Goal: Task Accomplishment & Management: Manage account settings

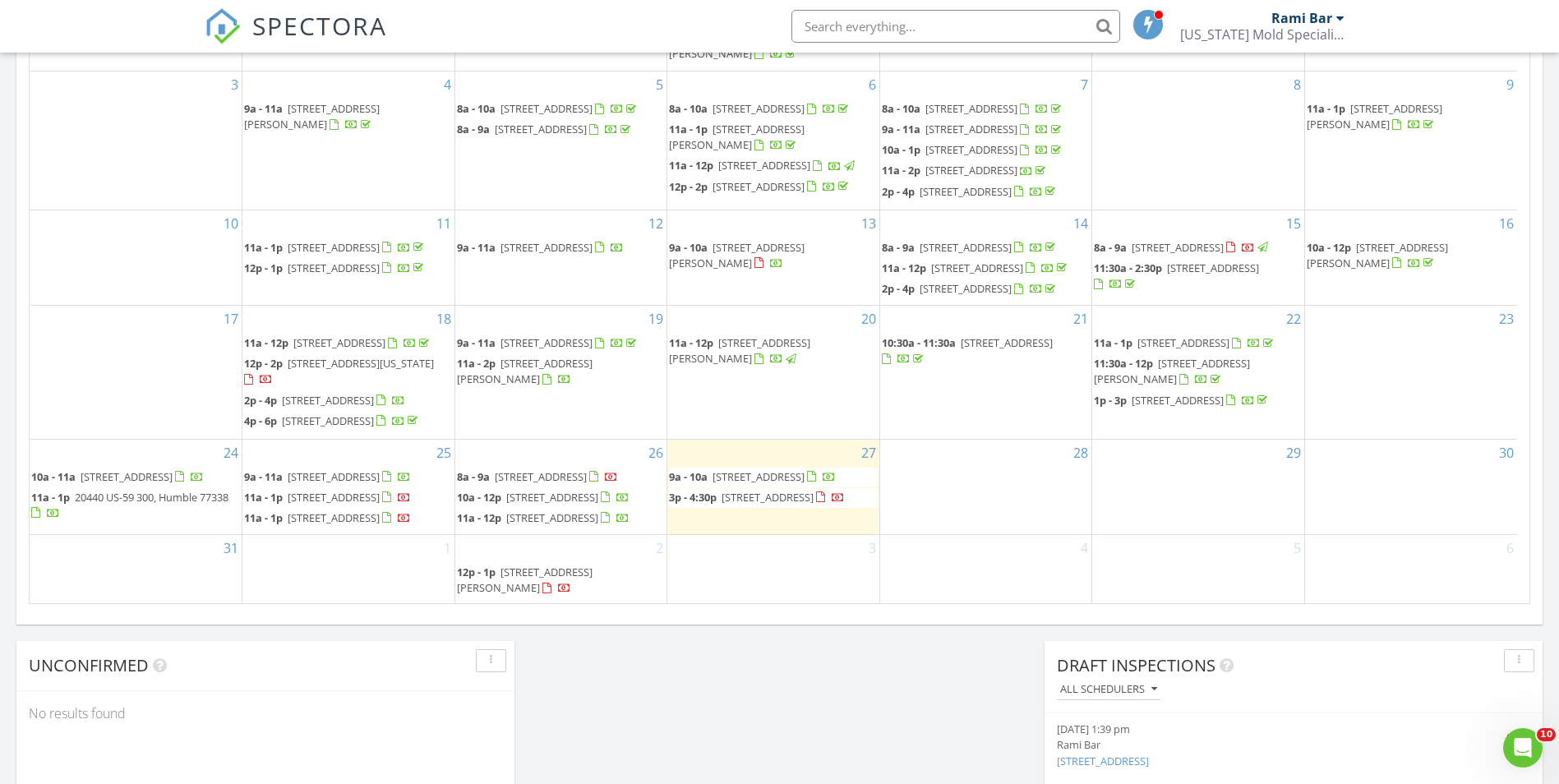
scroll to position [82, 0]
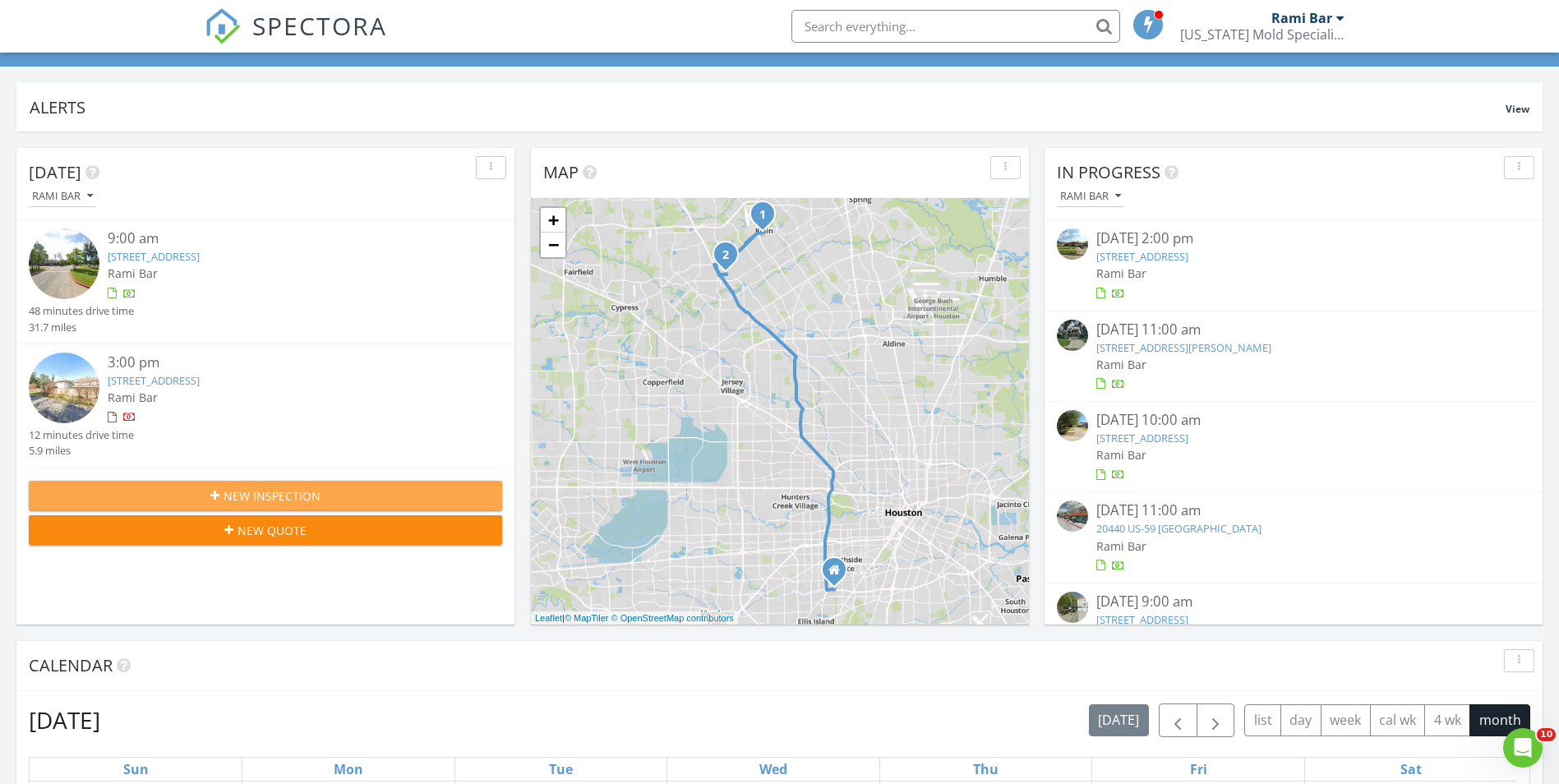
click at [309, 497] on span "New Inspection" at bounding box center [271, 496] width 97 height 18
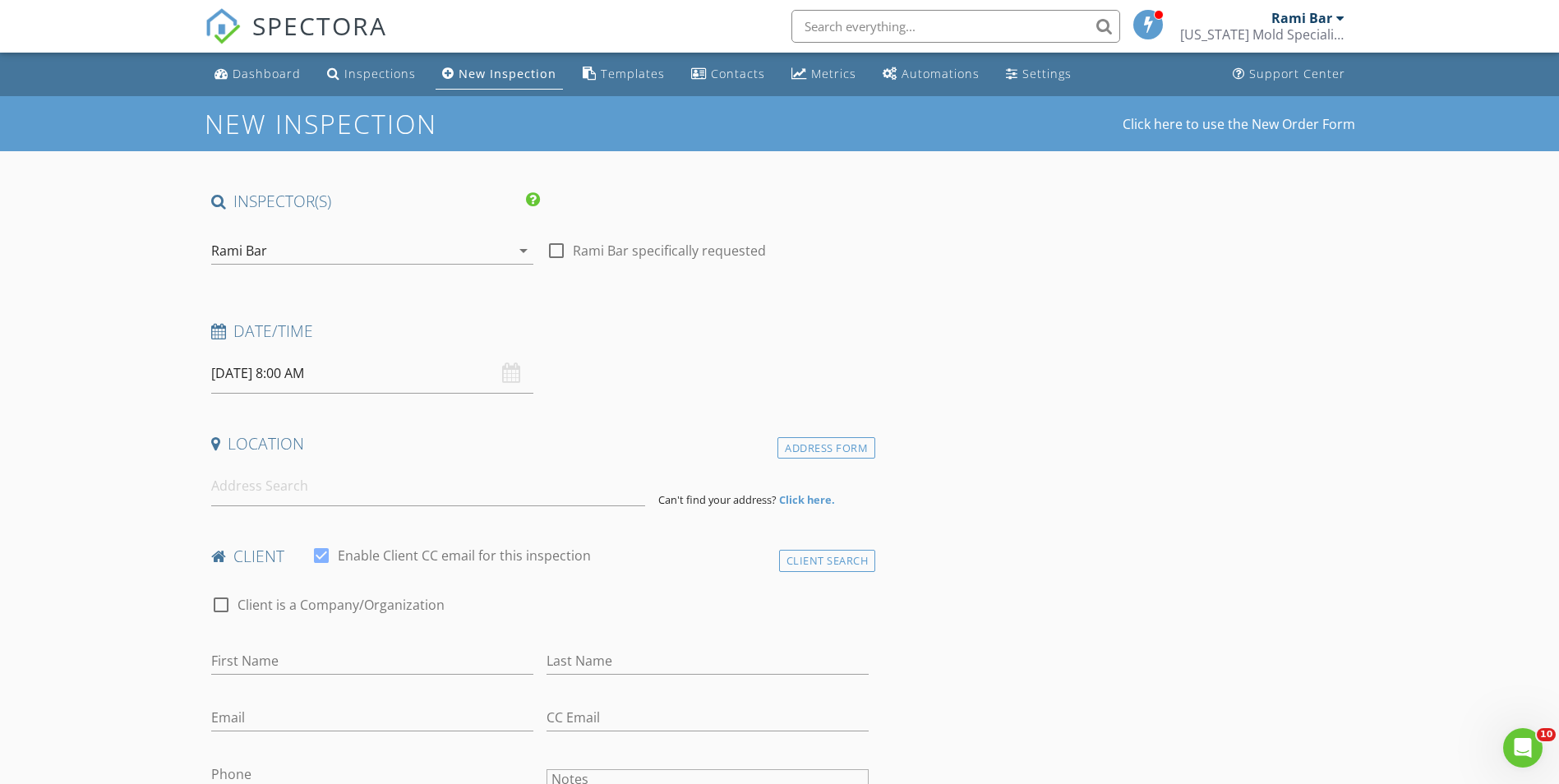
click at [240, 375] on input "08/28/2025 8:00 AM" at bounding box center [372, 374] width 322 height 40
click at [282, 654] on input "08" at bounding box center [261, 654] width 101 height 33
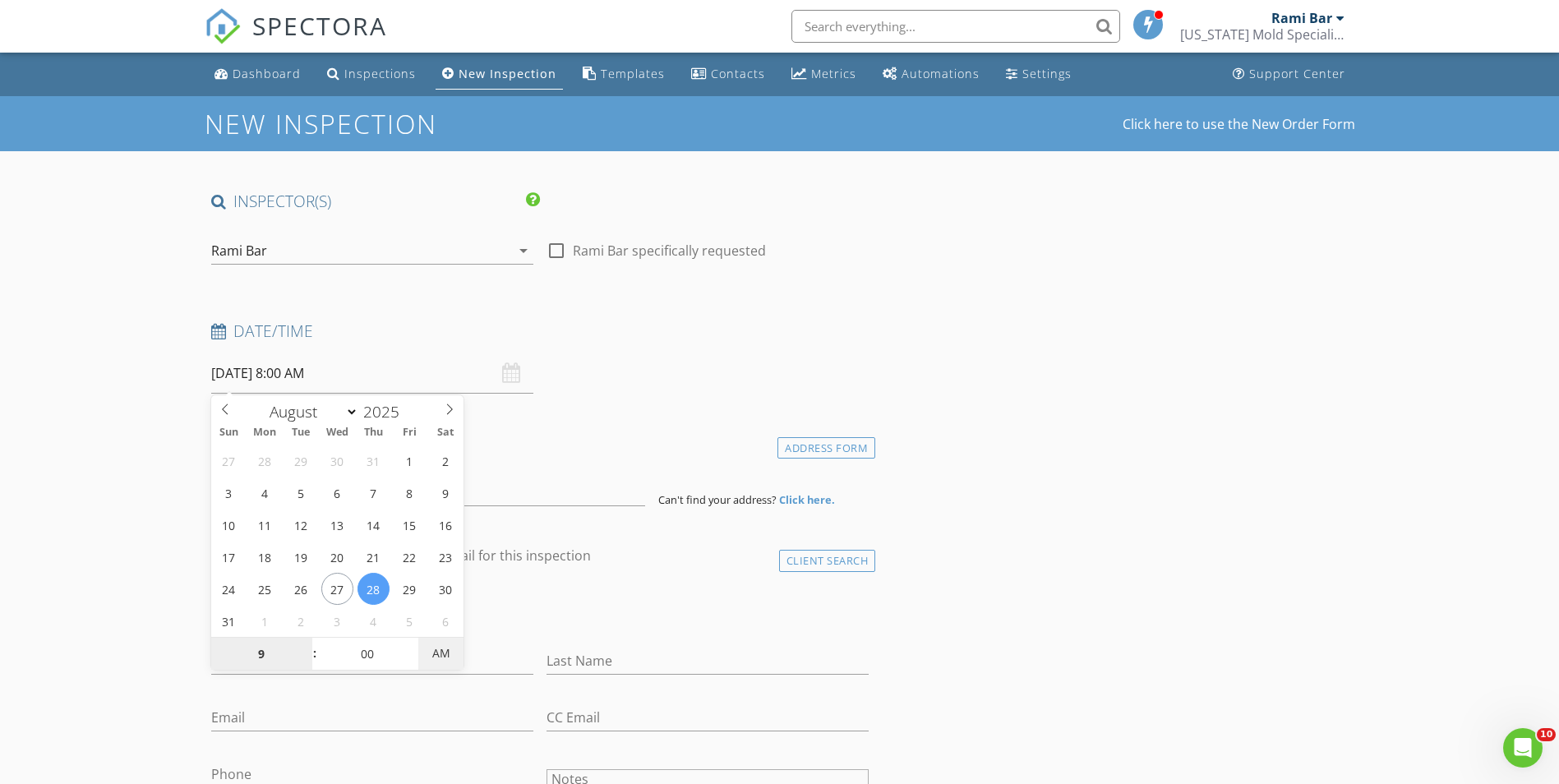
type input "09"
type input "[DATE] 9:00 PM"
click at [445, 658] on span "AM" at bounding box center [441, 654] width 46 height 33
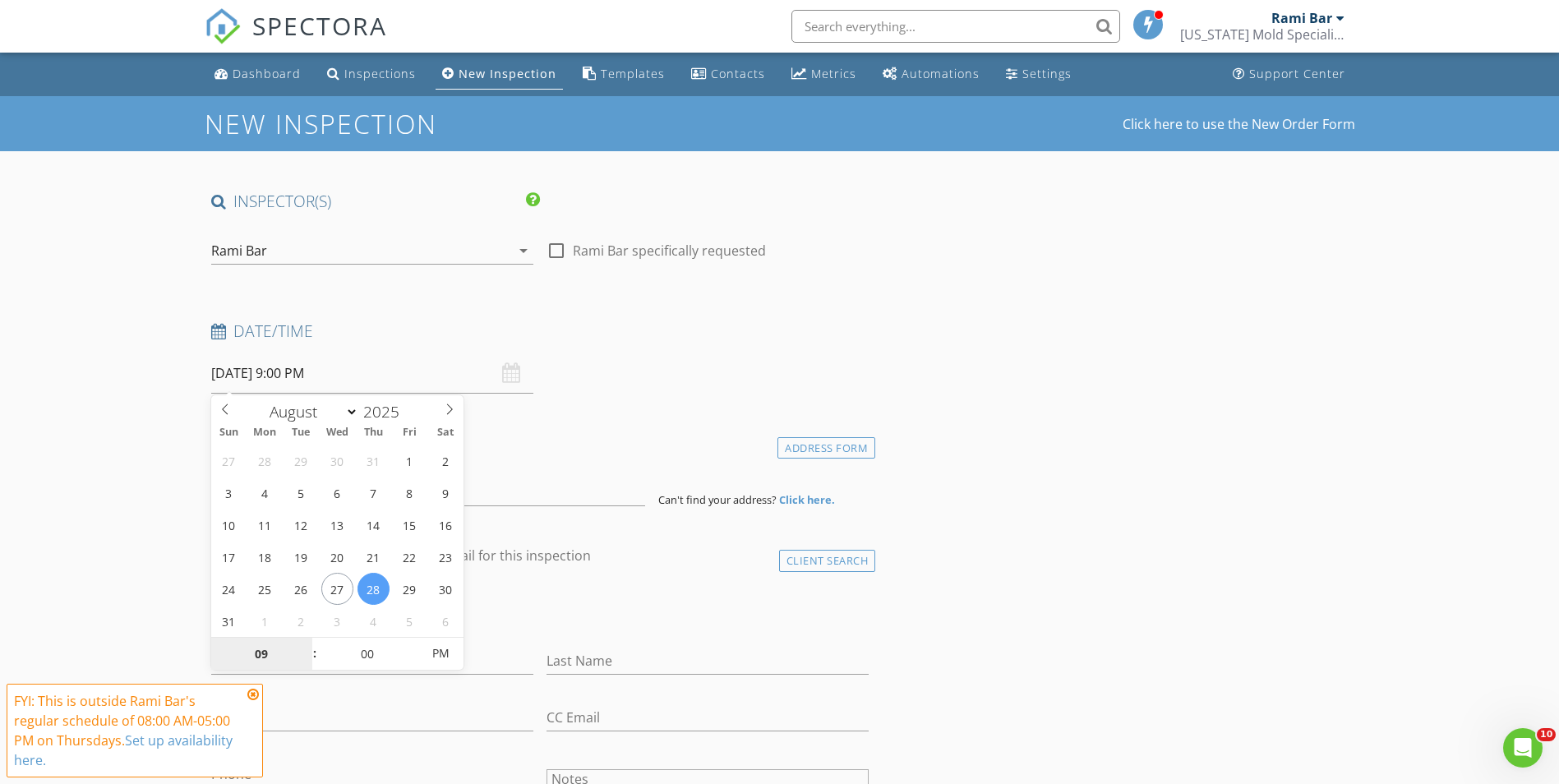
type input "09"
click at [658, 340] on h4 "Date/Time" at bounding box center [540, 331] width 658 height 21
click at [232, 370] on input "08/28/2025 9:00 PM" at bounding box center [372, 374] width 322 height 40
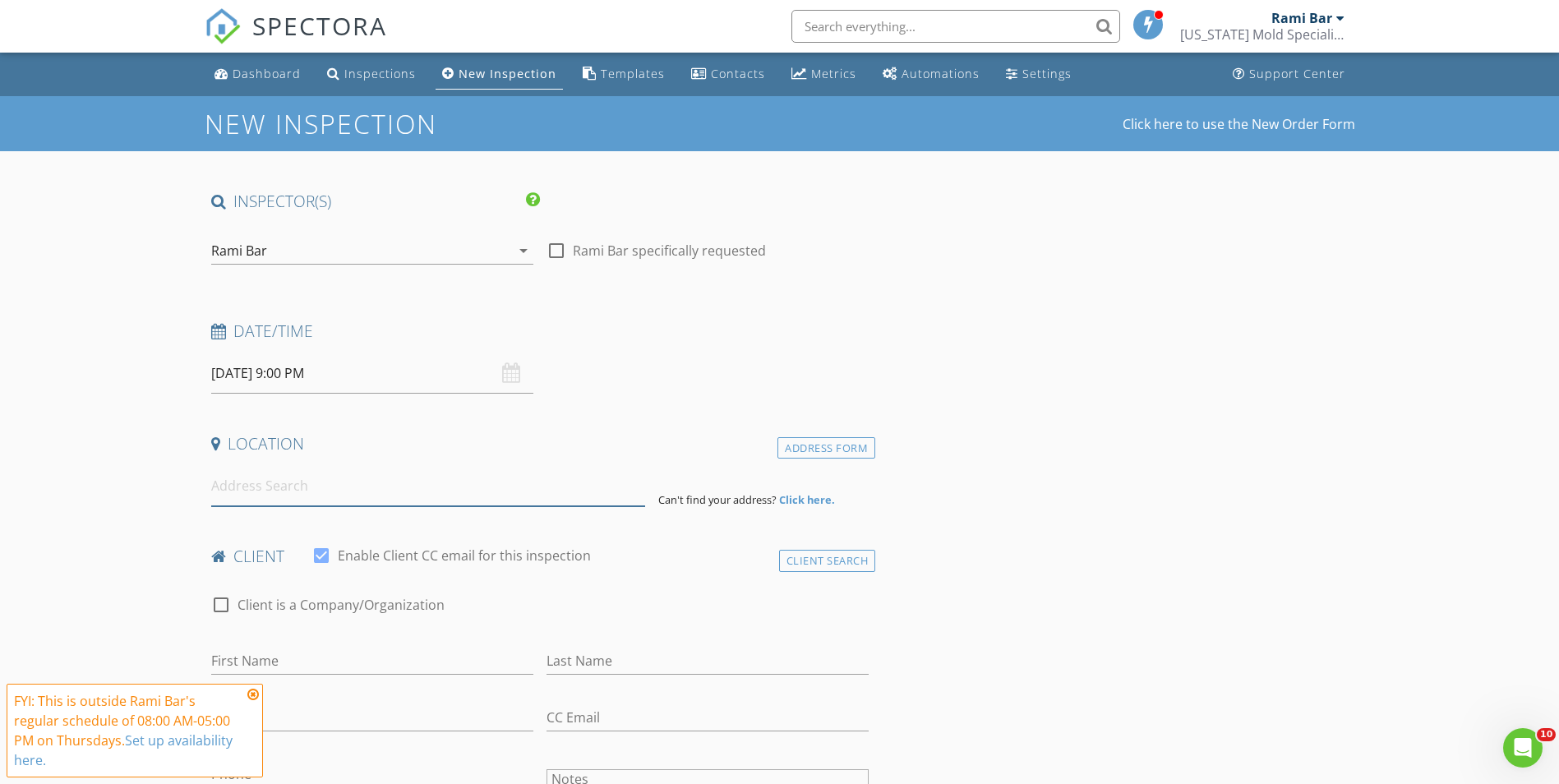
click at [379, 491] on input at bounding box center [428, 486] width 434 height 40
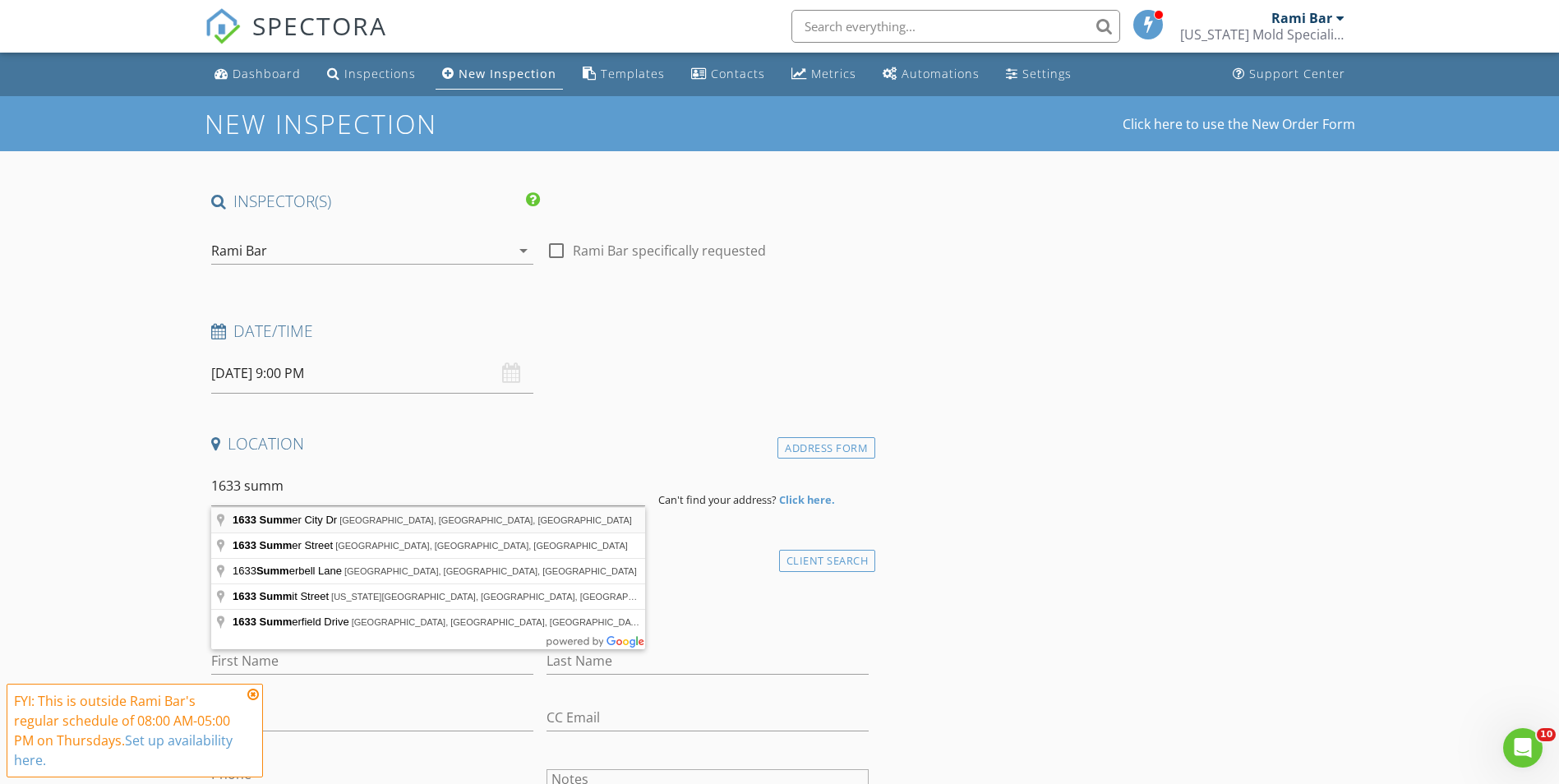
type input "1633 Summer City Dr, Houston, TX, USA"
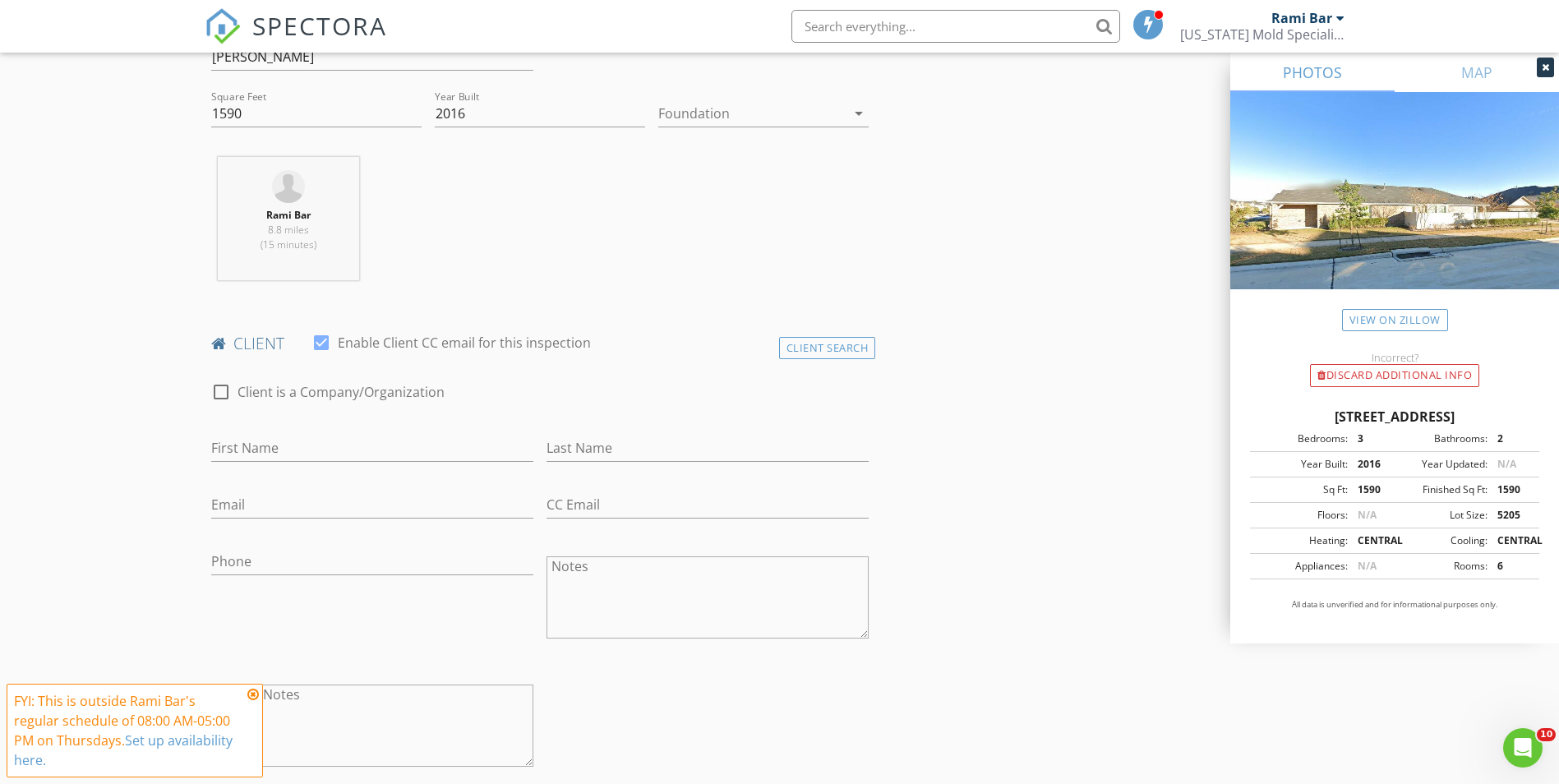
scroll to position [575, 0]
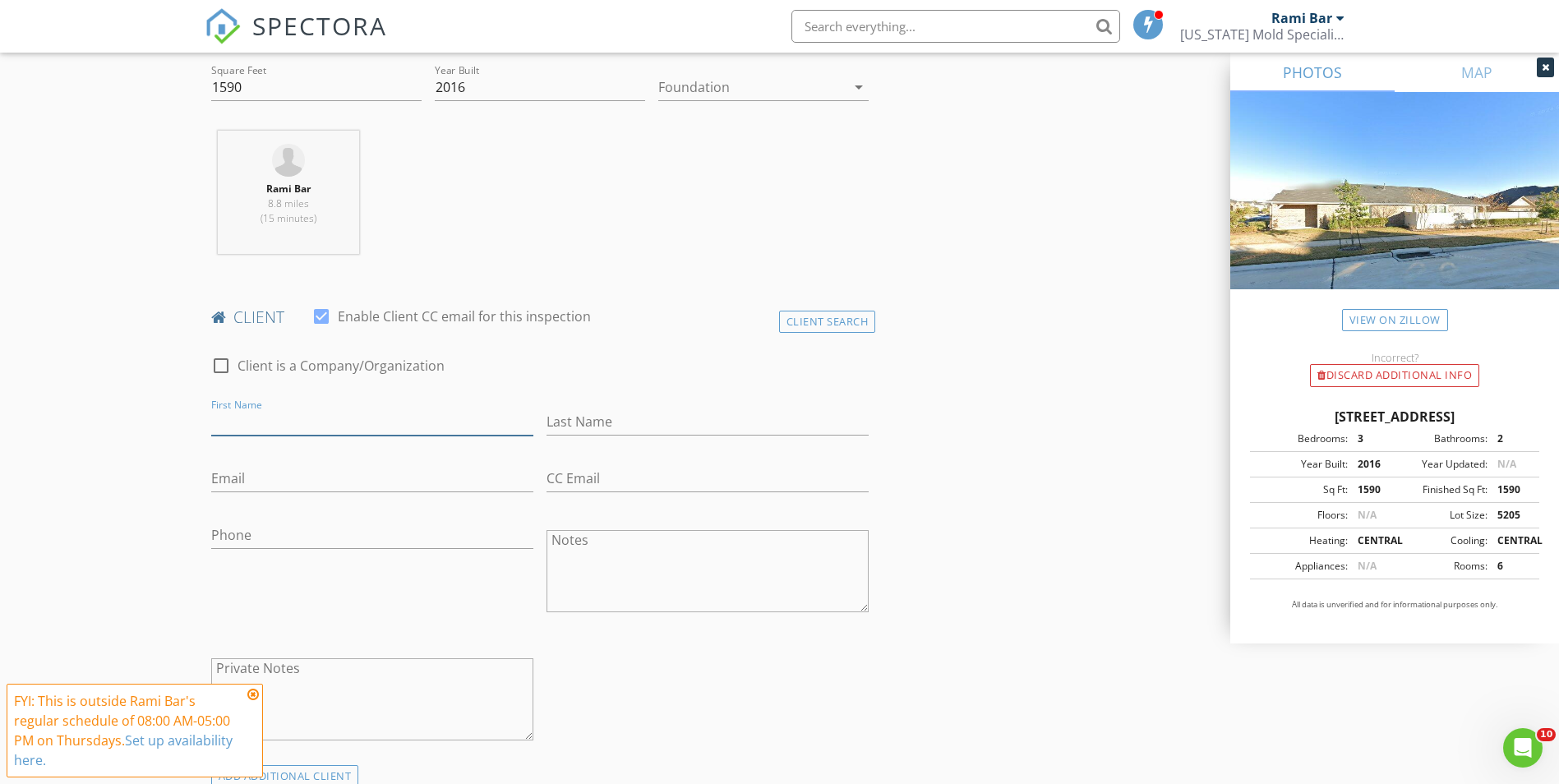
drag, startPoint x: 216, startPoint y: 416, endPoint x: 233, endPoint y: 413, distance: 17.3
click at [221, 413] on input "First Name" at bounding box center [372, 422] width 322 height 27
type input "Marlon"
click at [697, 421] on input "Last Name" at bounding box center [707, 422] width 322 height 27
type input "Peoples"
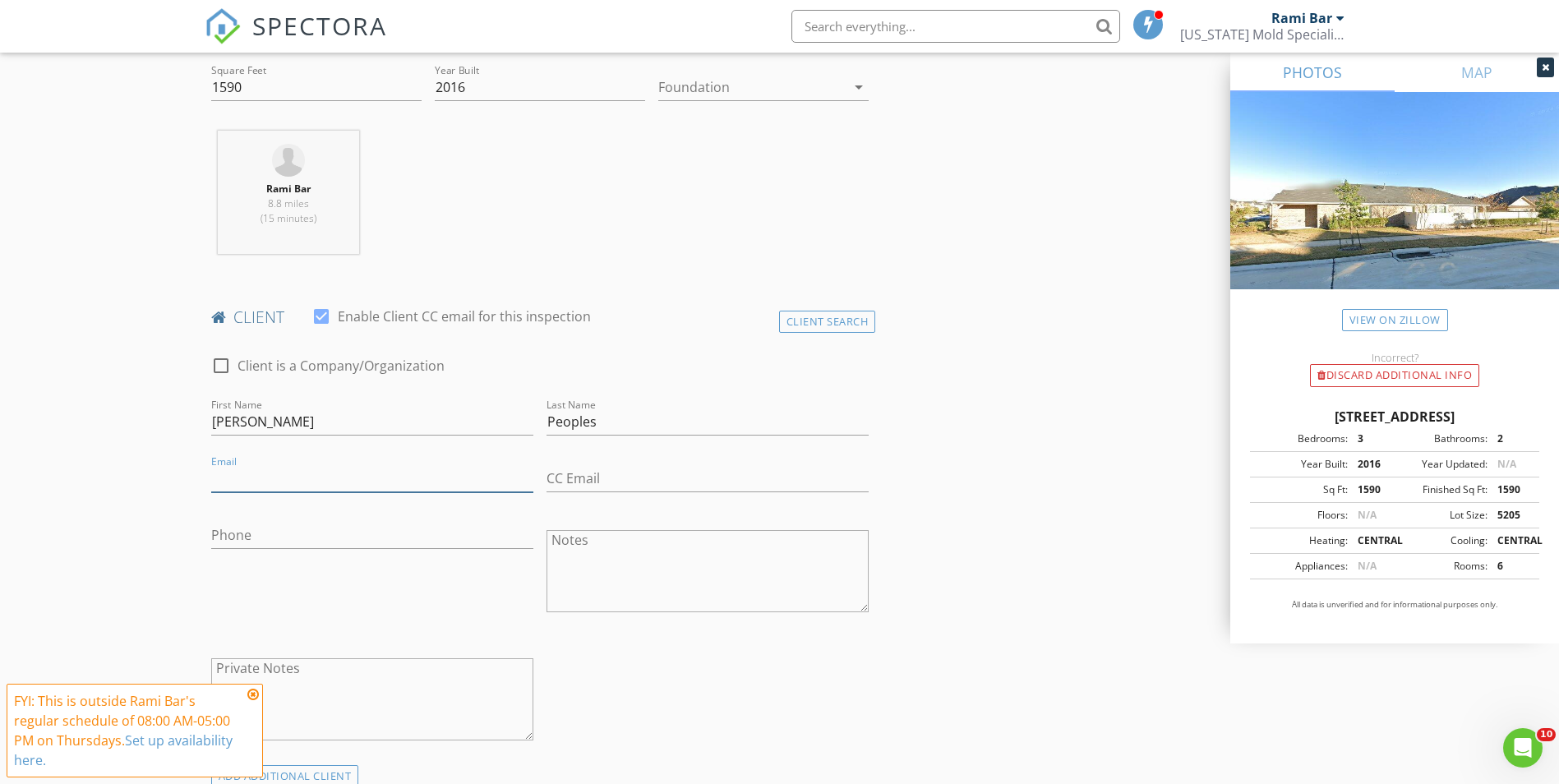
click at [297, 472] on input "Email" at bounding box center [372, 478] width 322 height 27
type input "Peoples.2104@gmail.com"
click at [256, 533] on input "Phone" at bounding box center [372, 535] width 322 height 27
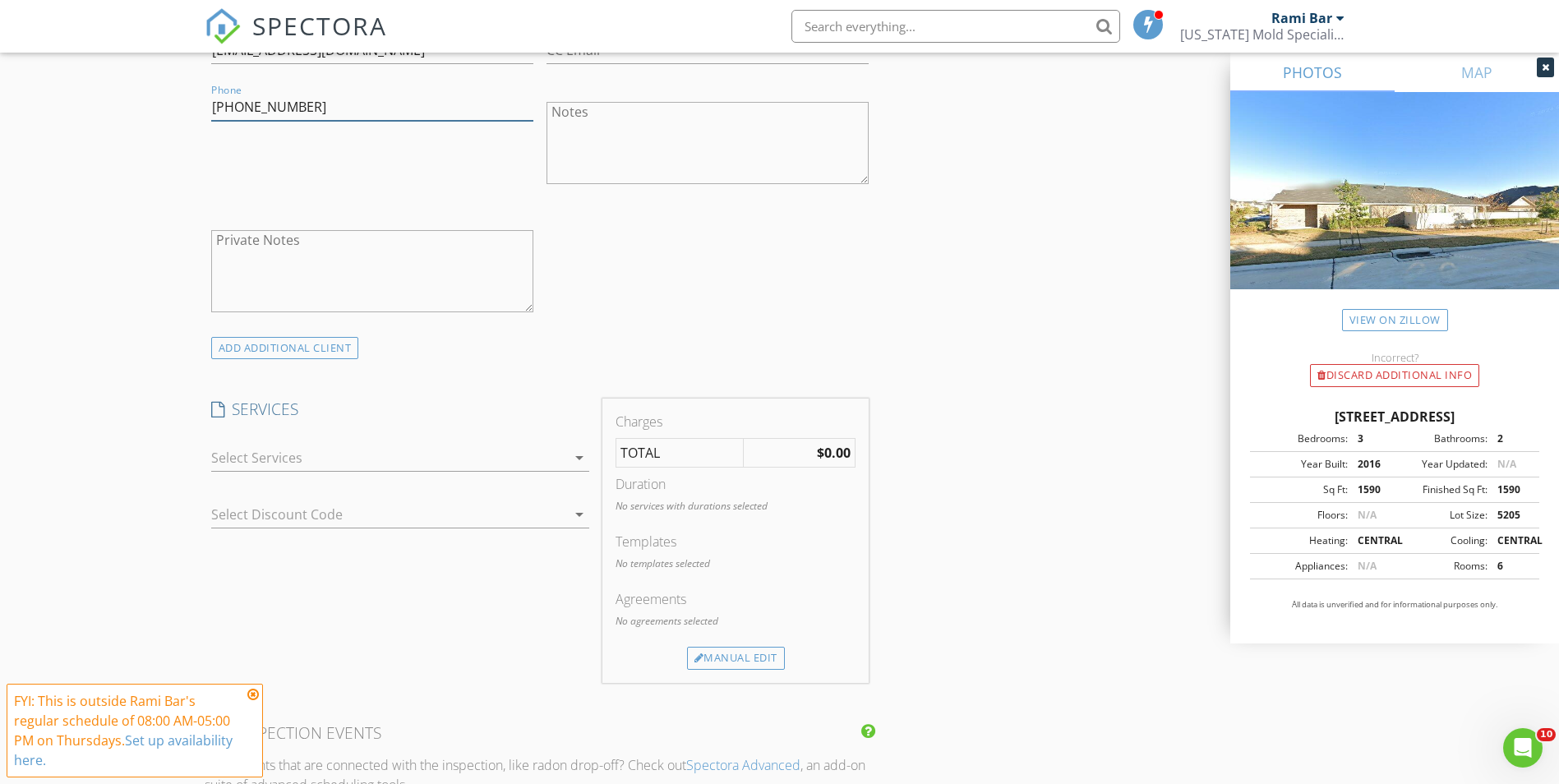
scroll to position [1068, 0]
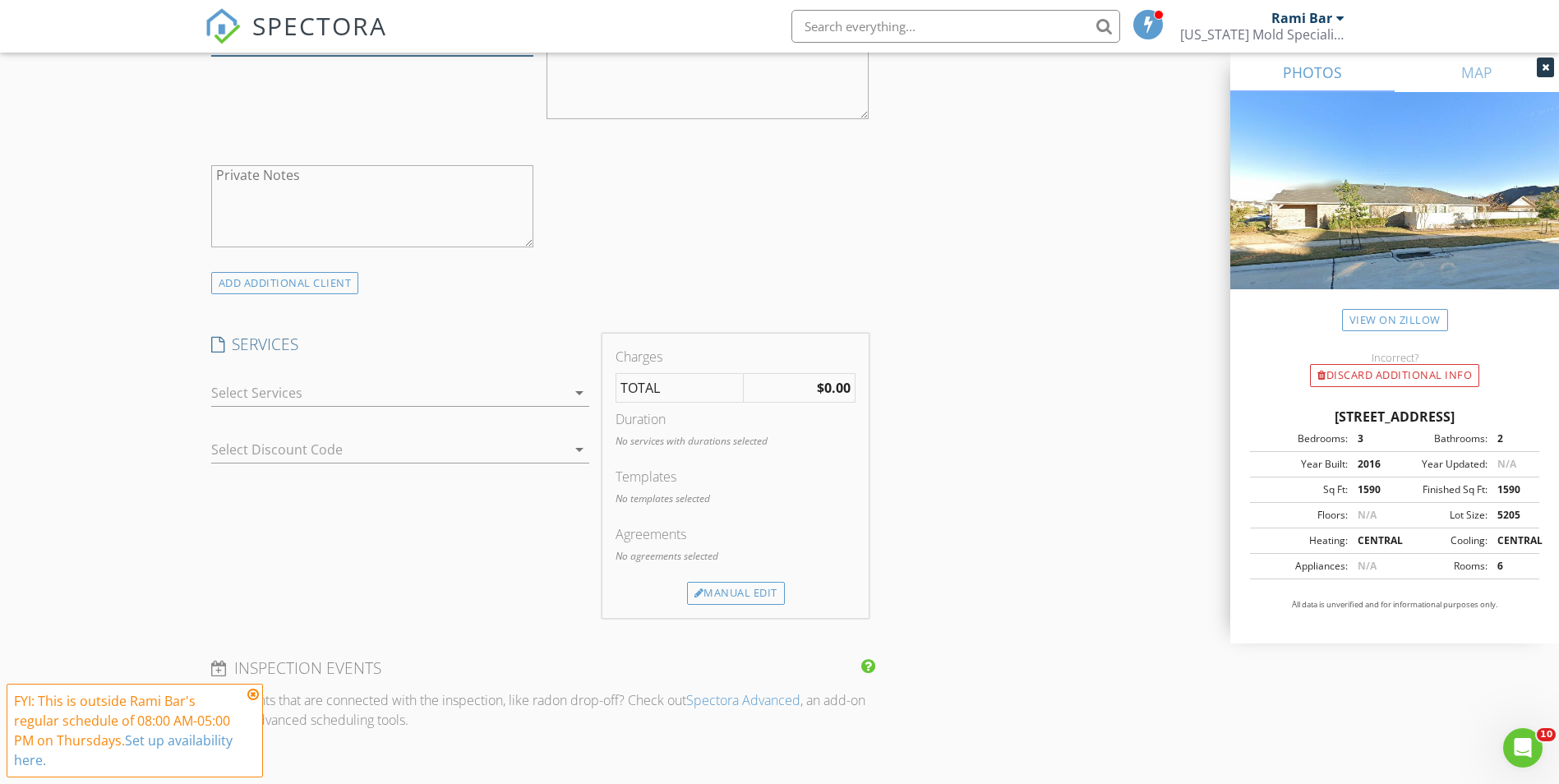
type input "713-703-2319"
click at [572, 388] on icon "arrow_drop_down" at bounding box center [579, 393] width 20 height 20
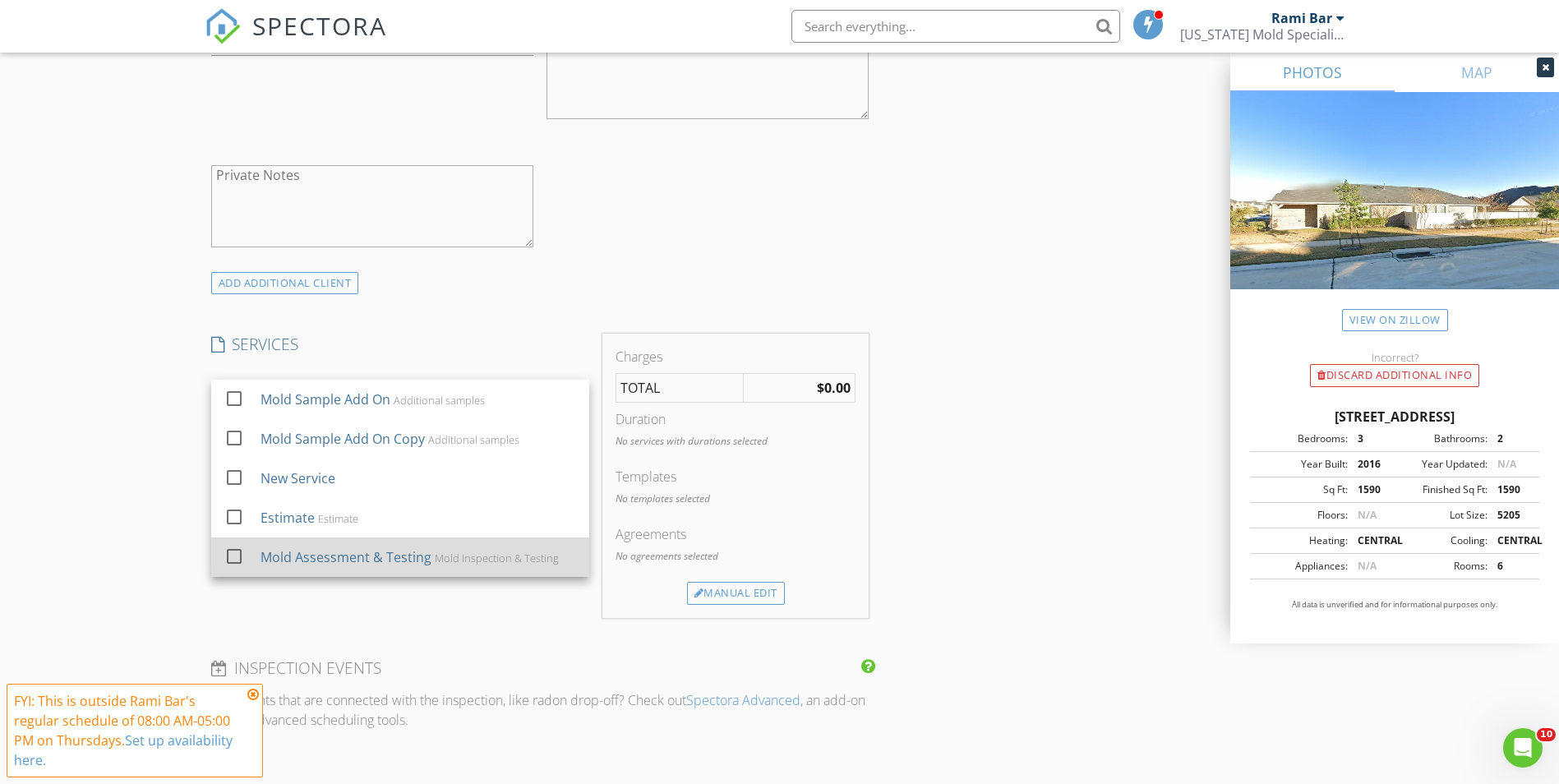
click at [381, 554] on div "Mold Assessment & Testing" at bounding box center [345, 556] width 171 height 20
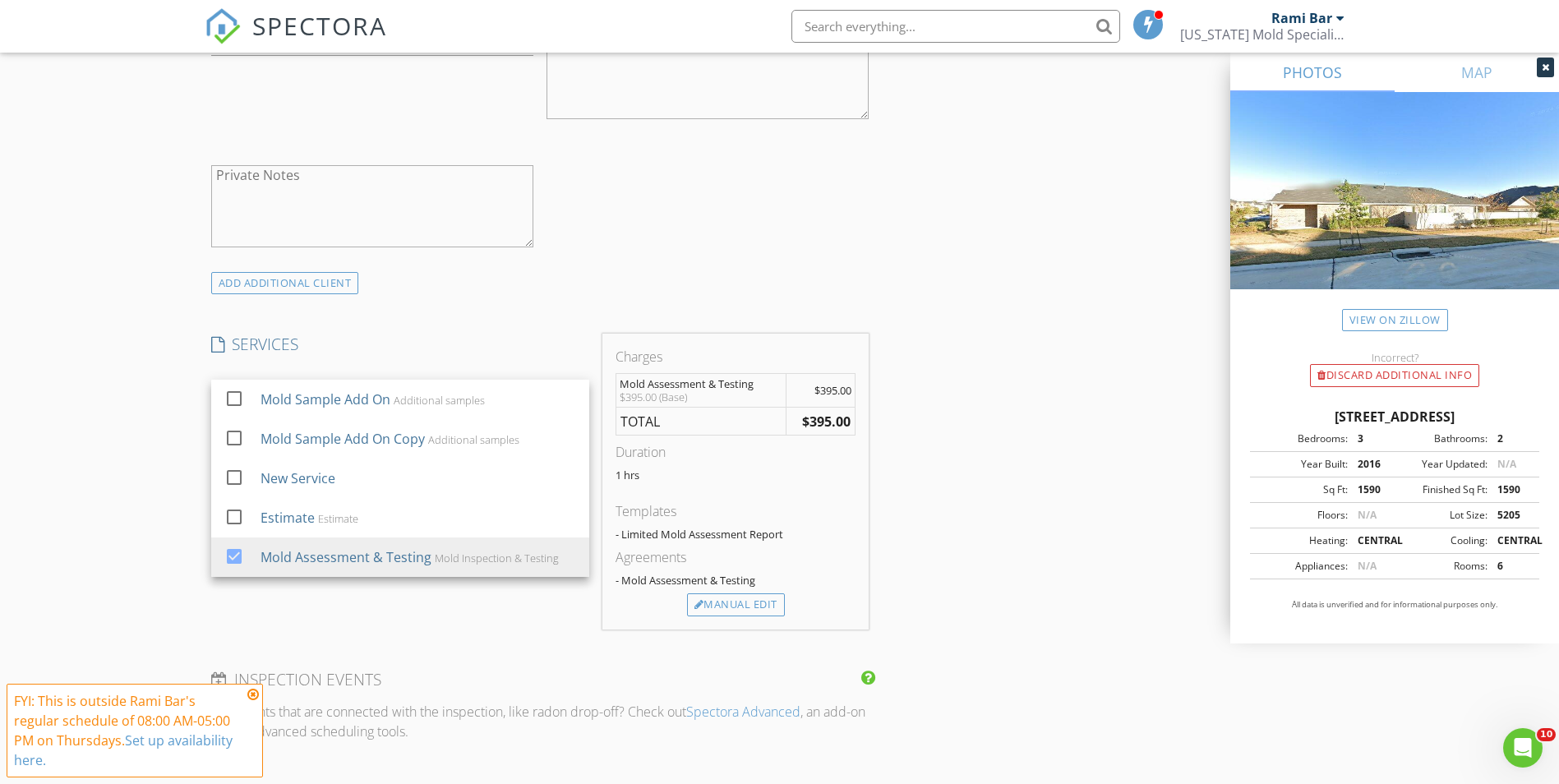
click at [543, 620] on div "SERVICES check_box_outline_blank Mold Sample Add On Additional samples check_bo…" at bounding box center [400, 481] width 391 height 296
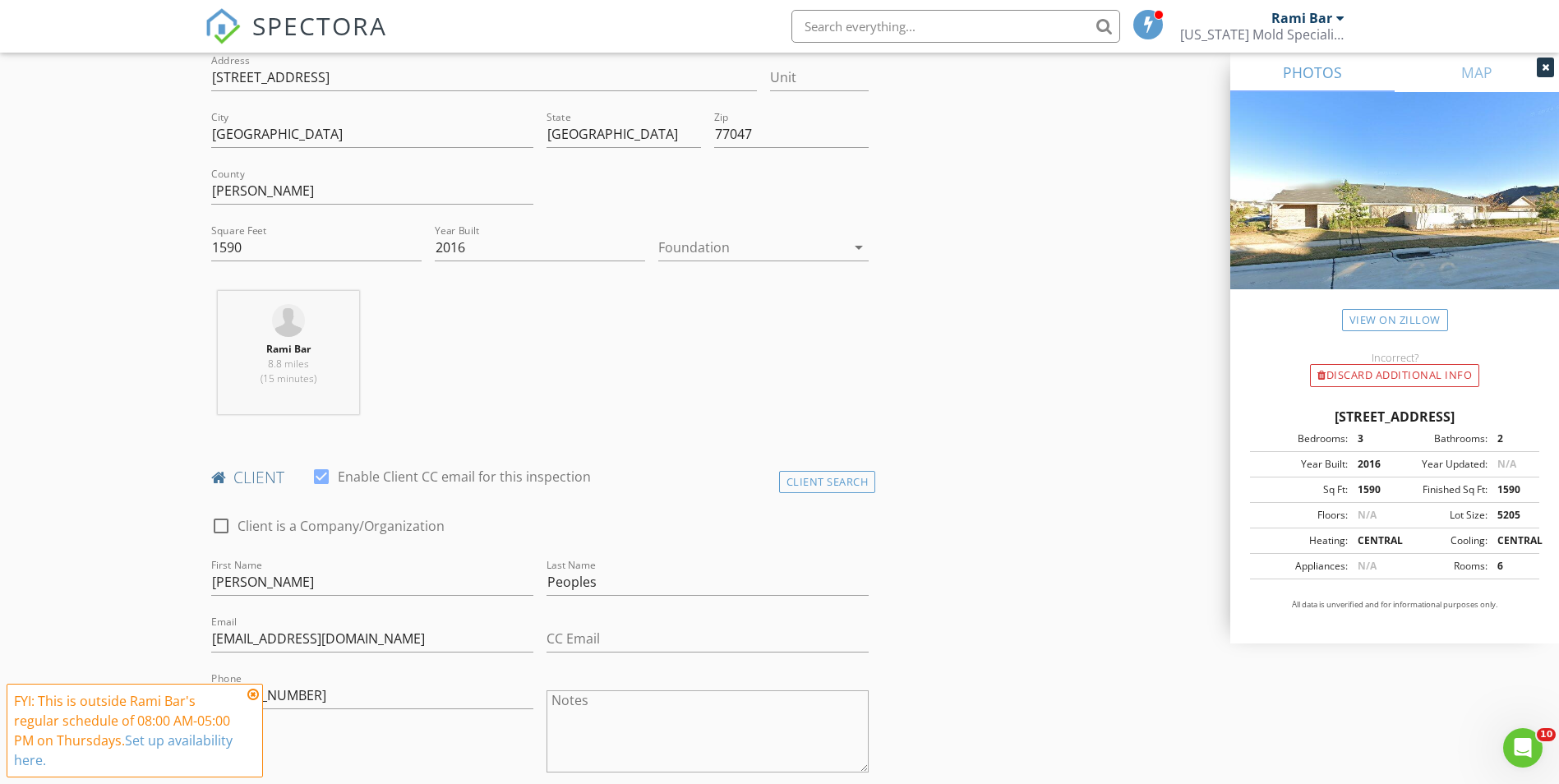
scroll to position [410, 0]
click at [625, 718] on textarea "Notes" at bounding box center [707, 735] width 322 height 82
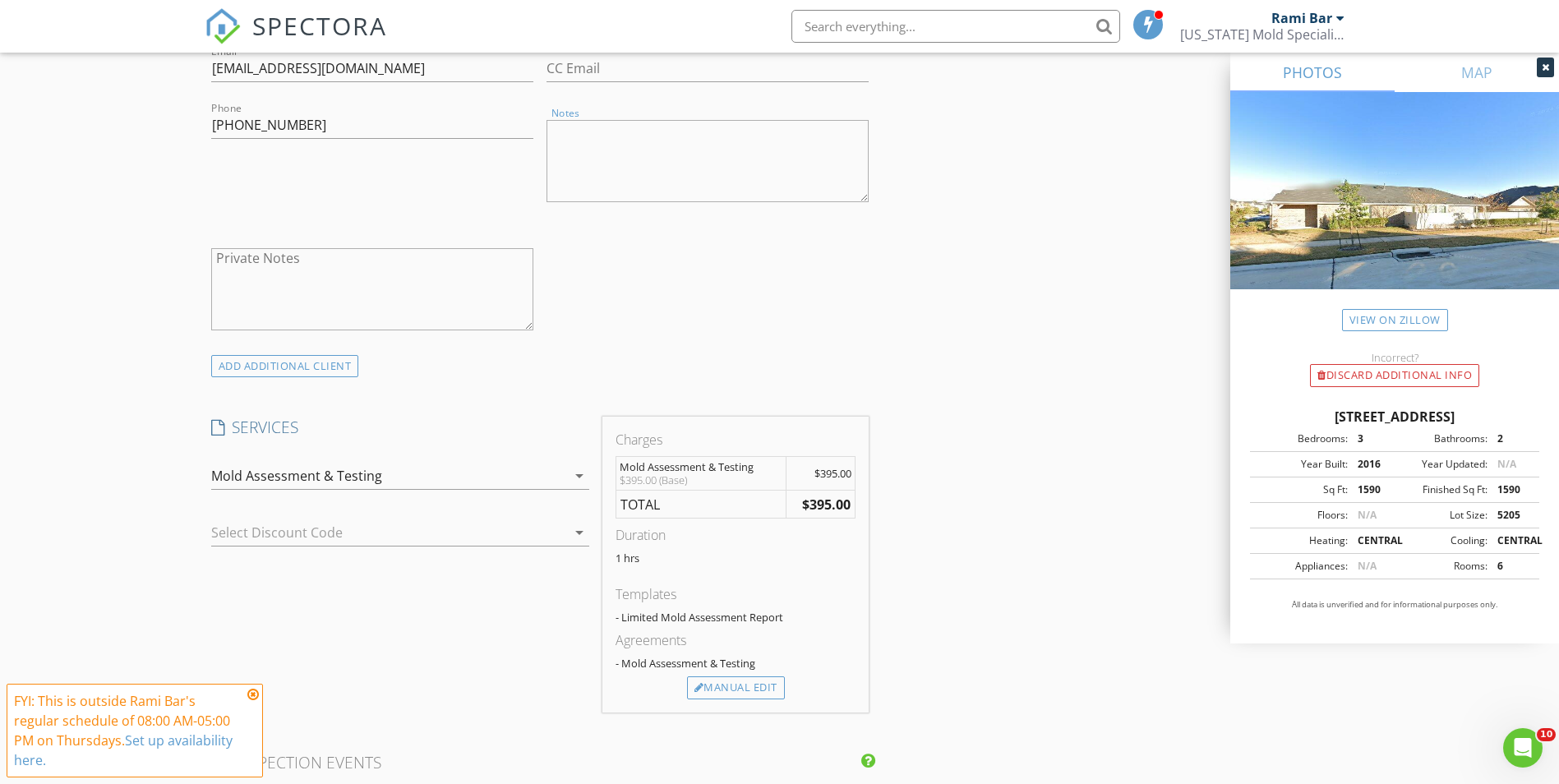
scroll to position [904, 0]
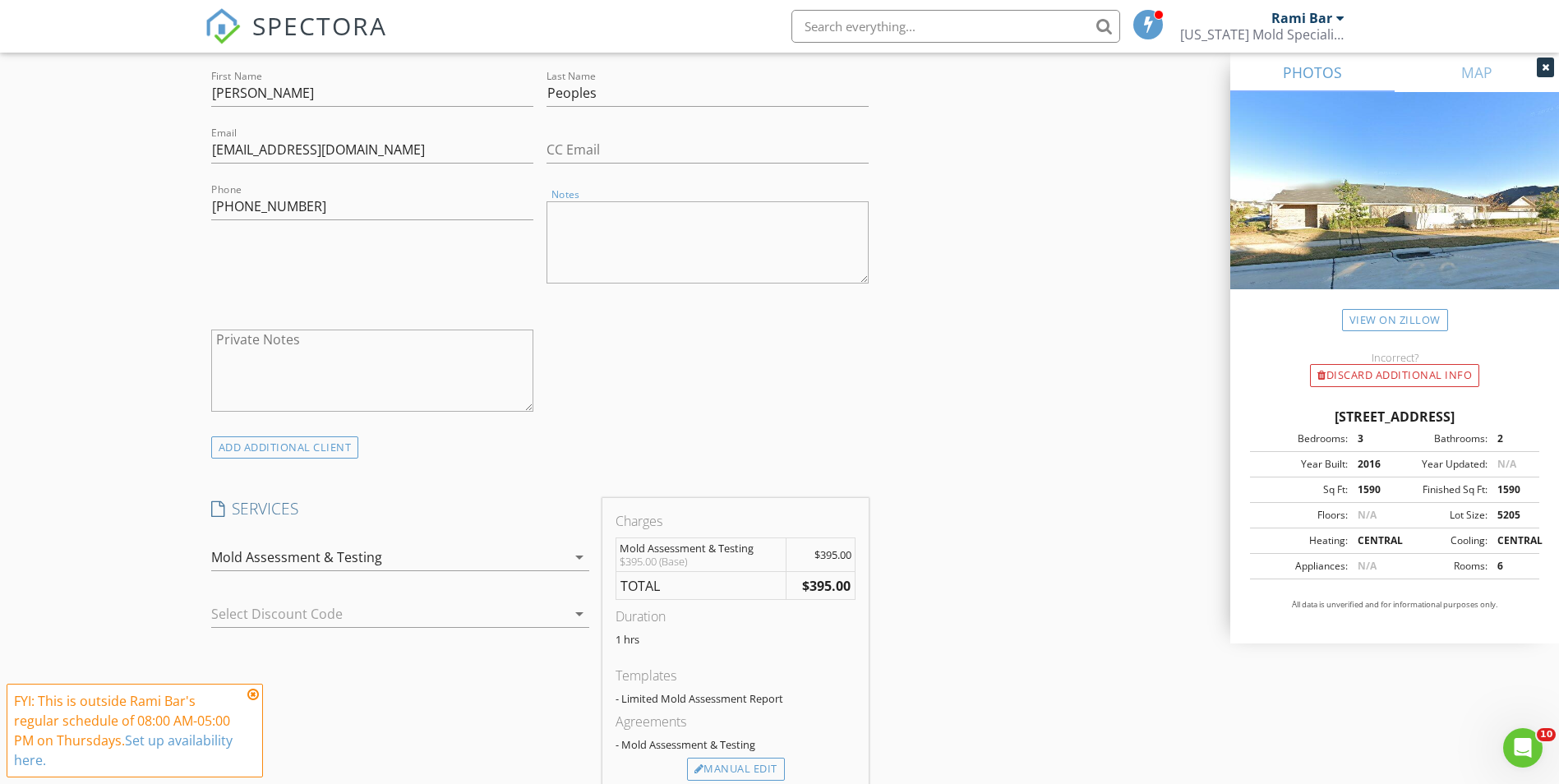
click at [667, 253] on textarea "Notes" at bounding box center [707, 242] width 322 height 82
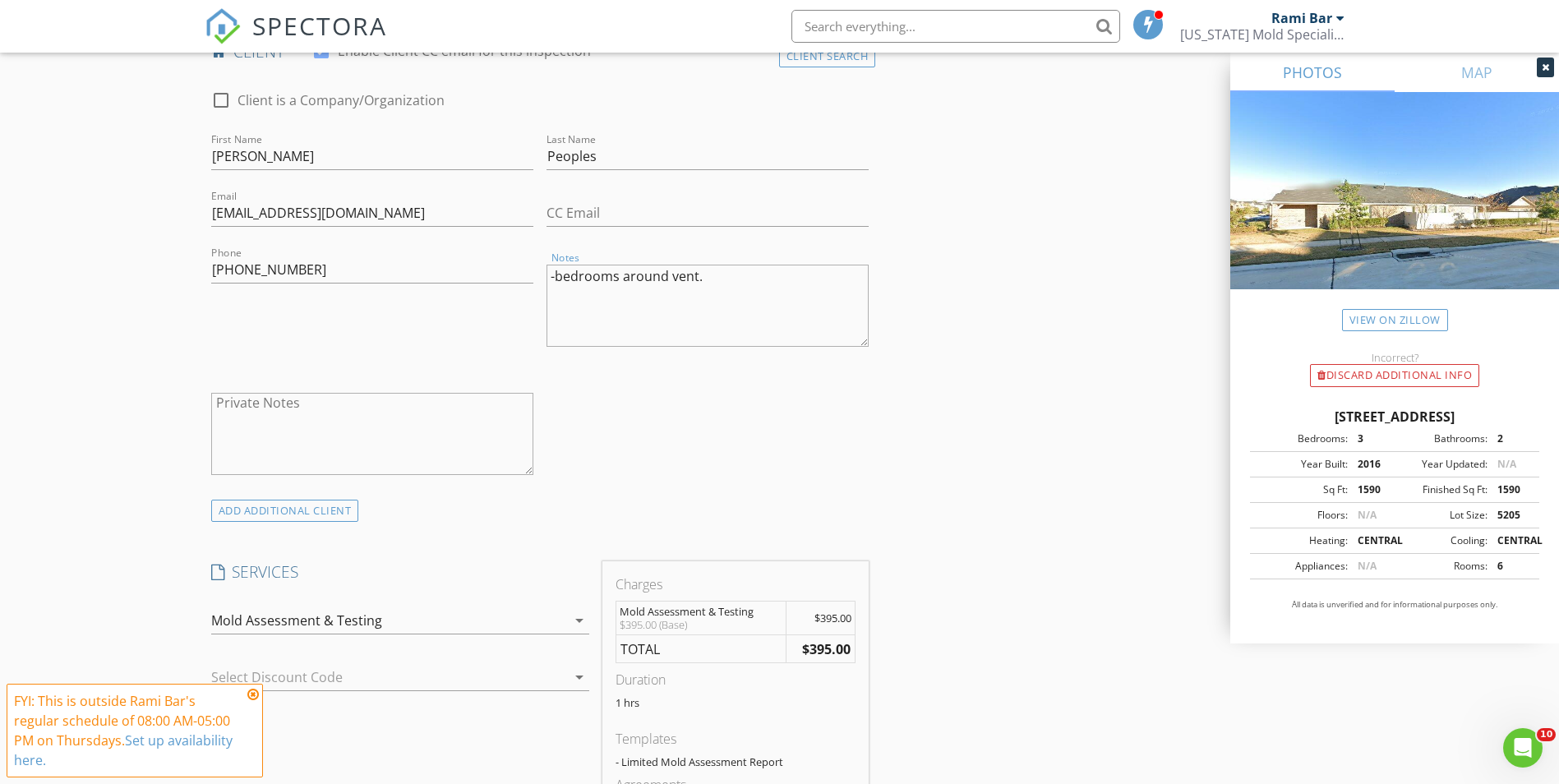
scroll to position [755, 0]
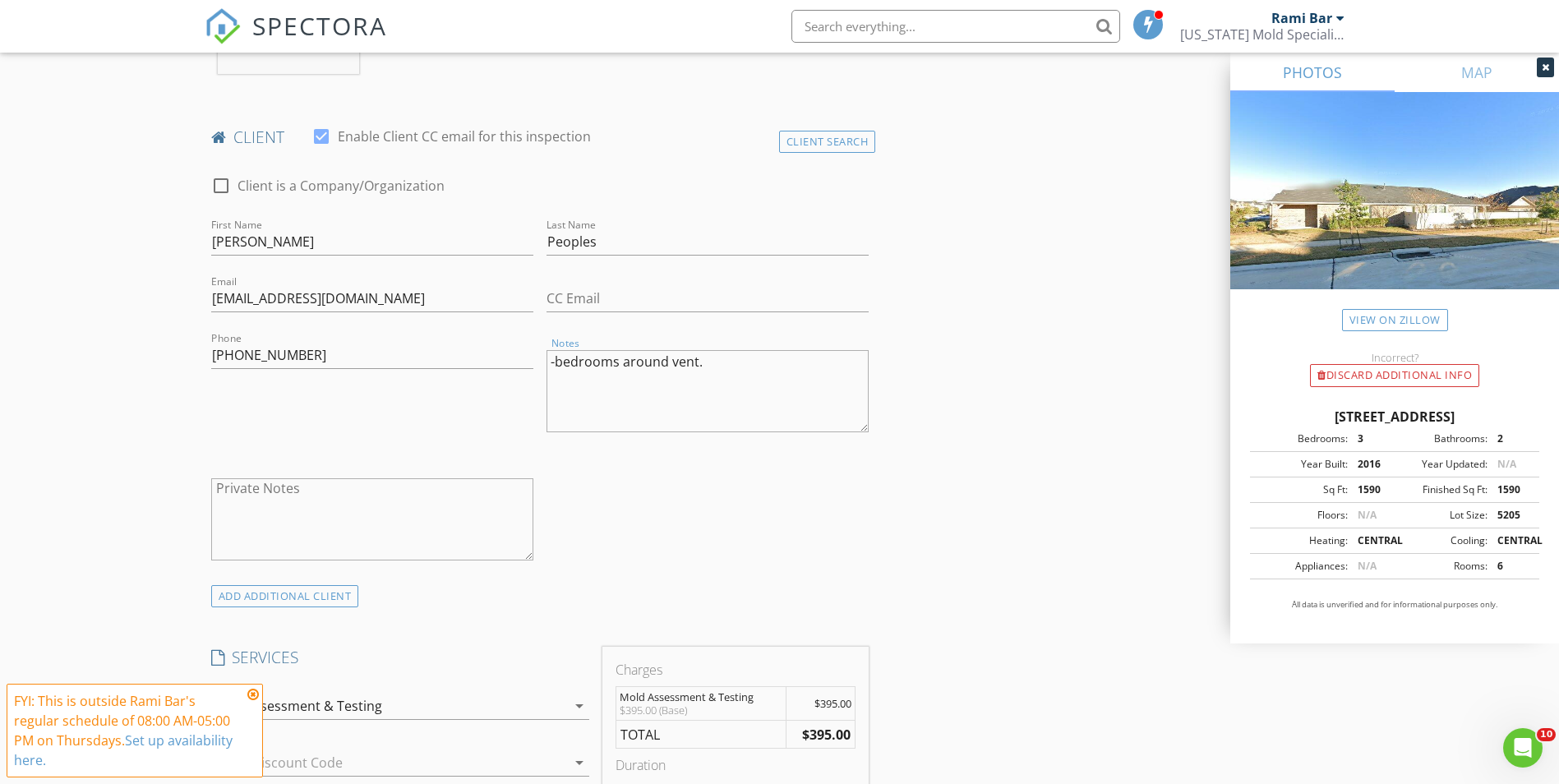
type textarea "-bedrooms around vent."
click at [1056, 339] on div "INSPECTOR(S) check_box Rami Bar PRIMARY Rami Bar arrow_drop_down check_box_outl…" at bounding box center [780, 788] width 1150 height 2706
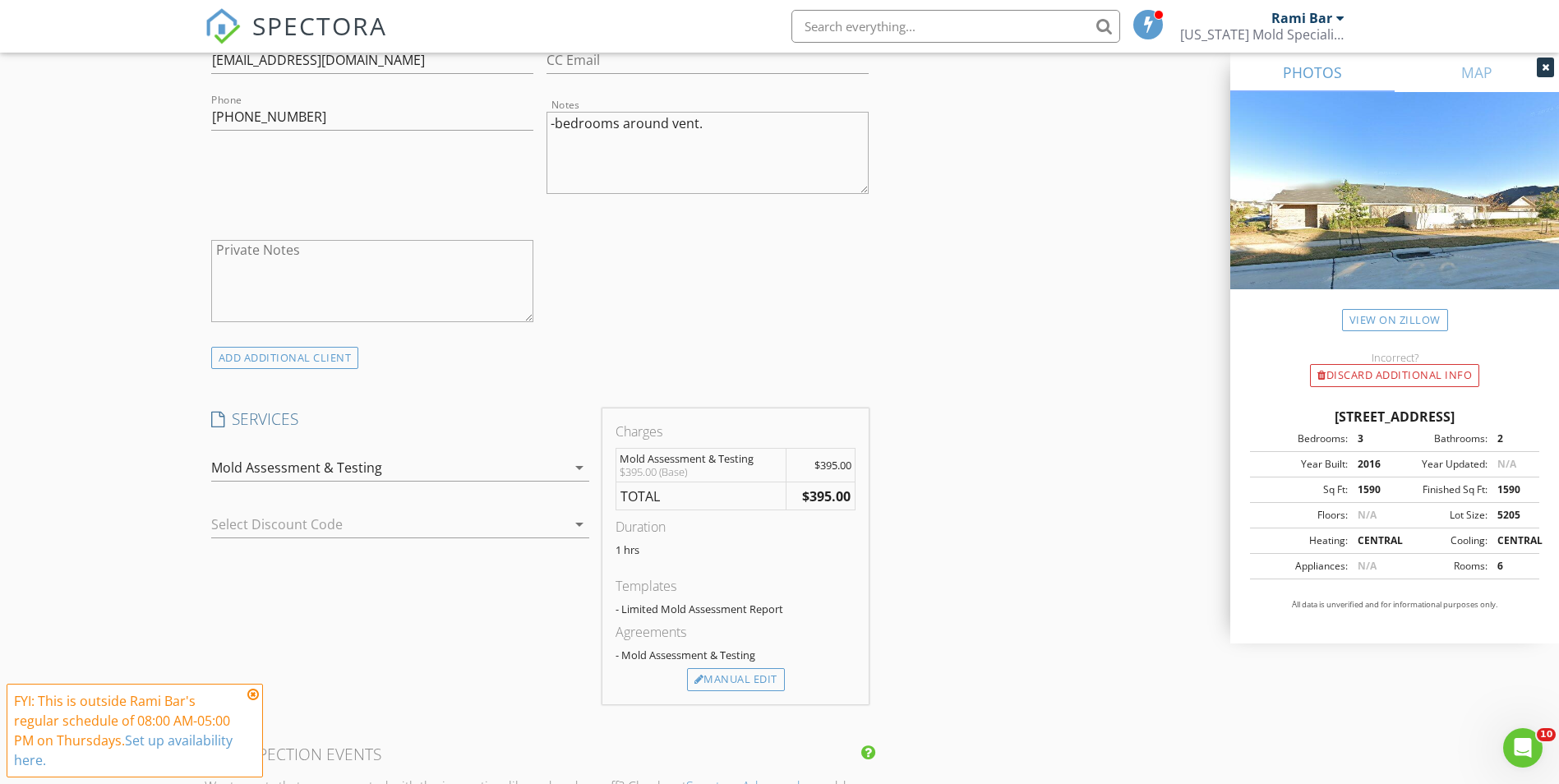
scroll to position [1001, 0]
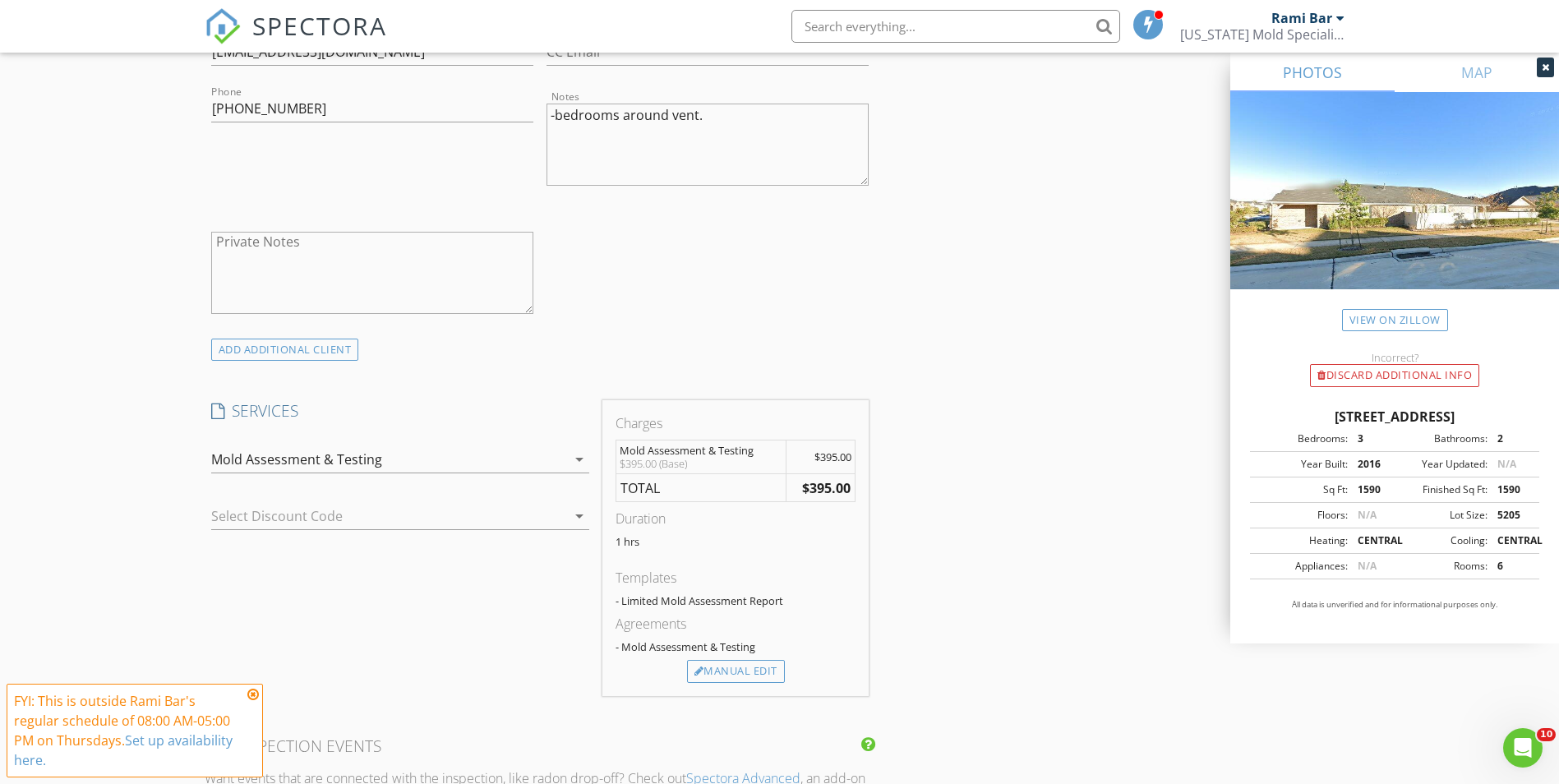
click at [253, 701] on icon at bounding box center [253, 694] width 11 height 13
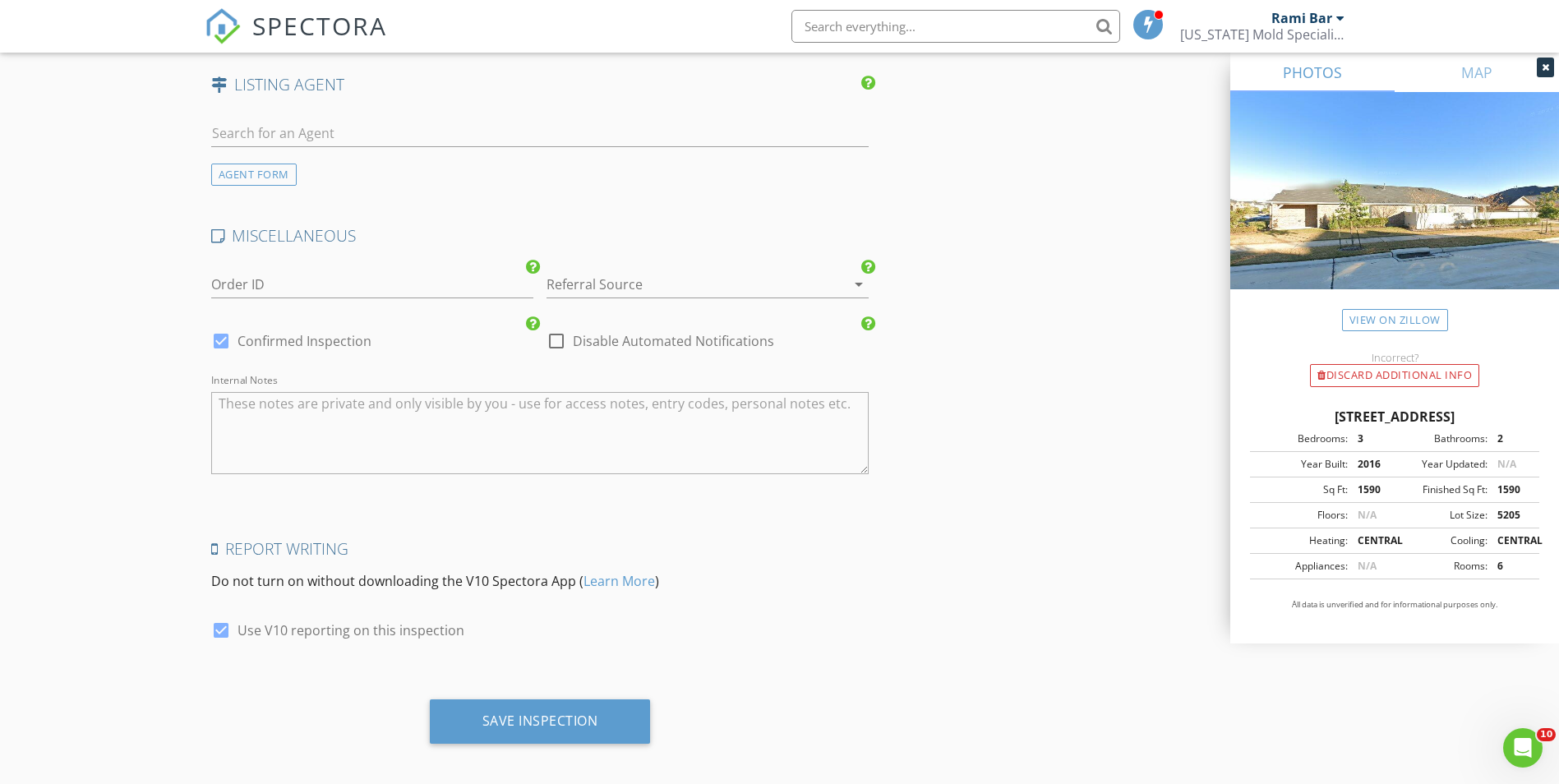
scroll to position [2152, 0]
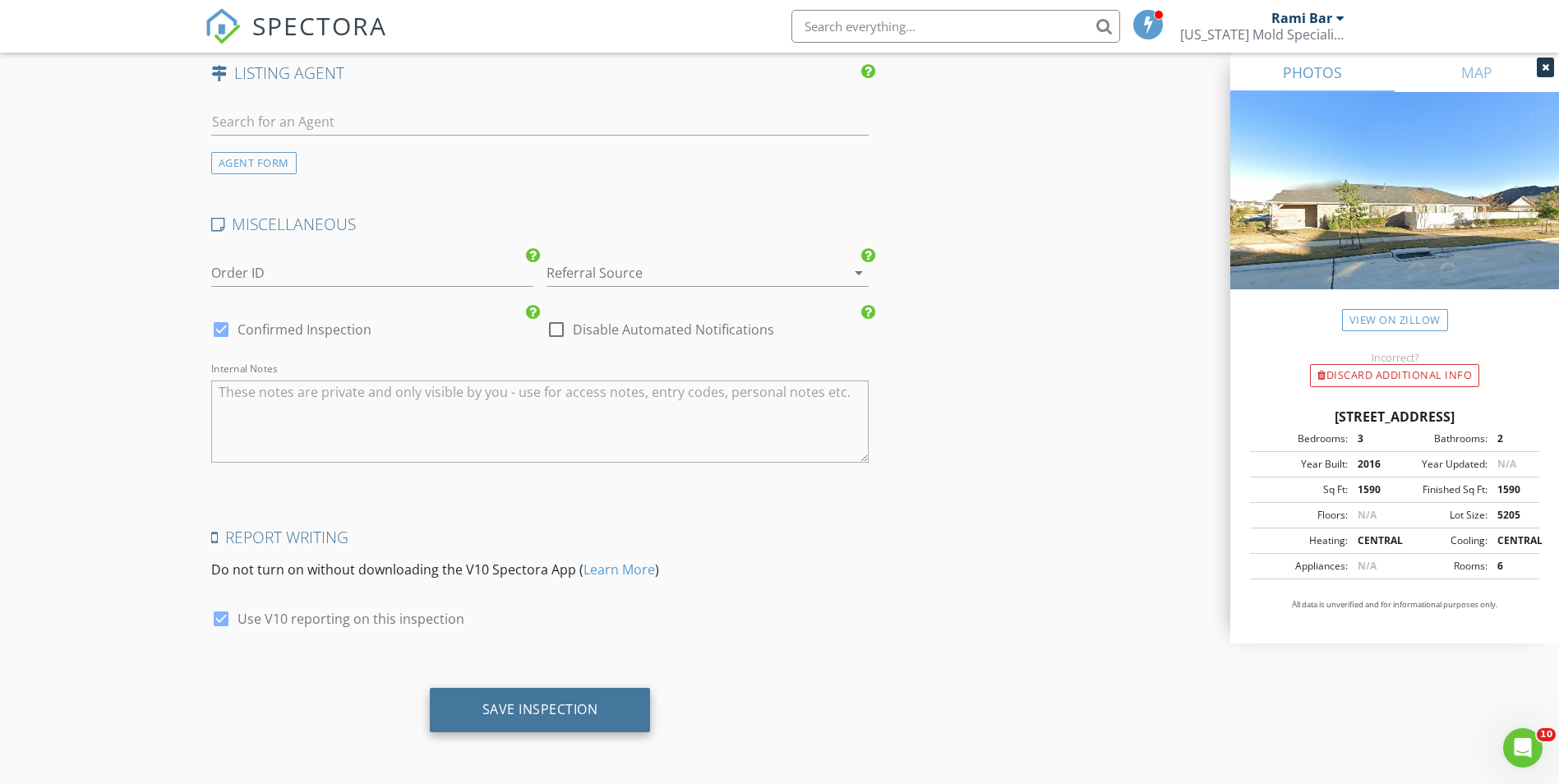
click at [597, 696] on div "Save Inspection" at bounding box center [540, 710] width 221 height 45
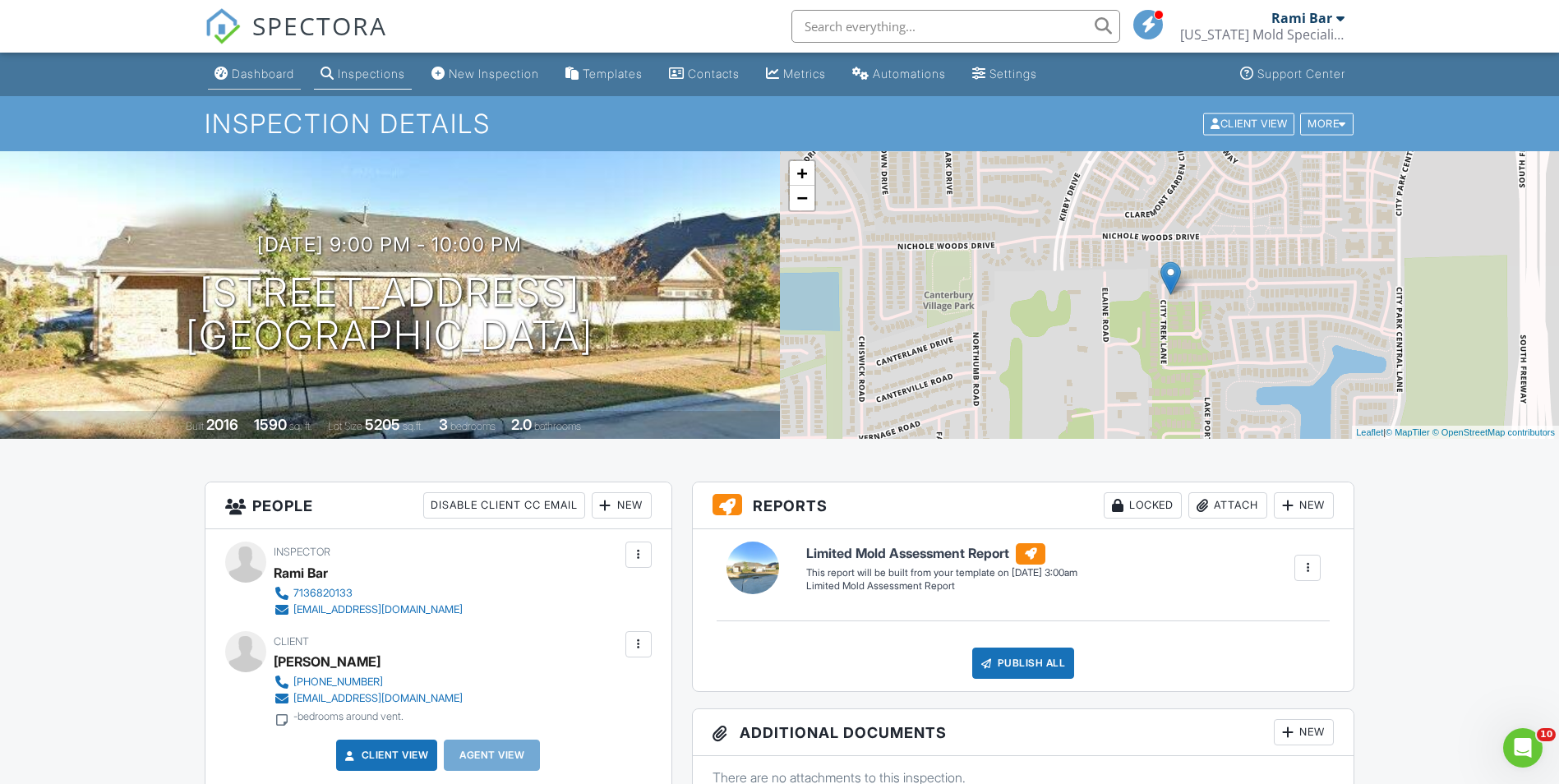
click at [242, 66] on div "Dashboard" at bounding box center [263, 74] width 62 height 14
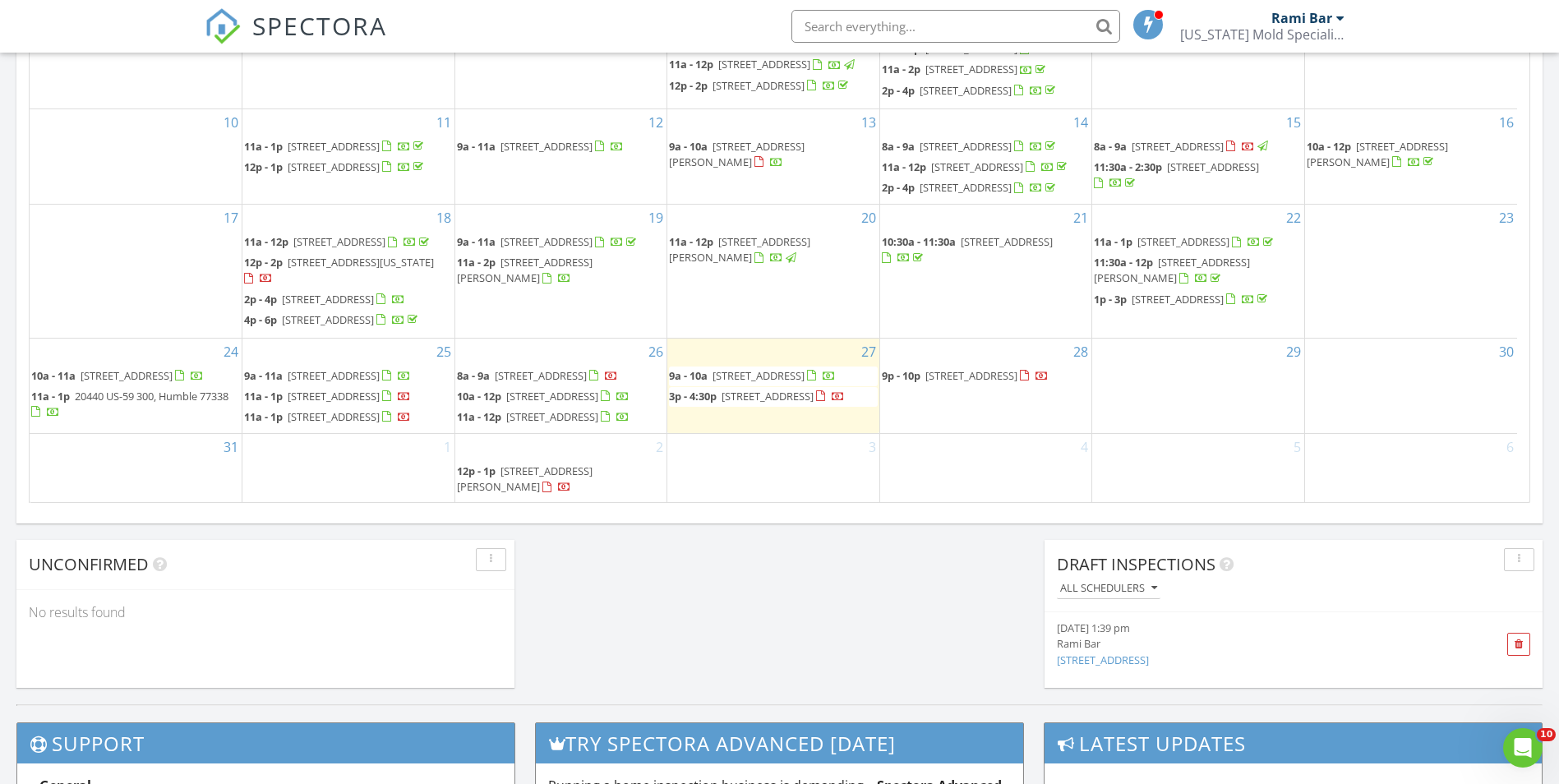
scroll to position [978, 0]
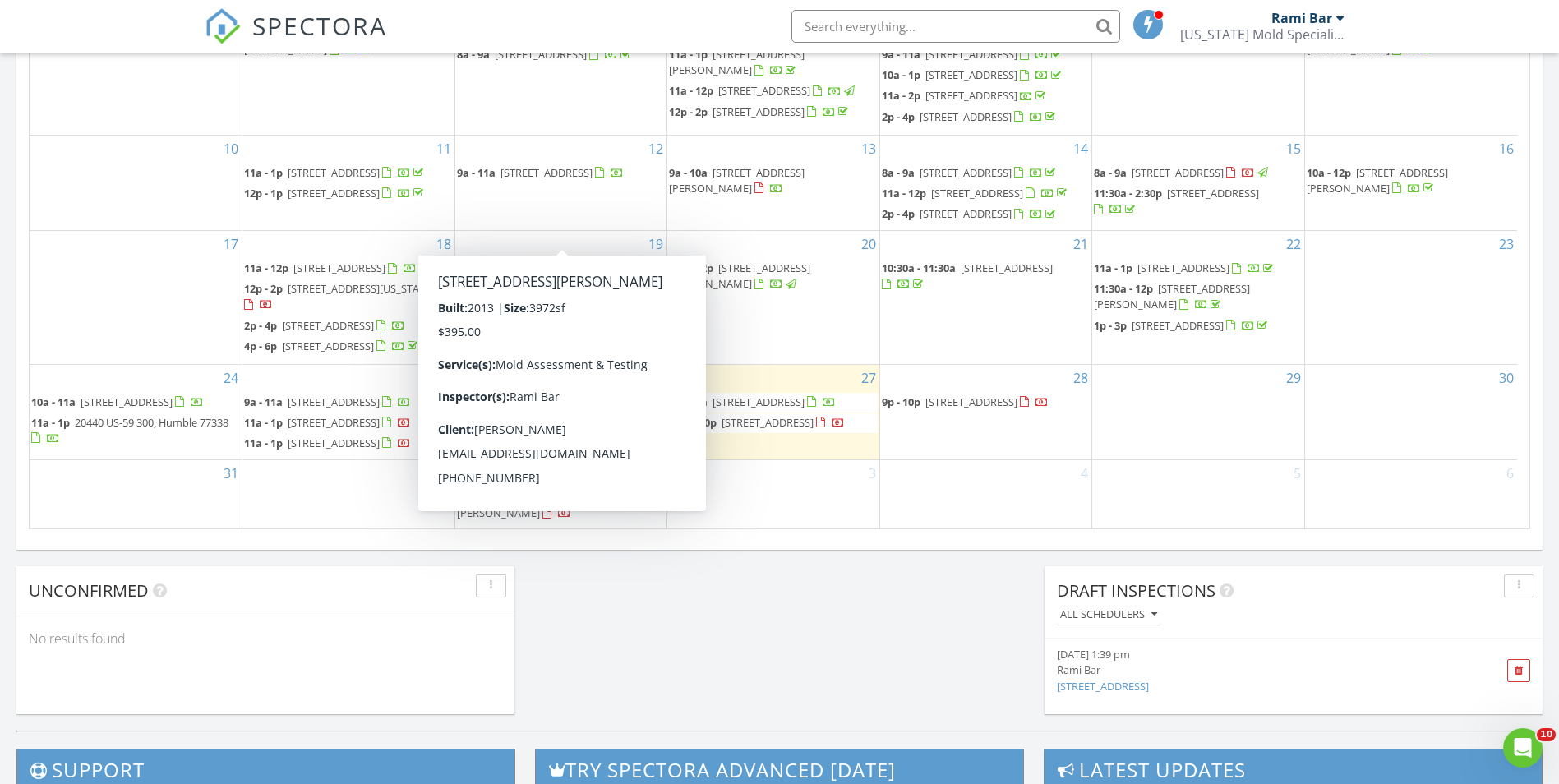
click at [548, 281] on span "[STREET_ADDRESS][PERSON_NAME]" at bounding box center [524, 296] width 136 height 31
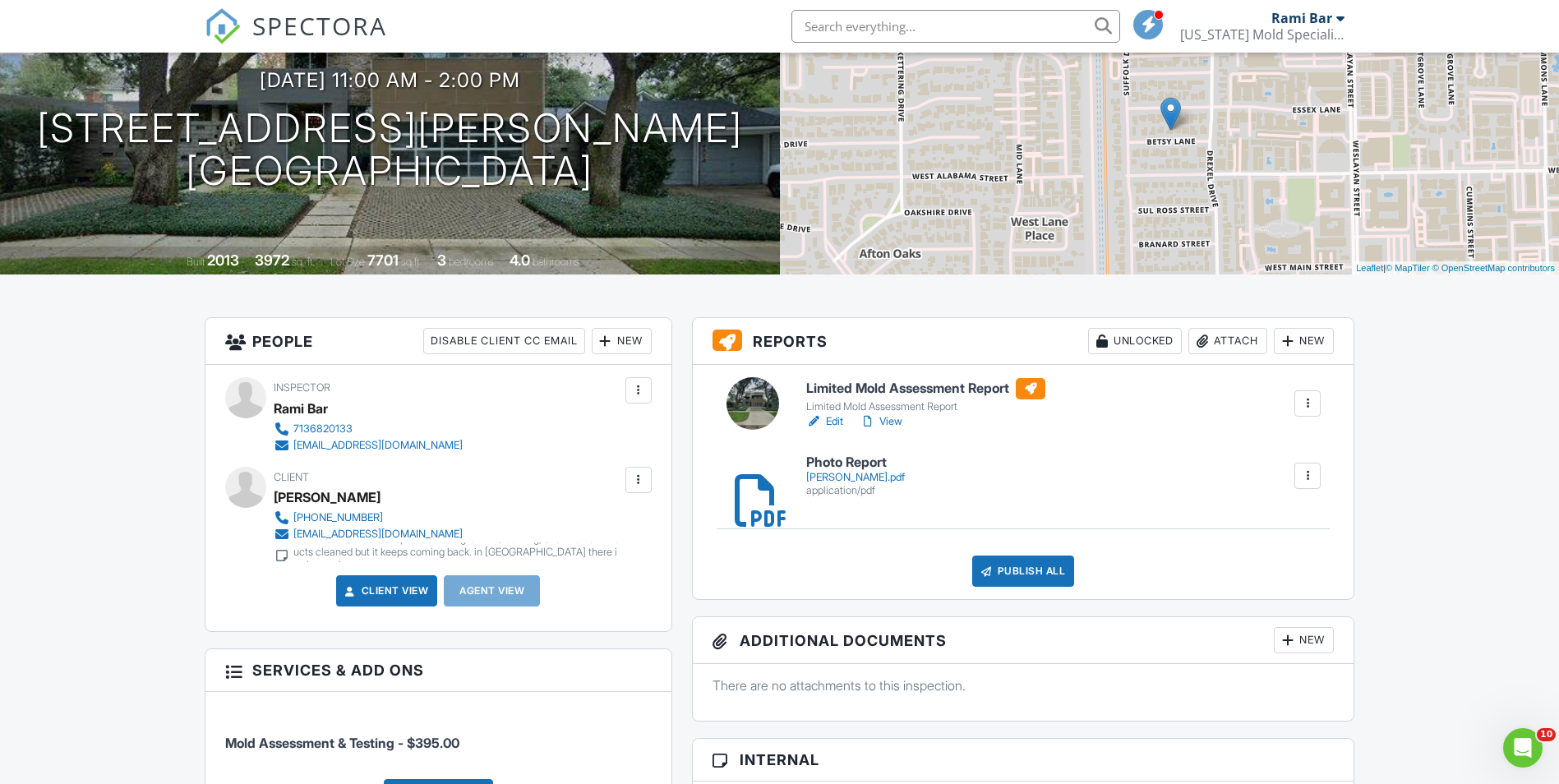
click at [1310, 470] on div at bounding box center [1307, 475] width 17 height 17
click at [1288, 517] on link "Delete" at bounding box center [1296, 521] width 60 height 18
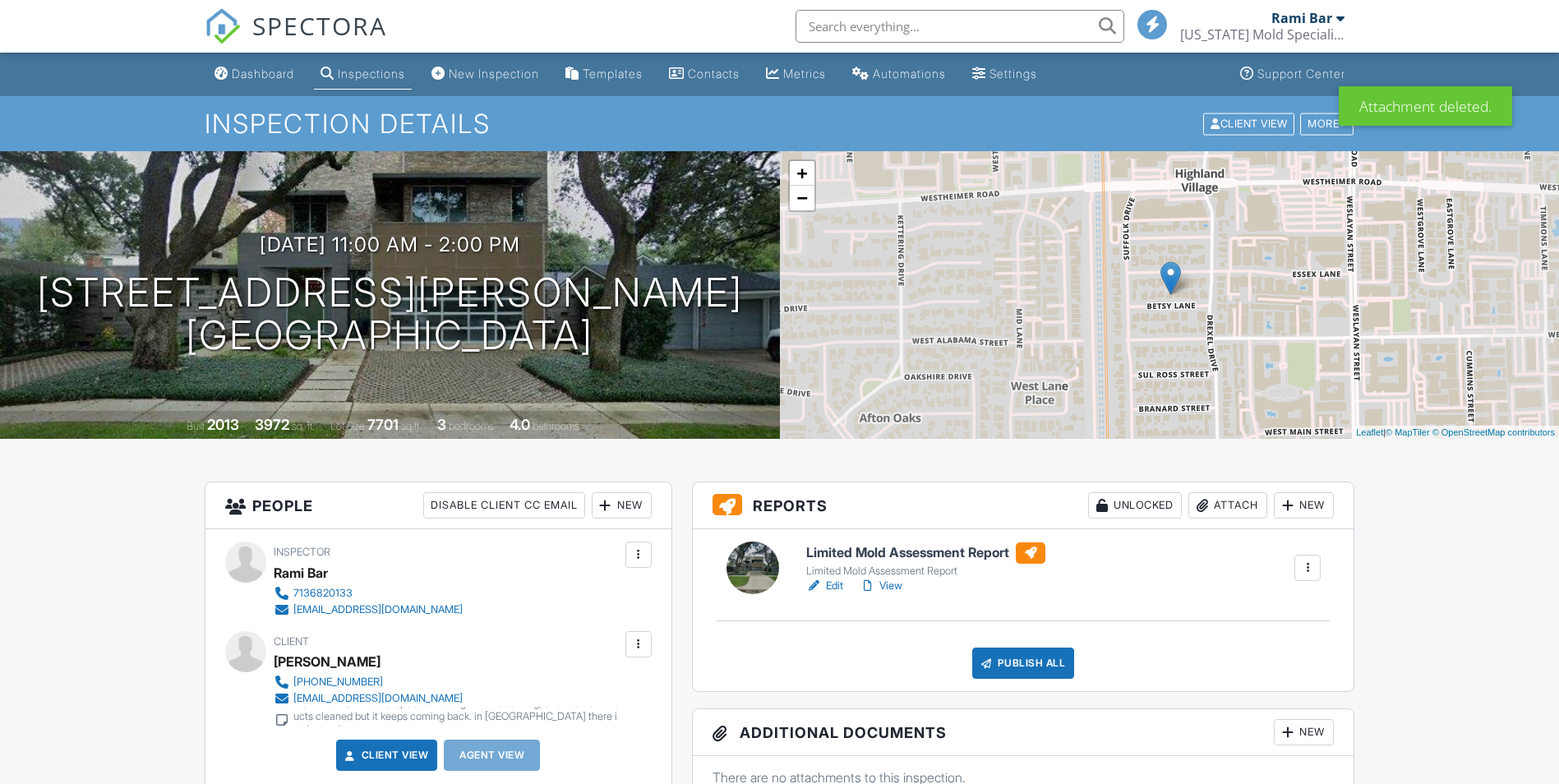
click at [831, 581] on link "Edit" at bounding box center [825, 585] width 37 height 17
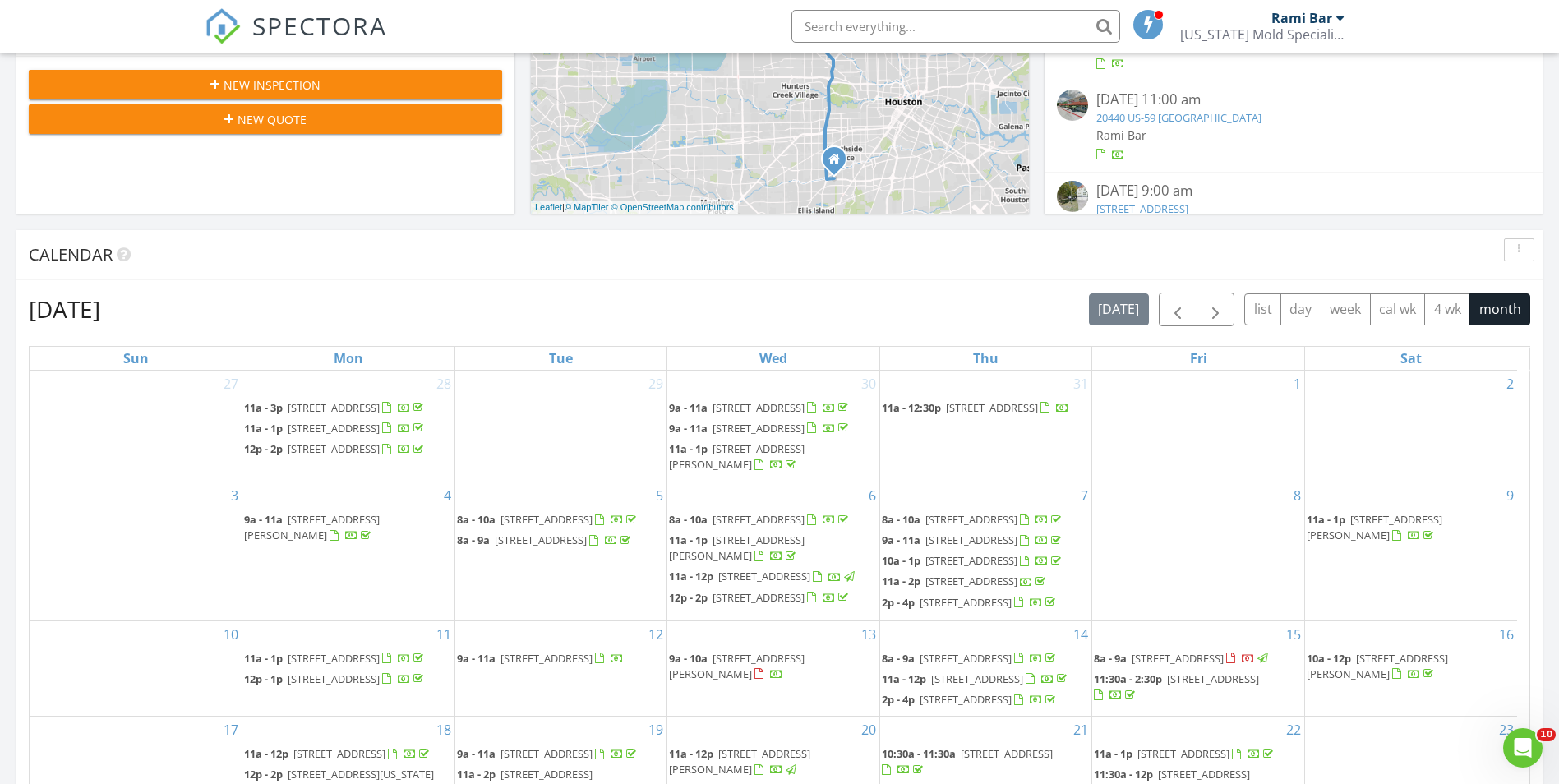
scroll to position [904, 0]
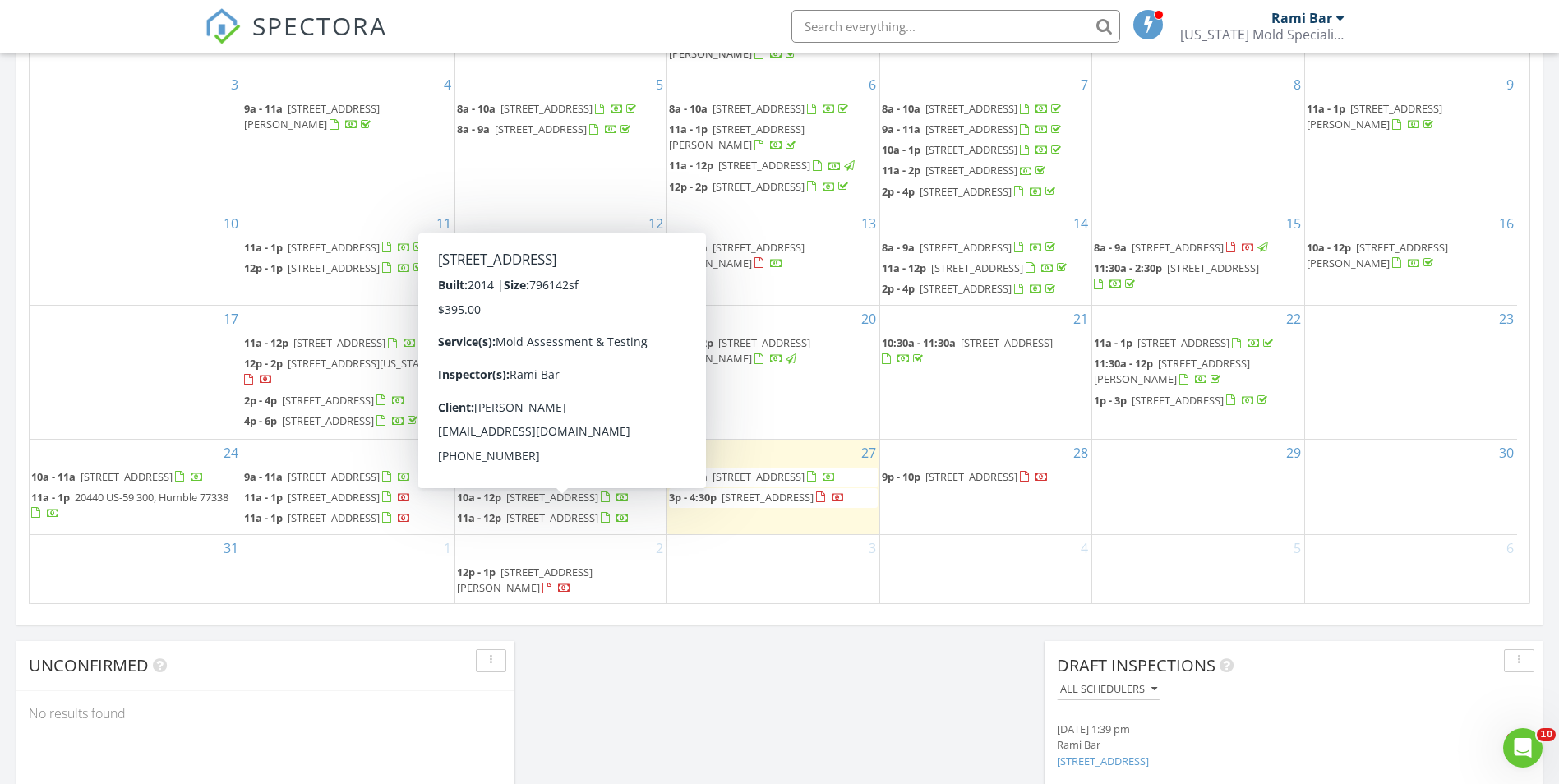
click at [531, 512] on span "777 Preston St 22L, Houston 77002" at bounding box center [551, 517] width 92 height 15
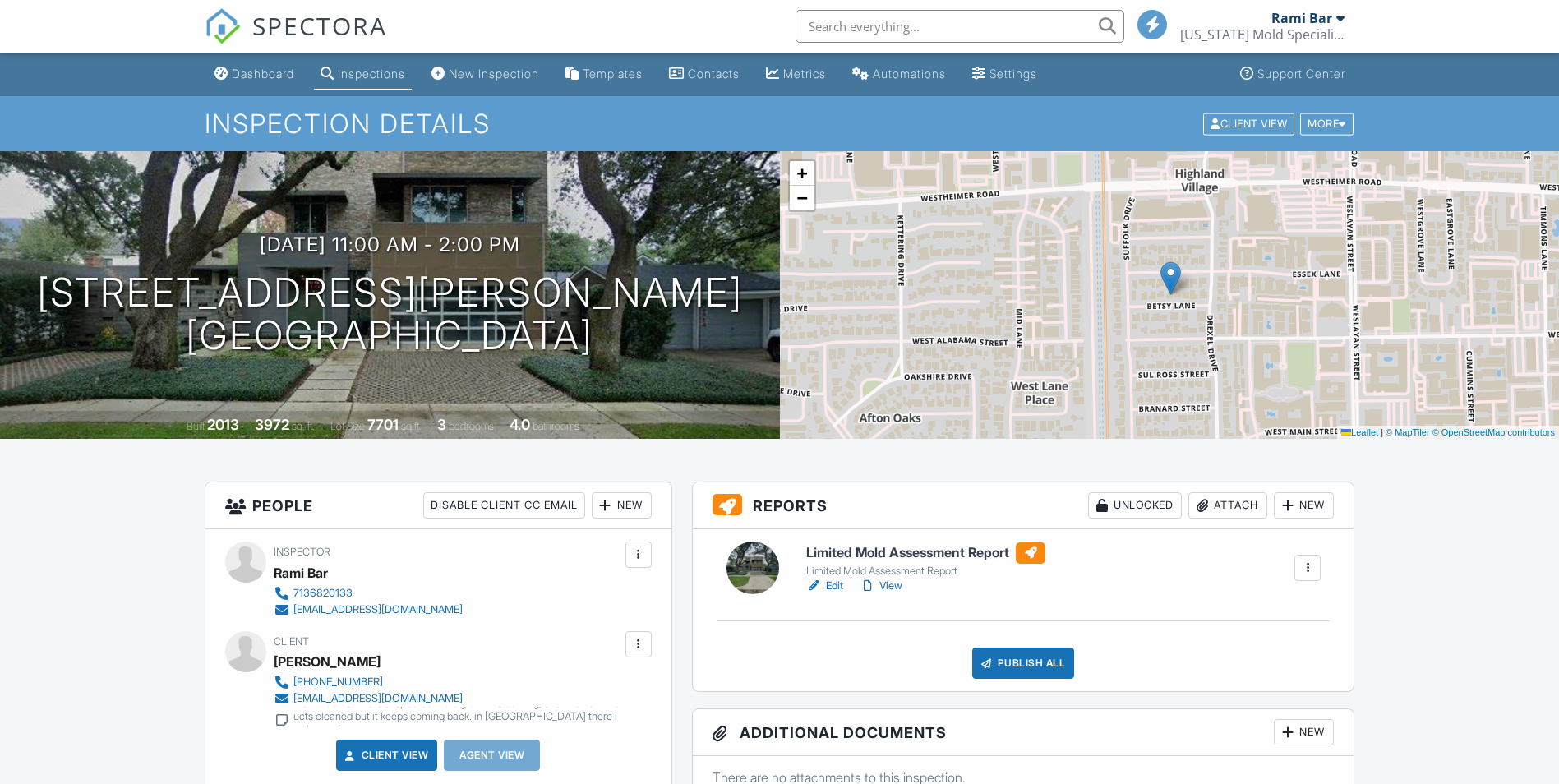
click at [583, 322] on input "Name" at bounding box center [779, 342] width 559 height 40
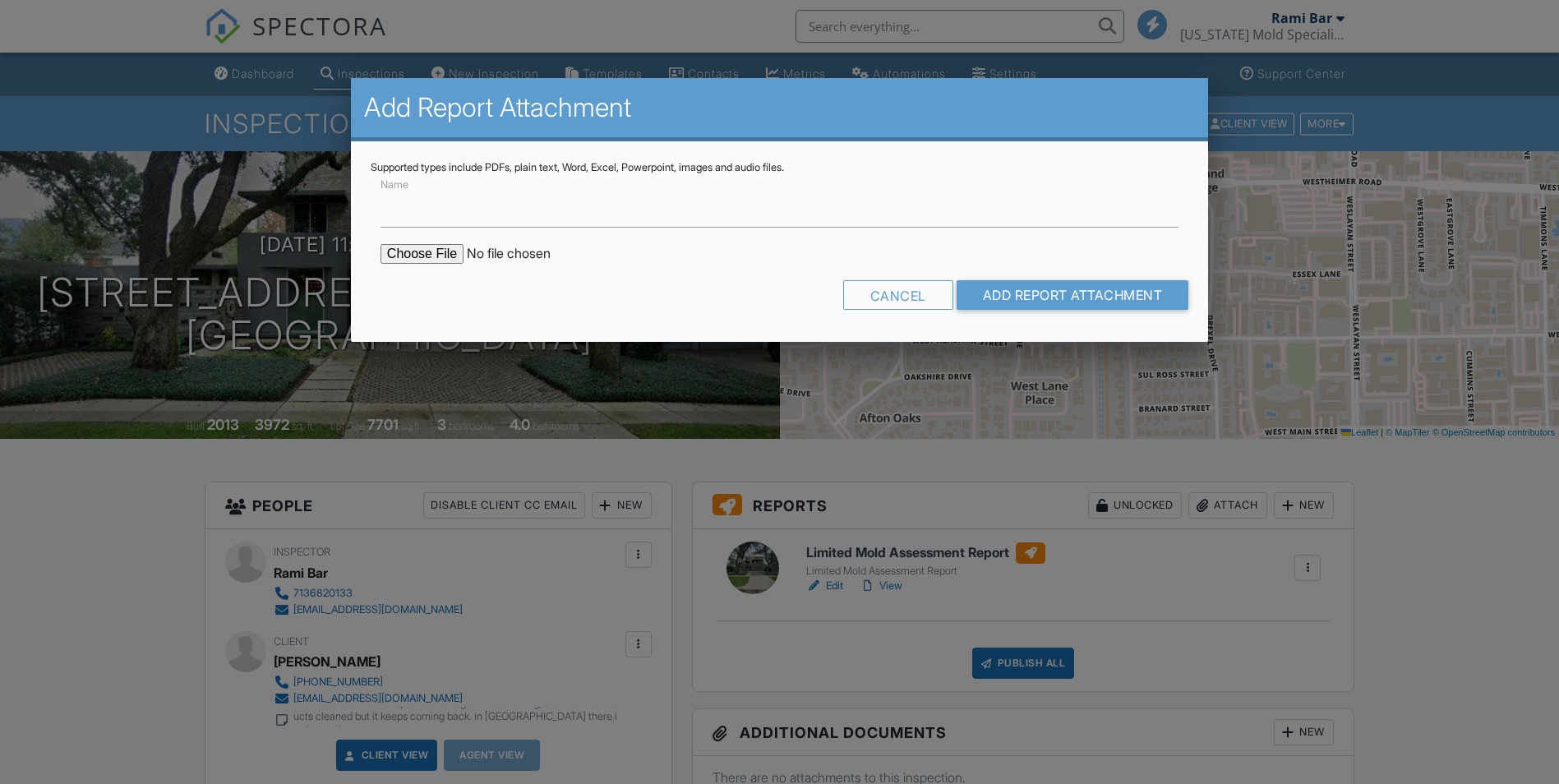
click at [441, 250] on input "file" at bounding box center [520, 254] width 279 height 20
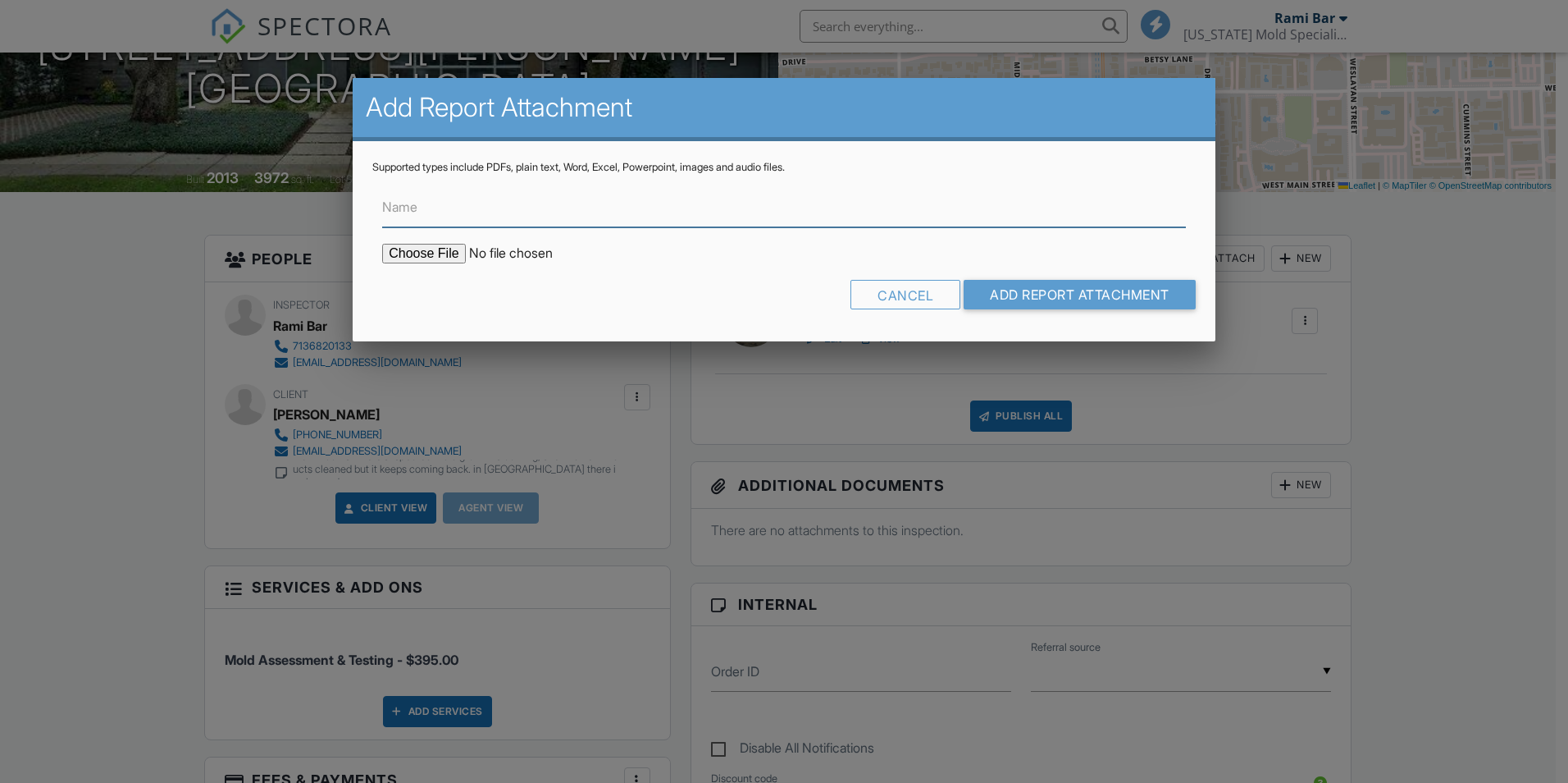
type input "Lab Results"
type input "C:\fakepath\25057048_4018 Betsy Ln_2025827153611.pdf"
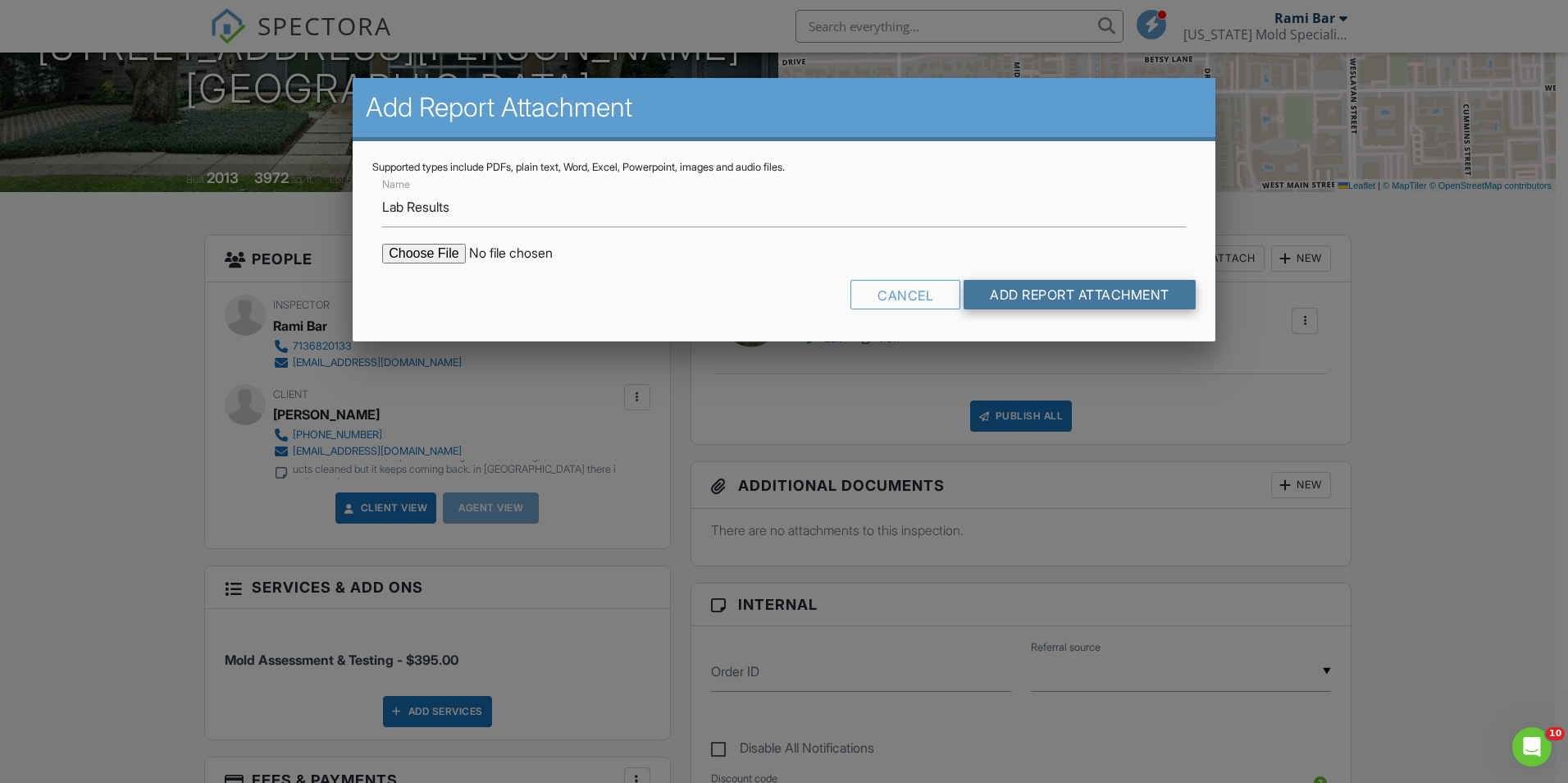
click at [1122, 295] on input "Add Report Attachment" at bounding box center [1080, 294] width 232 height 30
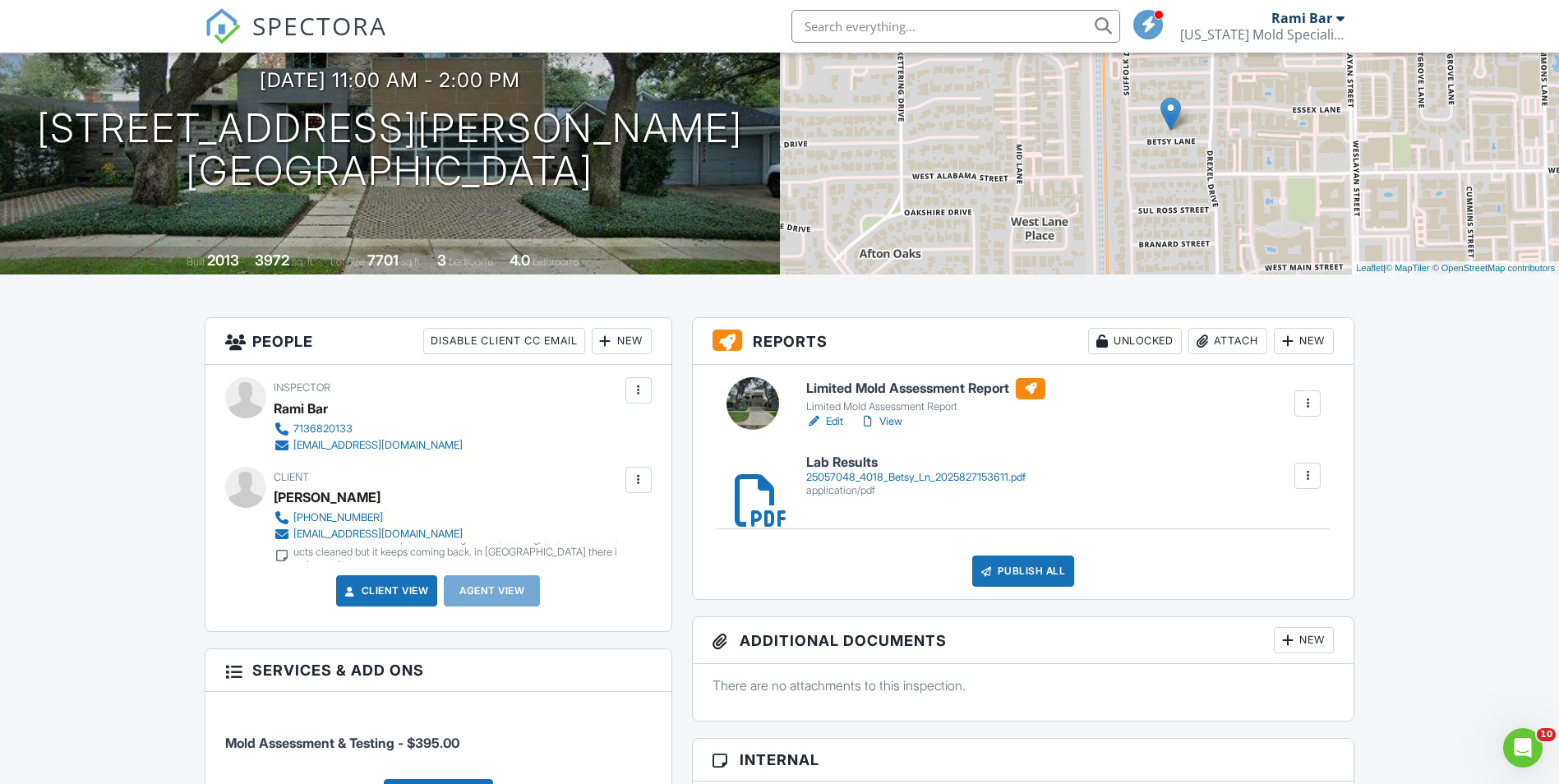
click at [751, 484] on div at bounding box center [742, 475] width 17 height 17
click at [1221, 344] on div "Attach" at bounding box center [1228, 341] width 79 height 26
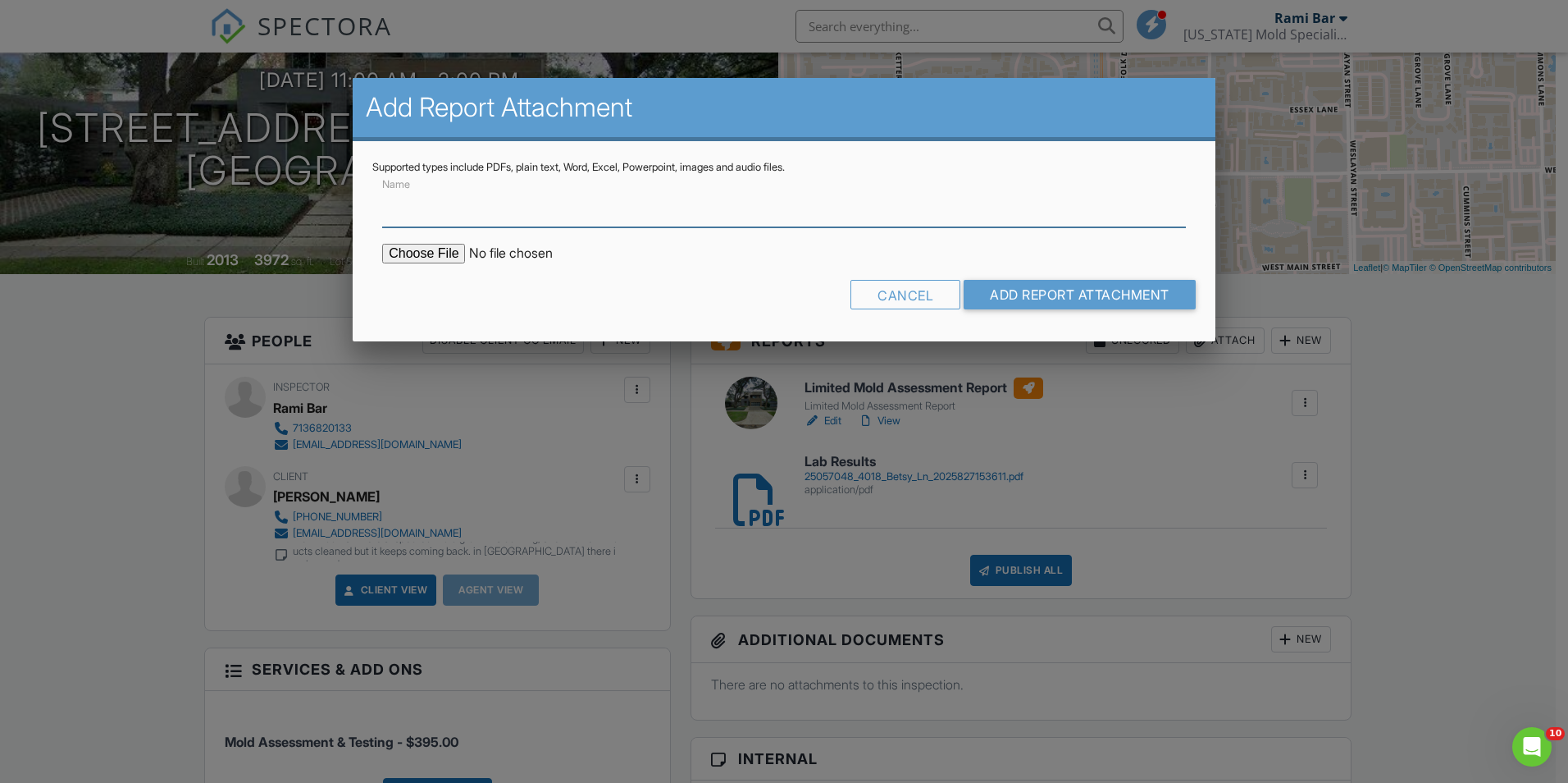
click at [434, 196] on input "Name" at bounding box center [784, 207] width 804 height 40
type input "Photo Report"
click at [419, 250] on input "file" at bounding box center [522, 253] width 279 height 20
type input "C:\fakepath\Wasserman Photo Inspection Report _companycam_report.pdf"
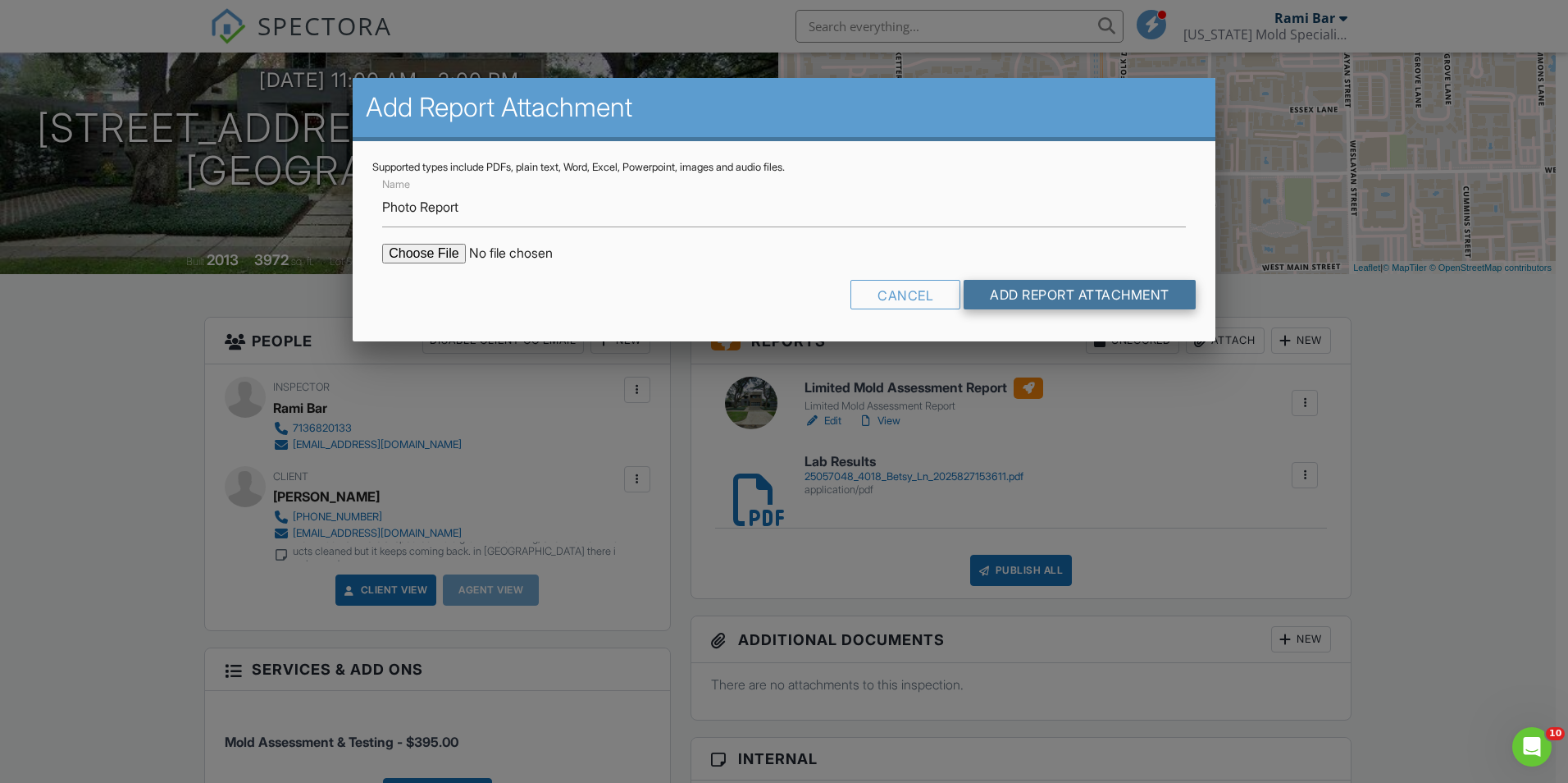
click at [1057, 291] on input "Add Report Attachment" at bounding box center [1080, 294] width 232 height 30
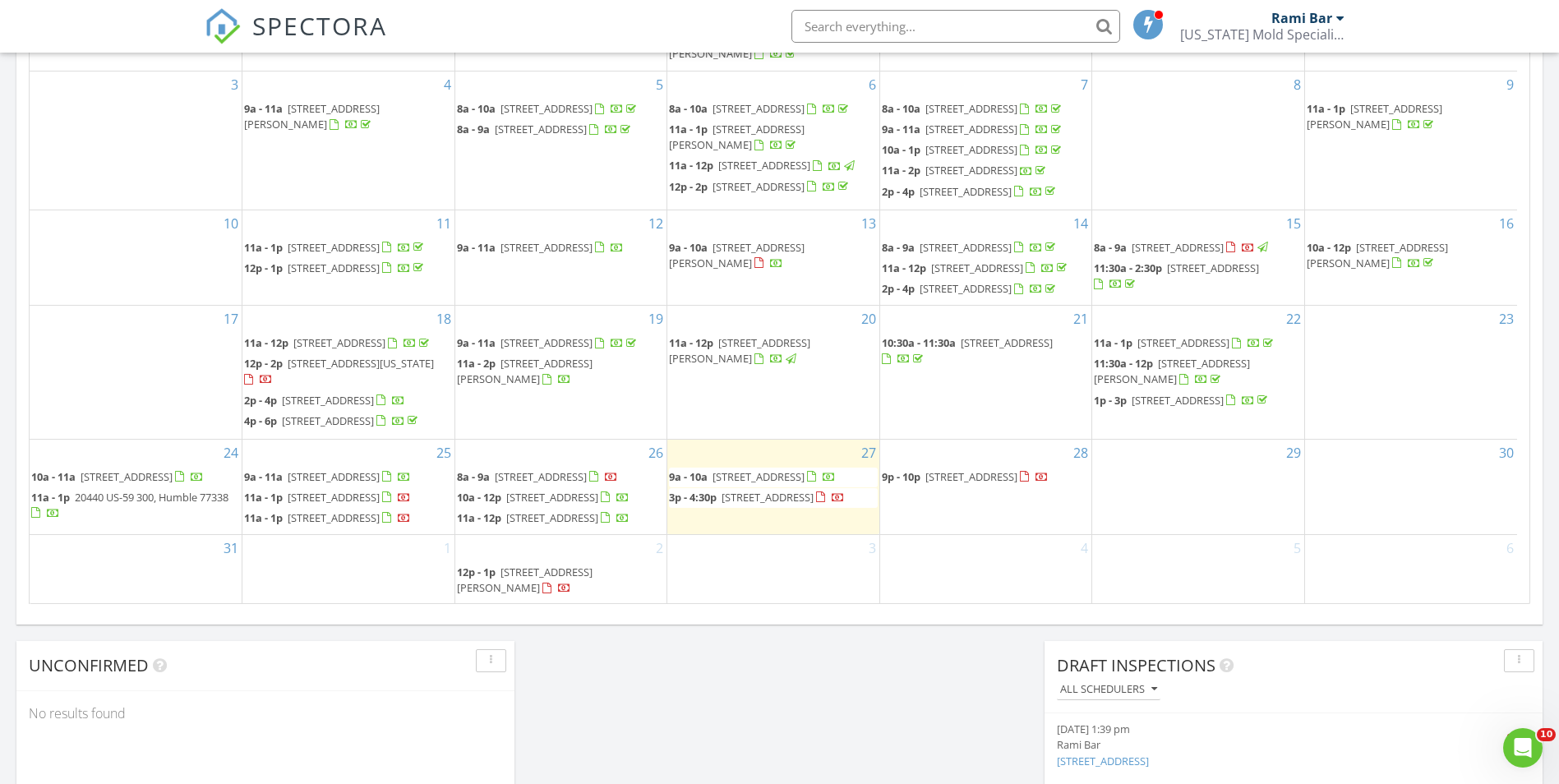
scroll to position [225, 0]
drag, startPoint x: 354, startPoint y: 482, endPoint x: 354, endPoint y: 498, distance: 16.0
drag, startPoint x: 537, startPoint y: 456, endPoint x: 551, endPoint y: 517, distance: 62.6
click at [336, 510] on span "18414 Finnart Dr, Richmond 77407" at bounding box center [334, 517] width 92 height 15
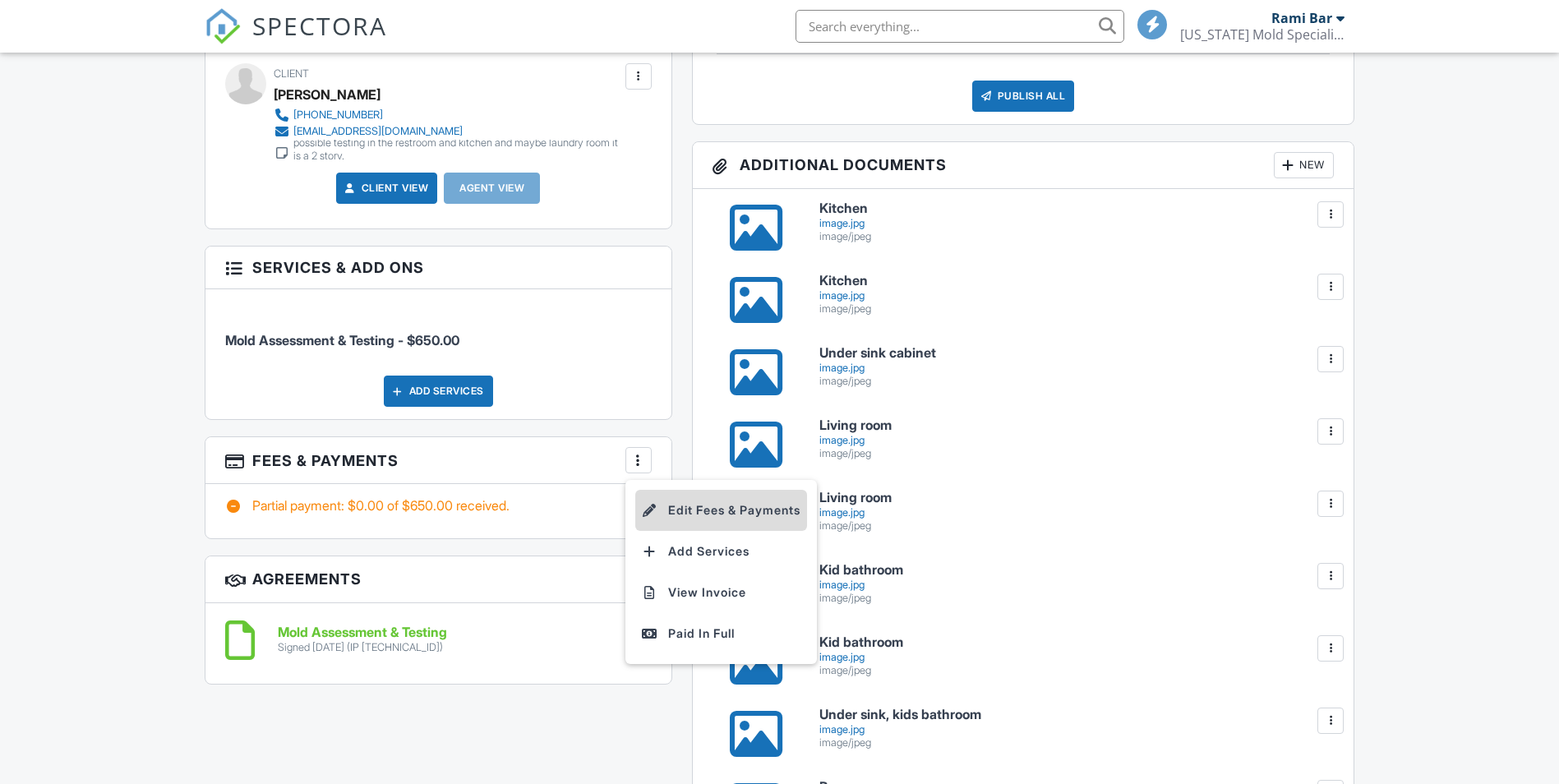
click at [661, 503] on li "Edit Fees & Payments" at bounding box center [721, 510] width 172 height 41
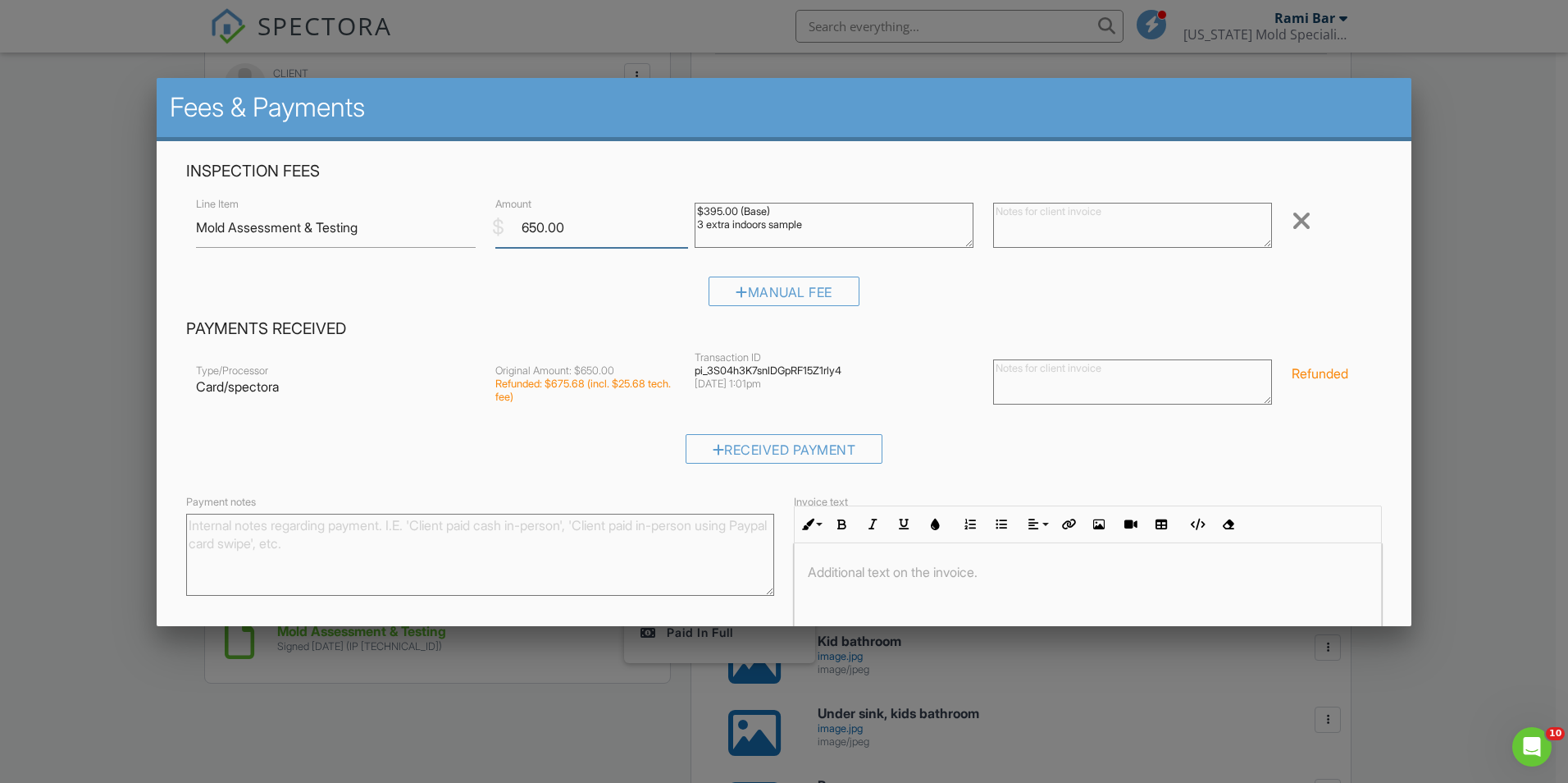
click at [530, 231] on input "650.00" at bounding box center [591, 228] width 193 height 40
drag, startPoint x: 563, startPoint y: 225, endPoint x: 502, endPoint y: 216, distance: 61.7
click at [502, 216] on input "650.00" at bounding box center [591, 228] width 193 height 40
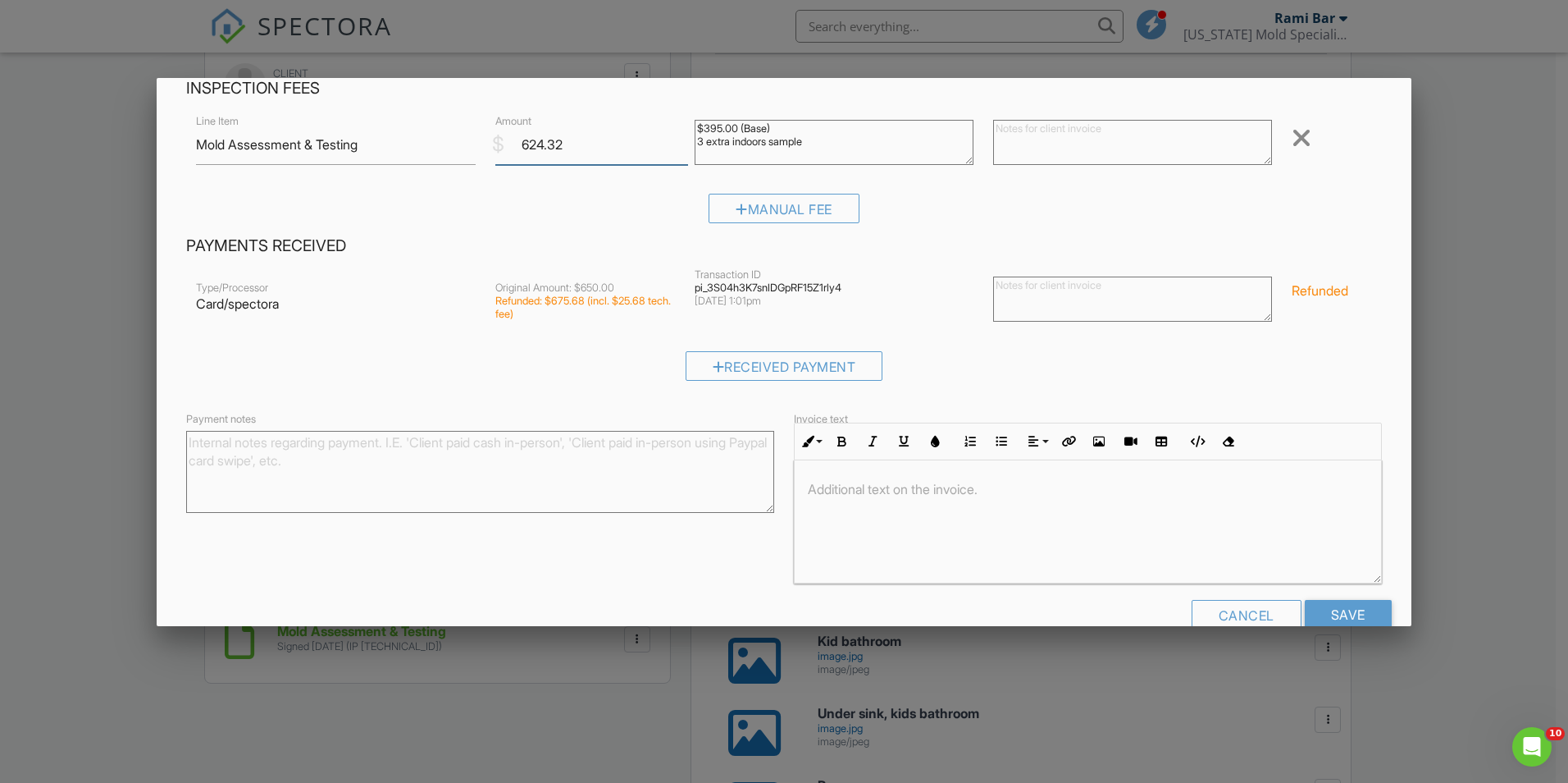
scroll to position [117, 0]
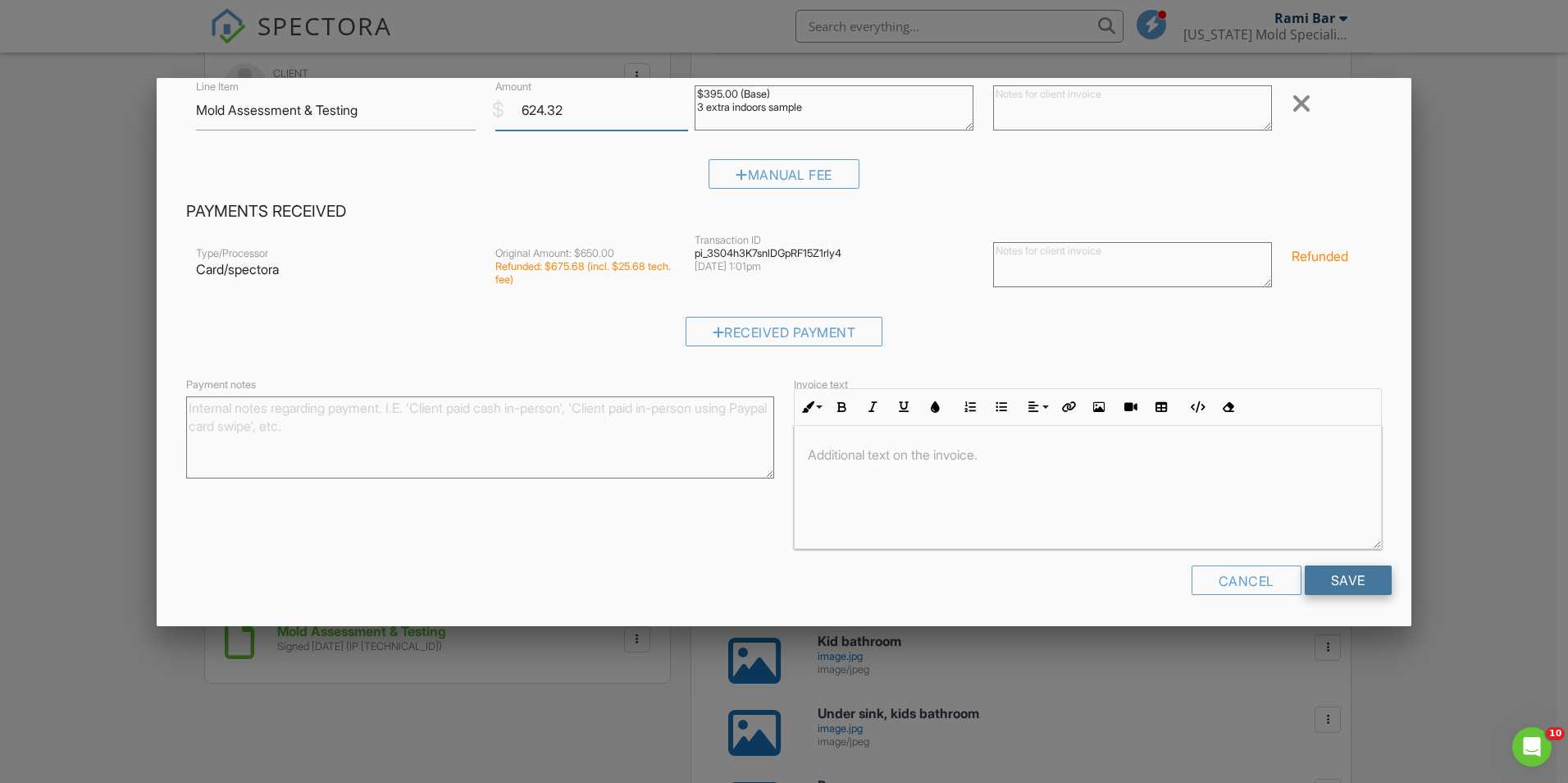
type input "624.32"
click at [1343, 576] on input "Save" at bounding box center [1349, 580] width 87 height 30
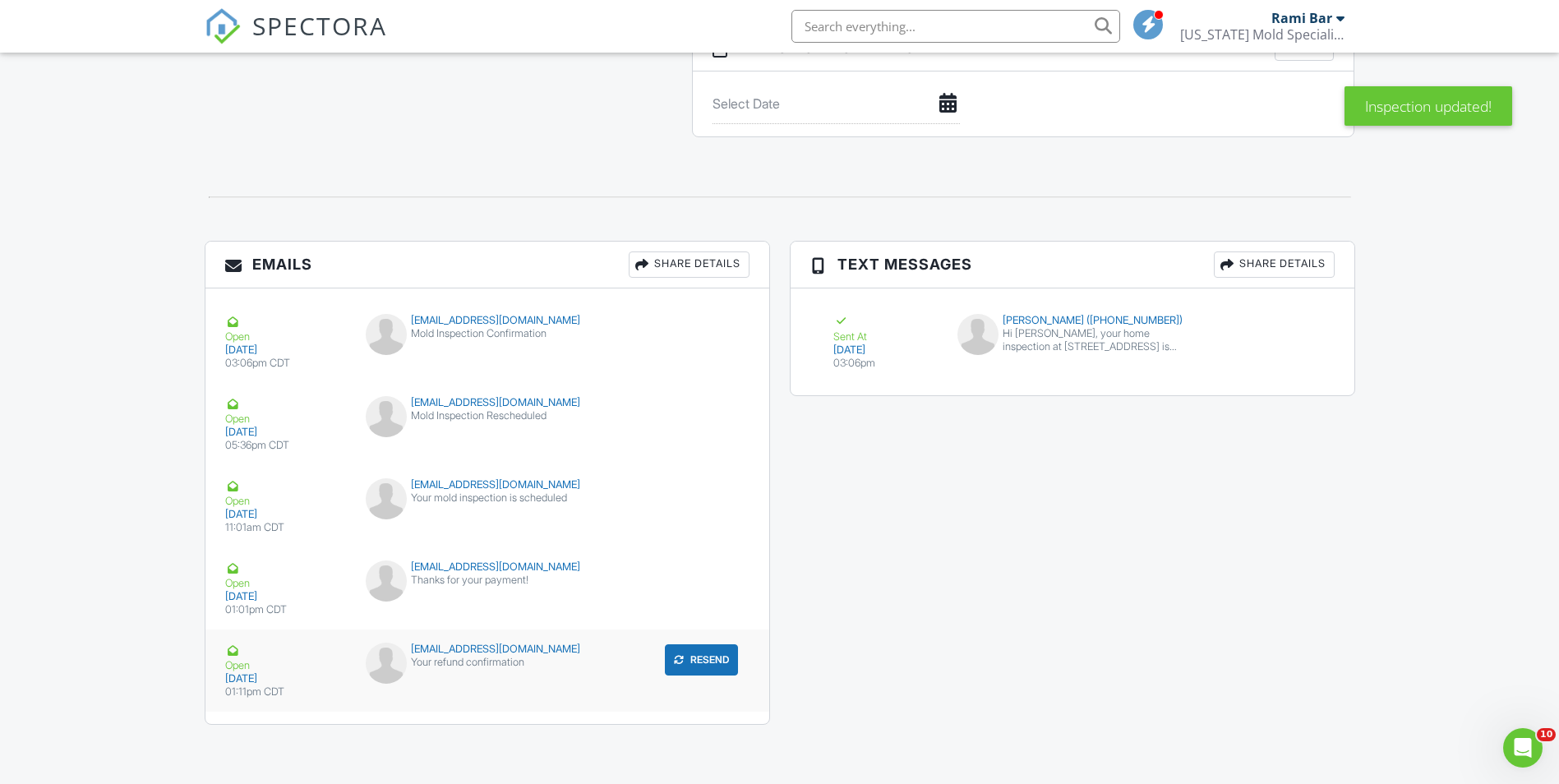
click at [692, 654] on button "Resend" at bounding box center [702, 660] width 74 height 32
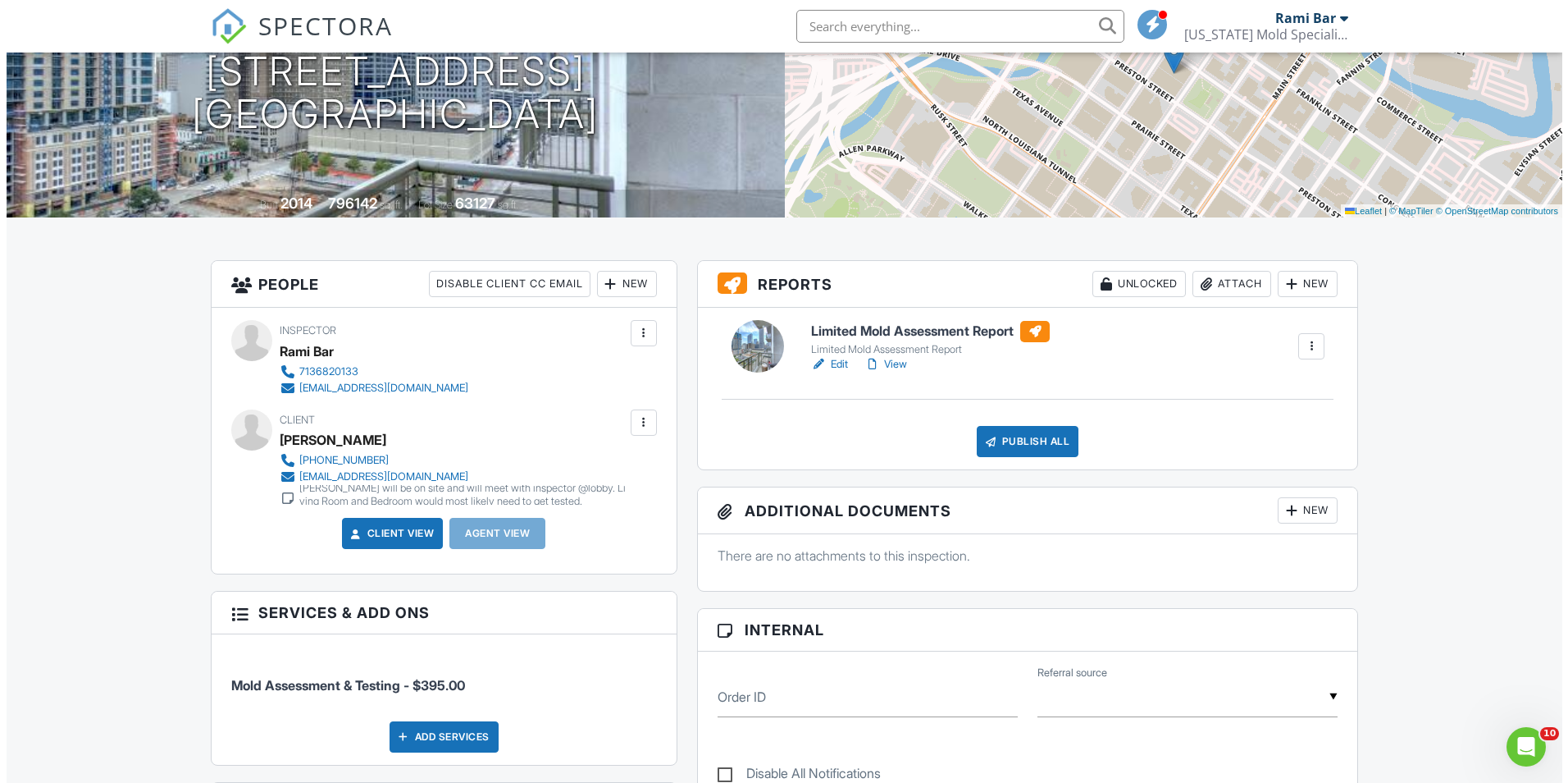
scroll to position [246, 0]
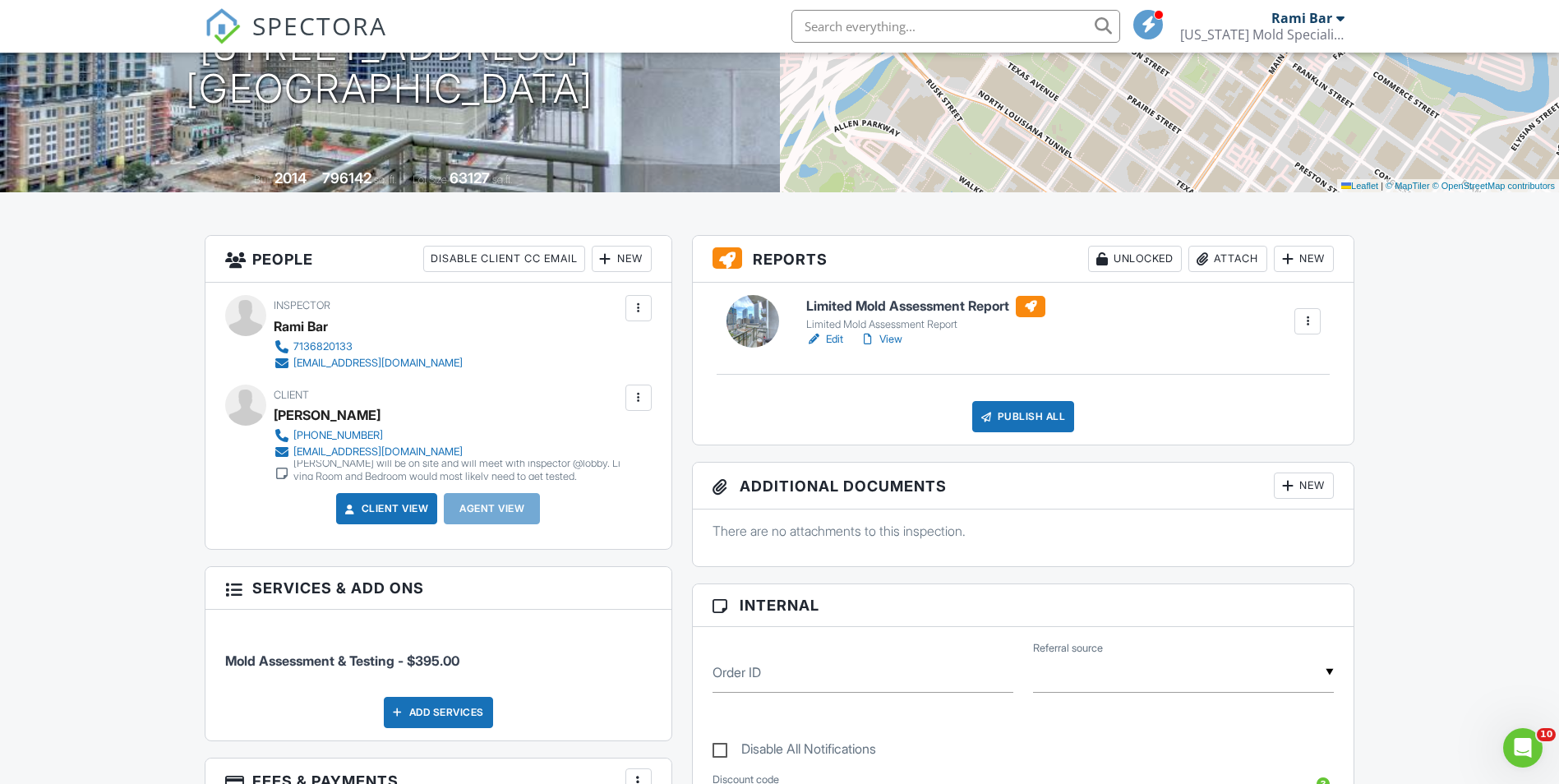
click at [1204, 254] on div at bounding box center [1202, 258] width 17 height 17
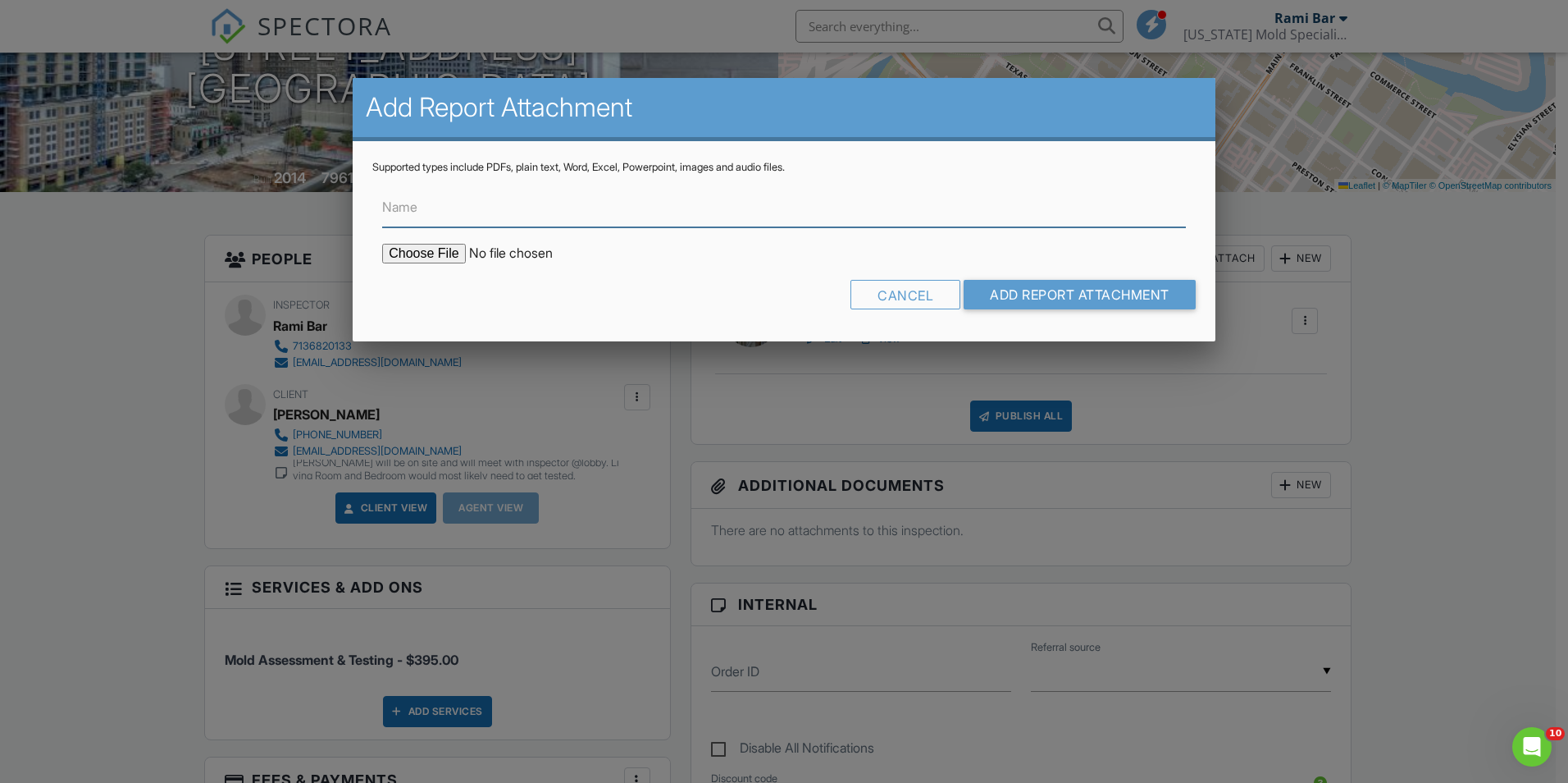
click at [767, 204] on input "Name" at bounding box center [784, 207] width 804 height 40
type input "Lab Results"
click at [409, 255] on input "file" at bounding box center [522, 253] width 279 height 20
type input "C:\fakepath\25057065_Bradford Bright_2025827153657.pdf"
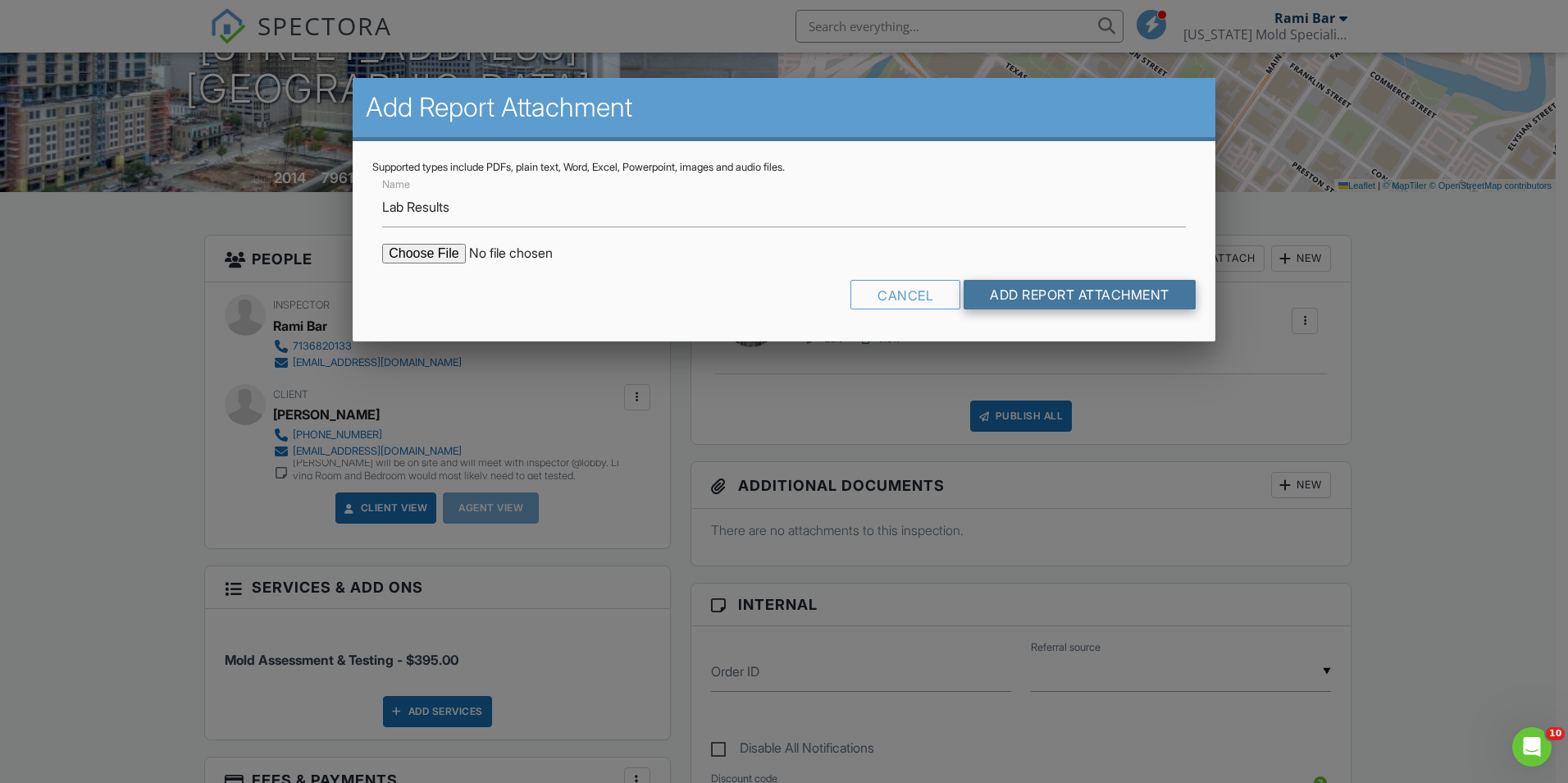
click at [1027, 288] on input "Add Report Attachment" at bounding box center [1080, 294] width 232 height 30
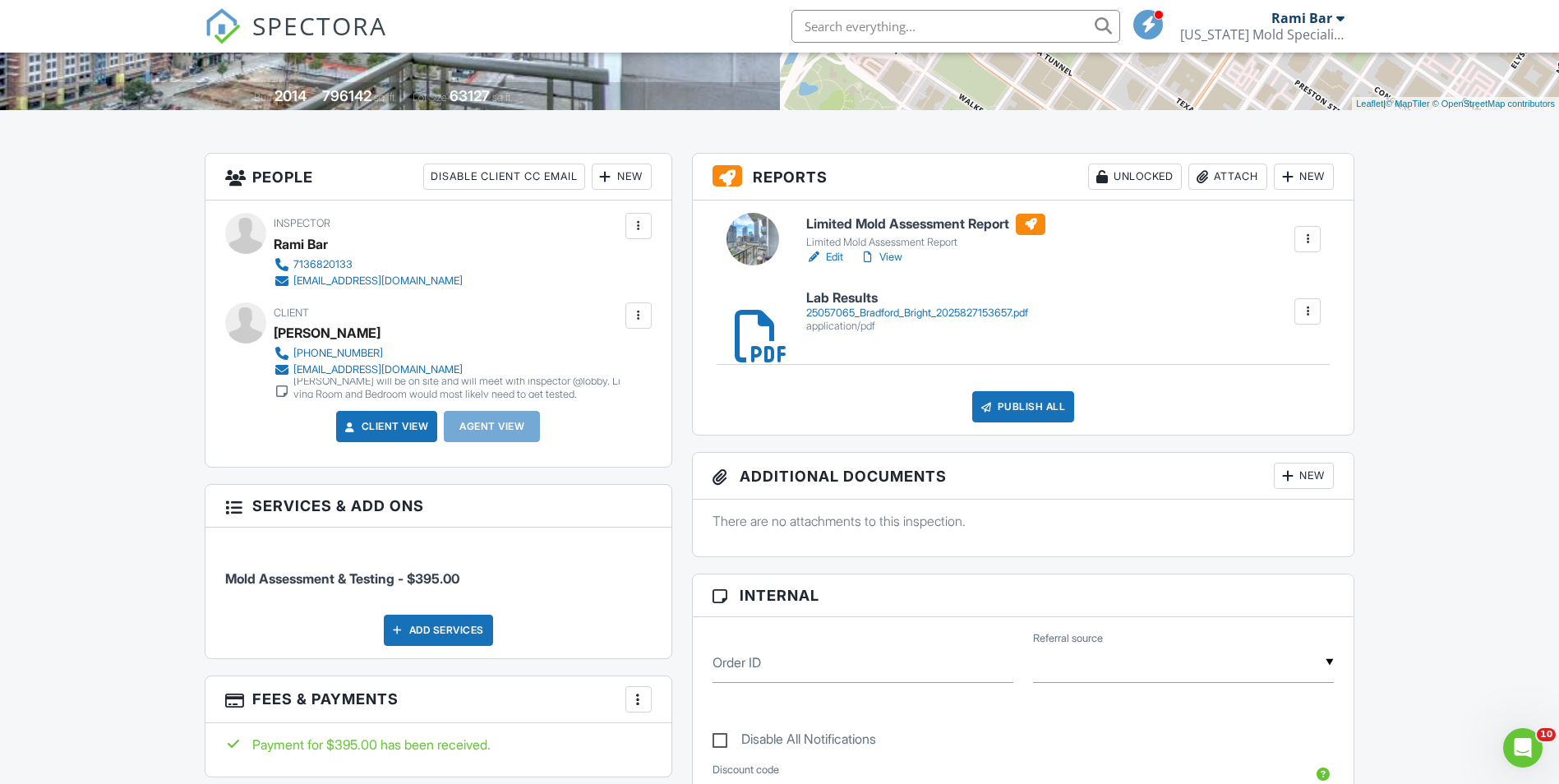
click at [1209, 184] on div "Attach" at bounding box center [1228, 177] width 79 height 26
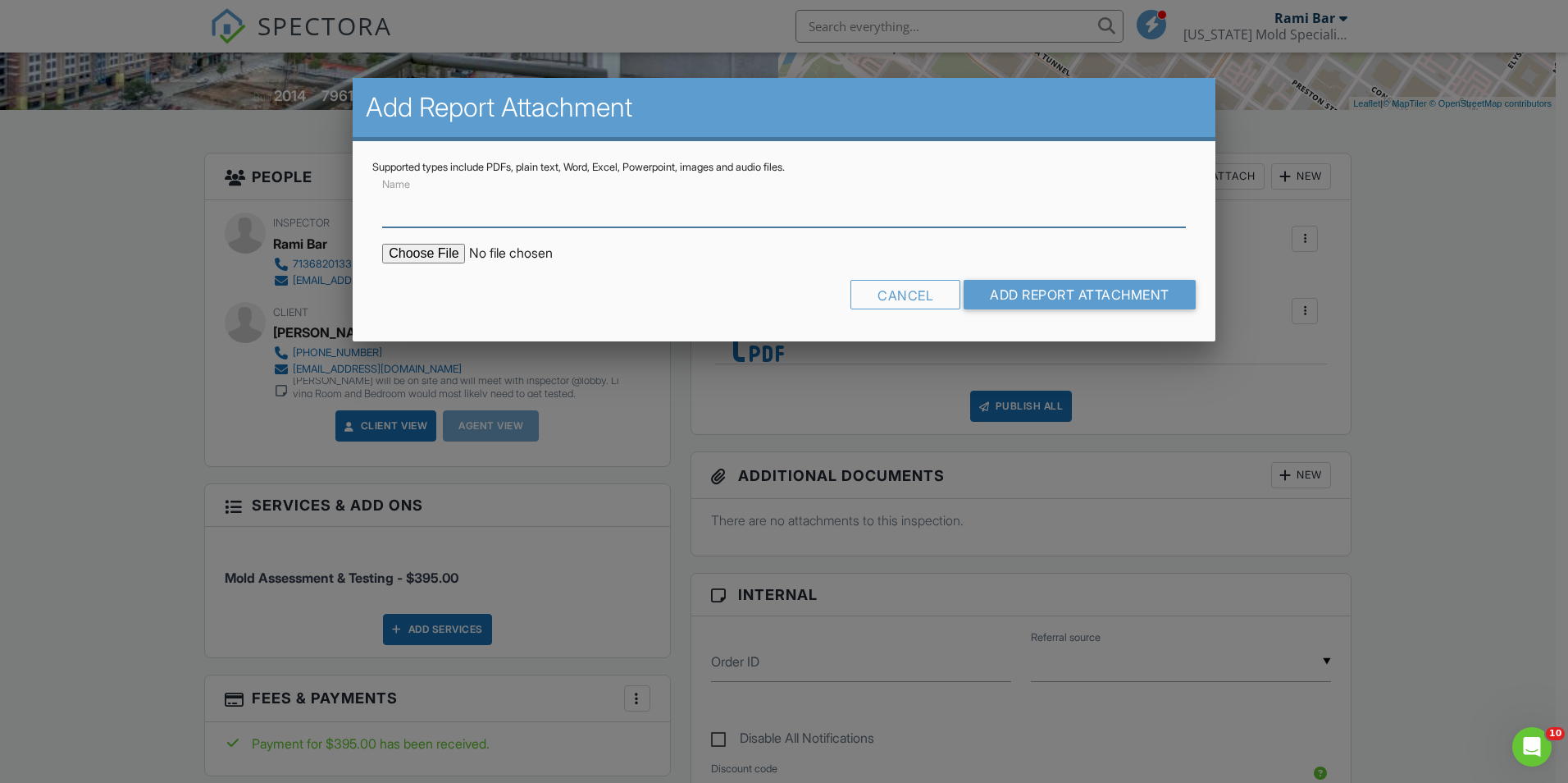
click at [977, 201] on input "Name" at bounding box center [784, 207] width 804 height 40
type input "Photo Report"
click at [410, 252] on input "file" at bounding box center [522, 253] width 279 height 20
type input "C:\fakepath\Bright Inspection Photo Report_companycam_report.pdf"
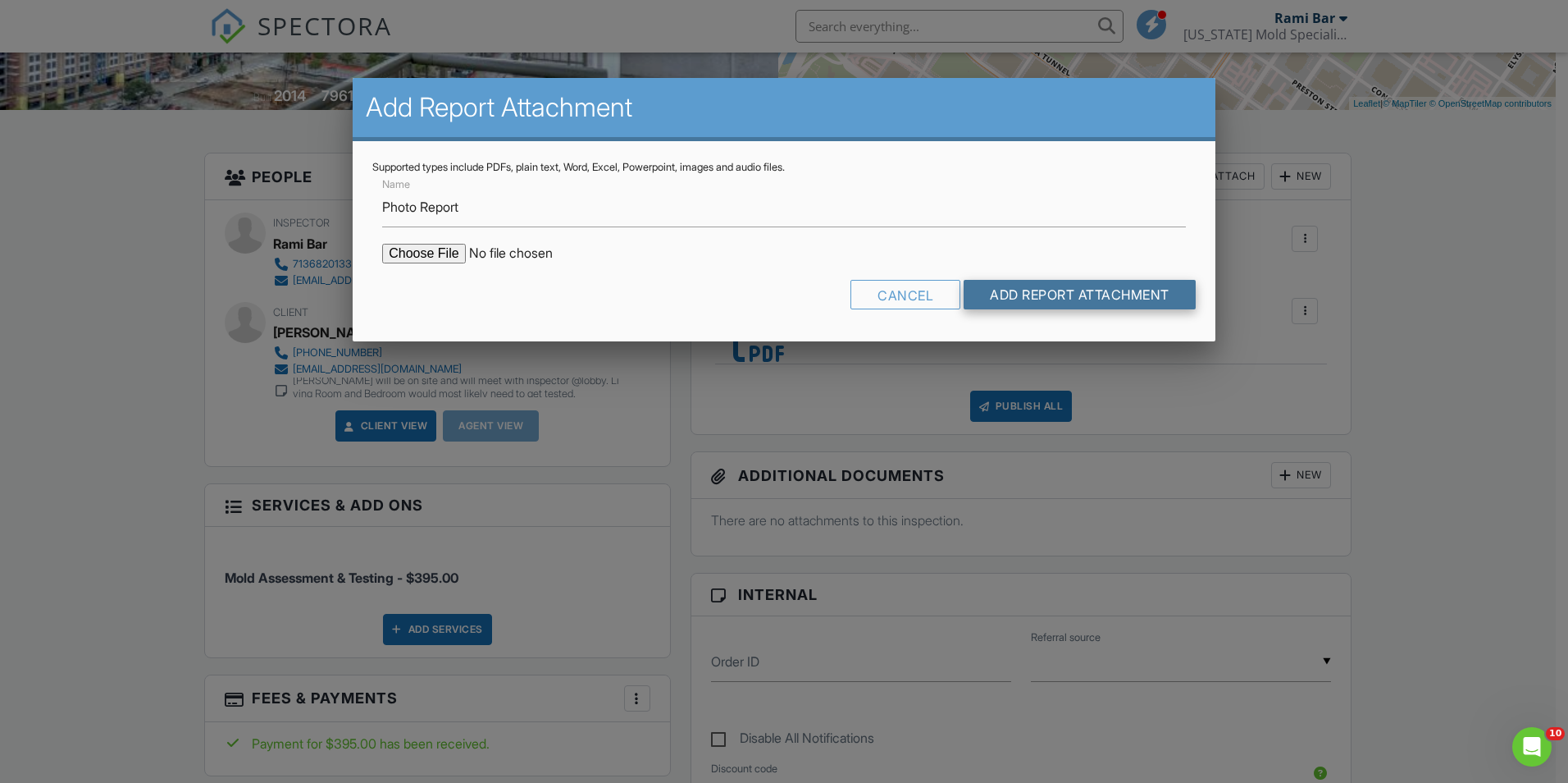
click at [1064, 295] on input "Add Report Attachment" at bounding box center [1080, 294] width 232 height 30
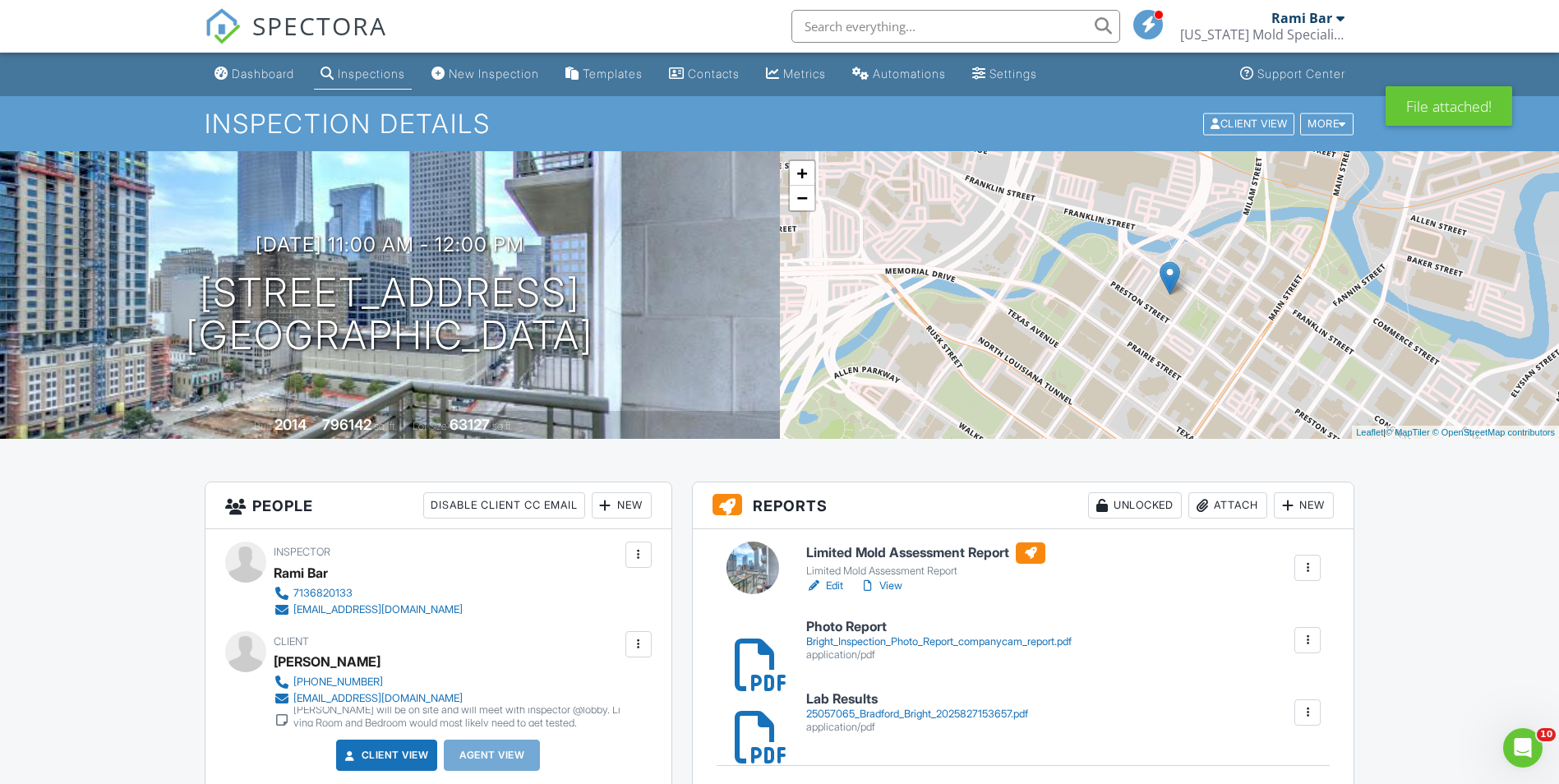
click at [751, 720] on div at bounding box center [742, 712] width 17 height 17
click at [747, 648] on div at bounding box center [742, 640] width 17 height 17
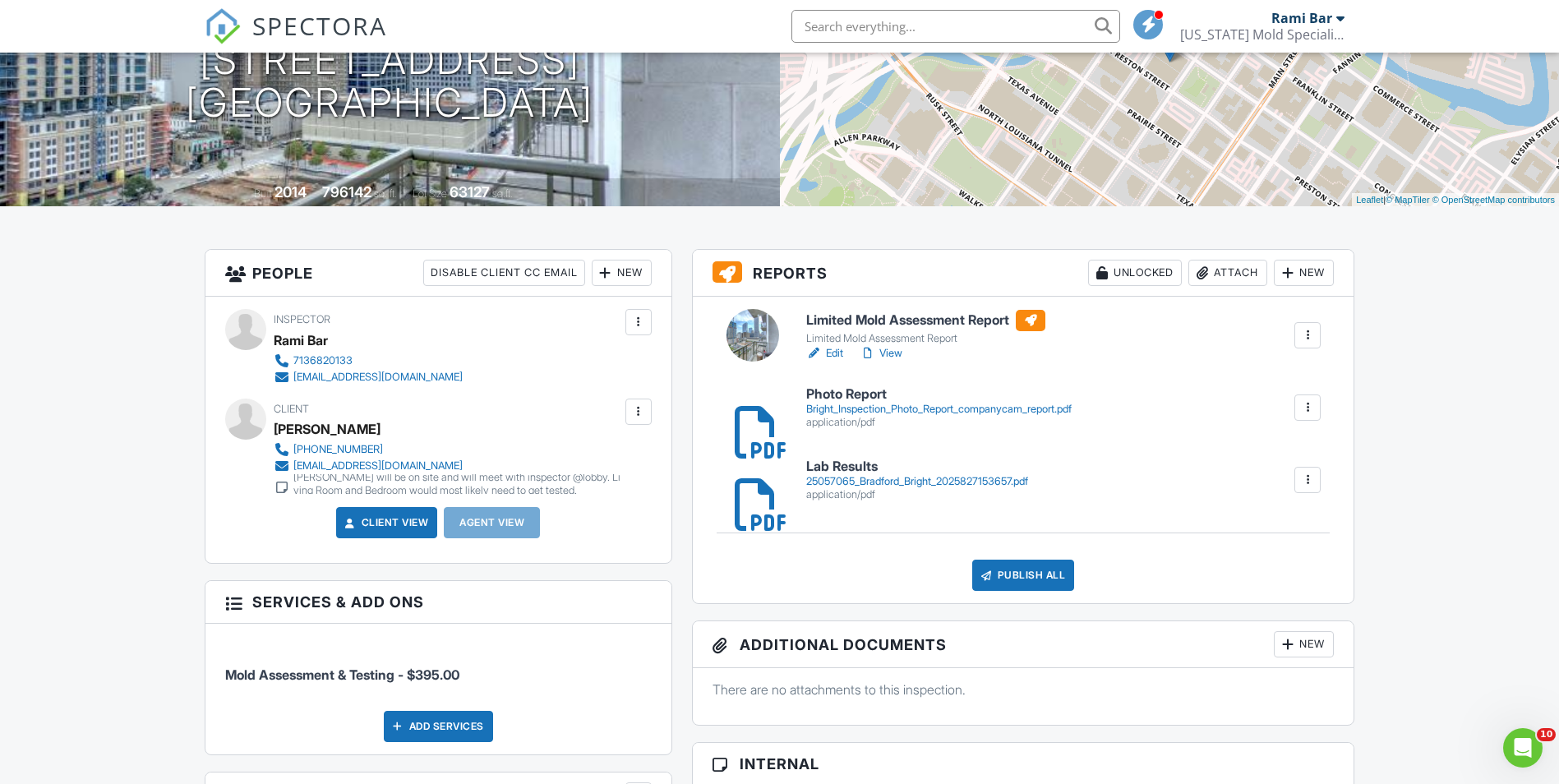
scroll to position [247, 0]
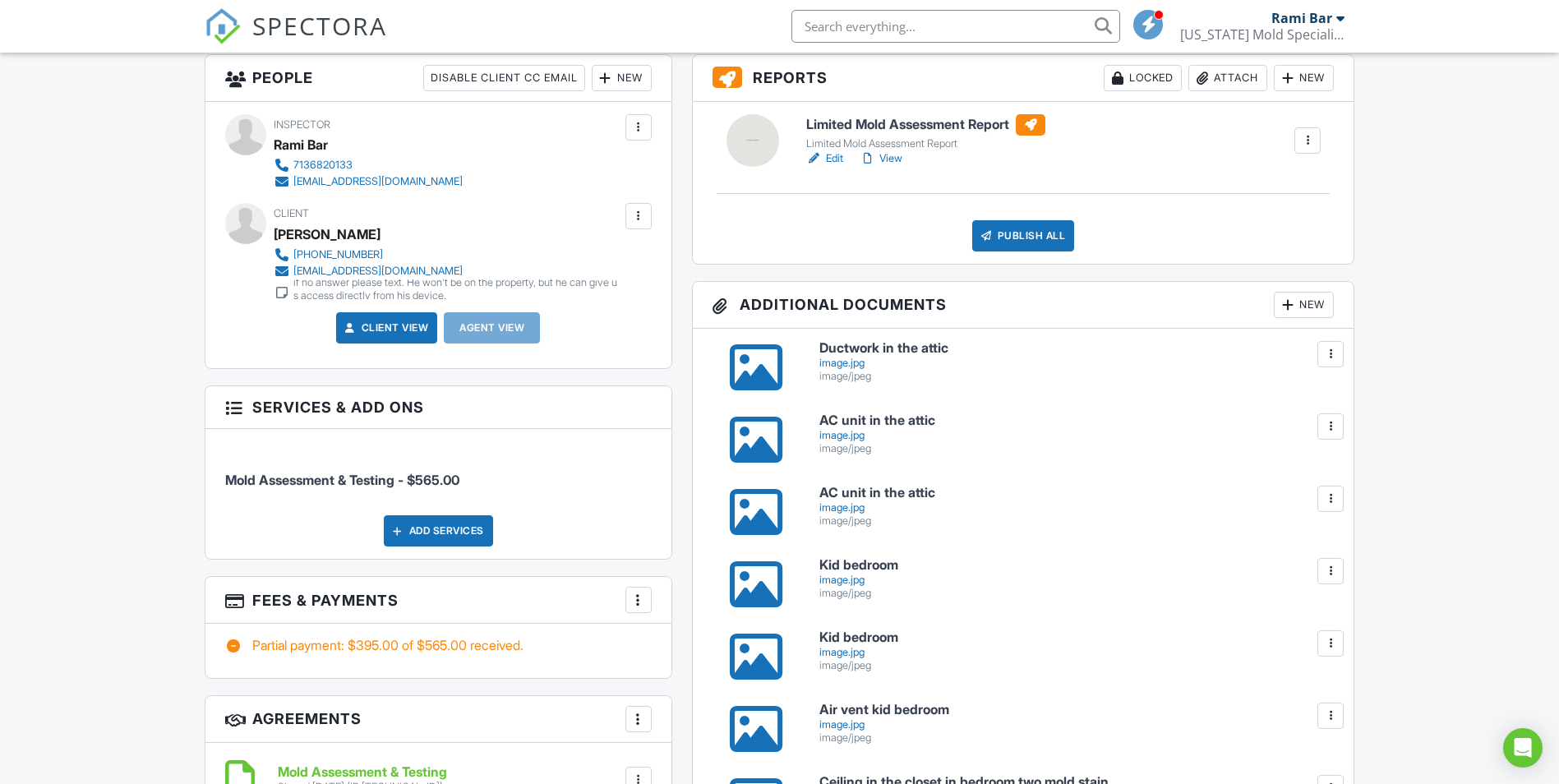
click at [834, 25] on input "text" at bounding box center [956, 26] width 329 height 33
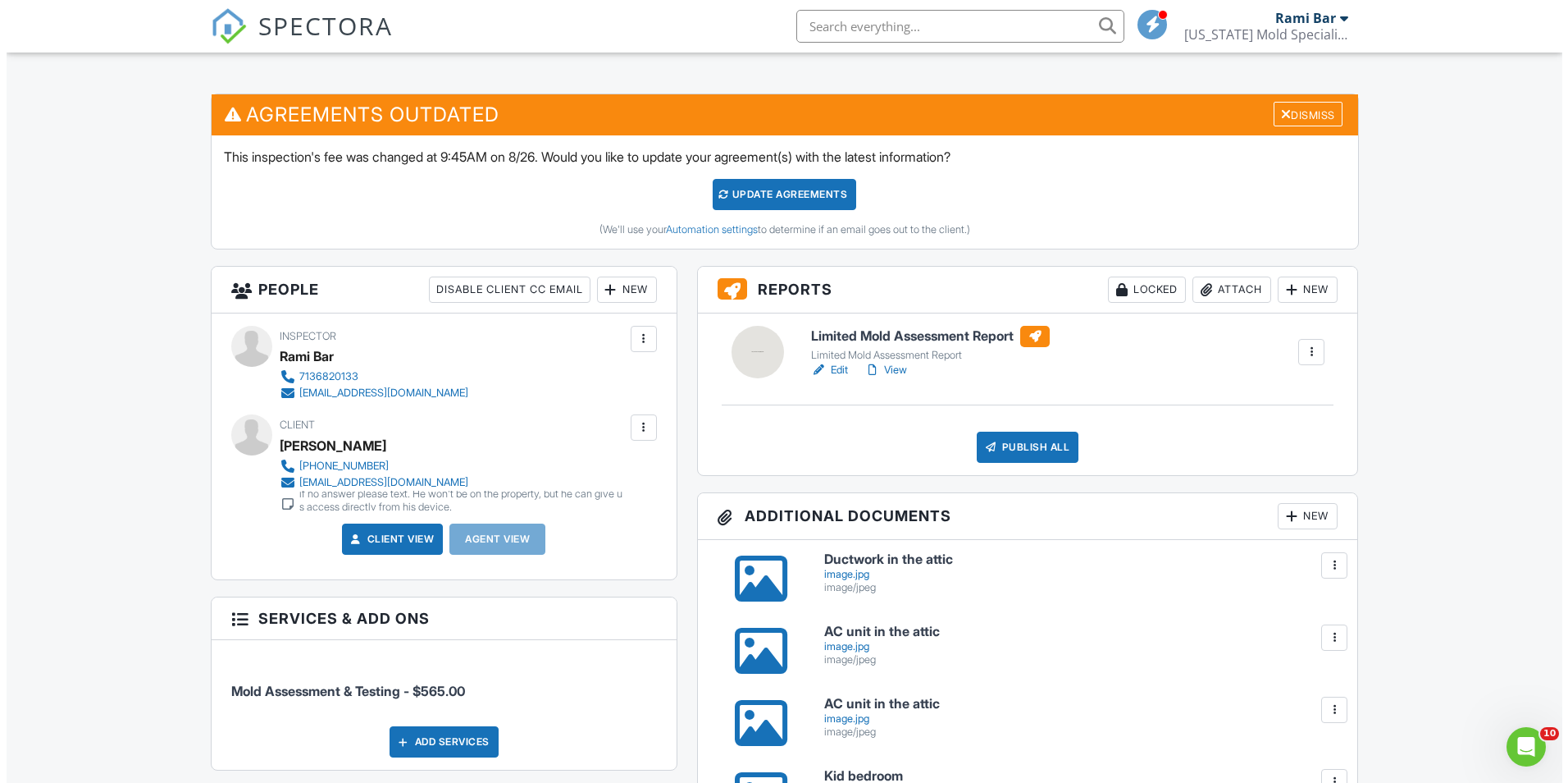
scroll to position [410, 0]
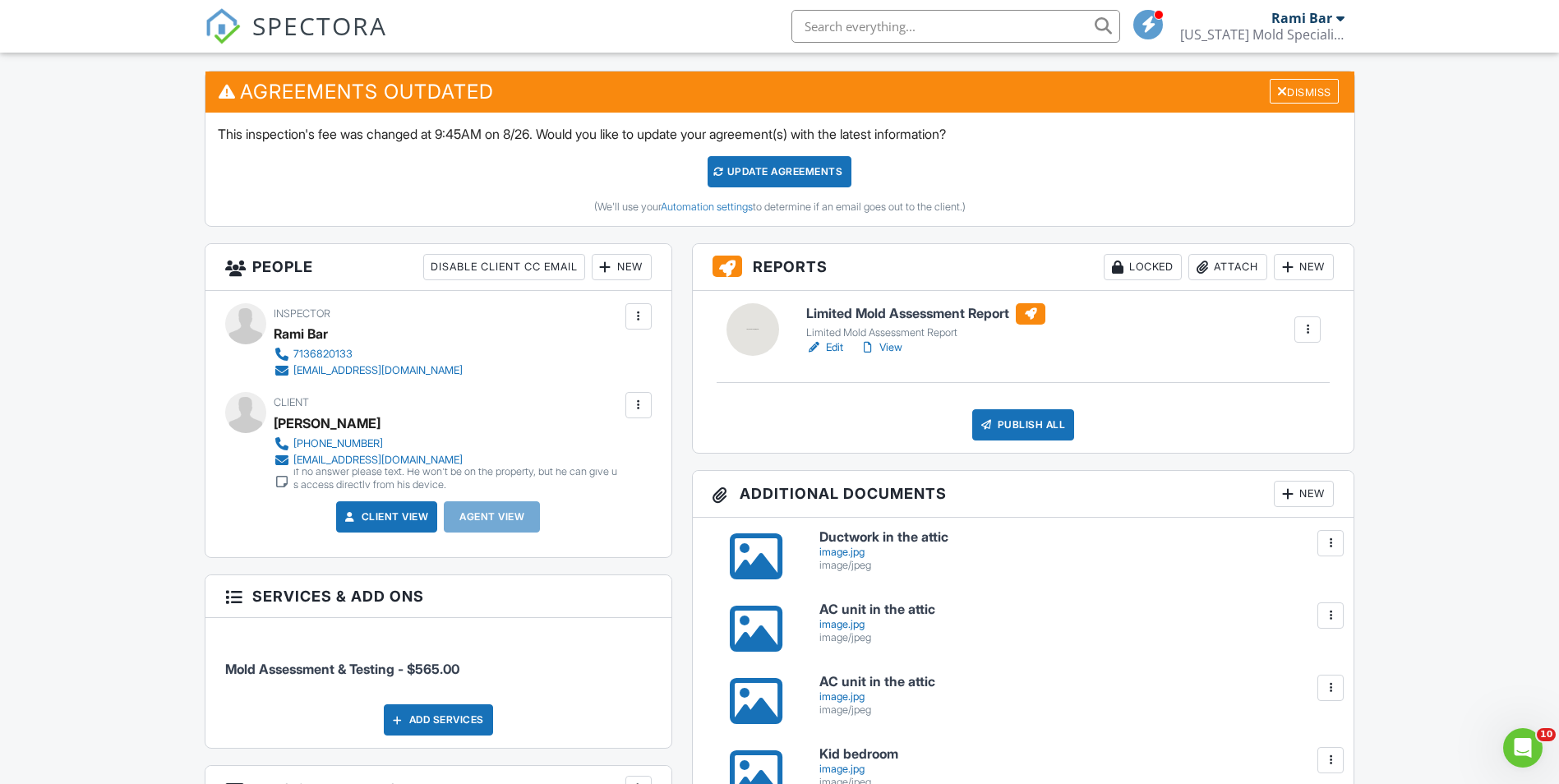
click at [1250, 275] on div "Attach" at bounding box center [1228, 267] width 79 height 26
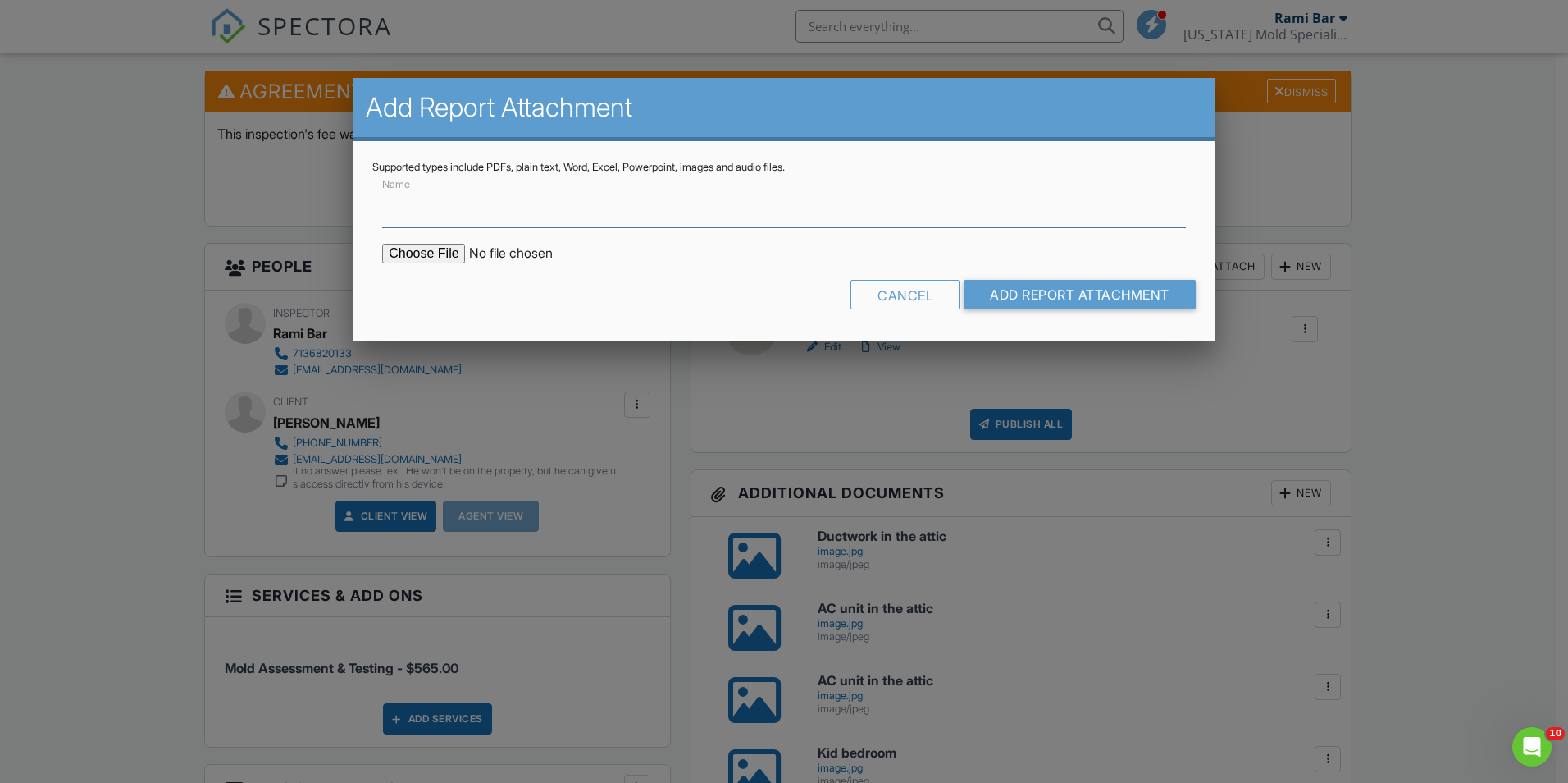
click at [680, 218] on input "Name" at bounding box center [784, 207] width 804 height 40
type input "Lab Results"
click at [432, 253] on input "file" at bounding box center [522, 253] width 279 height 20
type input "C:\fakepath\25056988_4126 Broadmoor Dr_2025827142412.pdf"
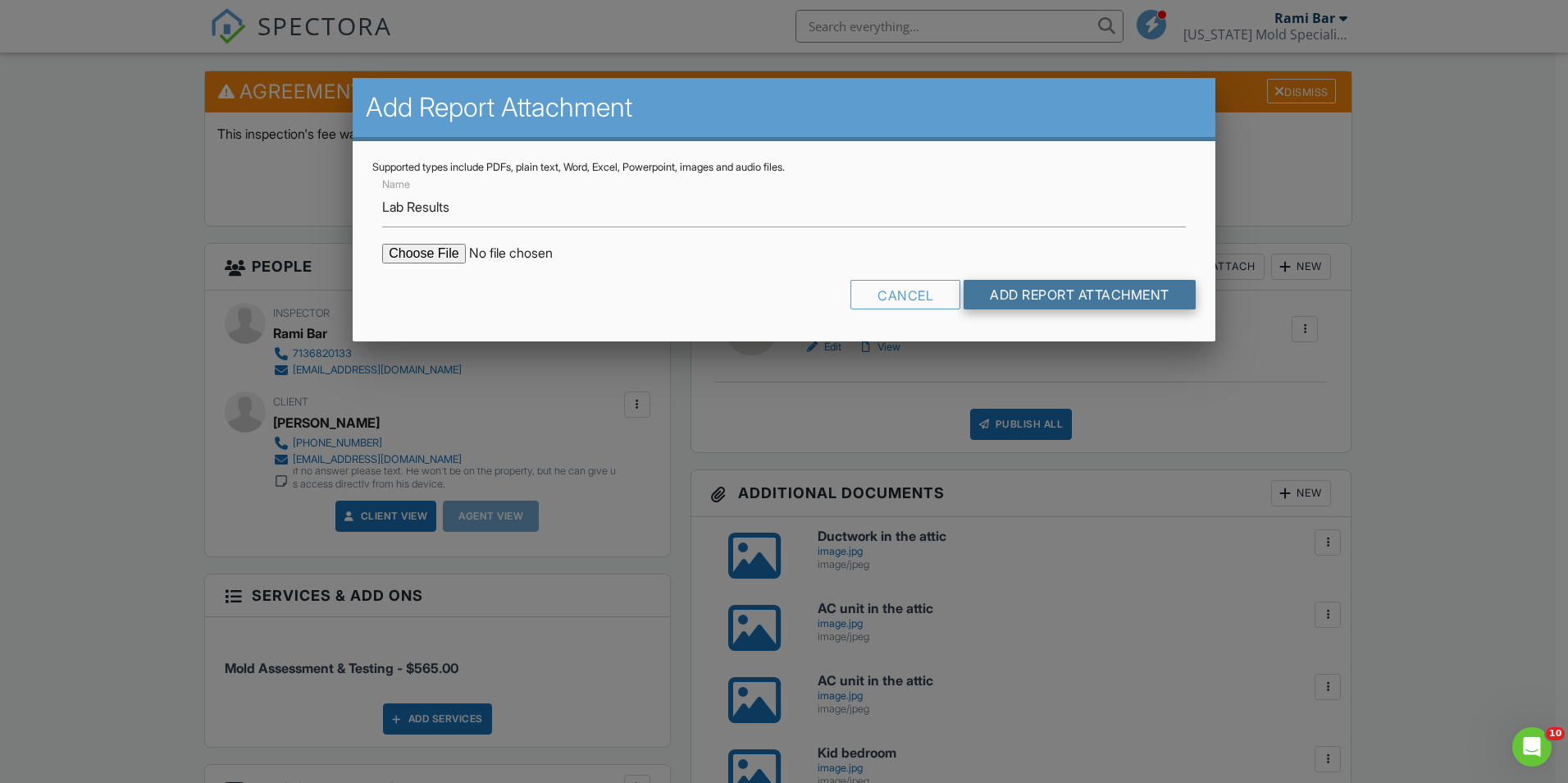
click at [1027, 288] on input "Add Report Attachment" at bounding box center [1080, 294] width 232 height 30
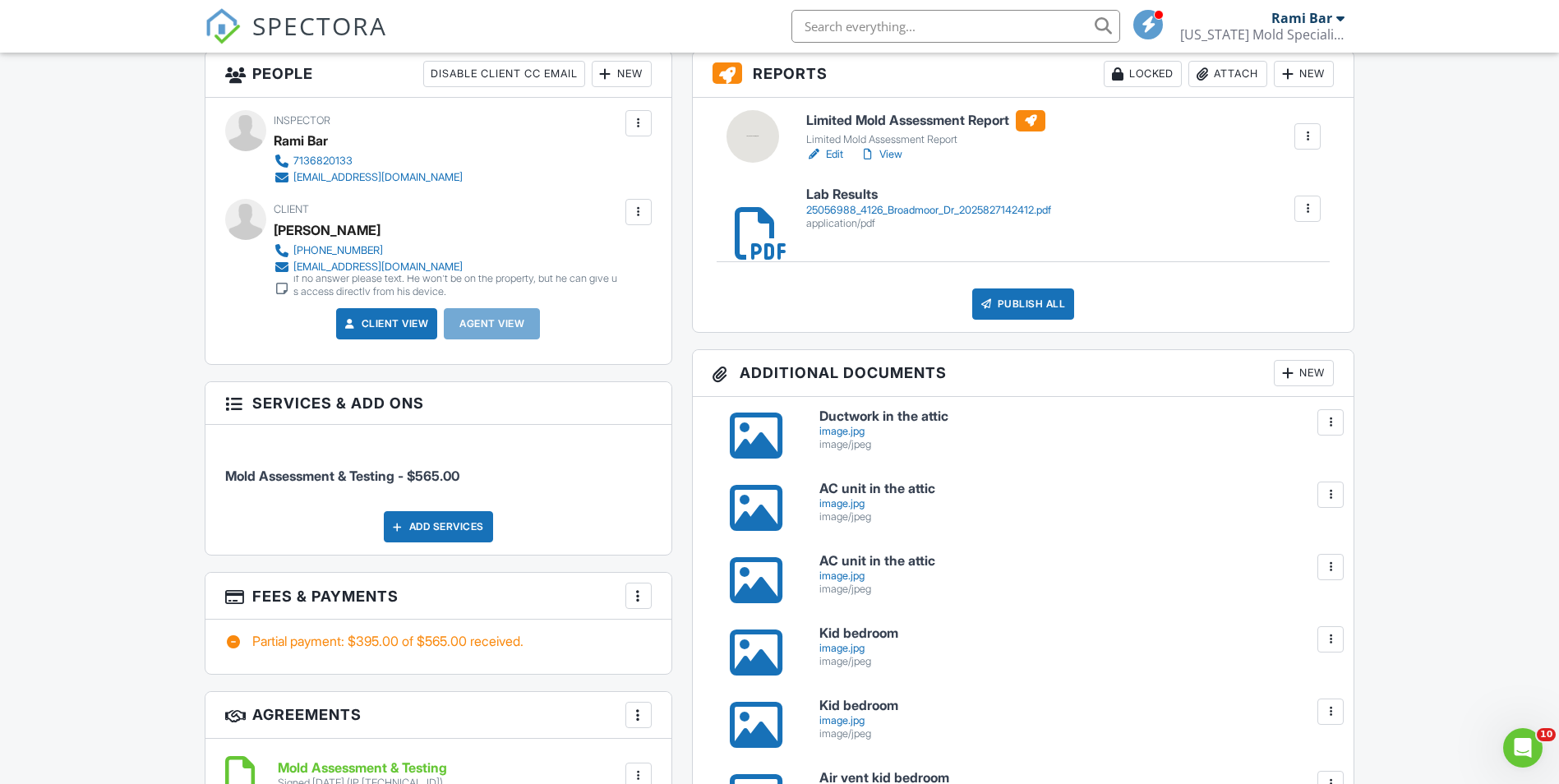
scroll to position [575, 0]
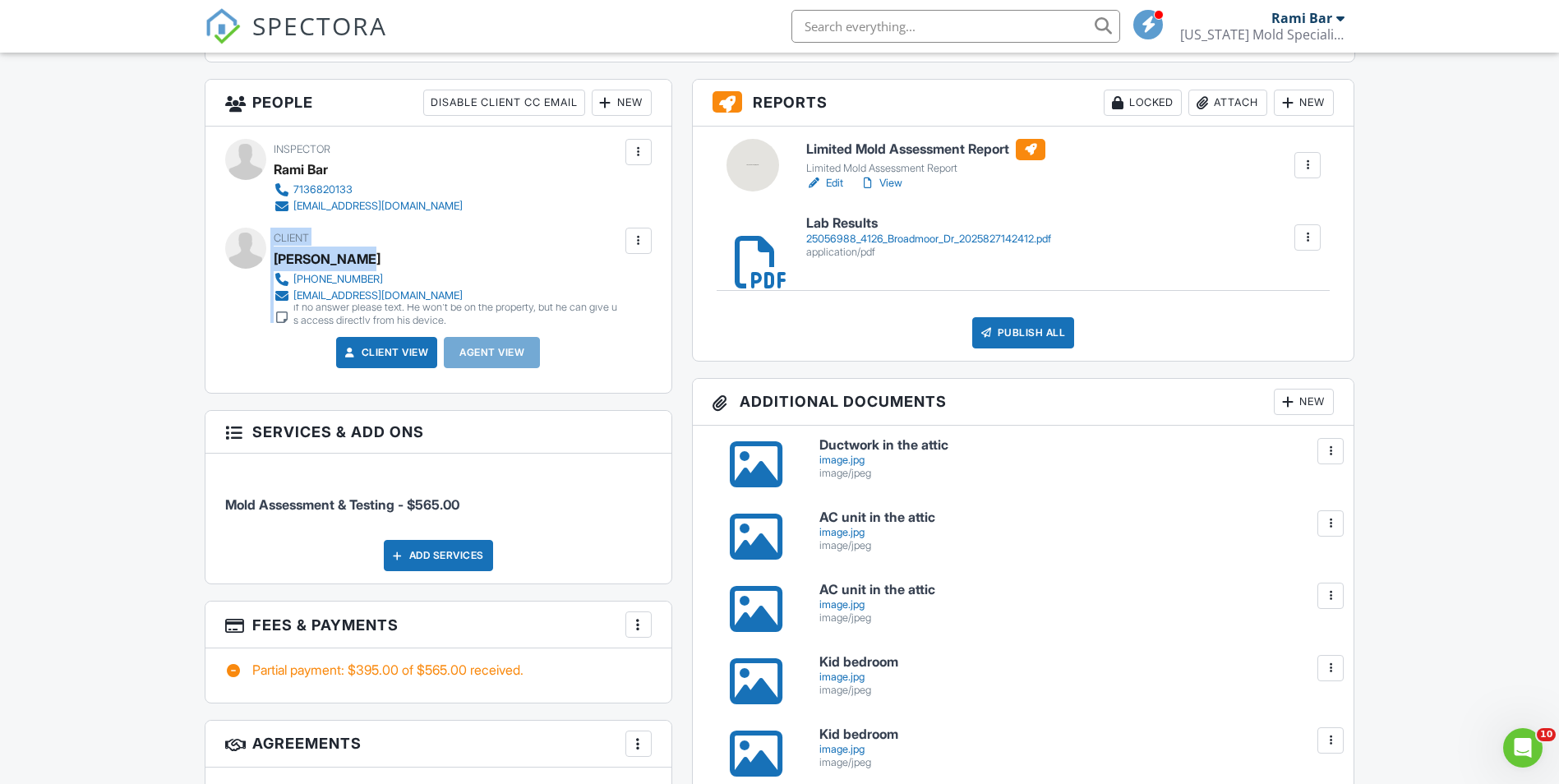
drag, startPoint x: 356, startPoint y: 258, endPoint x: 269, endPoint y: 268, distance: 87.6
click at [269, 268] on div "Client Joseph Jeter 409-344-3013 josephjeter@gmail.com if no answer please text…" at bounding box center [438, 275] width 426 height 95
drag, startPoint x: 269, startPoint y: 268, endPoint x: 290, endPoint y: 262, distance: 21.8
click at [290, 262] on div "Joseph Jeter" at bounding box center [327, 259] width 107 height 24
drag, startPoint x: 366, startPoint y: 253, endPoint x: 276, endPoint y: 266, distance: 90.9
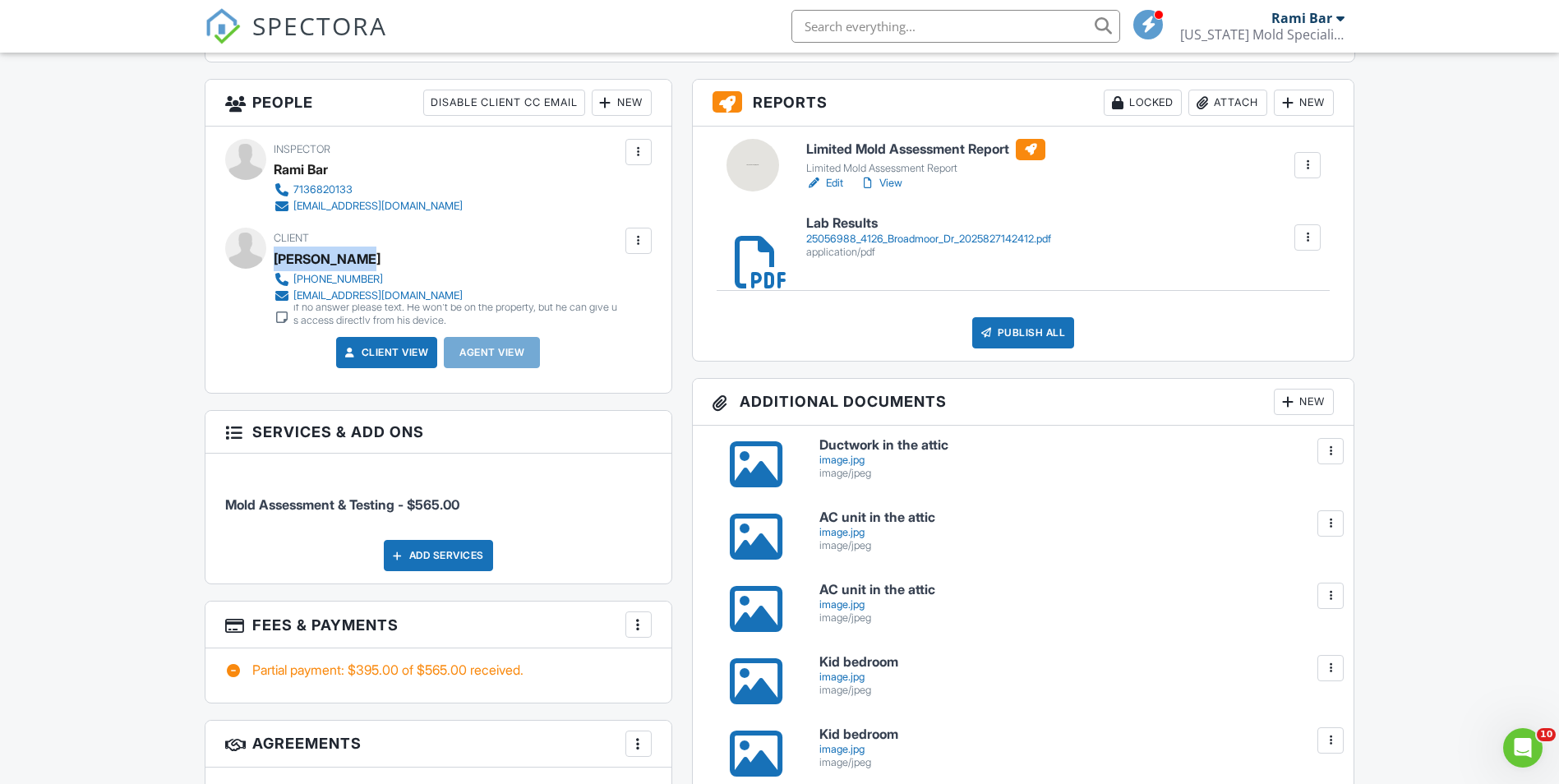
click at [276, 266] on div "Joseph Jeter" at bounding box center [454, 259] width 361 height 24
copy div "Joseph Jeter"
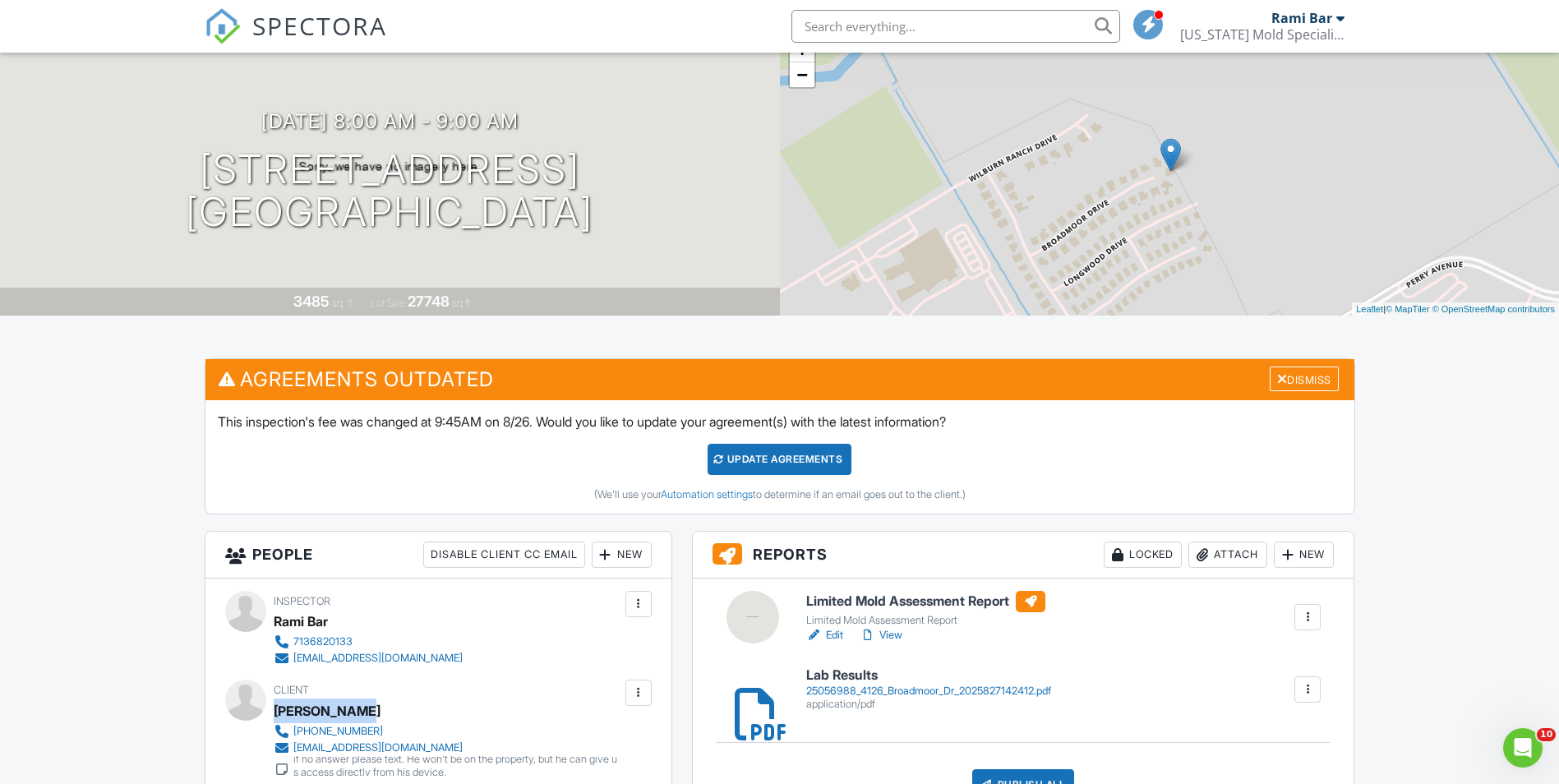
scroll to position [0, 0]
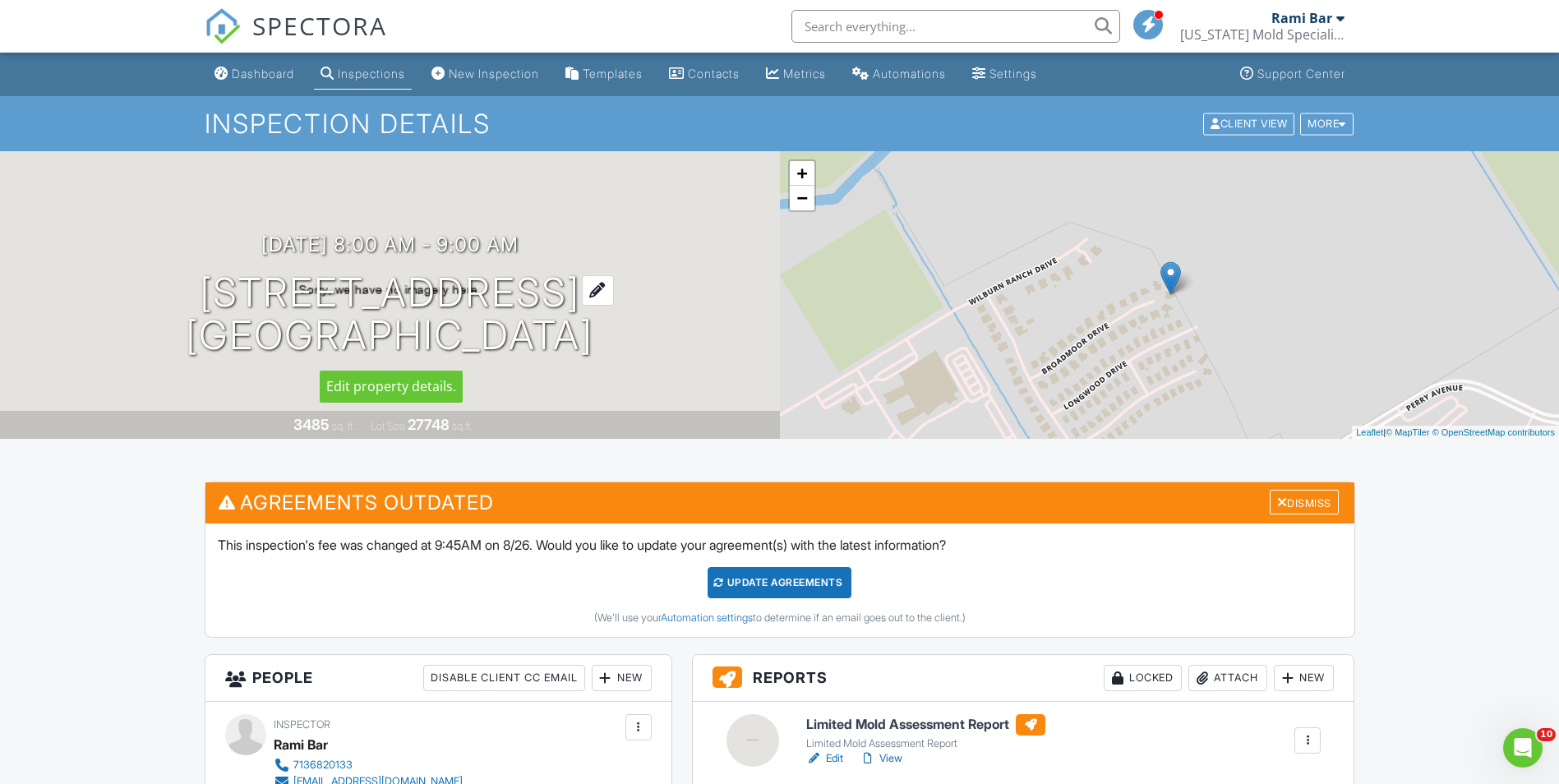
drag, startPoint x: 141, startPoint y: 332, endPoint x: 631, endPoint y: 353, distance: 490.4
click at [631, 353] on div "08/26/2025 8:00 am - 9:00 am 4126 Broadmoor Dr Mont Belvieu, TX 77523" at bounding box center [390, 296] width 780 height 124
click at [194, 345] on h1 "4126 Broadmoor Dr Mont Belvieu, TX 77523" at bounding box center [390, 315] width 408 height 88
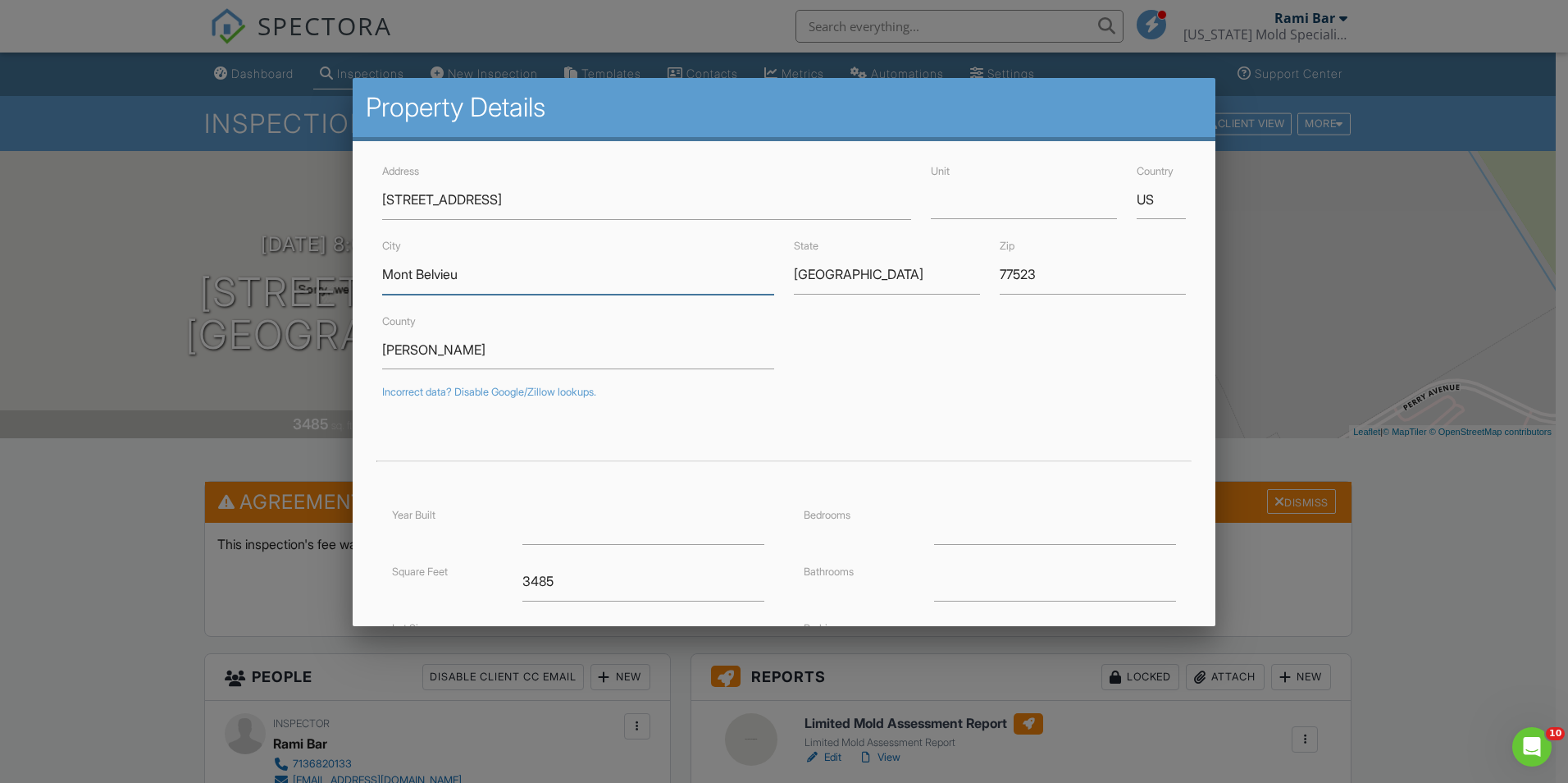
drag, startPoint x: 472, startPoint y: 282, endPoint x: 324, endPoint y: 273, distance: 148.3
click at [1419, 599] on div at bounding box center [784, 407] width 1568 height 979
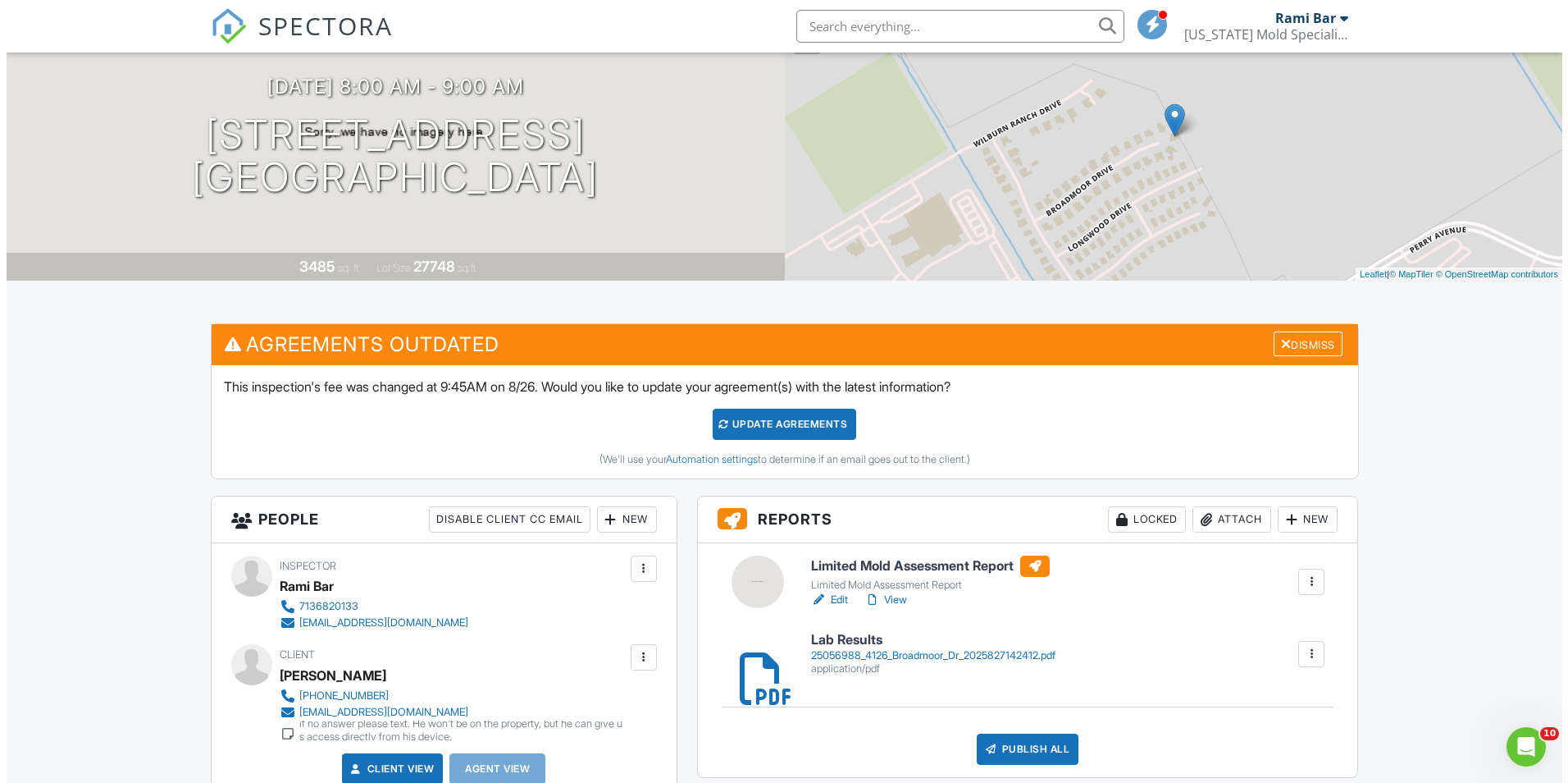
scroll to position [246, 0]
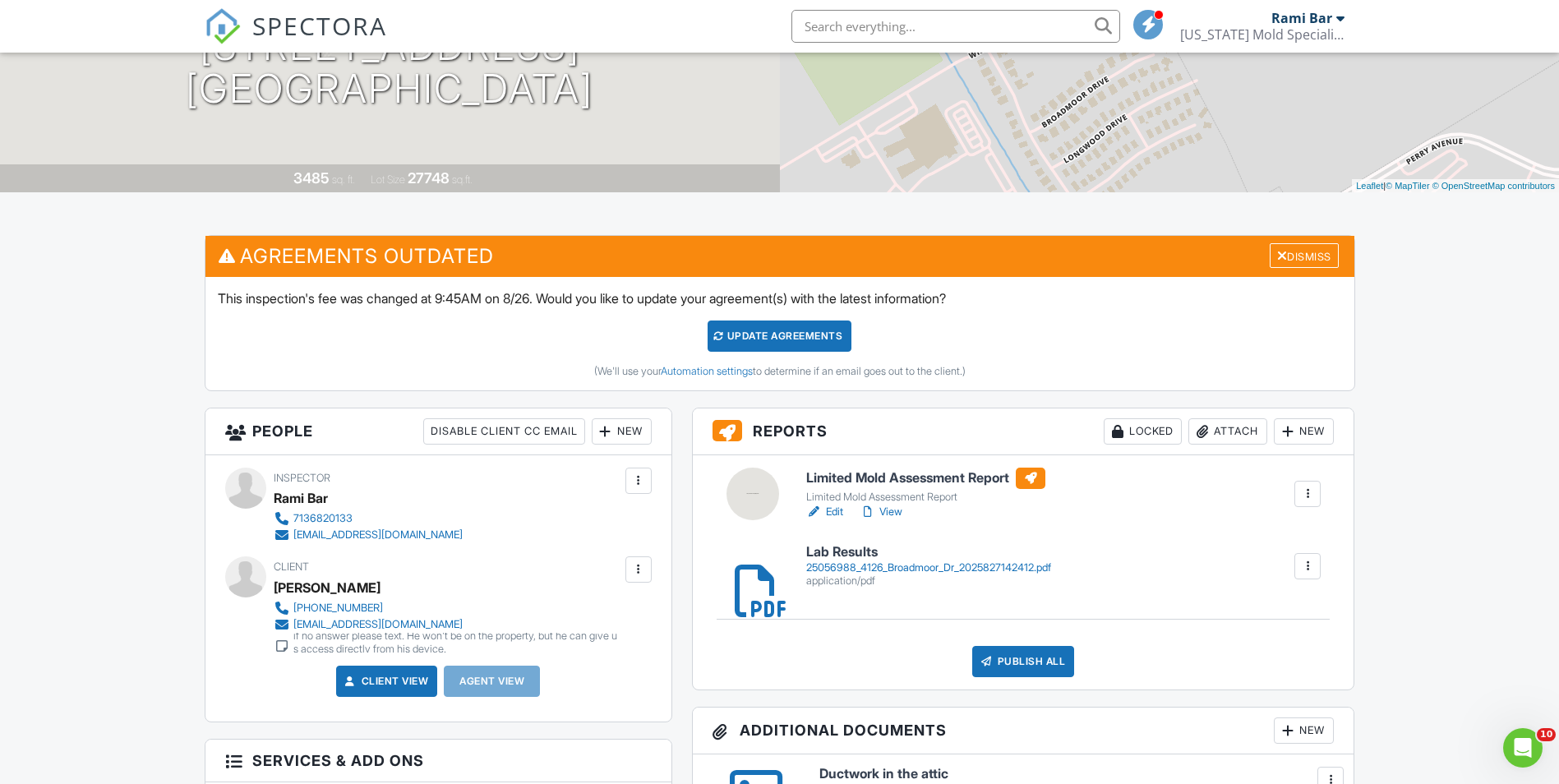
click at [1228, 437] on div "Attach" at bounding box center [1228, 431] width 79 height 26
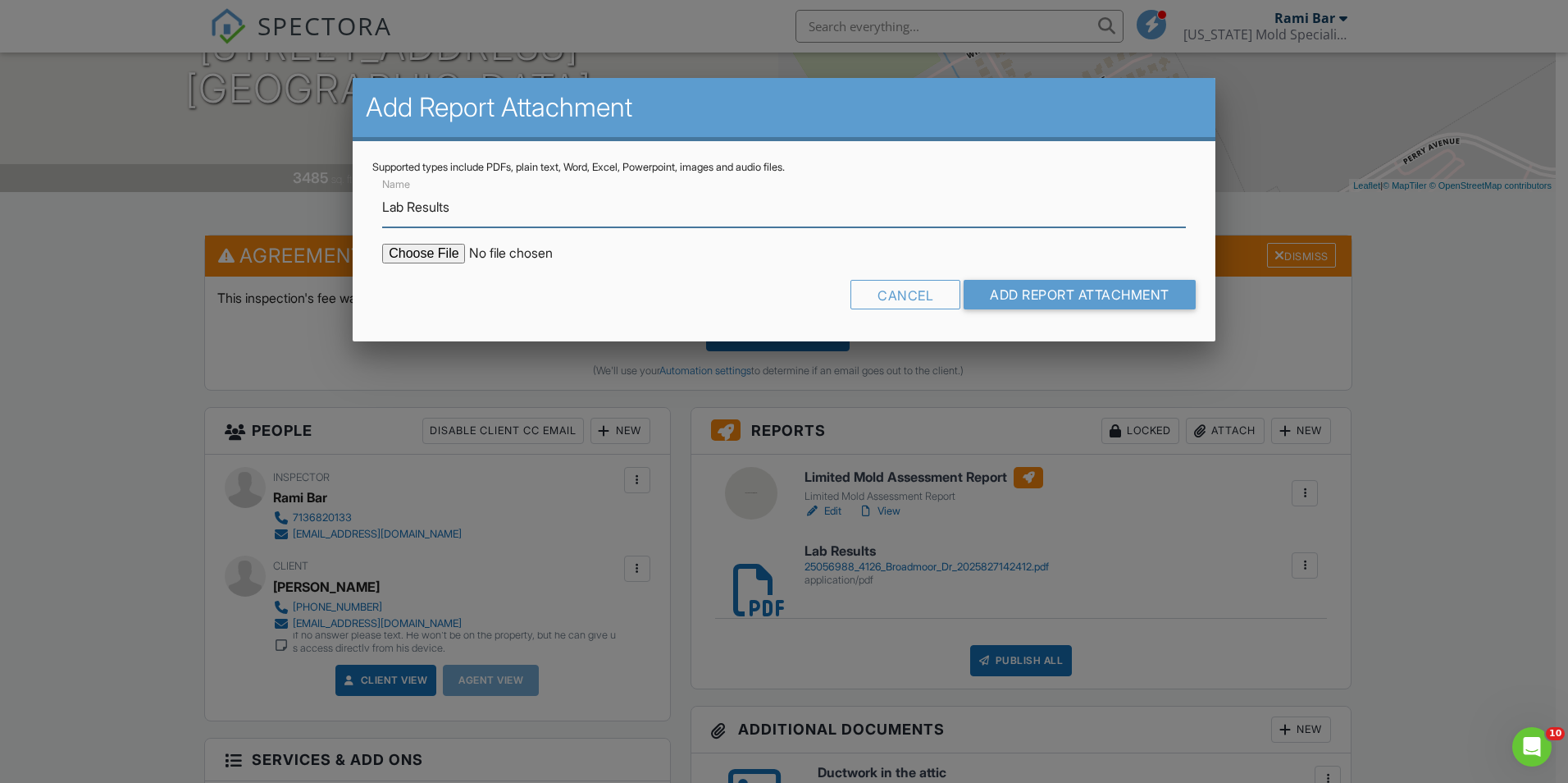
click at [621, 202] on input "Lab Results" at bounding box center [784, 207] width 804 height 40
click at [918, 296] on div "Cancel" at bounding box center [906, 294] width 110 height 30
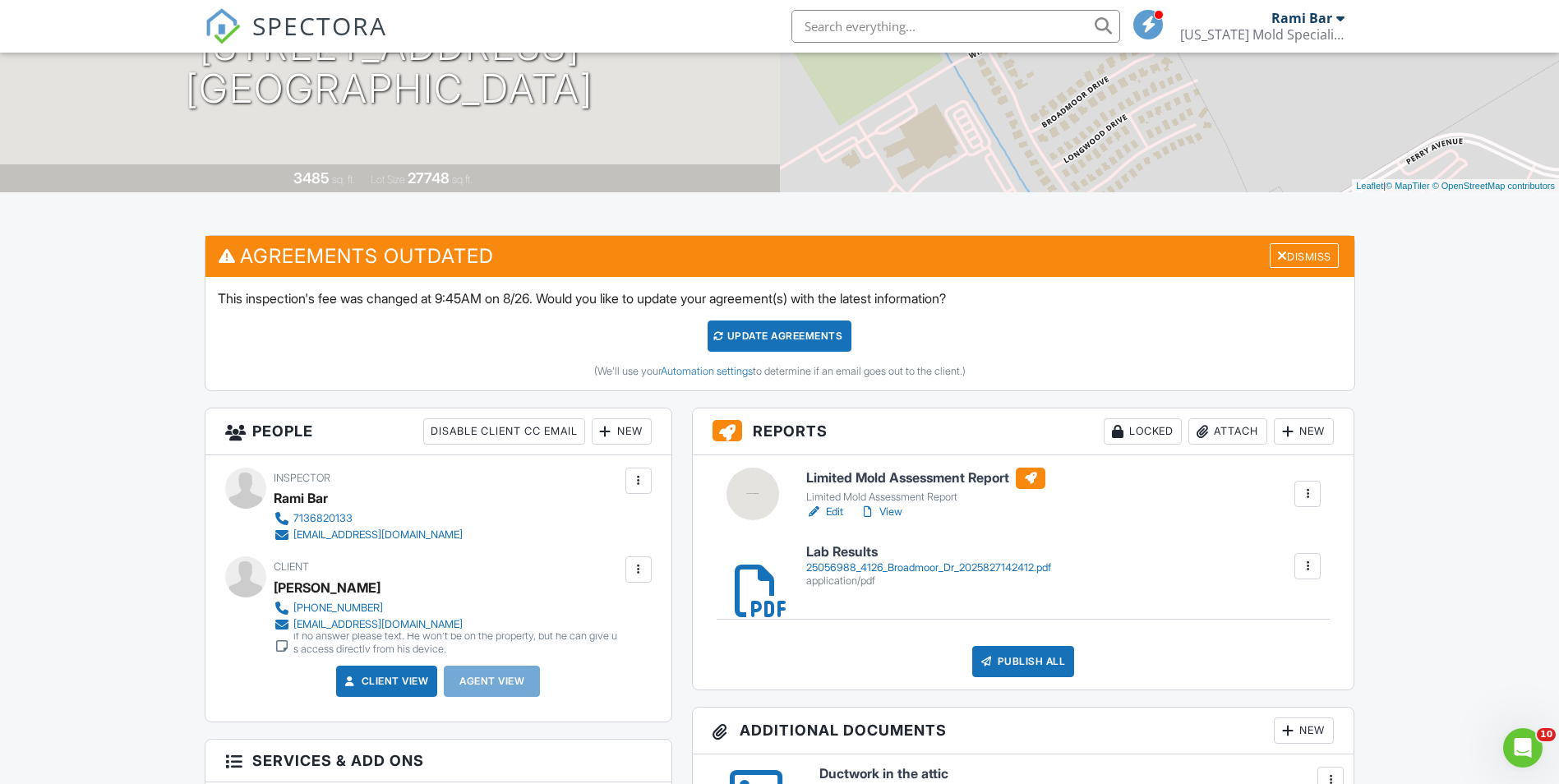
click at [1236, 439] on div "Attach" at bounding box center [1228, 431] width 79 height 26
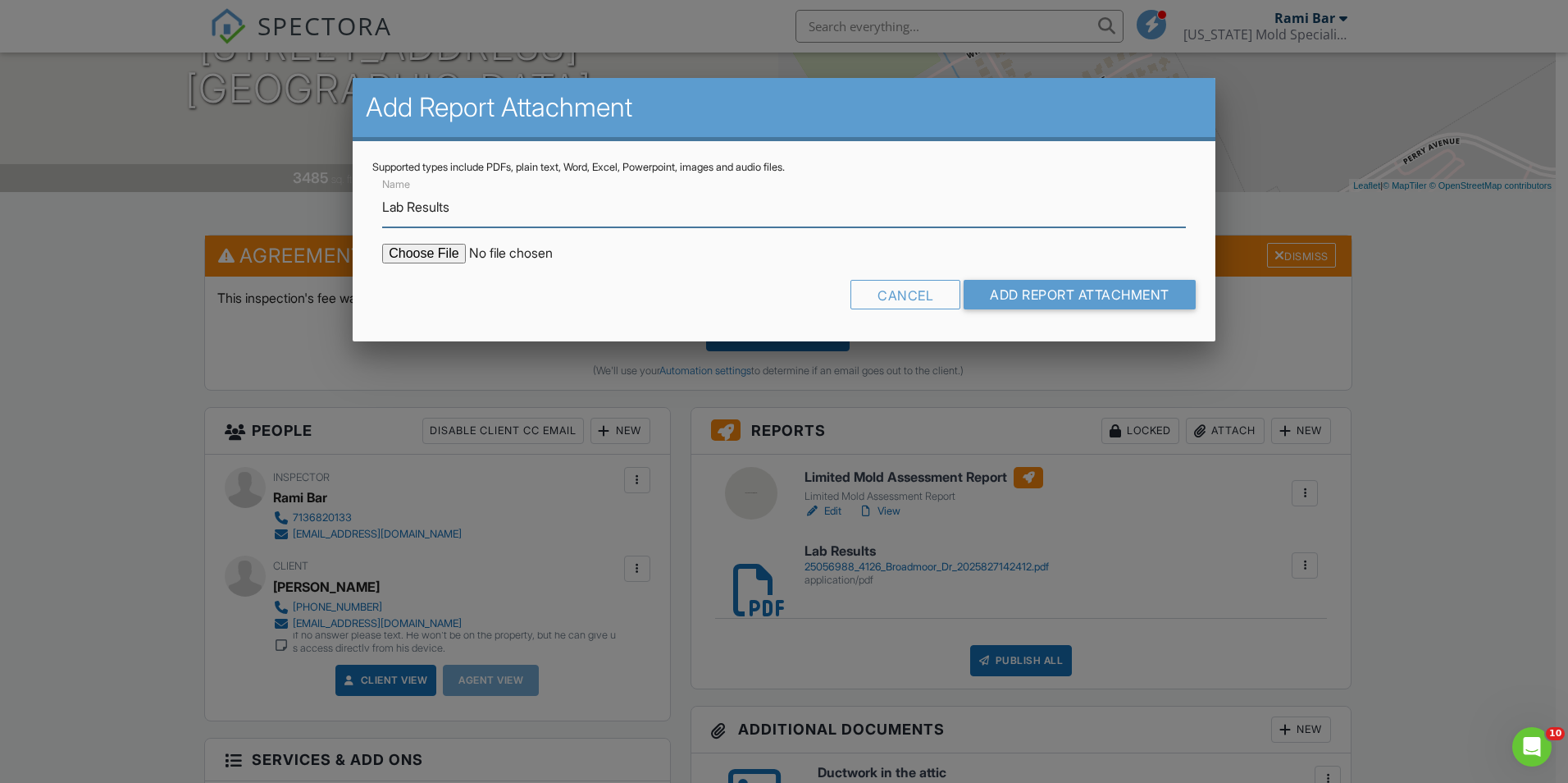
click at [512, 213] on input "Lab Results" at bounding box center [784, 207] width 804 height 40
click at [913, 301] on div "Cancel" at bounding box center [906, 294] width 110 height 30
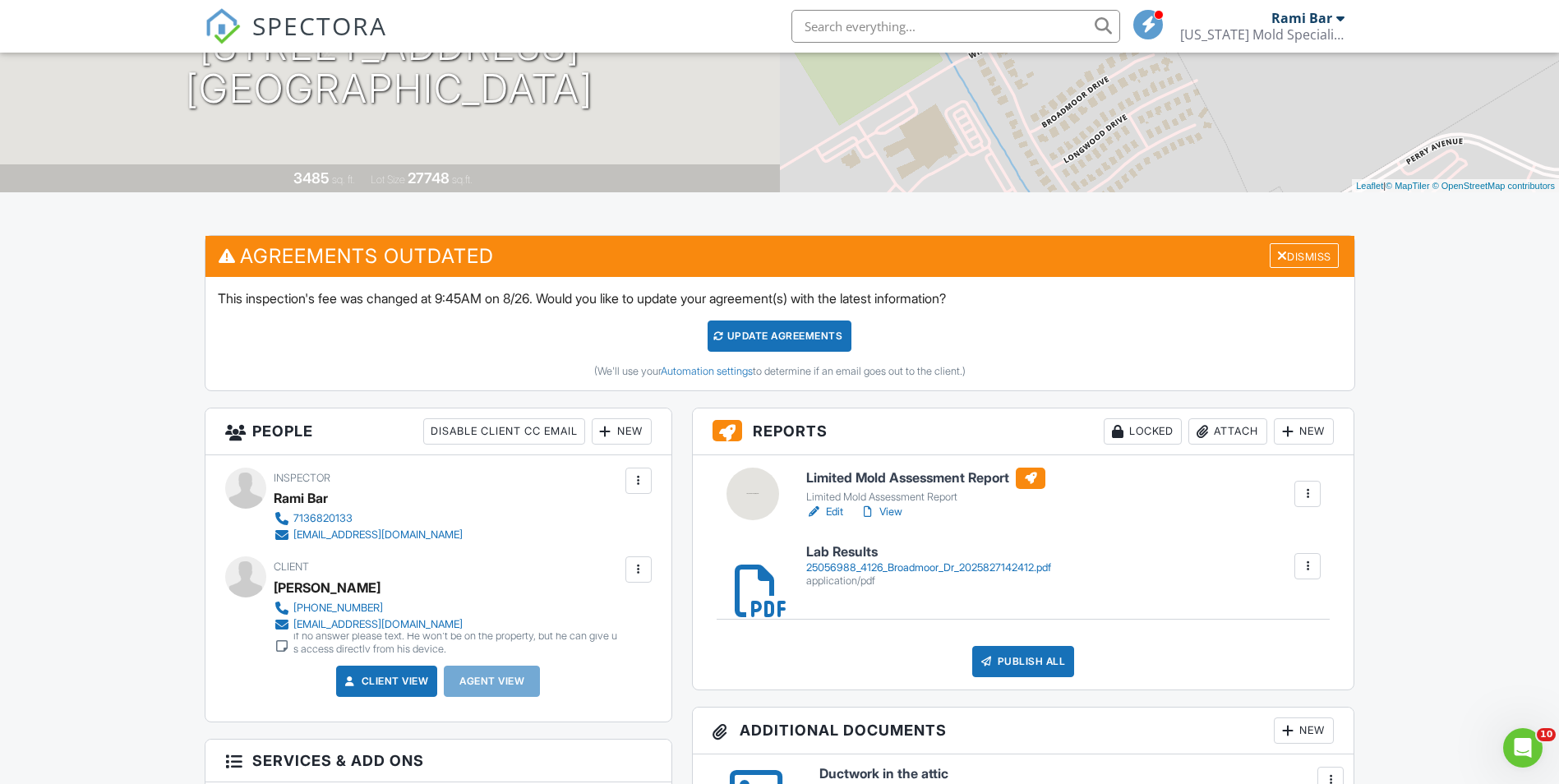
click at [1218, 423] on div "Attach" at bounding box center [1228, 431] width 79 height 26
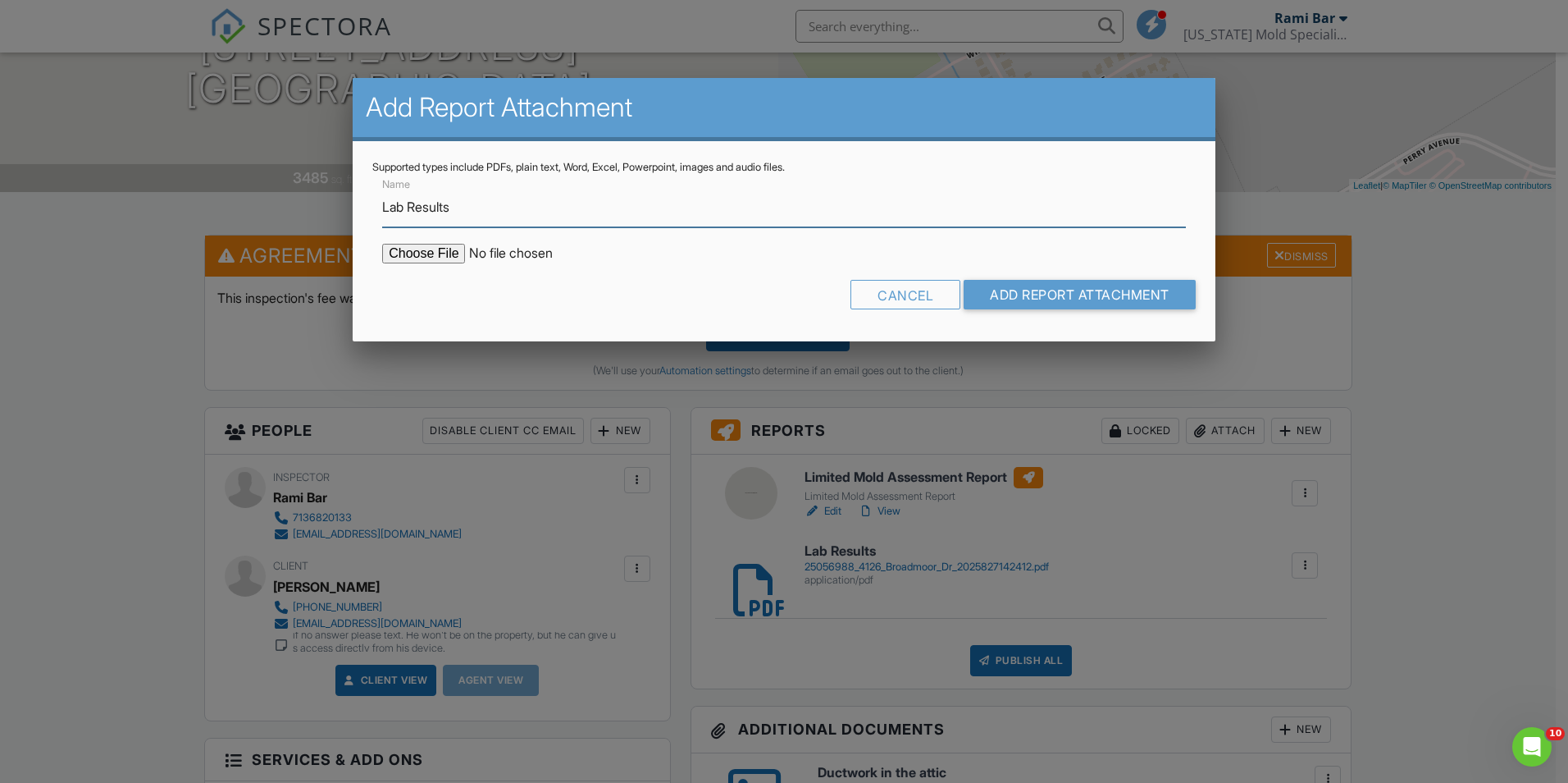
click at [499, 203] on input "Lab Results" at bounding box center [784, 207] width 804 height 40
drag, startPoint x: 499, startPoint y: 203, endPoint x: 283, endPoint y: 210, distance: 216.1
click at [452, 206] on input "Name" at bounding box center [784, 207] width 804 height 40
type input "Photo Report"
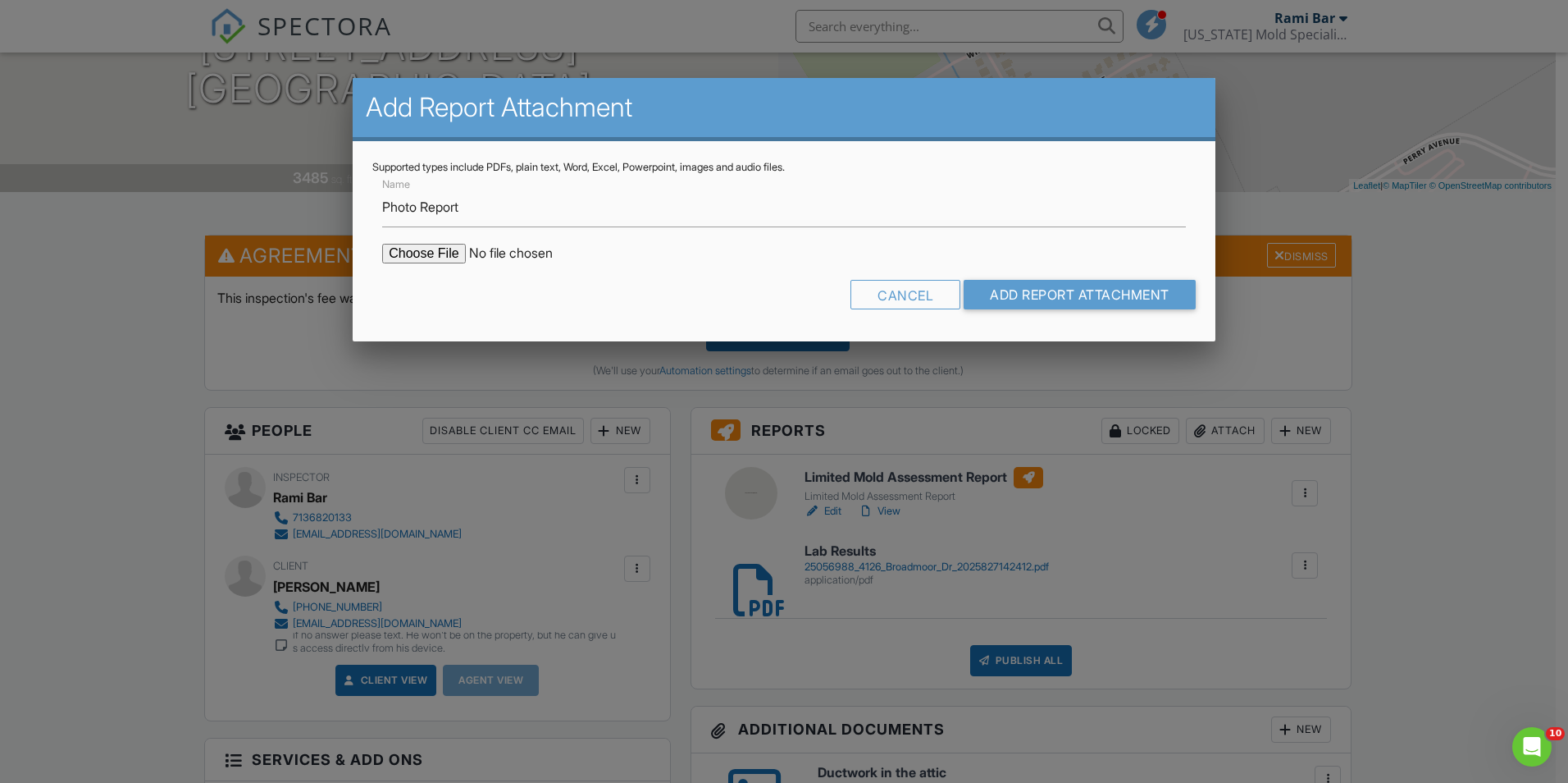
click at [425, 255] on input "file" at bounding box center [522, 253] width 279 height 20
type input "C:\fakepath\Jeter Inspection Photo Report_companycam_report.pdf"
click at [981, 281] on input "Add Report Attachment" at bounding box center [1080, 294] width 232 height 30
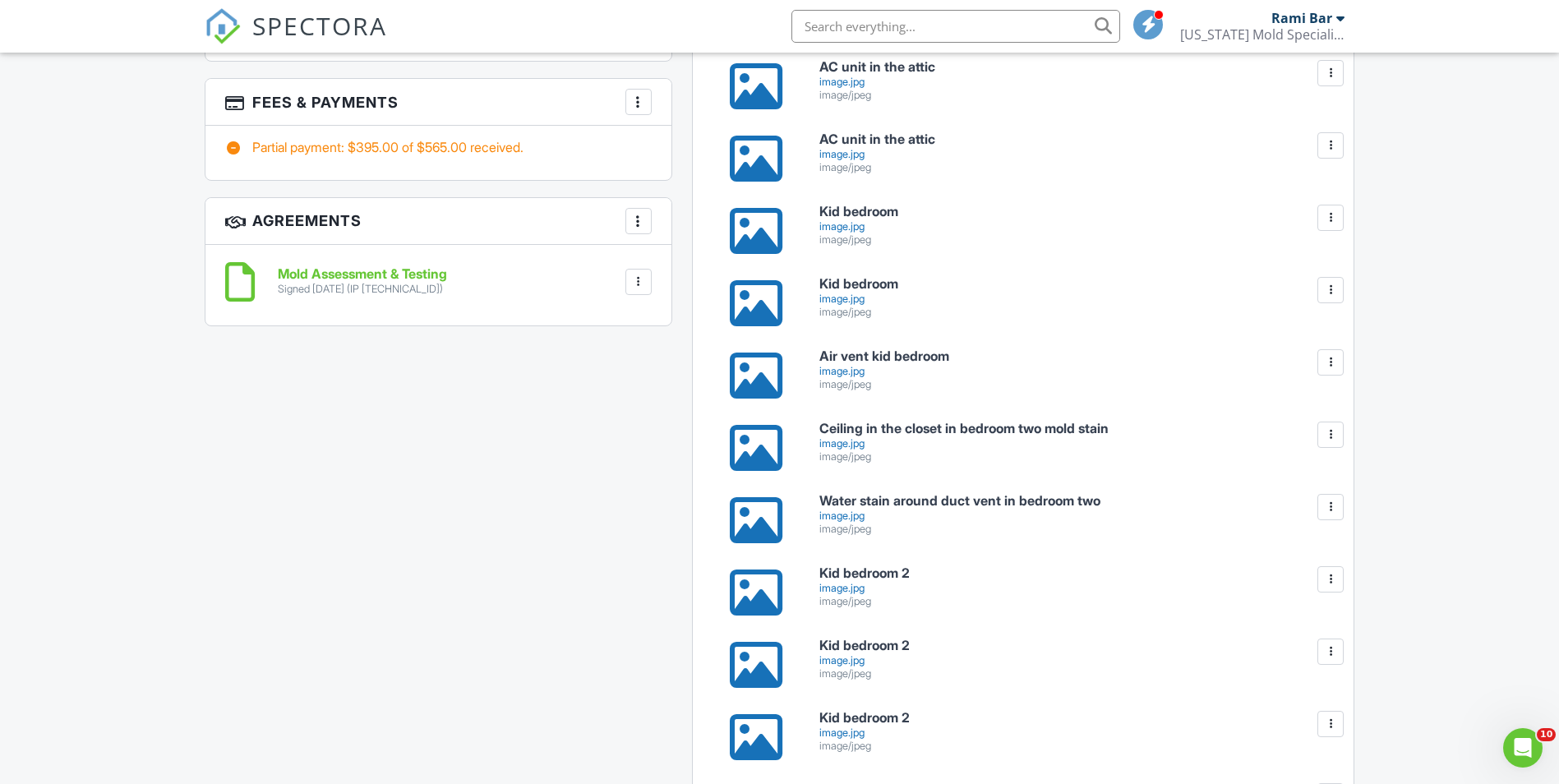
scroll to position [1068, 0]
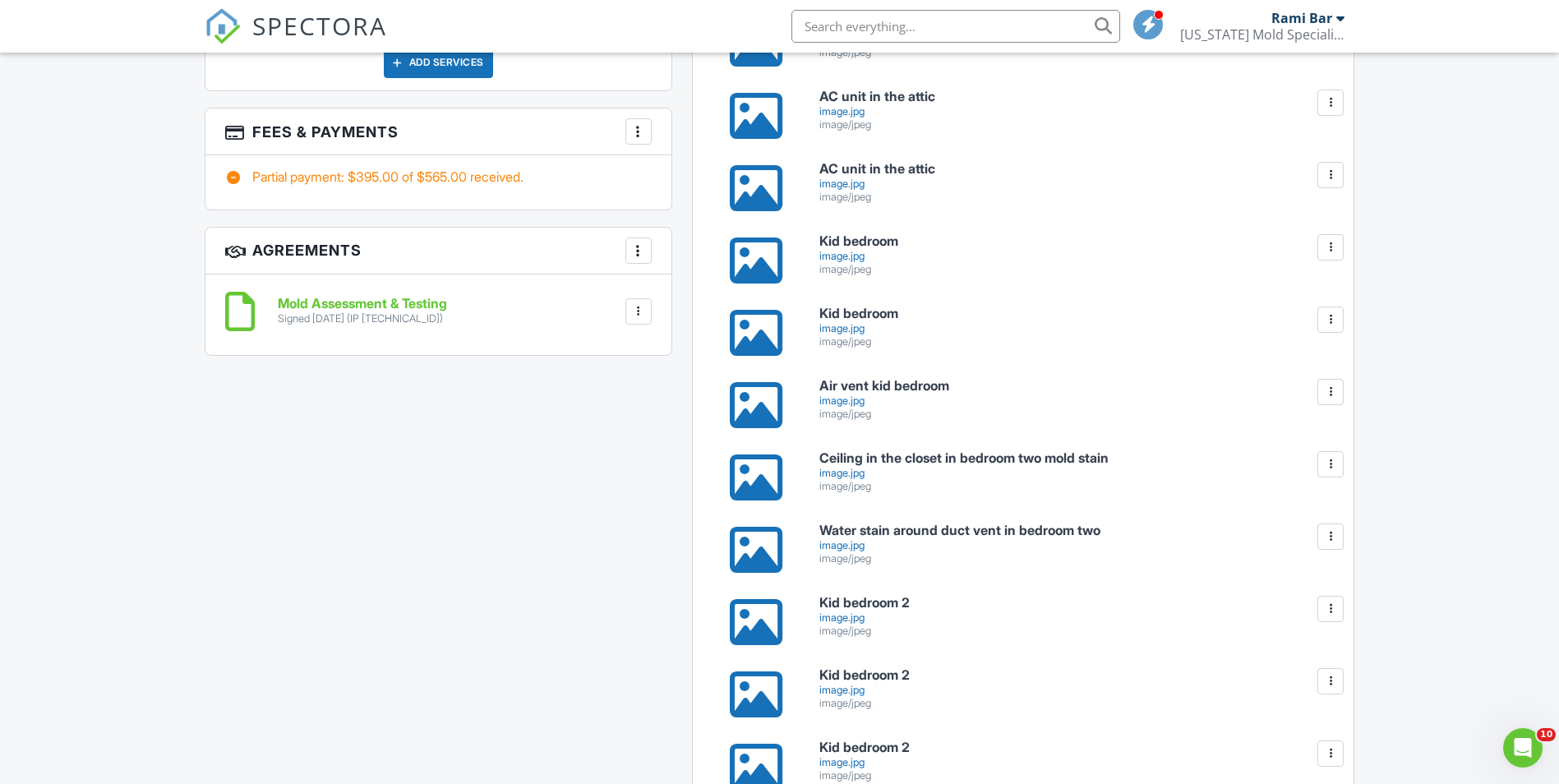
click at [751, 340] on div at bounding box center [756, 332] width 53 height 52
click at [753, 694] on div at bounding box center [756, 694] width 53 height 52
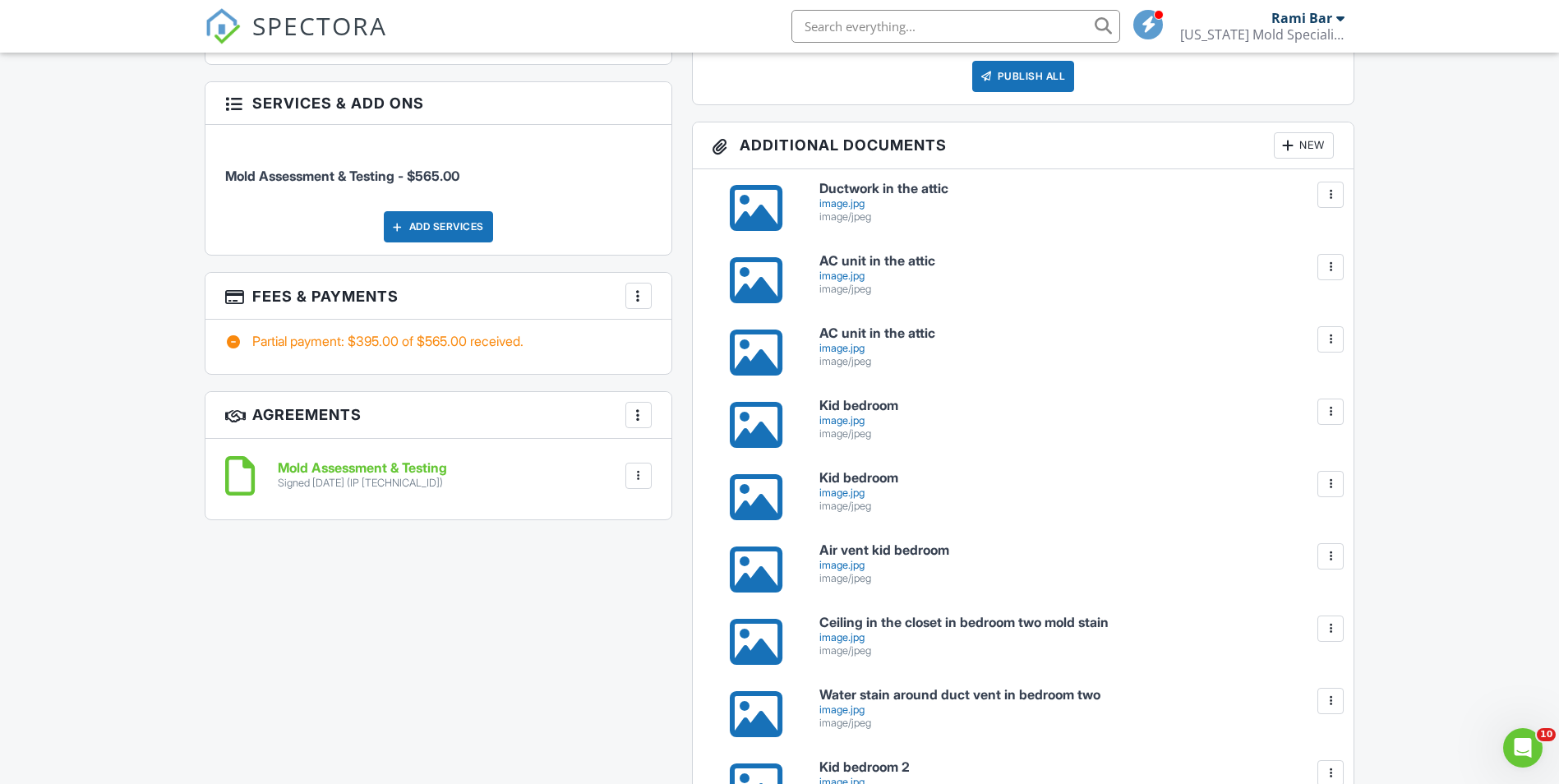
scroll to position [822, 0]
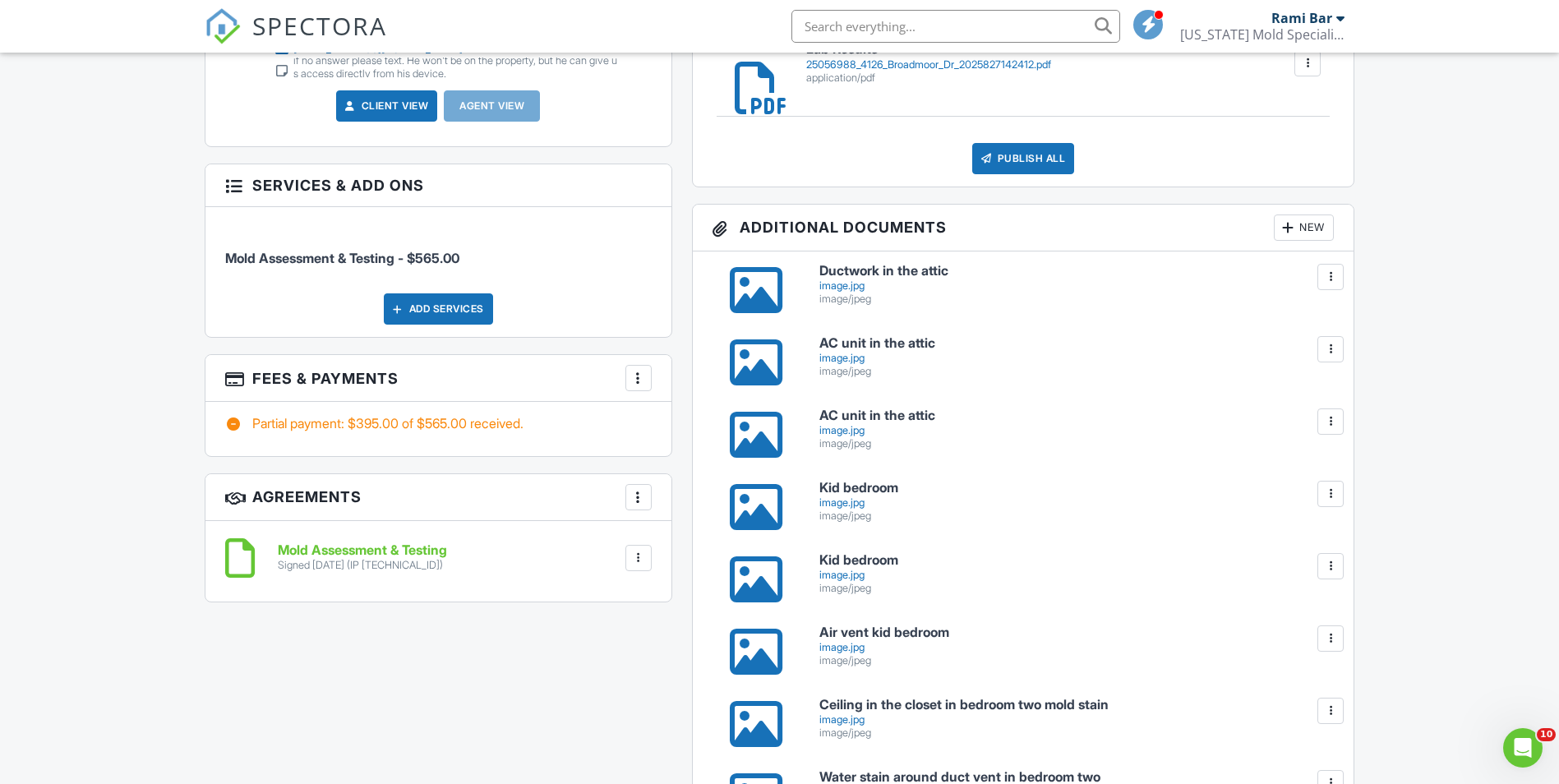
click at [756, 288] on div at bounding box center [756, 290] width 53 height 52
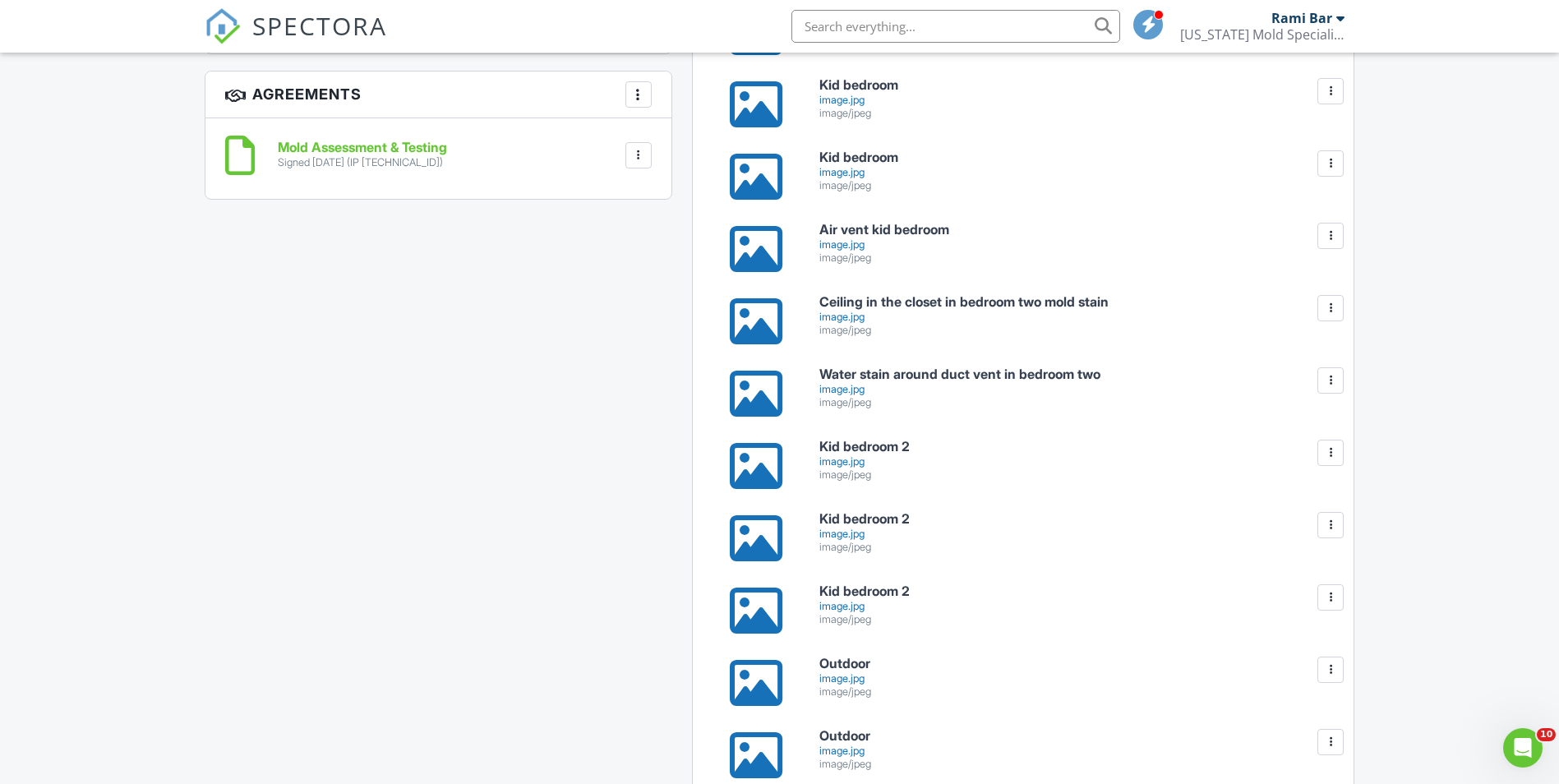
scroll to position [1232, 0]
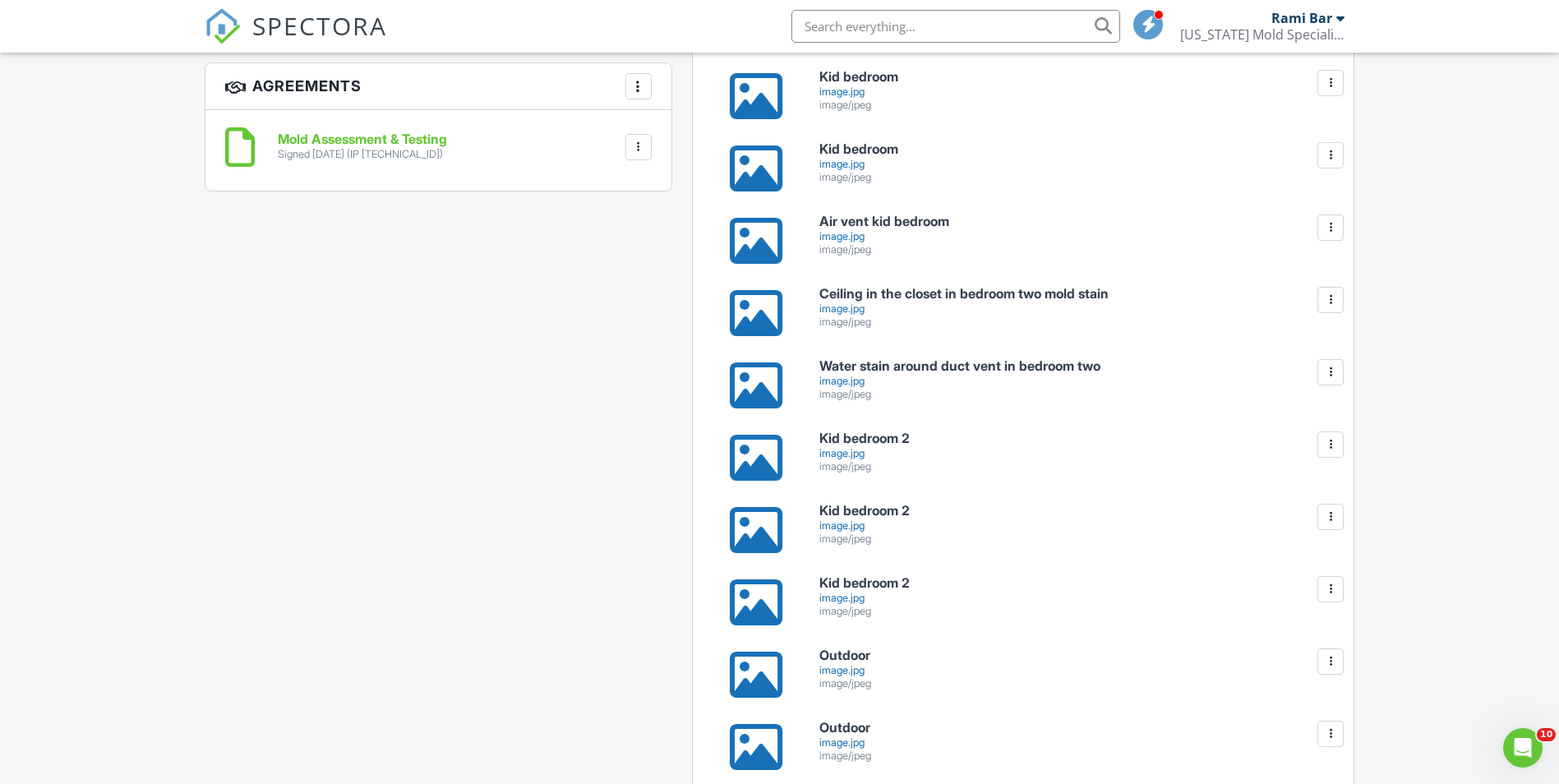
click at [760, 306] on div at bounding box center [756, 313] width 53 height 52
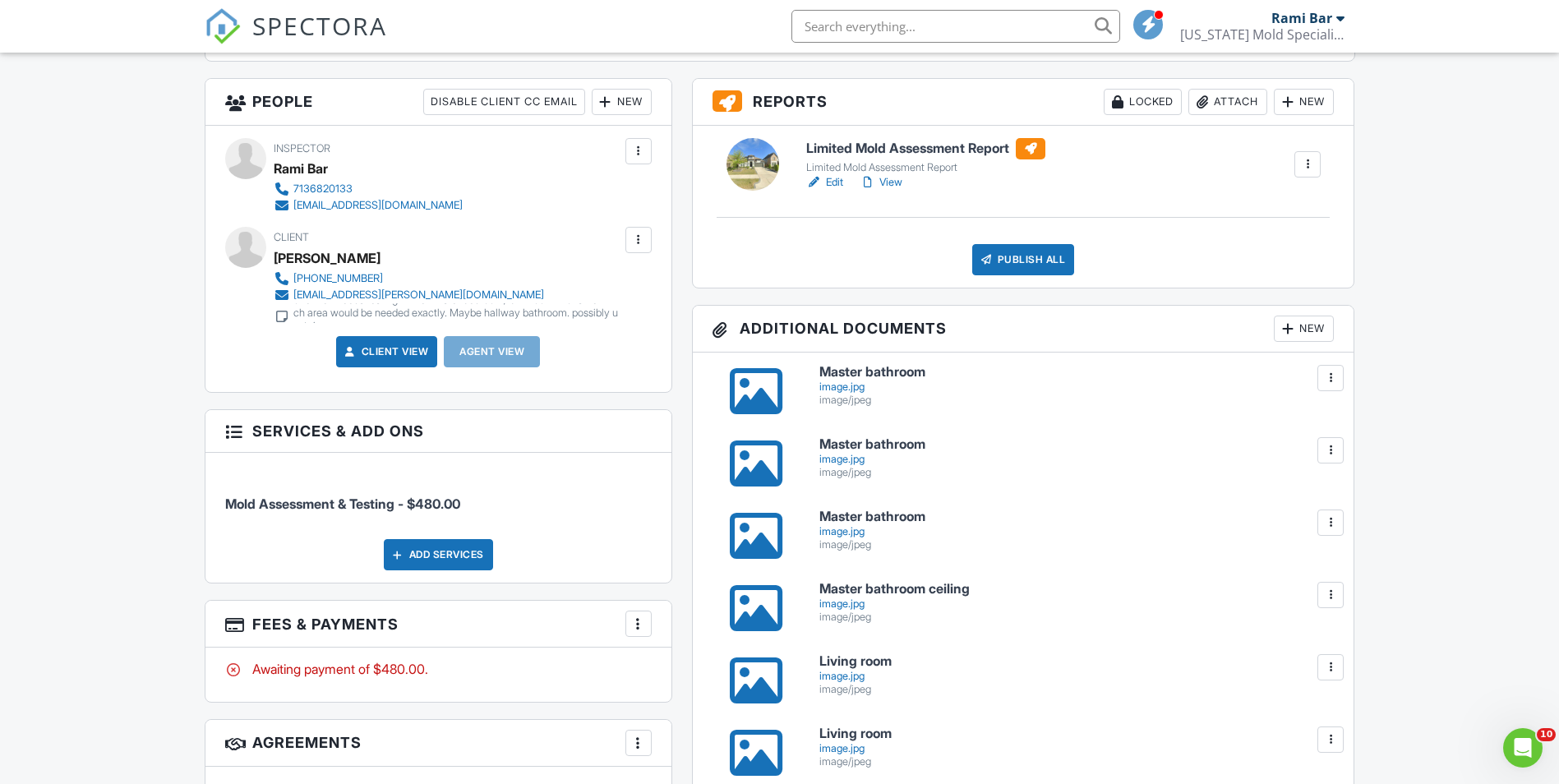
scroll to position [575, 0]
drag, startPoint x: 397, startPoint y: 261, endPoint x: 274, endPoint y: 260, distance: 123.0
click at [274, 260] on div "Kamille Maxberry" at bounding box center [454, 259] width 361 height 24
copy div "Kamille Maxberry"
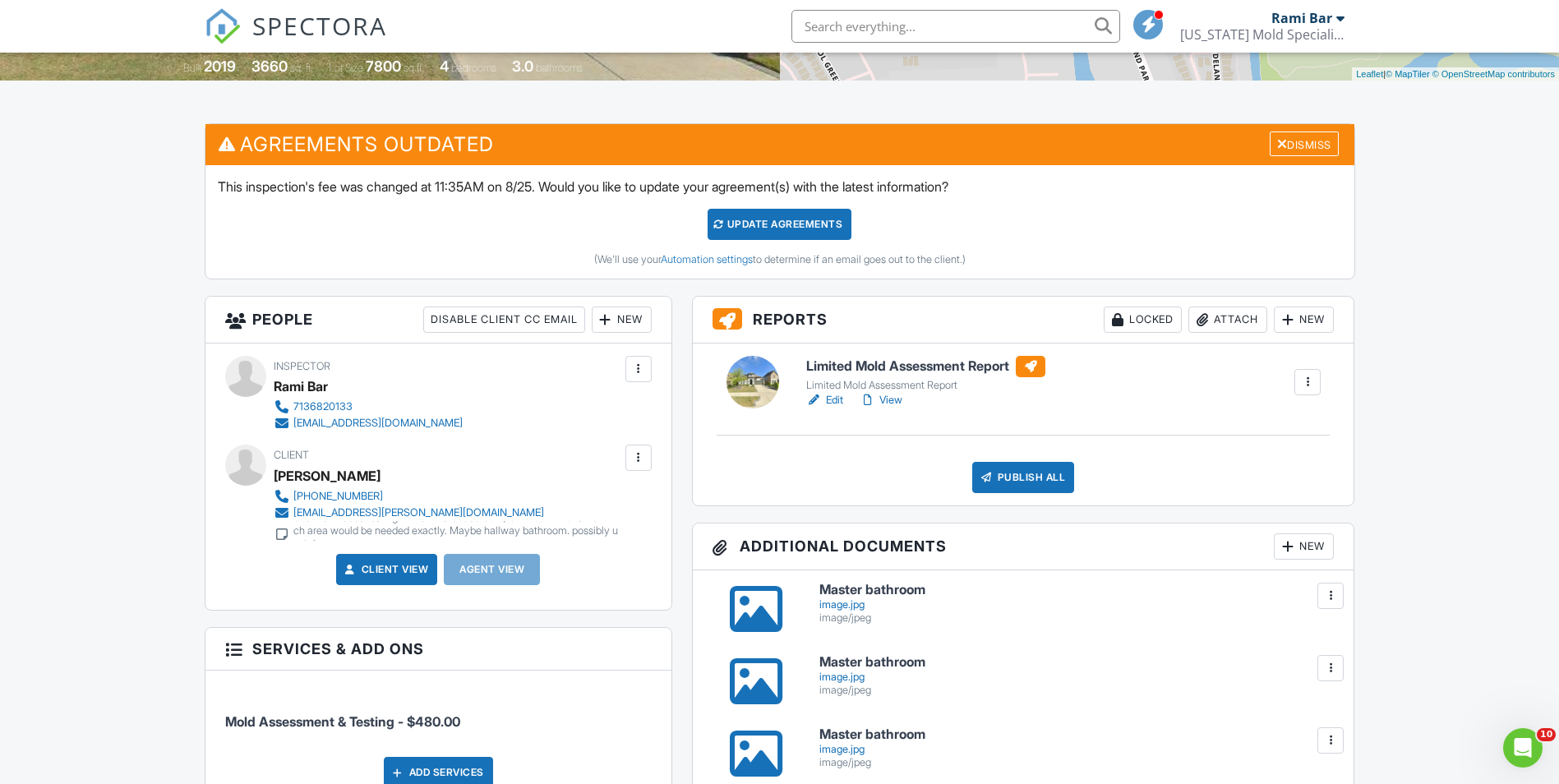
scroll to position [329, 0]
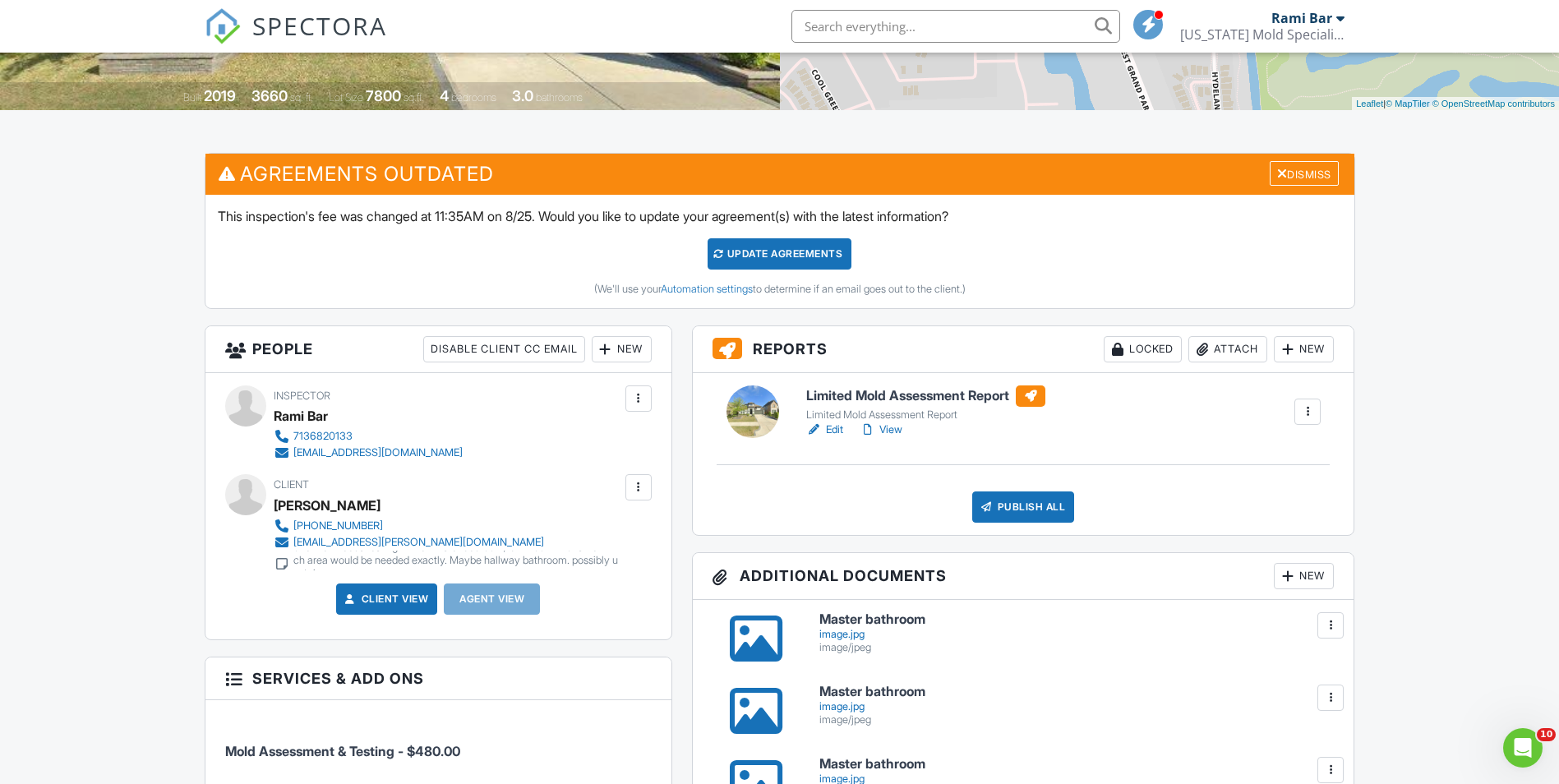
click at [395, 501] on div "Kamille Maxberry" at bounding box center [454, 505] width 361 height 24
drag, startPoint x: 380, startPoint y: 503, endPoint x: 355, endPoint y: 519, distance: 29.7
click at [379, 503] on div "Kamille Maxberry" at bounding box center [327, 505] width 107 height 24
click at [378, 500] on div "Kamille Maxberry" at bounding box center [327, 505] width 107 height 24
click at [394, 514] on div "Kamille Maxberry" at bounding box center [454, 505] width 361 height 24
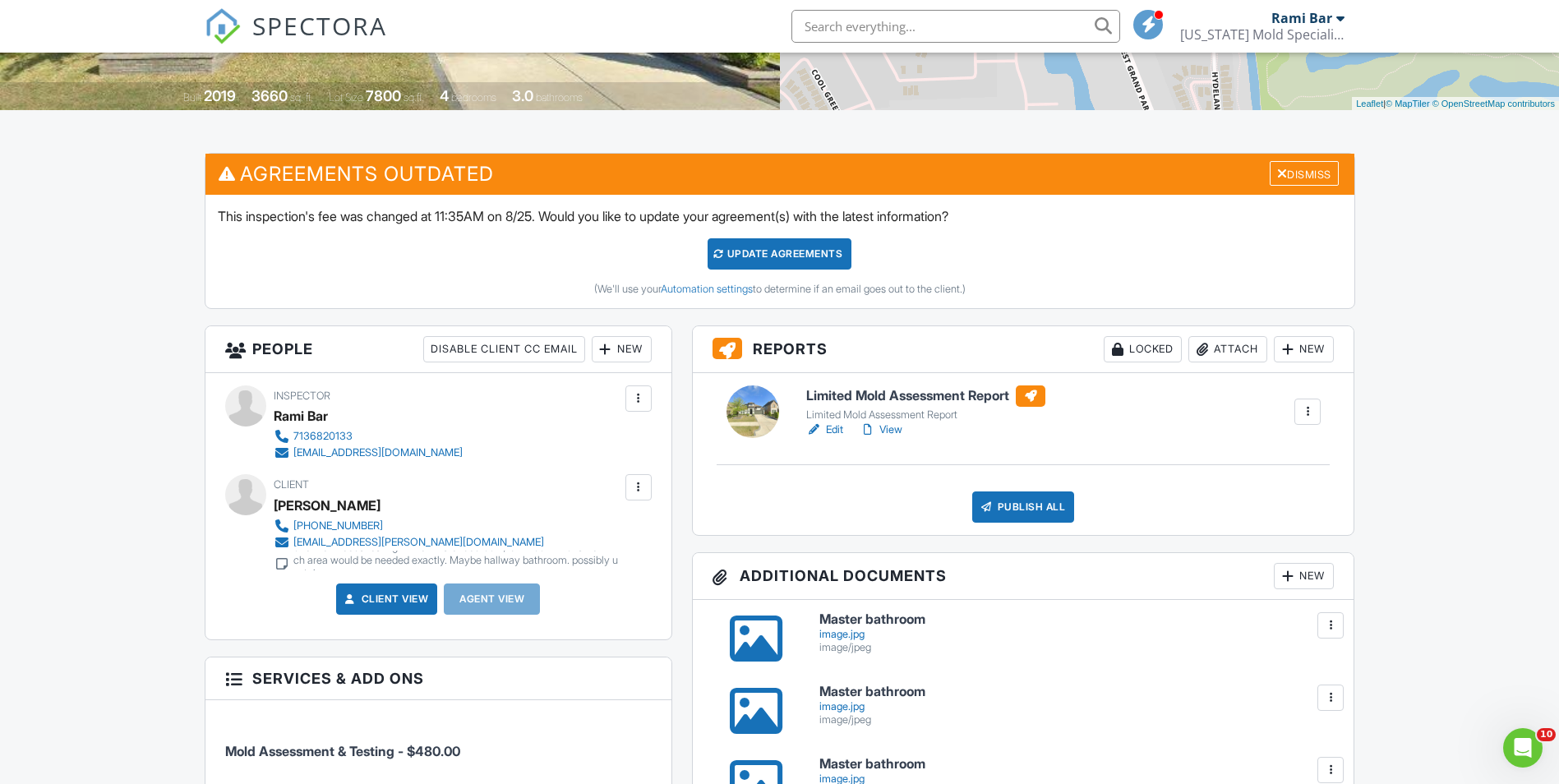
click at [439, 522] on link "862-485-1403" at bounding box center [447, 525] width 348 height 17
click at [376, 504] on div "Kamille Maxberry" at bounding box center [327, 505] width 107 height 24
drag, startPoint x: 399, startPoint y: 505, endPoint x: 275, endPoint y: 506, distance: 124.0
click at [275, 506] on div "Kamille Maxberry" at bounding box center [454, 505] width 361 height 24
copy div "Kamille Maxberry"
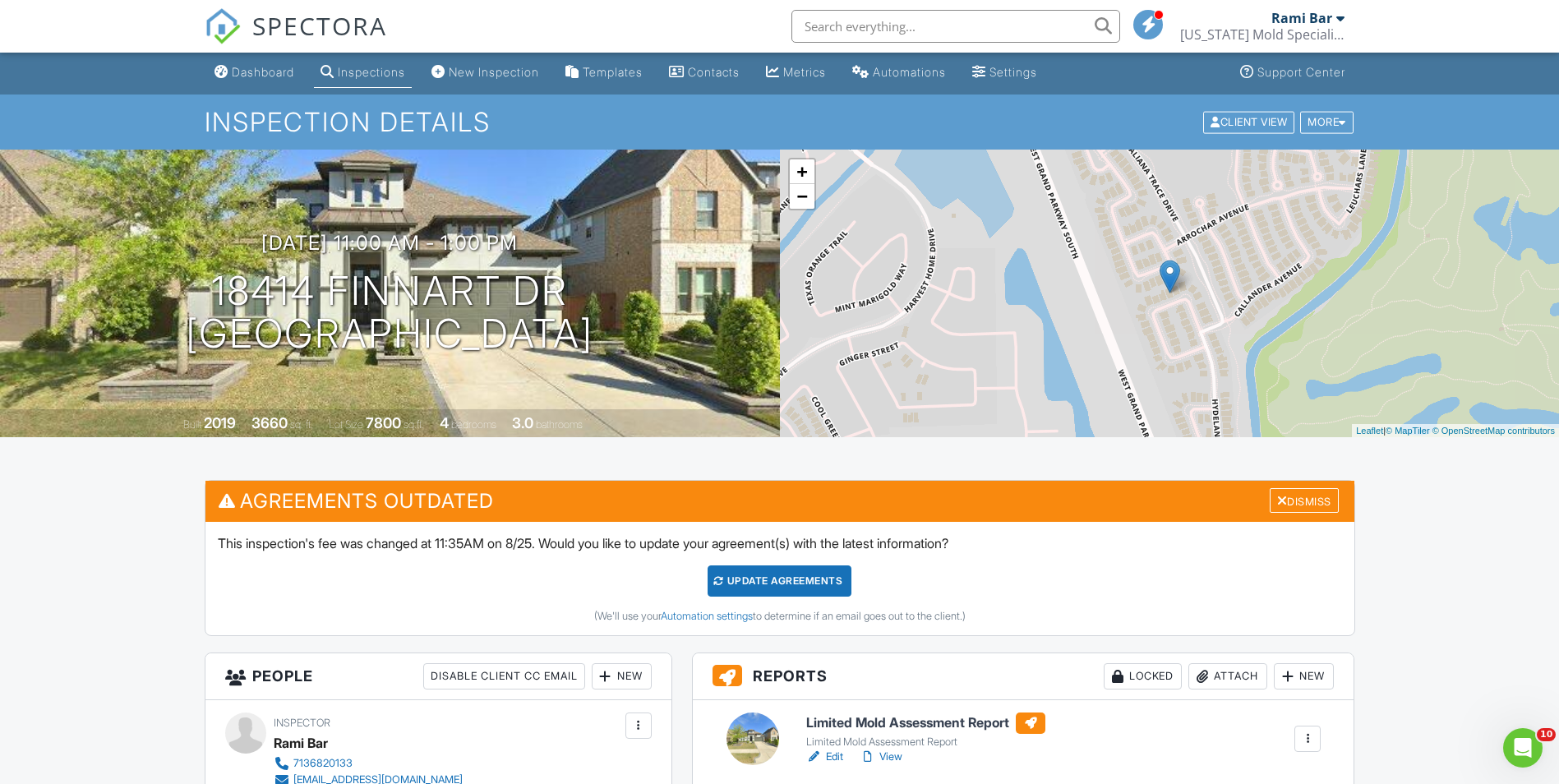
scroll to position [0, 0]
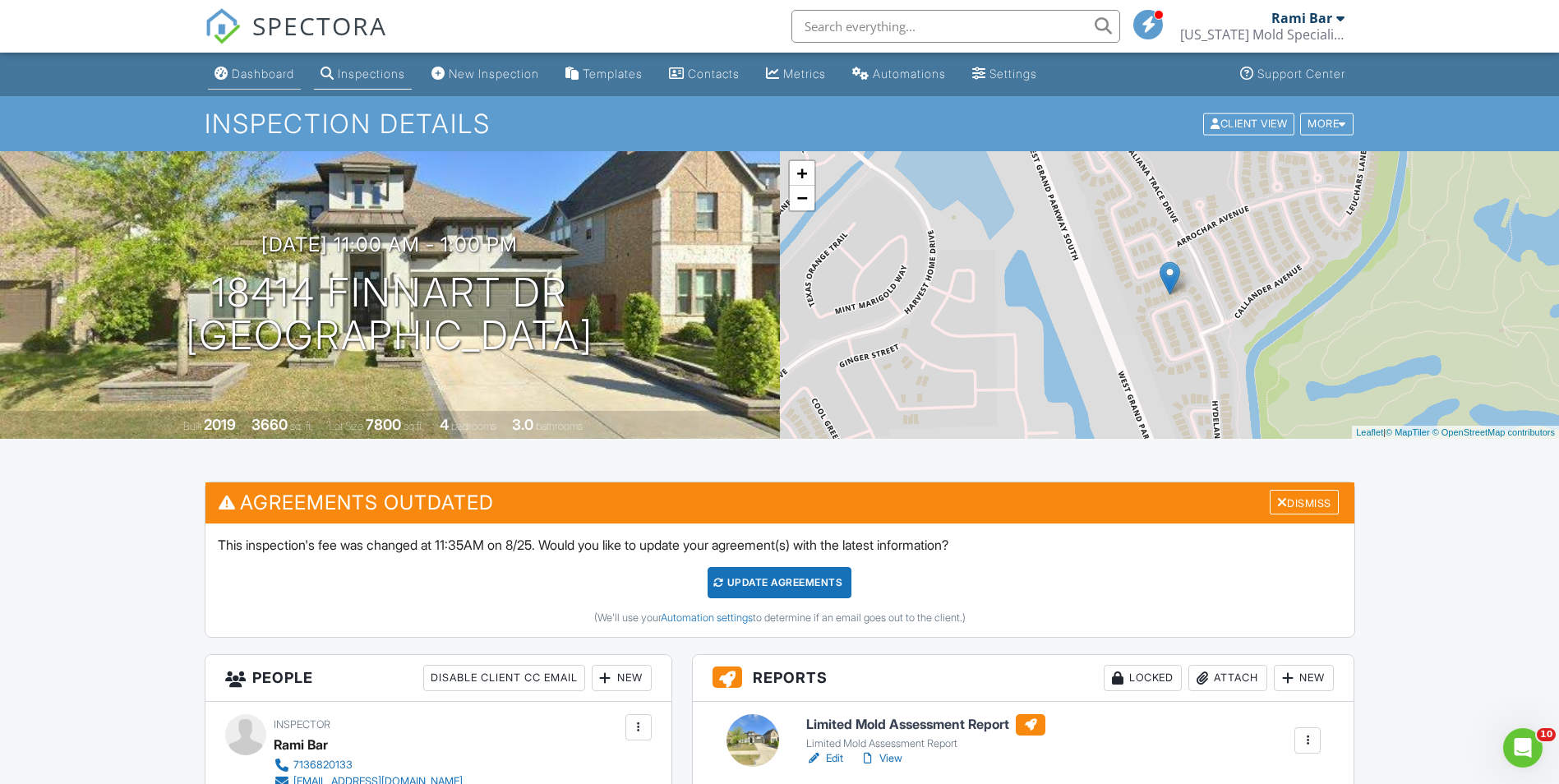
click at [241, 64] on link "Dashboard" at bounding box center [255, 74] width 93 height 31
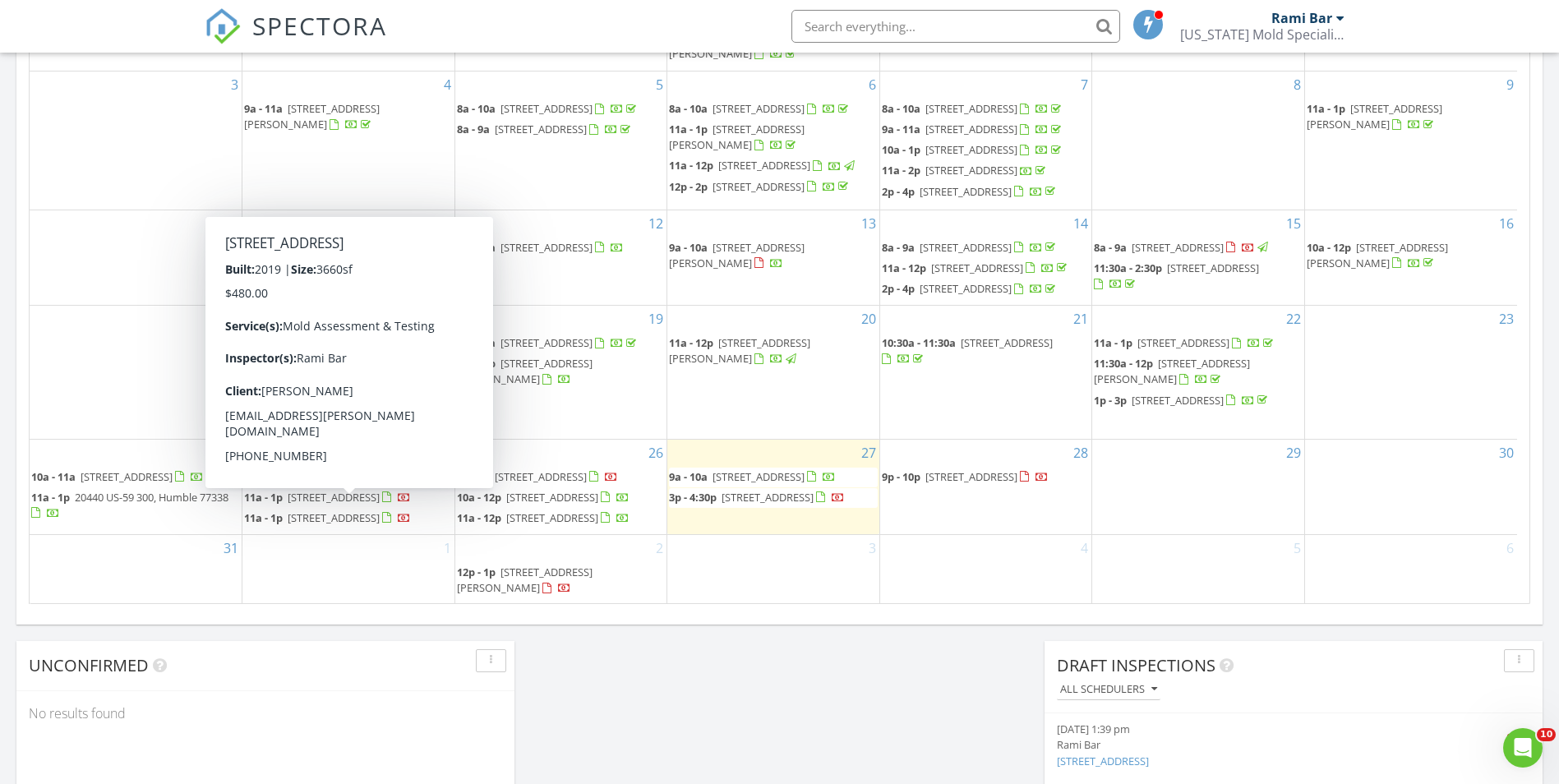
drag, startPoint x: 354, startPoint y: 510, endPoint x: 333, endPoint y: 512, distance: 21.1
click at [333, 512] on span "18414 Finnart Dr, Richmond 77407" at bounding box center [334, 517] width 92 height 15
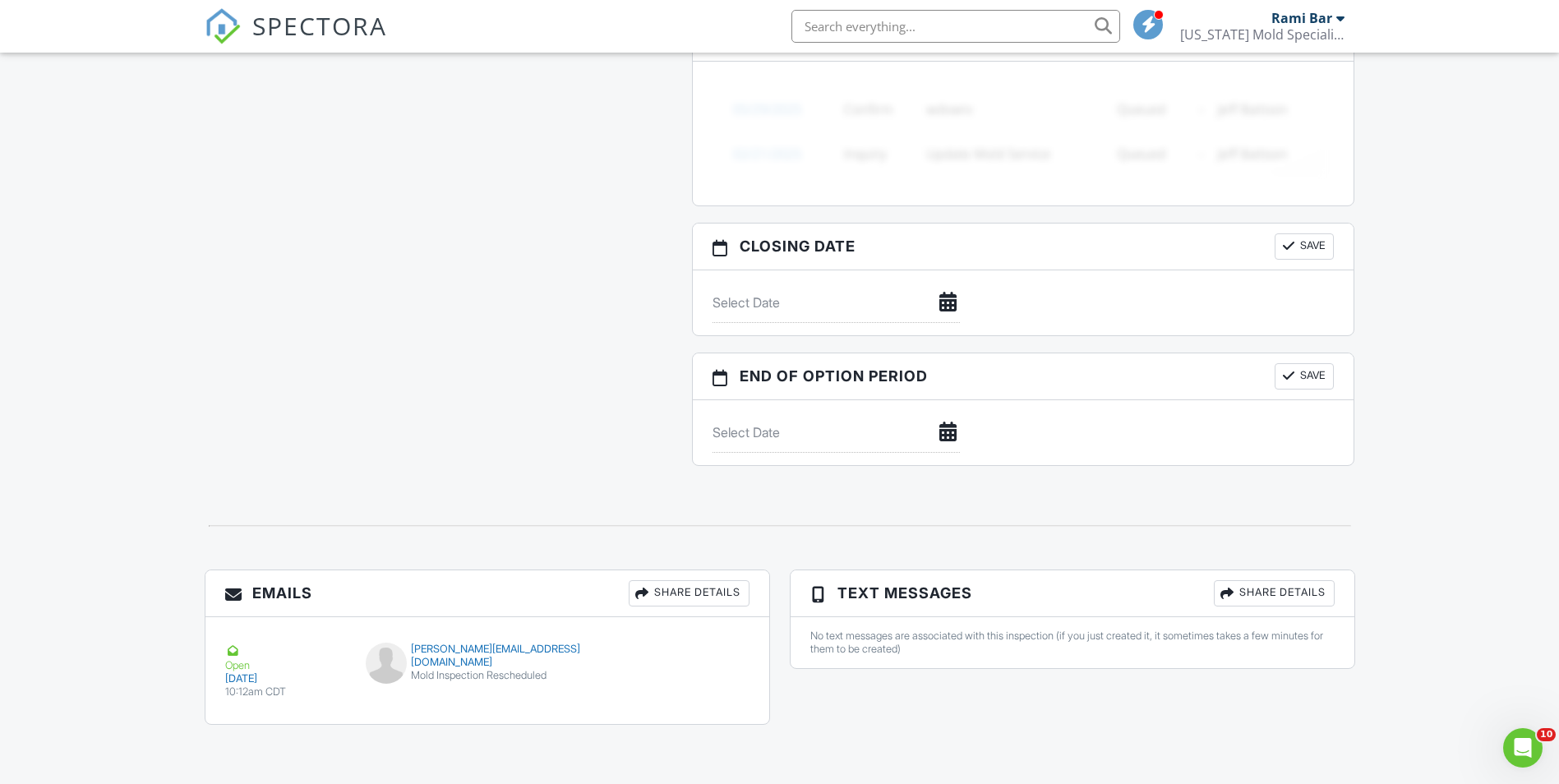
click at [707, 656] on button "Resend" at bounding box center [702, 660] width 74 height 32
click at [692, 596] on div "Share Details" at bounding box center [689, 593] width 121 height 26
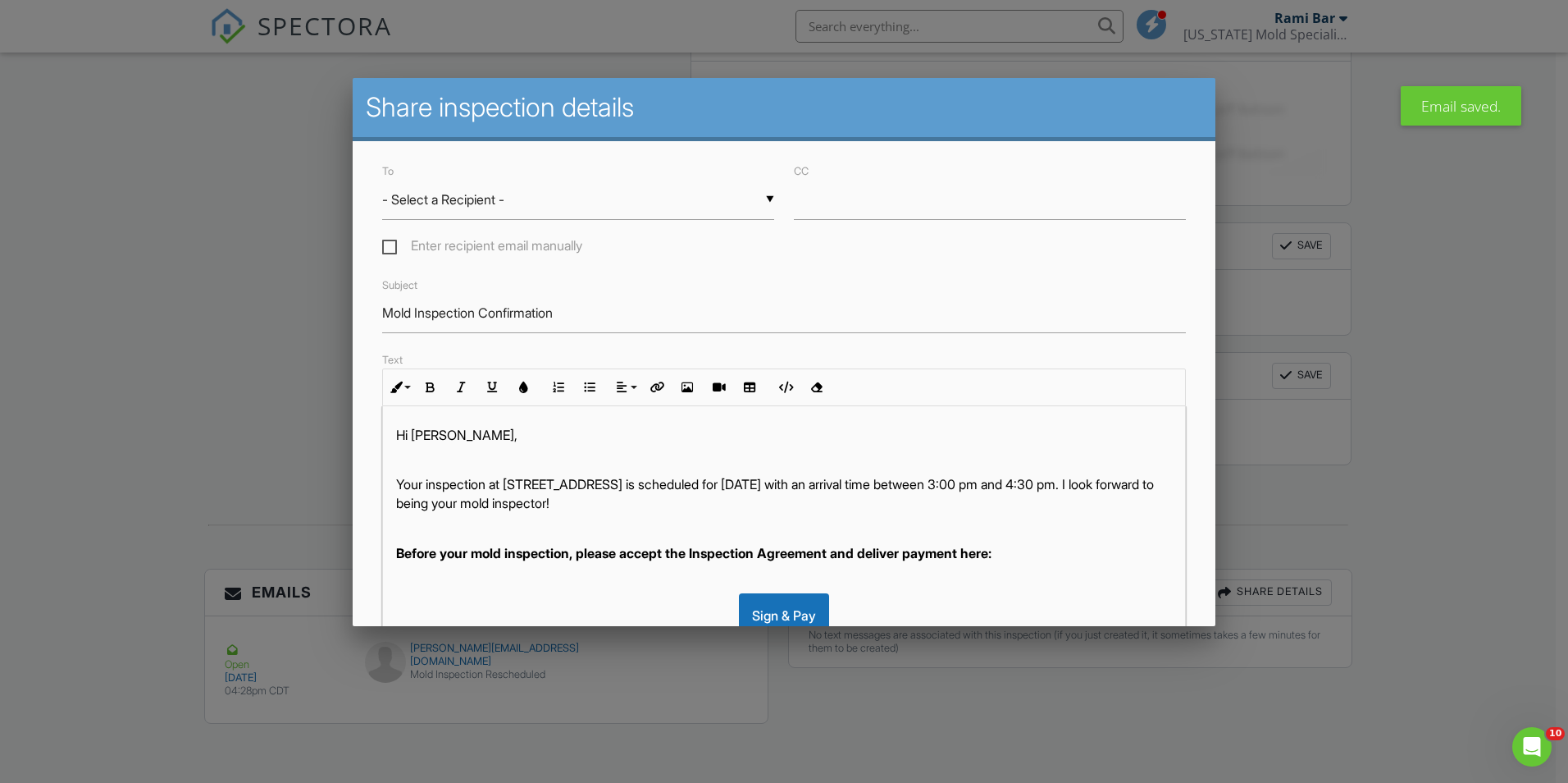
click at [570, 202] on div "▼ - Select a Recipient - - Select a Recipient - [PERSON_NAME] (Client) - Select…" at bounding box center [578, 200] width 392 height 40
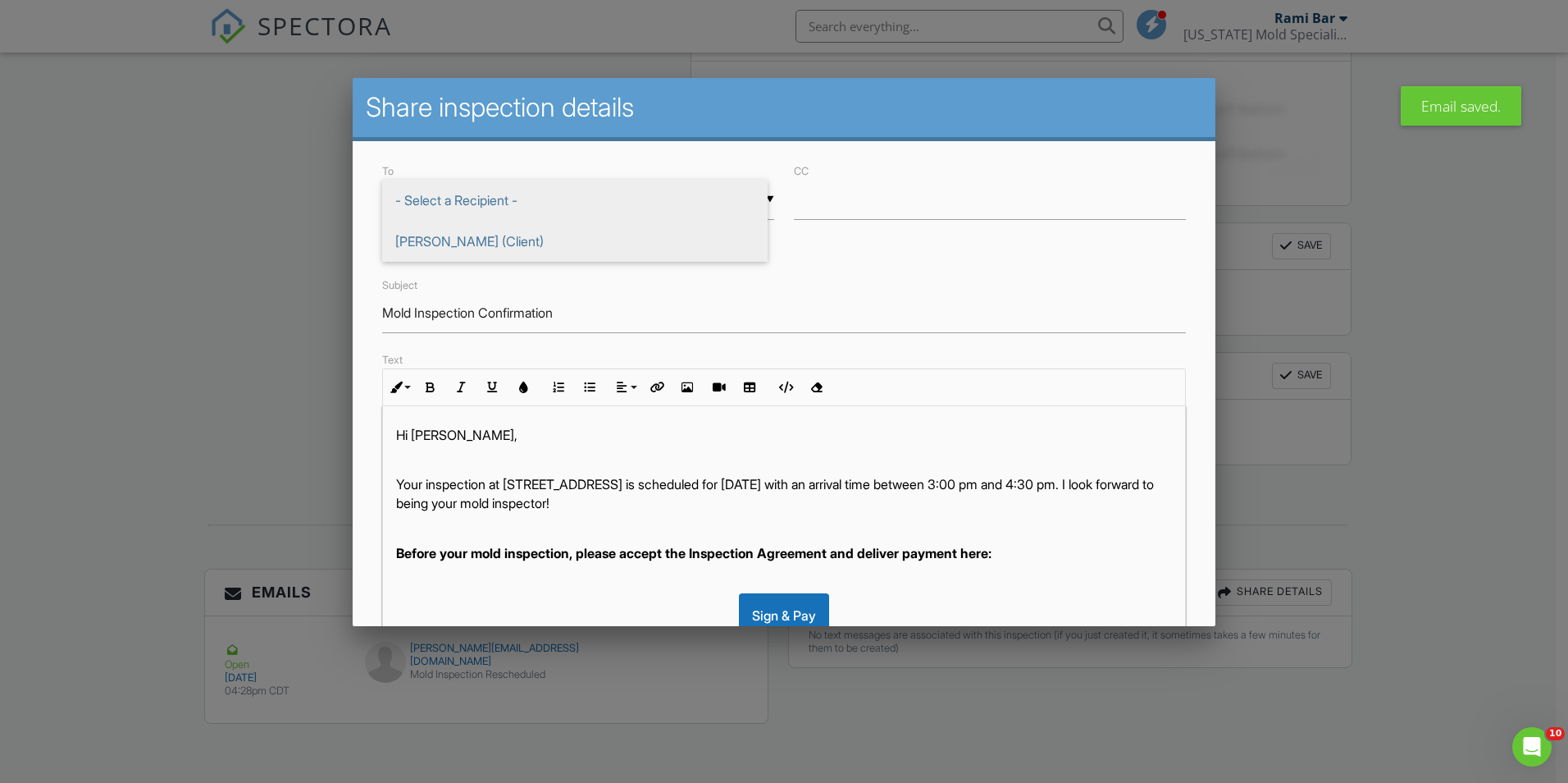
click at [535, 246] on span "[PERSON_NAME] (Client)" at bounding box center [575, 241] width 385 height 41
type input "[PERSON_NAME] (Client)"
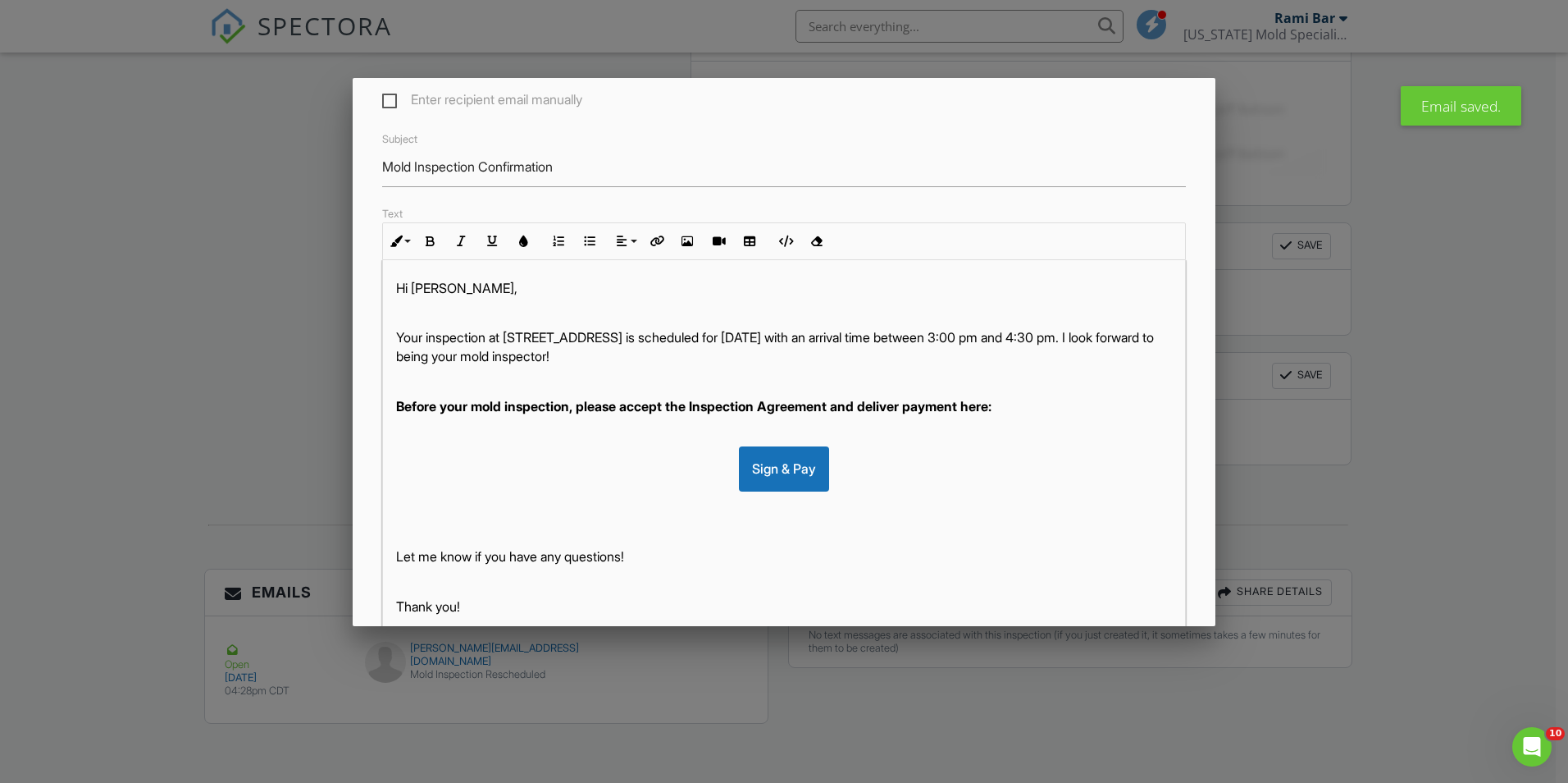
scroll to position [297, 0]
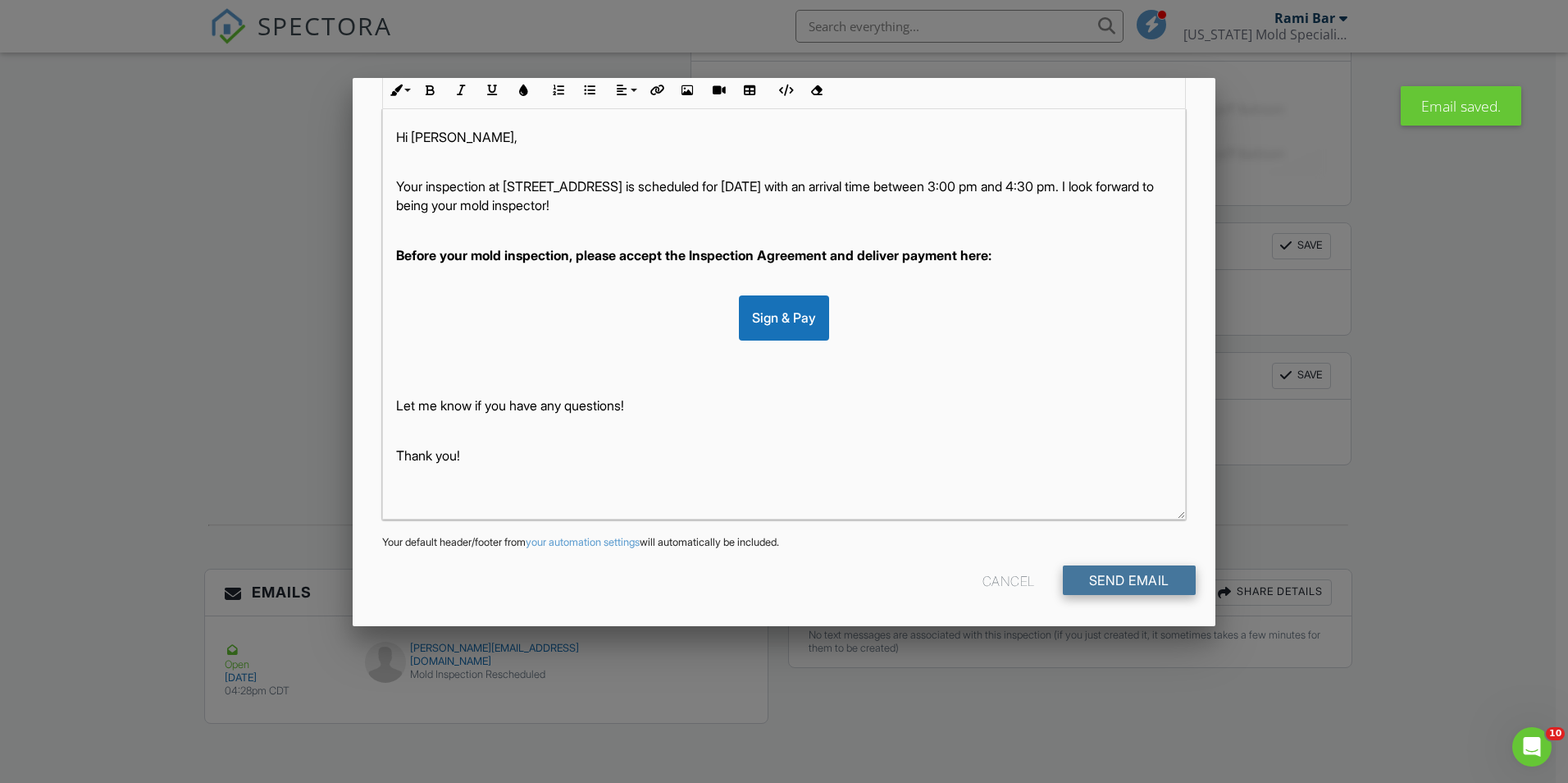
click at [1132, 577] on input "Send Email" at bounding box center [1129, 580] width 133 height 30
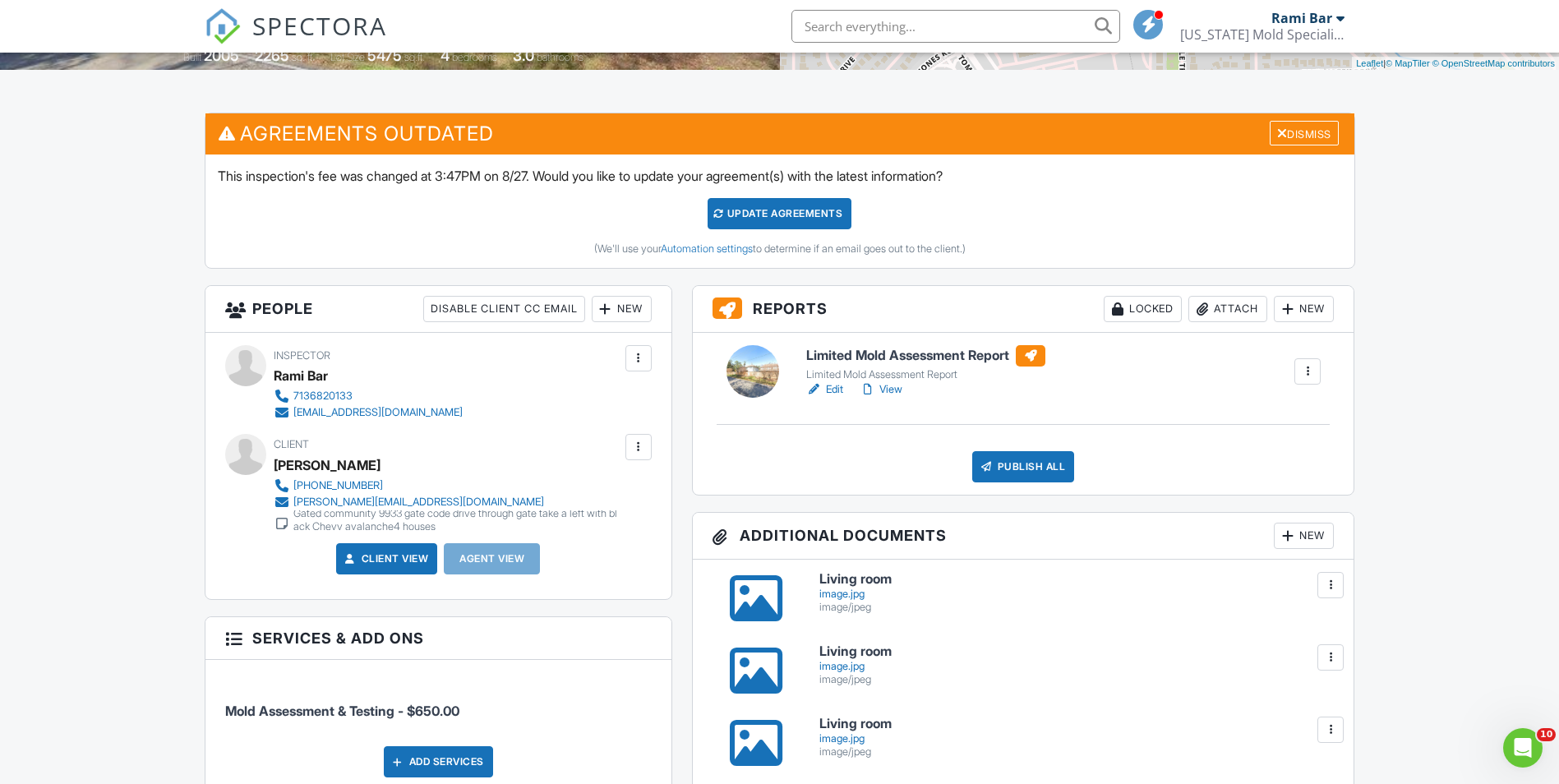
scroll to position [112, 0]
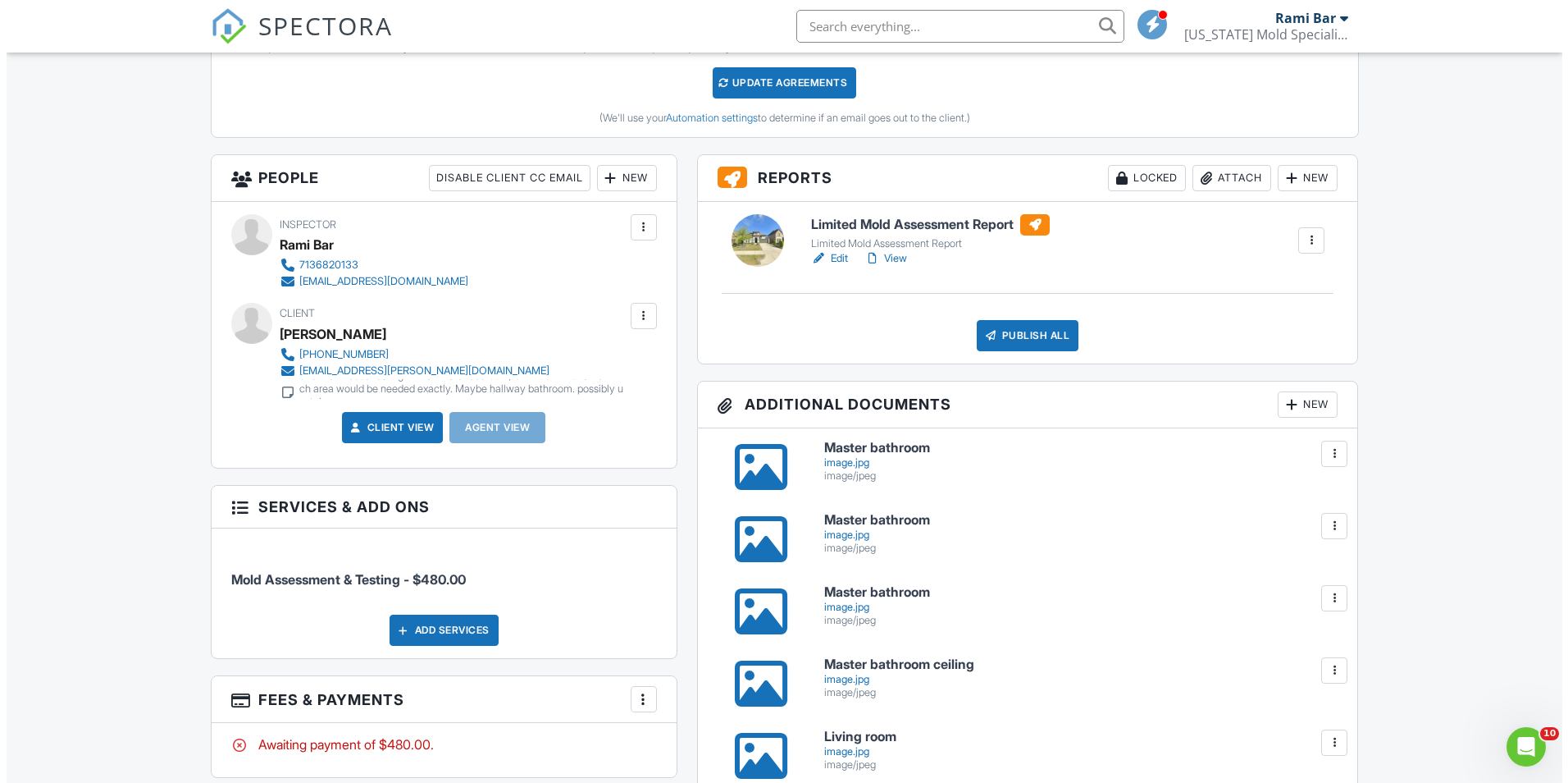
scroll to position [492, 0]
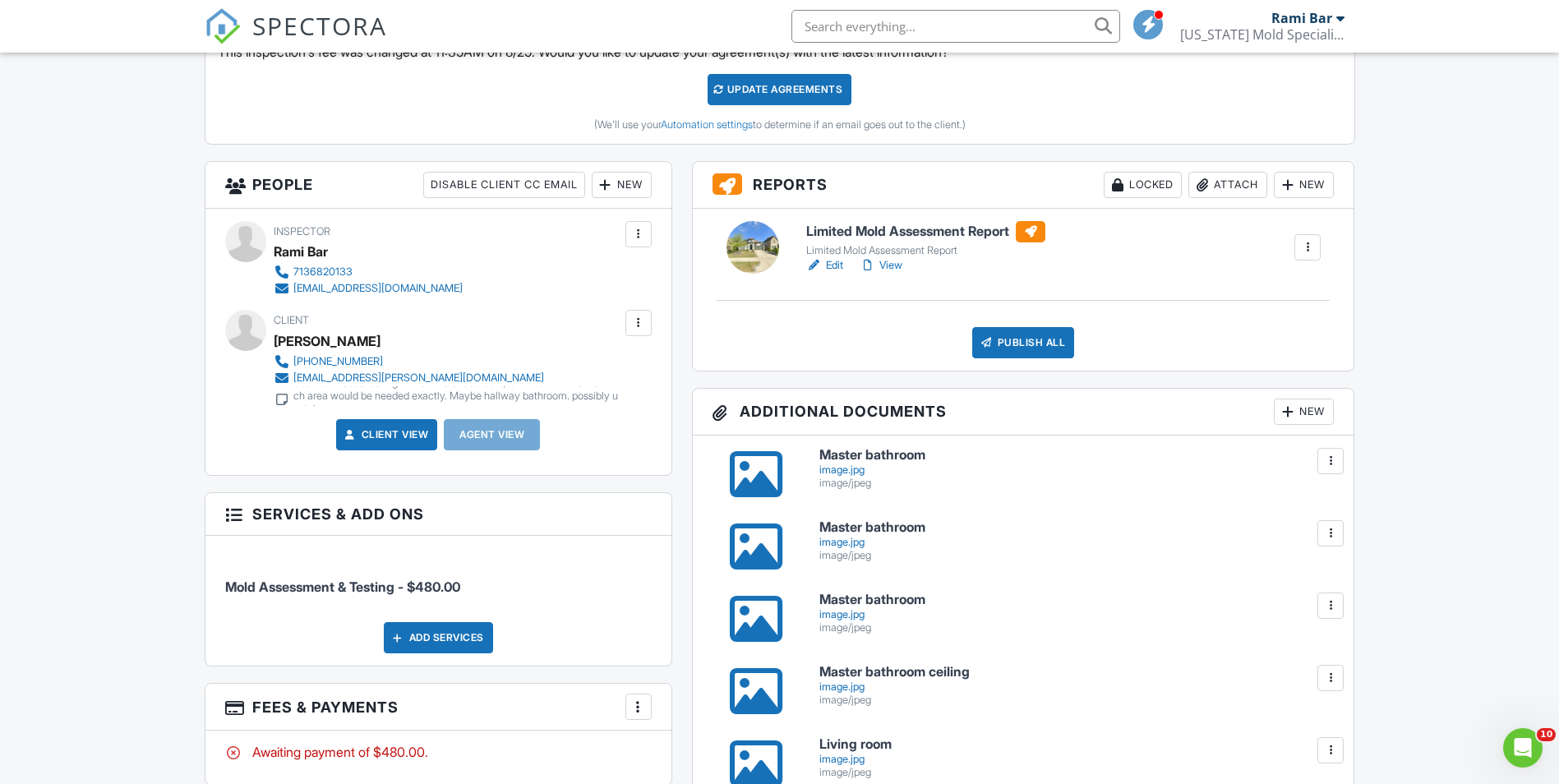
click at [1204, 174] on div "Attach" at bounding box center [1228, 185] width 79 height 26
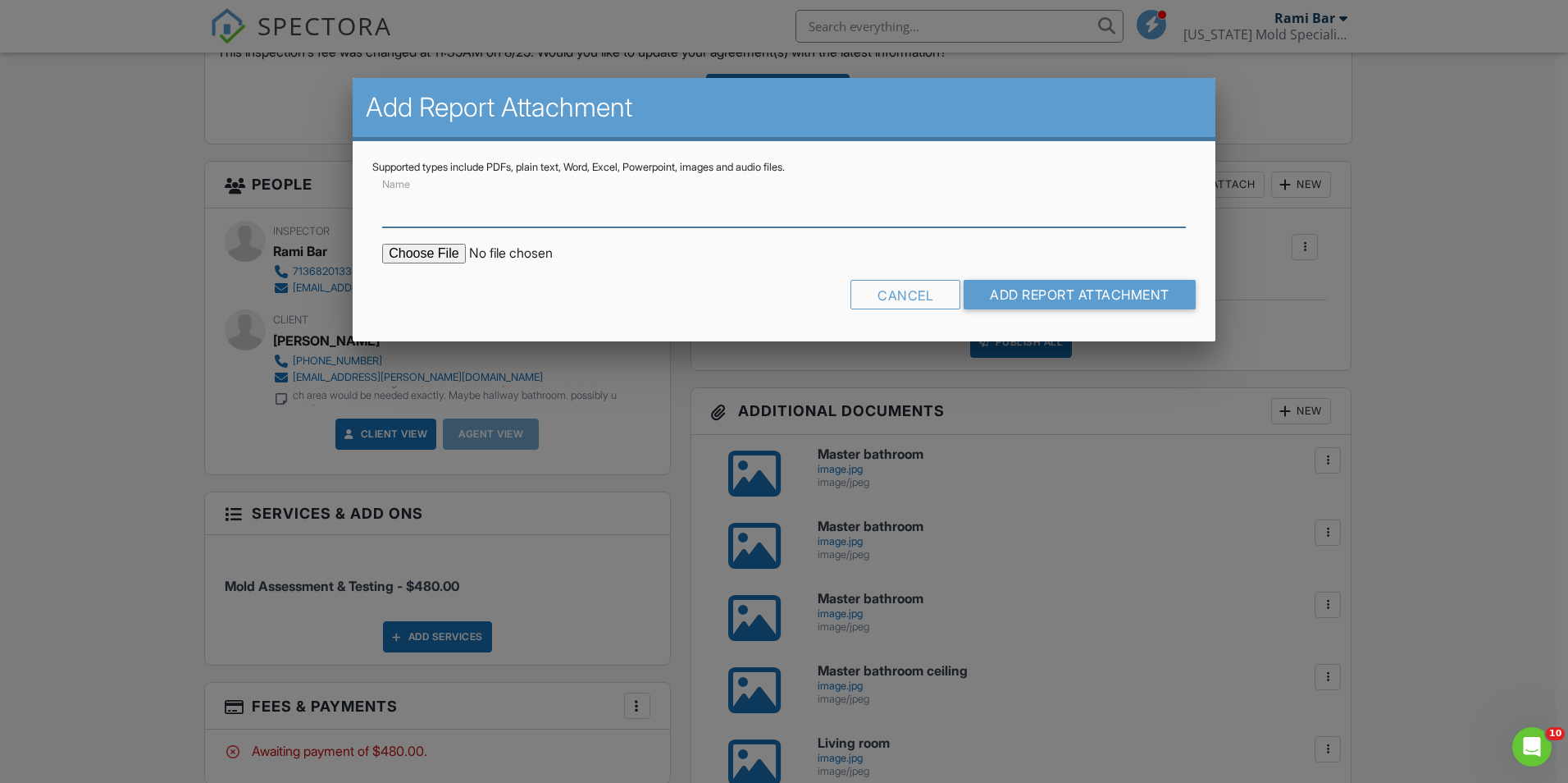
click at [477, 216] on input "Name" at bounding box center [784, 207] width 804 height 40
type input "Lab Results"
click at [420, 254] on input "file" at bounding box center [522, 253] width 279 height 20
type input "C:\fakepath\25057004_18414 Finnart Dr_2025827153335.pdf"
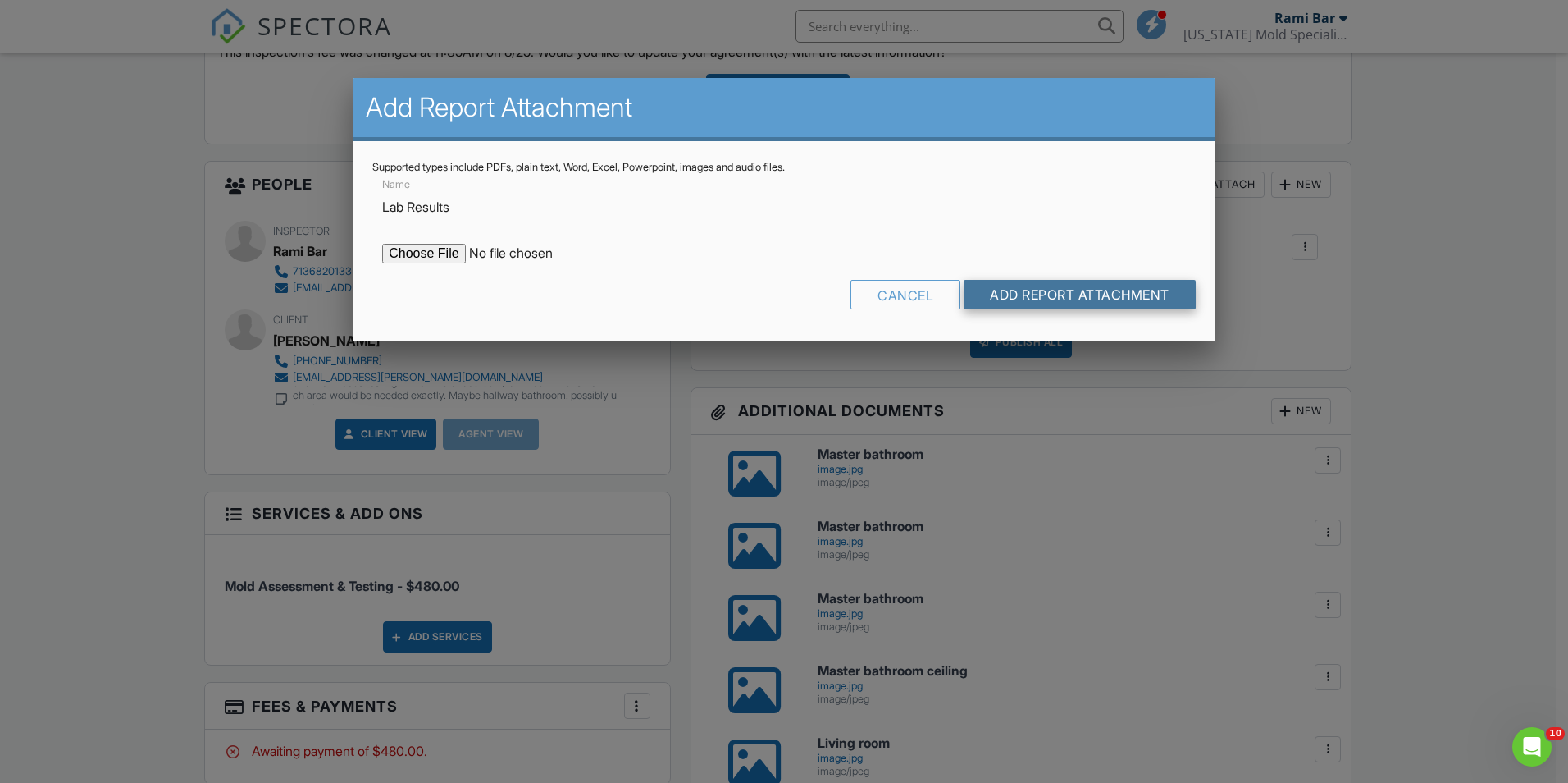
click at [1029, 305] on input "Add Report Attachment" at bounding box center [1080, 294] width 232 height 30
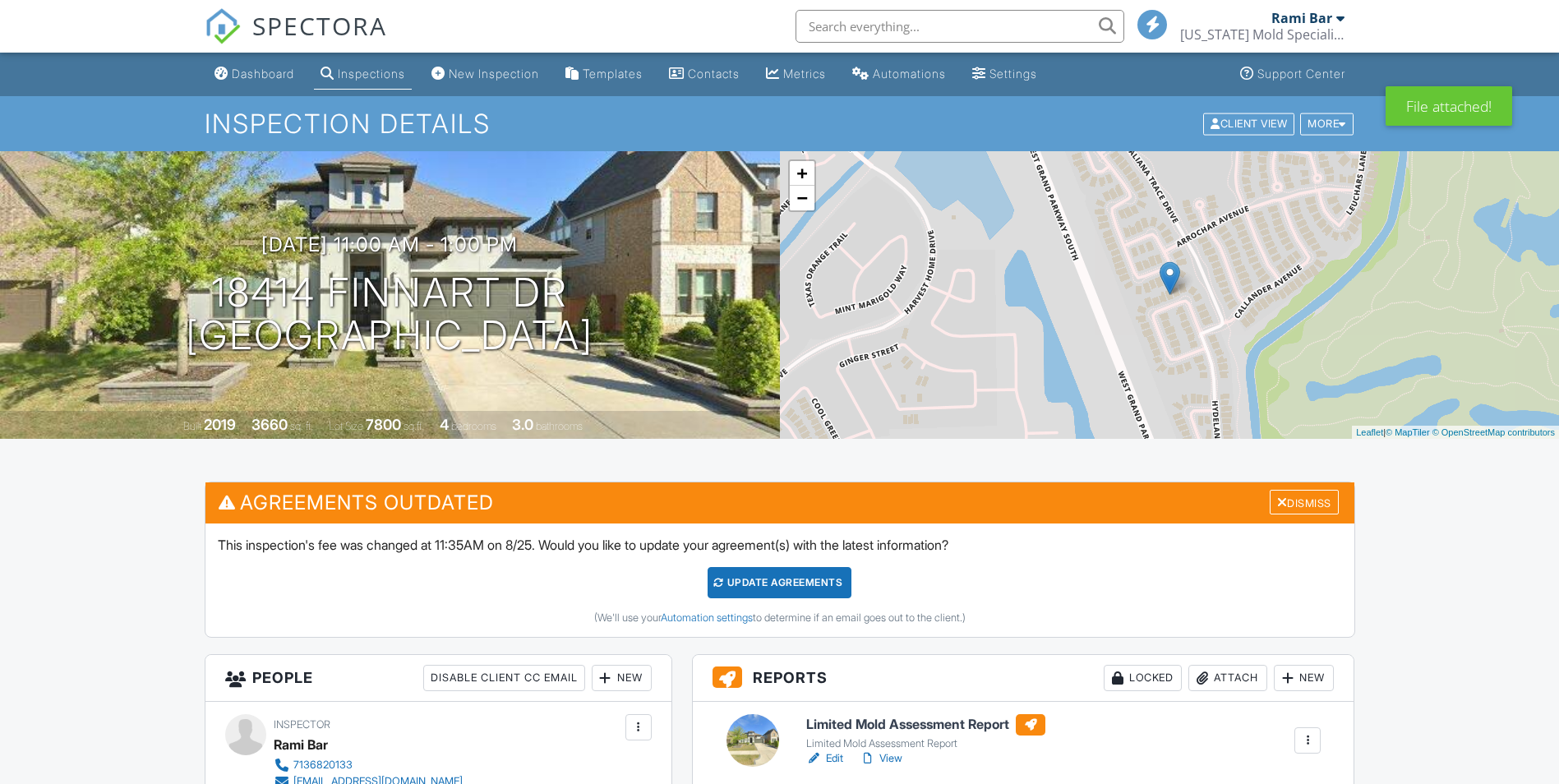
drag, startPoint x: 0, startPoint y: 0, endPoint x: 748, endPoint y: 685, distance: 1014.3
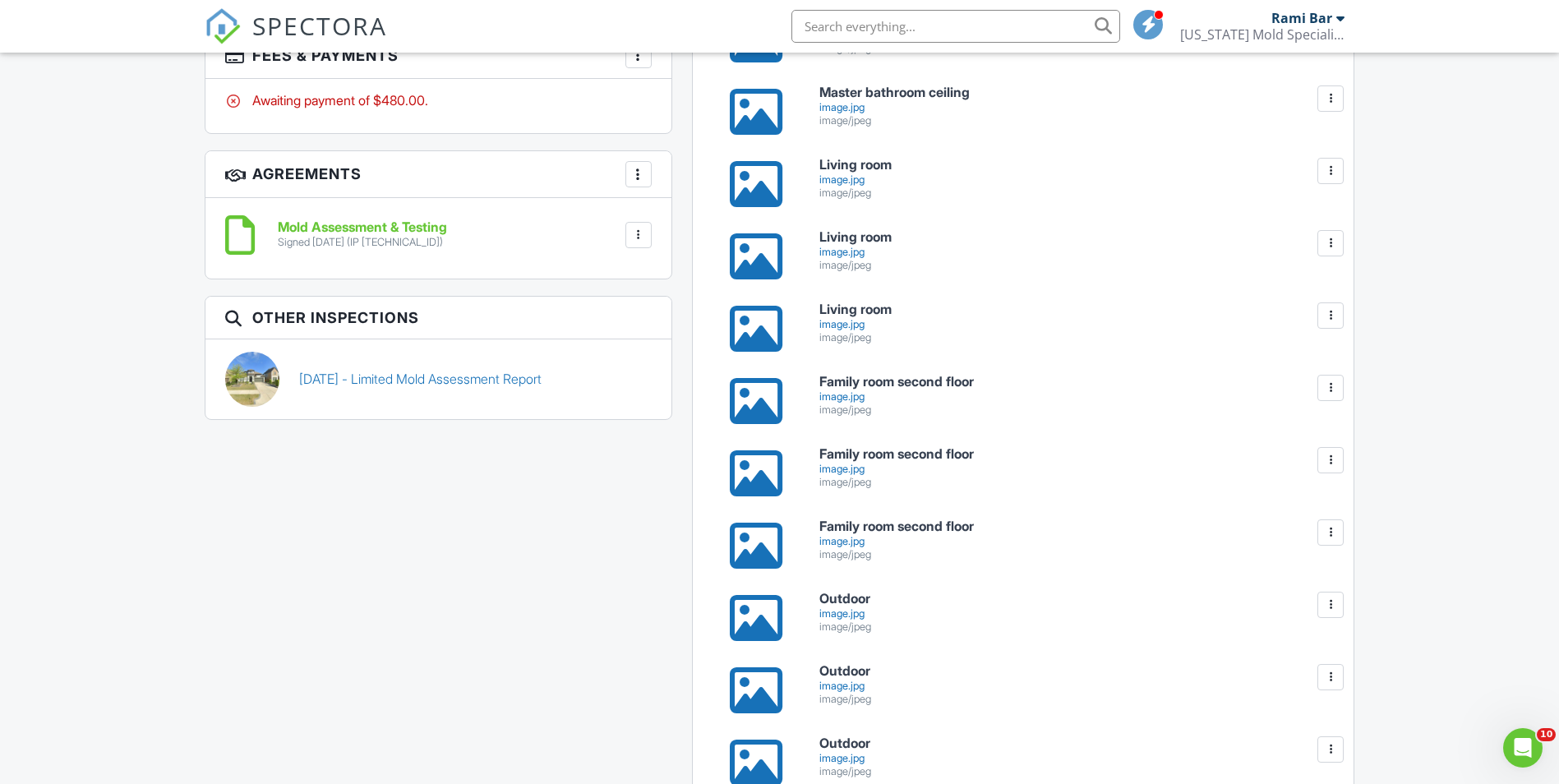
scroll to position [1232, 0]
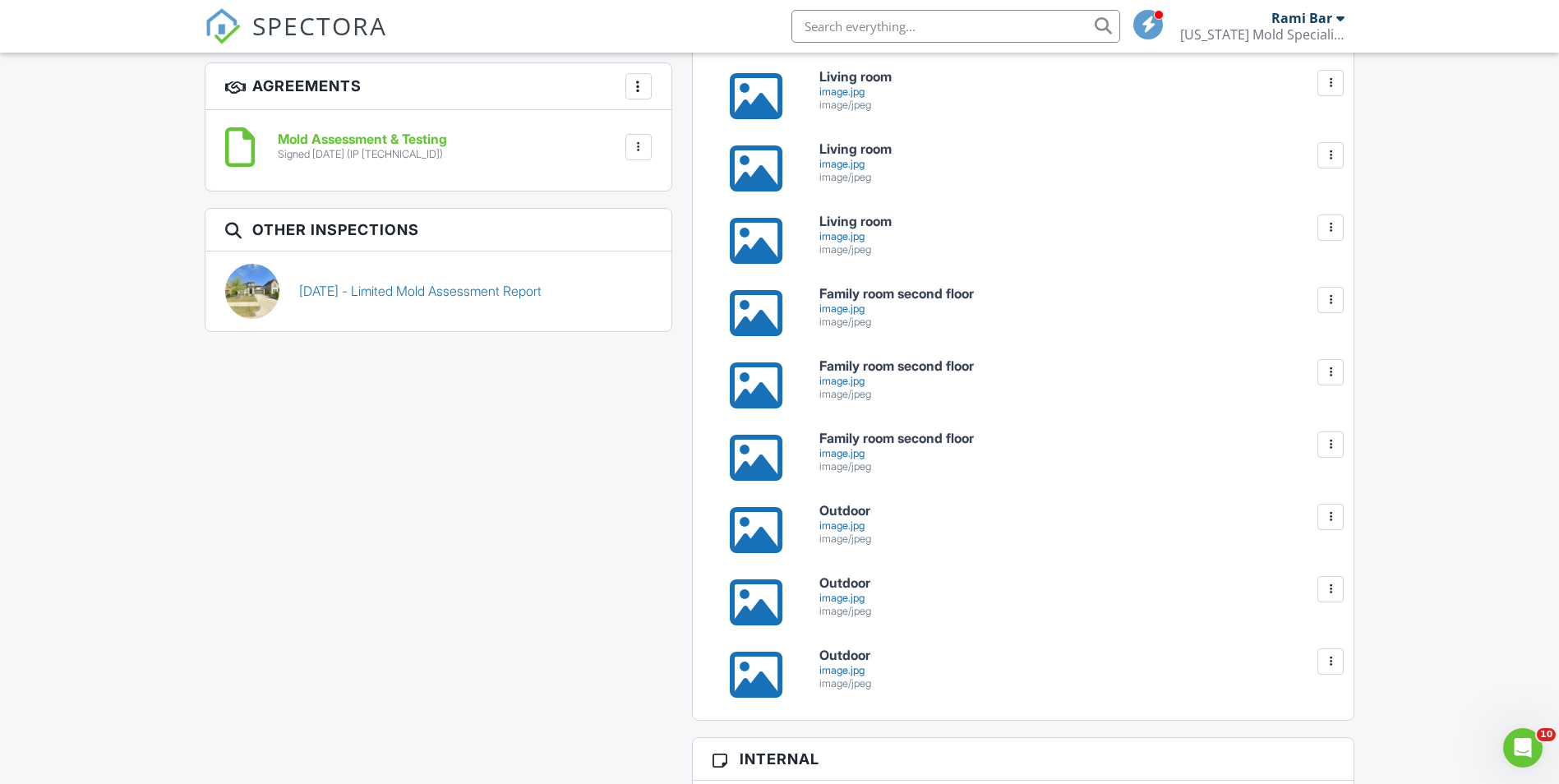
click at [754, 379] on div at bounding box center [756, 385] width 53 height 52
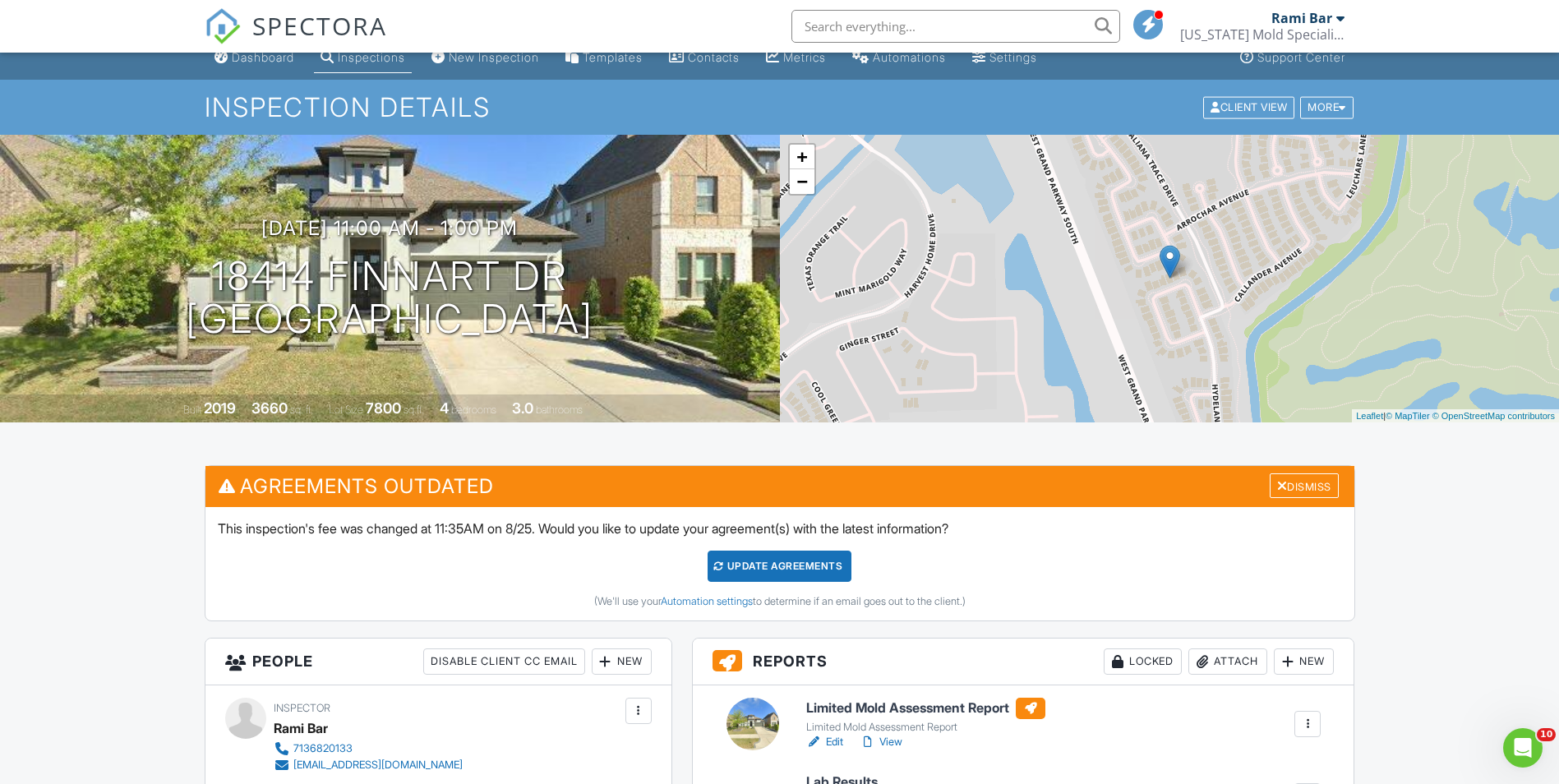
scroll to position [0, 0]
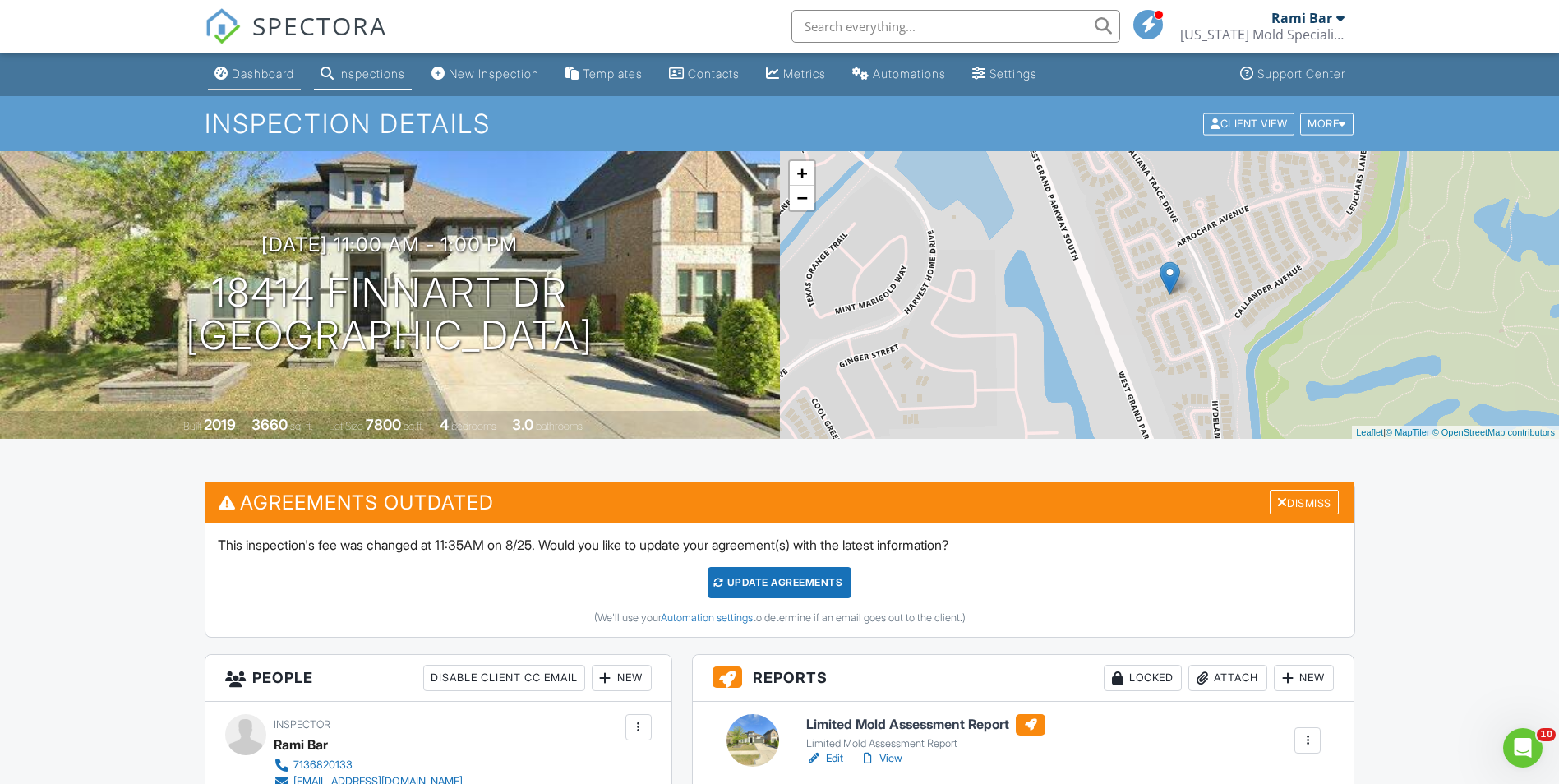
click at [260, 67] on div "Dashboard" at bounding box center [263, 74] width 62 height 14
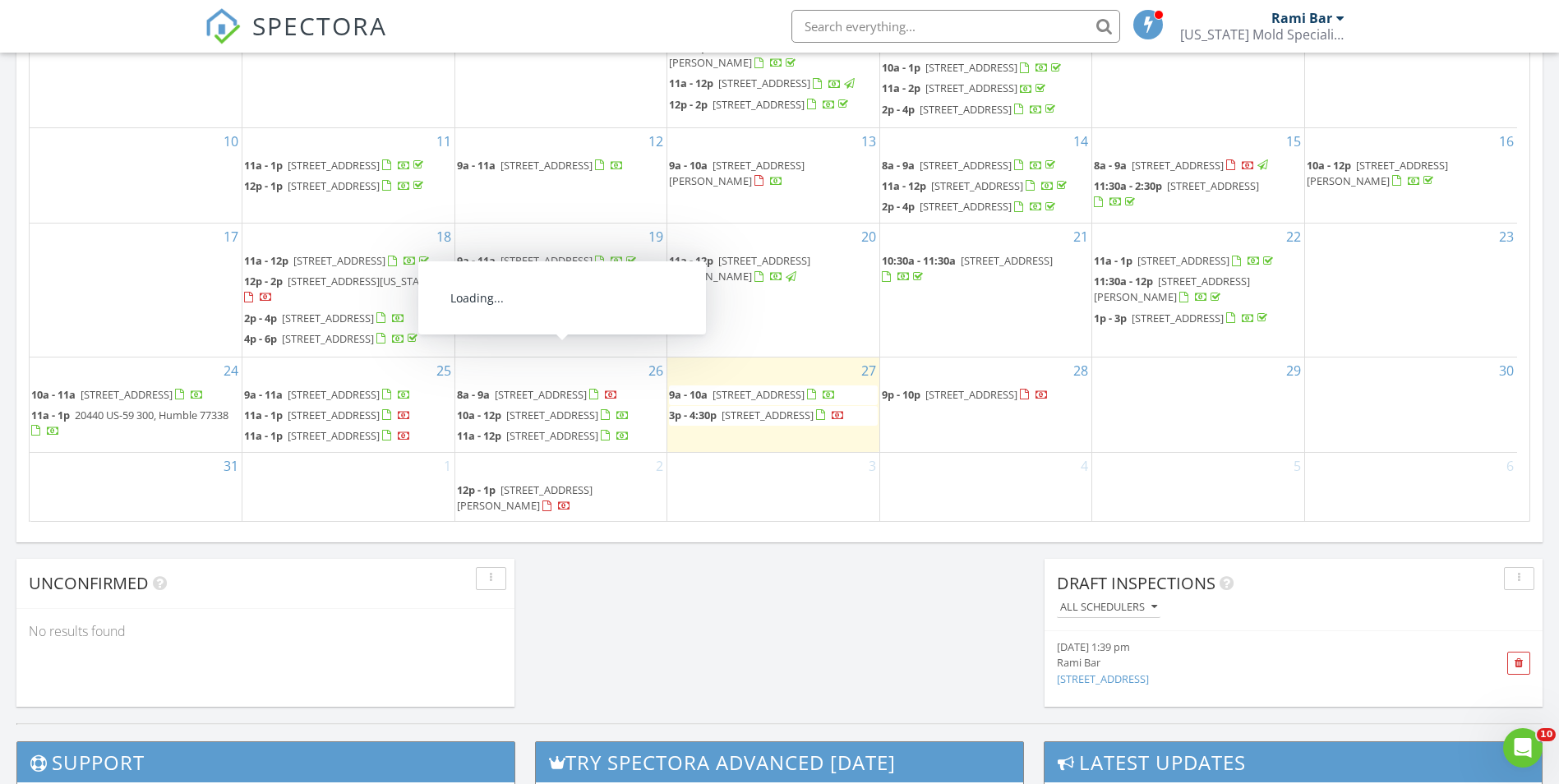
scroll to position [225, 0]
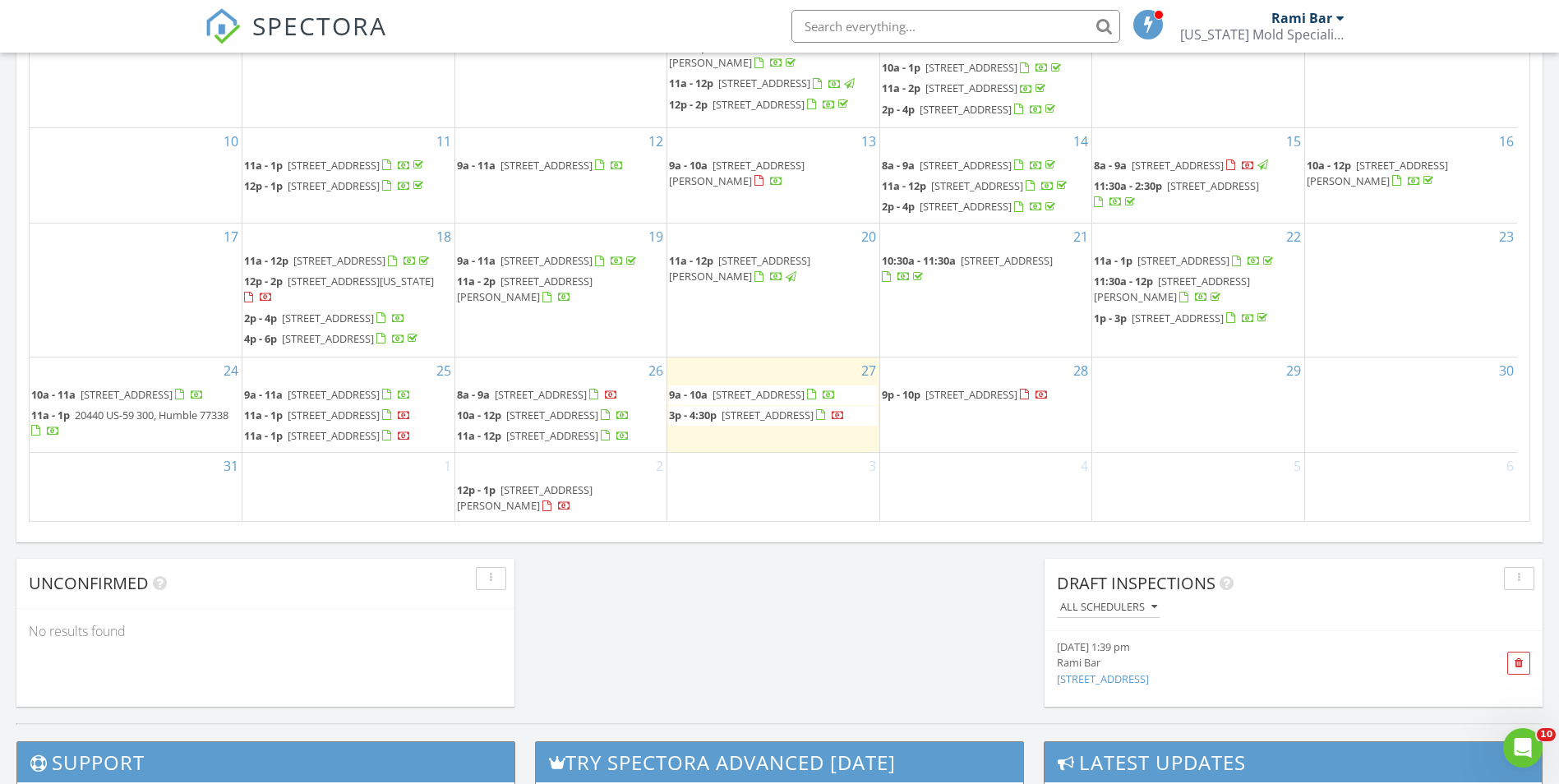
drag, startPoint x: 378, startPoint y: 382, endPoint x: 313, endPoint y: 388, distance: 65.3
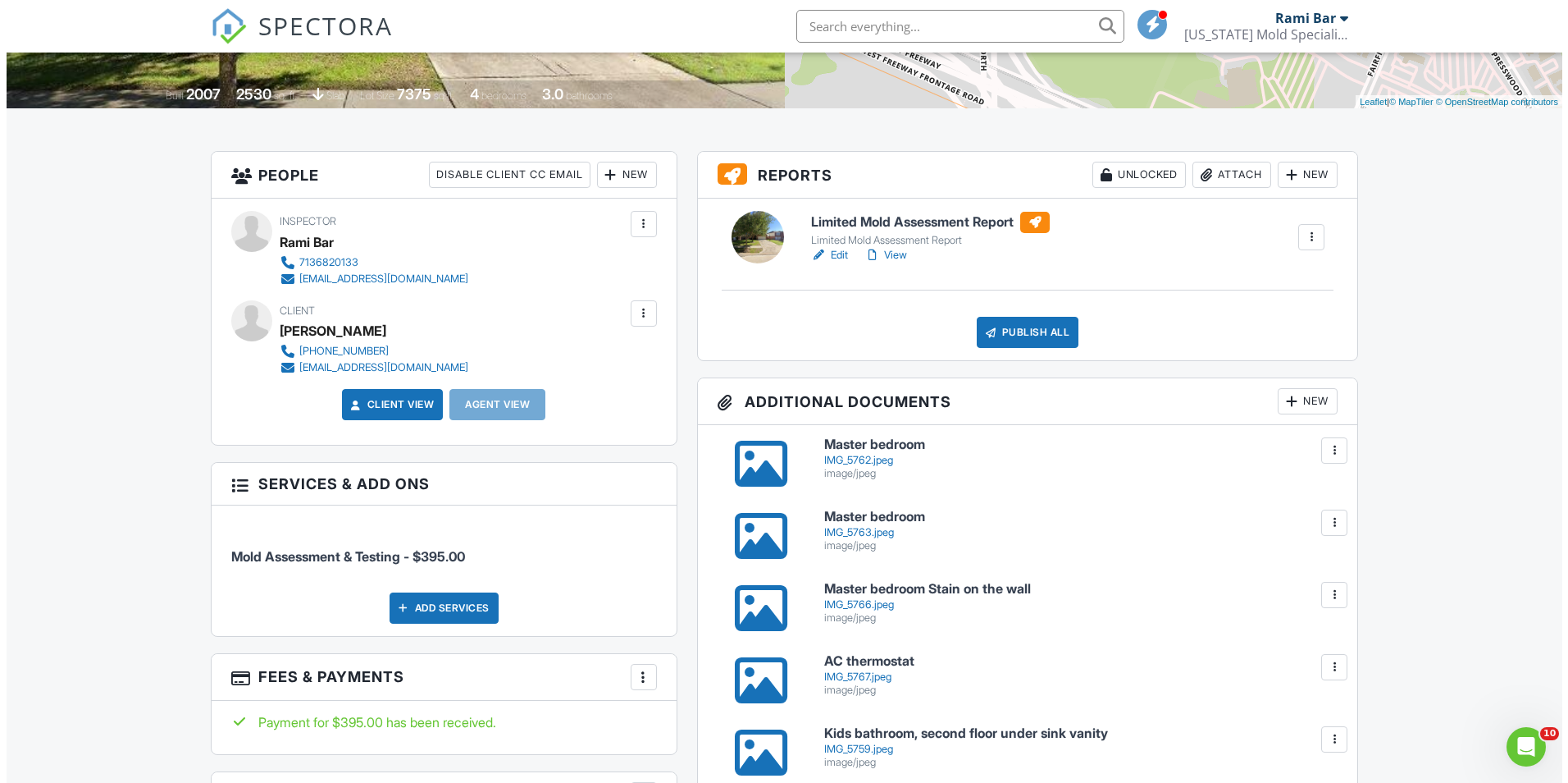
scroll to position [329, 0]
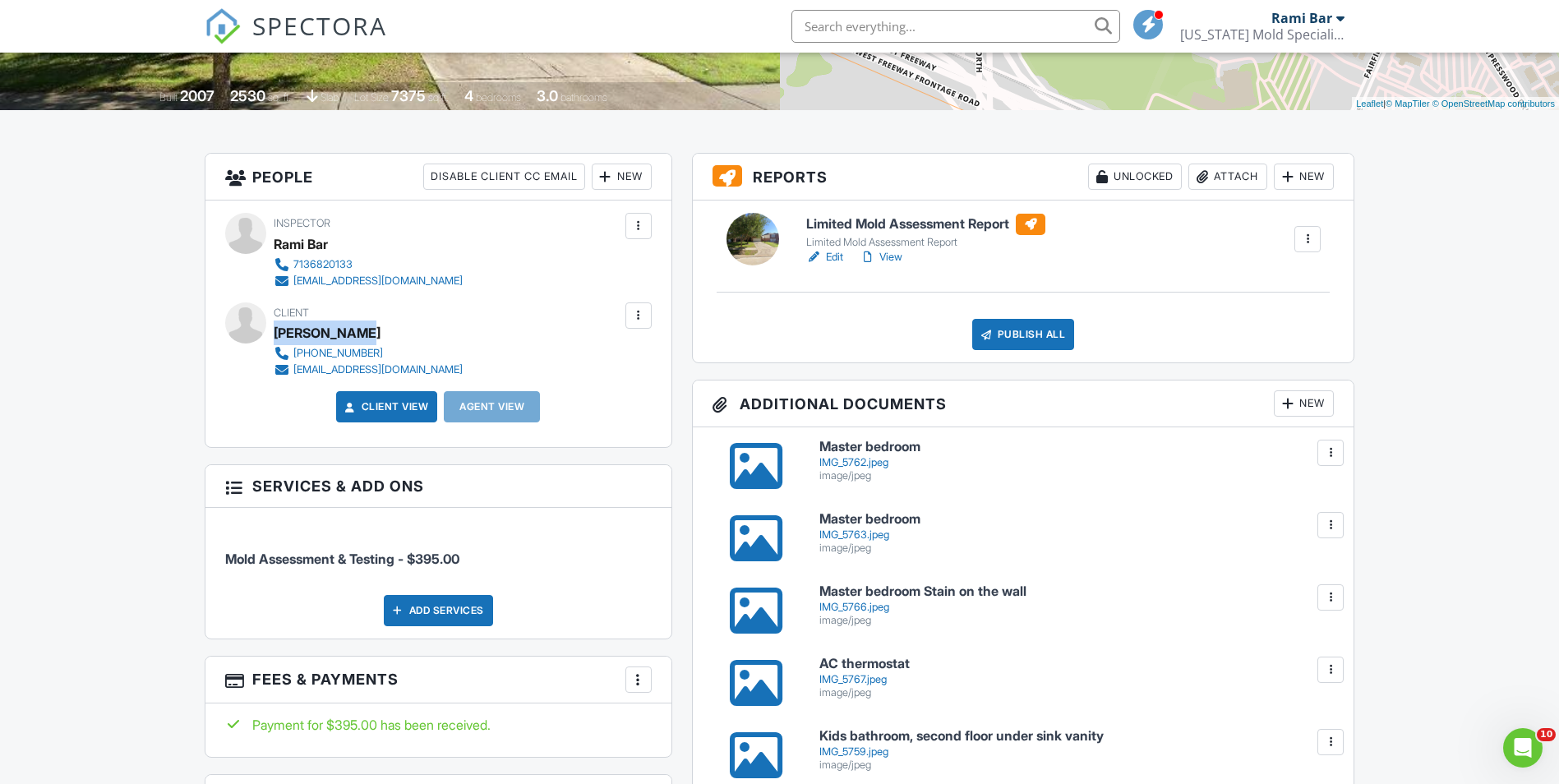
drag, startPoint x: 362, startPoint y: 336, endPoint x: 276, endPoint y: 342, distance: 86.2
click at [276, 342] on div "Gabby Paisan" at bounding box center [375, 332] width 202 height 24
copy div "Gabby Paisan"
click at [1218, 176] on div "Attach" at bounding box center [1228, 177] width 79 height 26
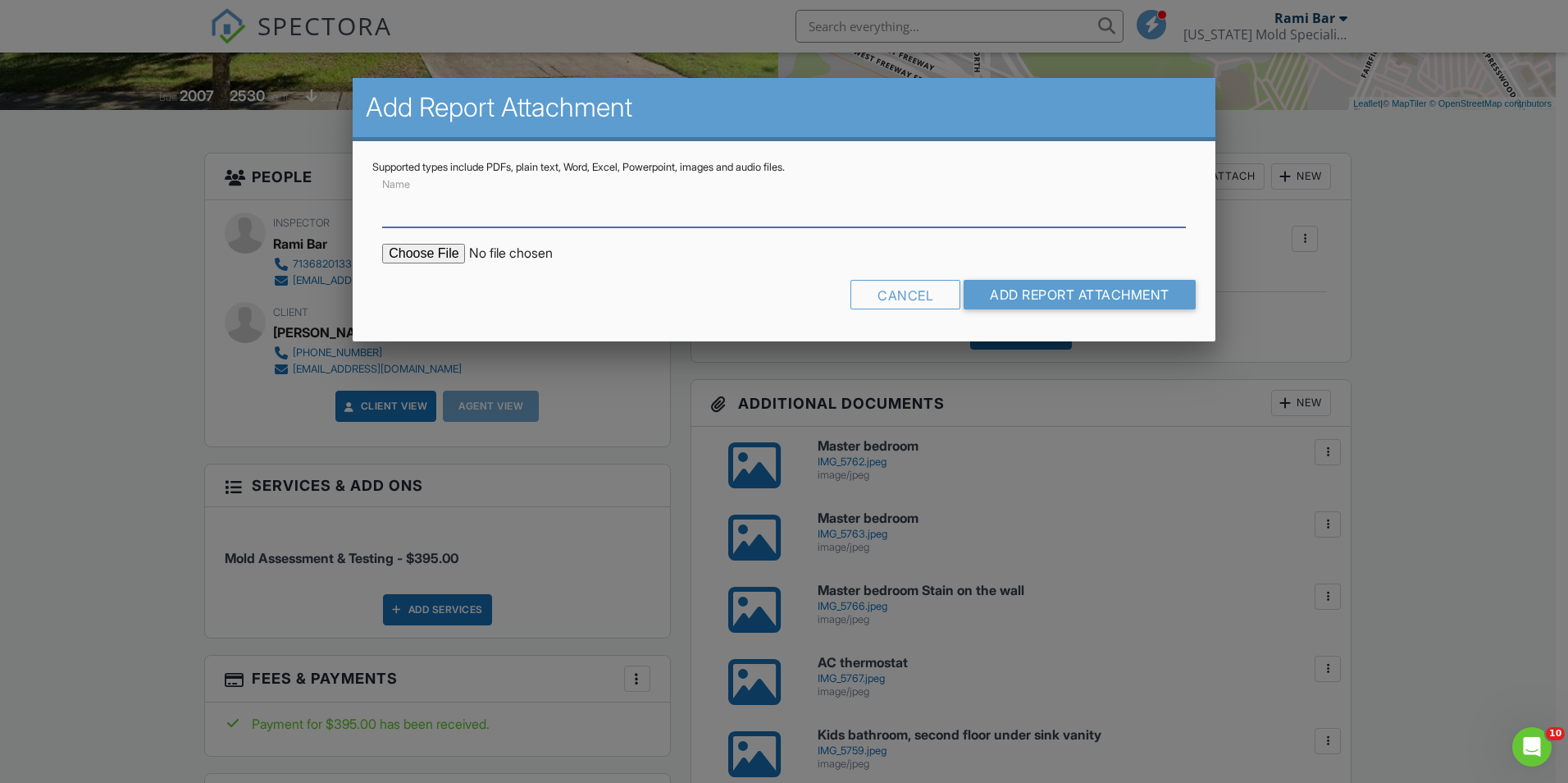
click at [557, 214] on input "Name" at bounding box center [784, 207] width 804 height 40
type input "Lab Results"
click at [424, 253] on input "file" at bounding box center [522, 253] width 279 height 20
type input "C:\fakepath\25057057_22034 Field Green Dr_2025827163630.pdf"
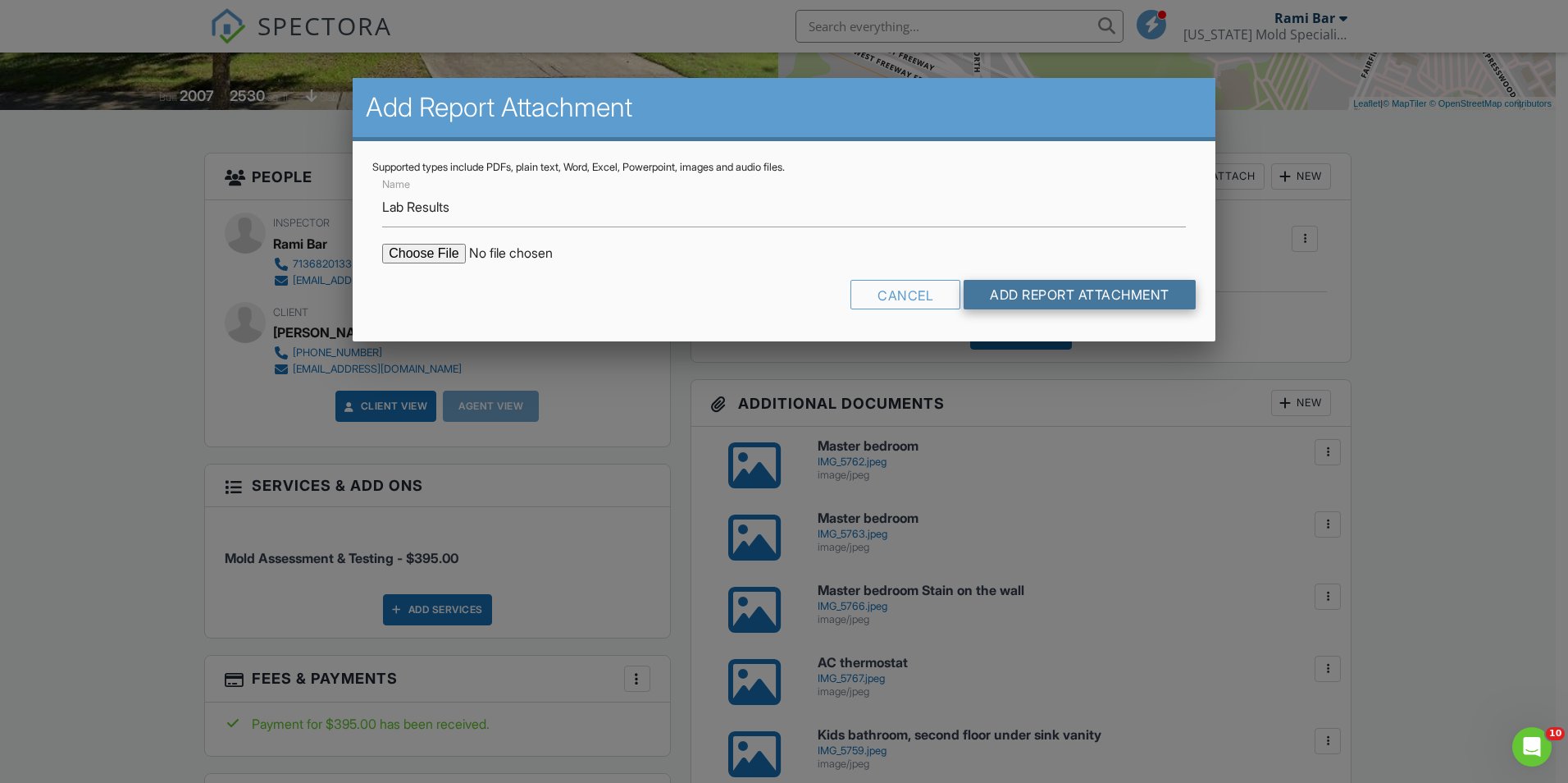
click at [1062, 299] on input "Add Report Attachment" at bounding box center [1080, 294] width 232 height 30
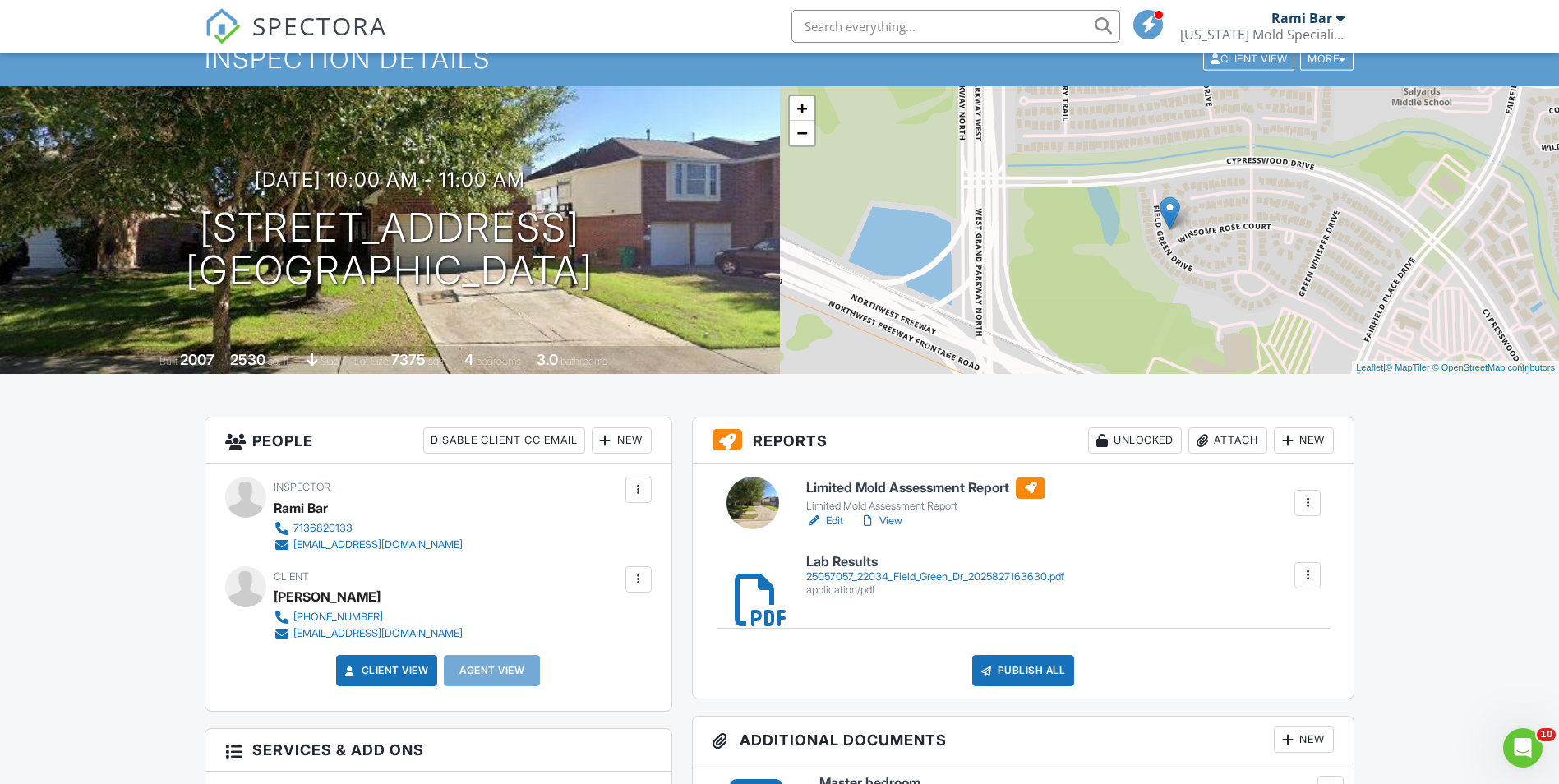
scroll to position [82, 0]
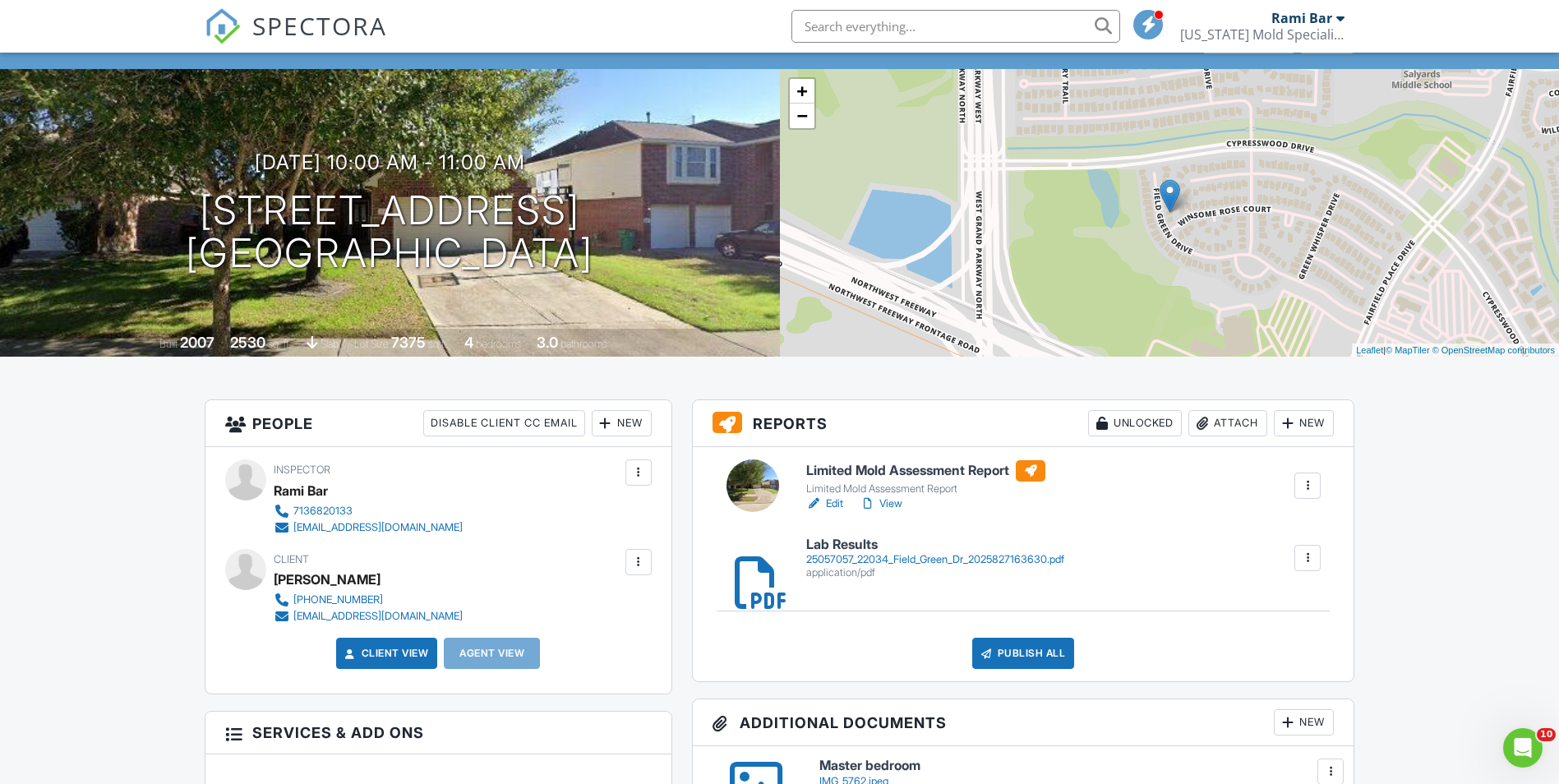
click at [751, 566] on div at bounding box center [742, 557] width 17 height 17
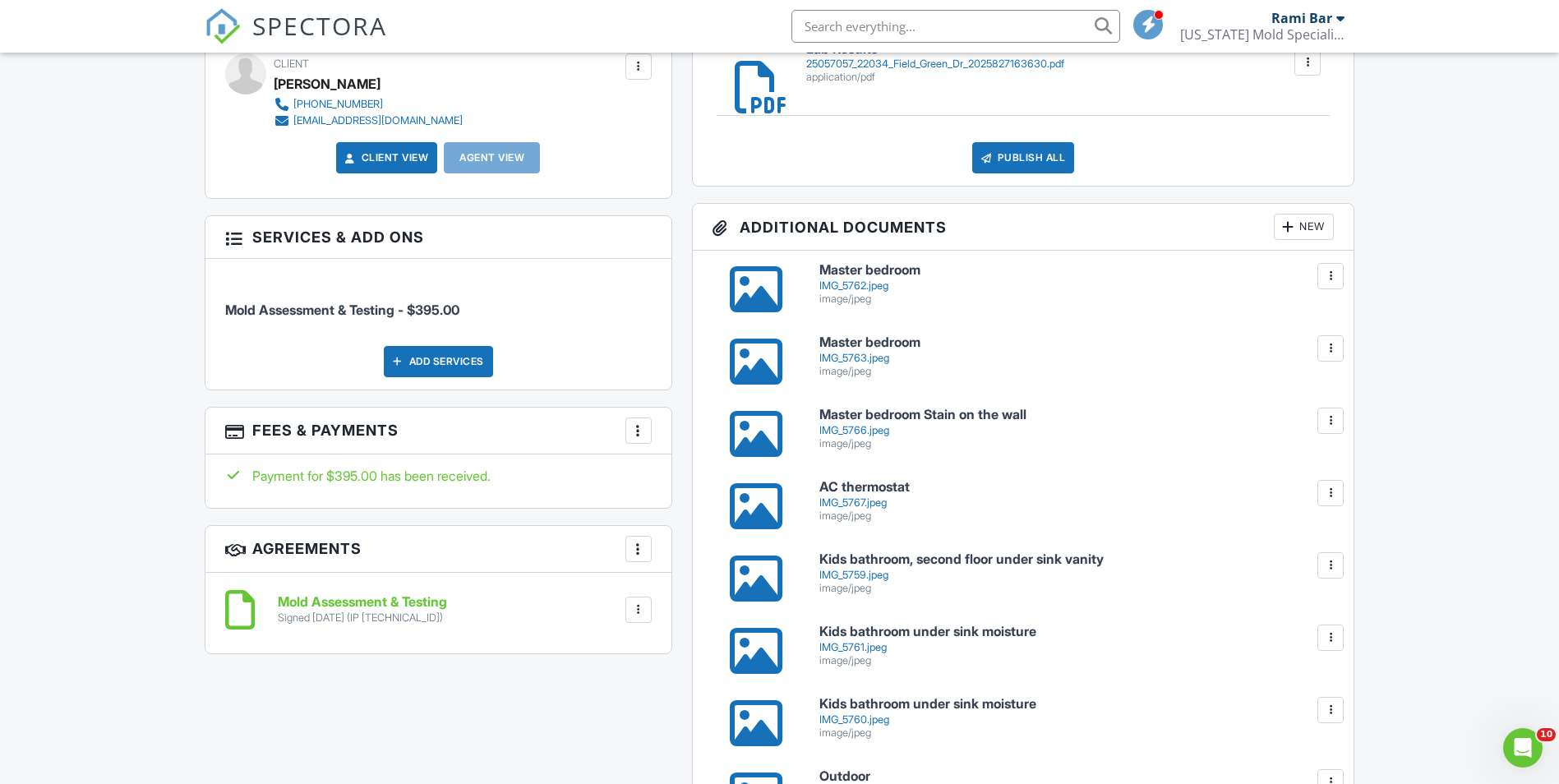
scroll to position [657, 0]
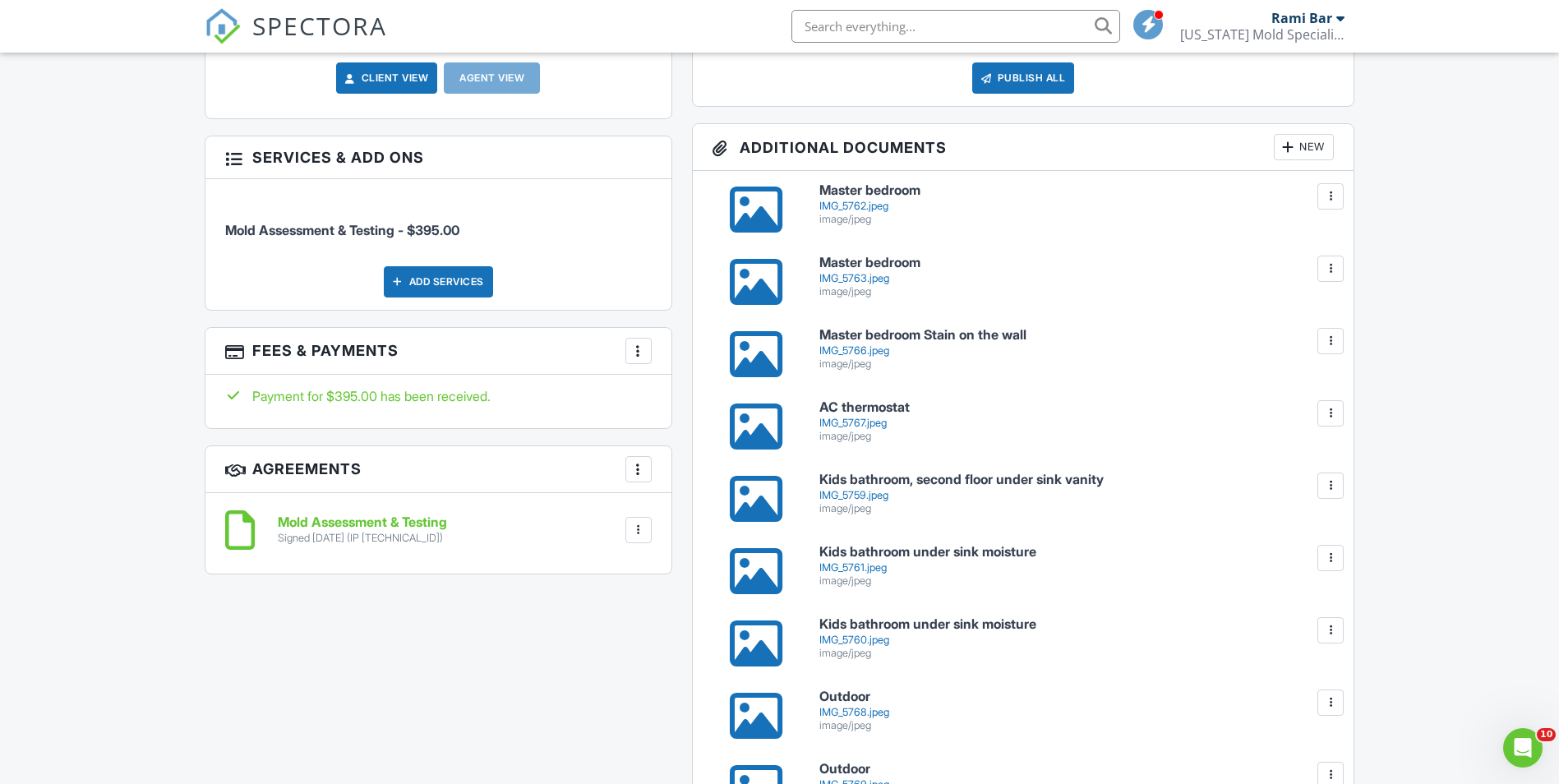
click at [768, 485] on div at bounding box center [756, 499] width 53 height 52
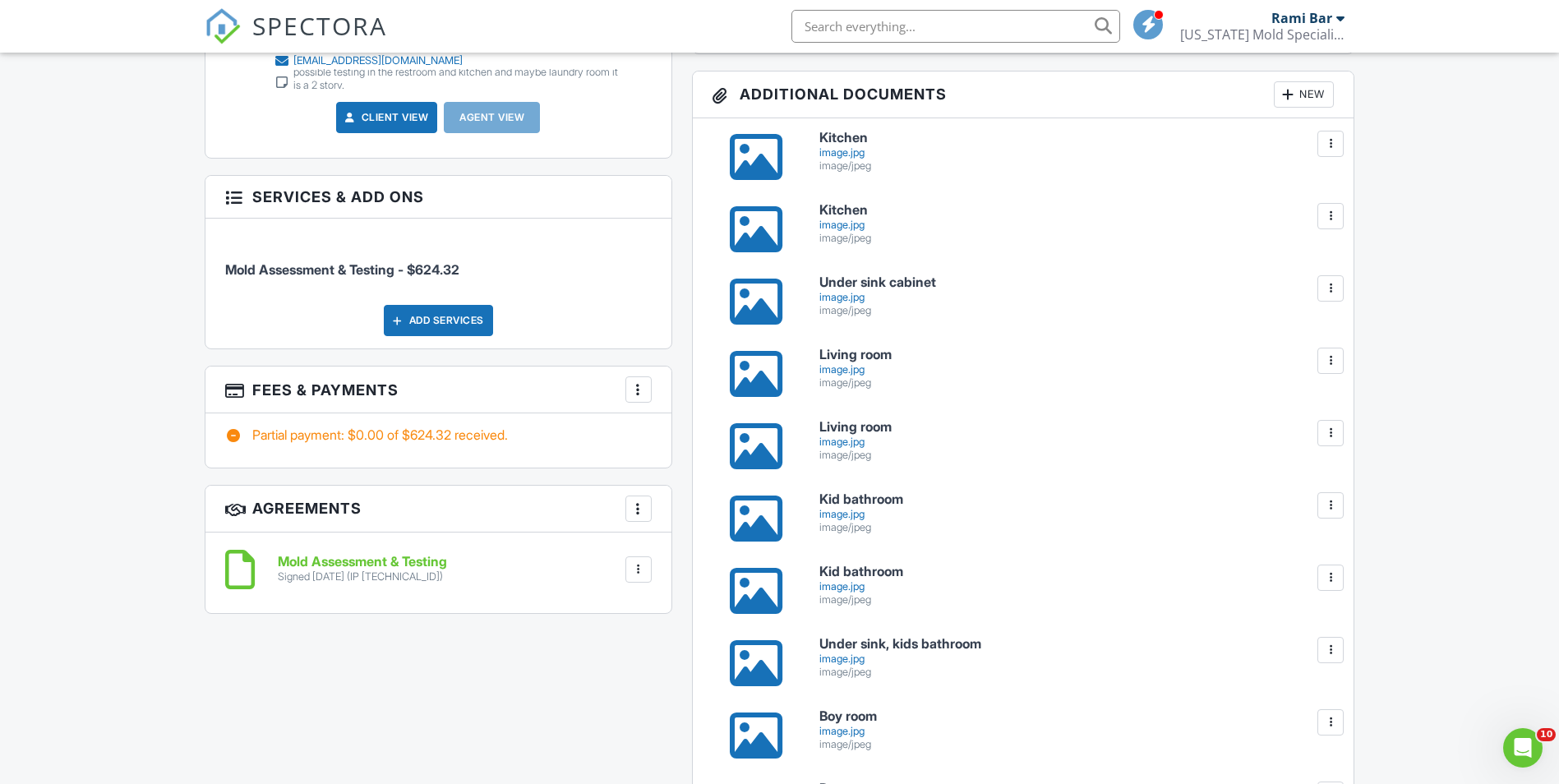
scroll to position [410, 0]
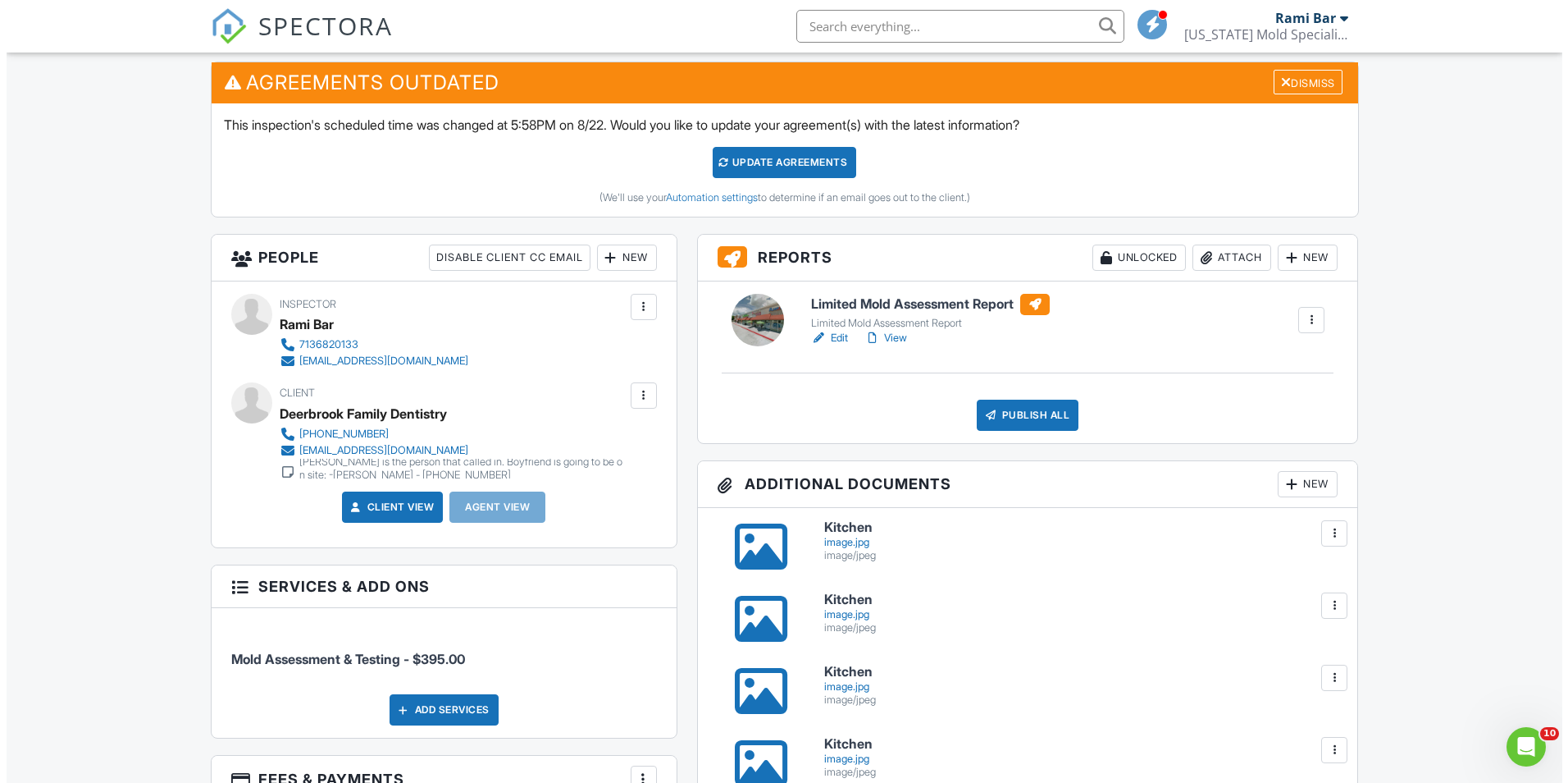
scroll to position [410, 0]
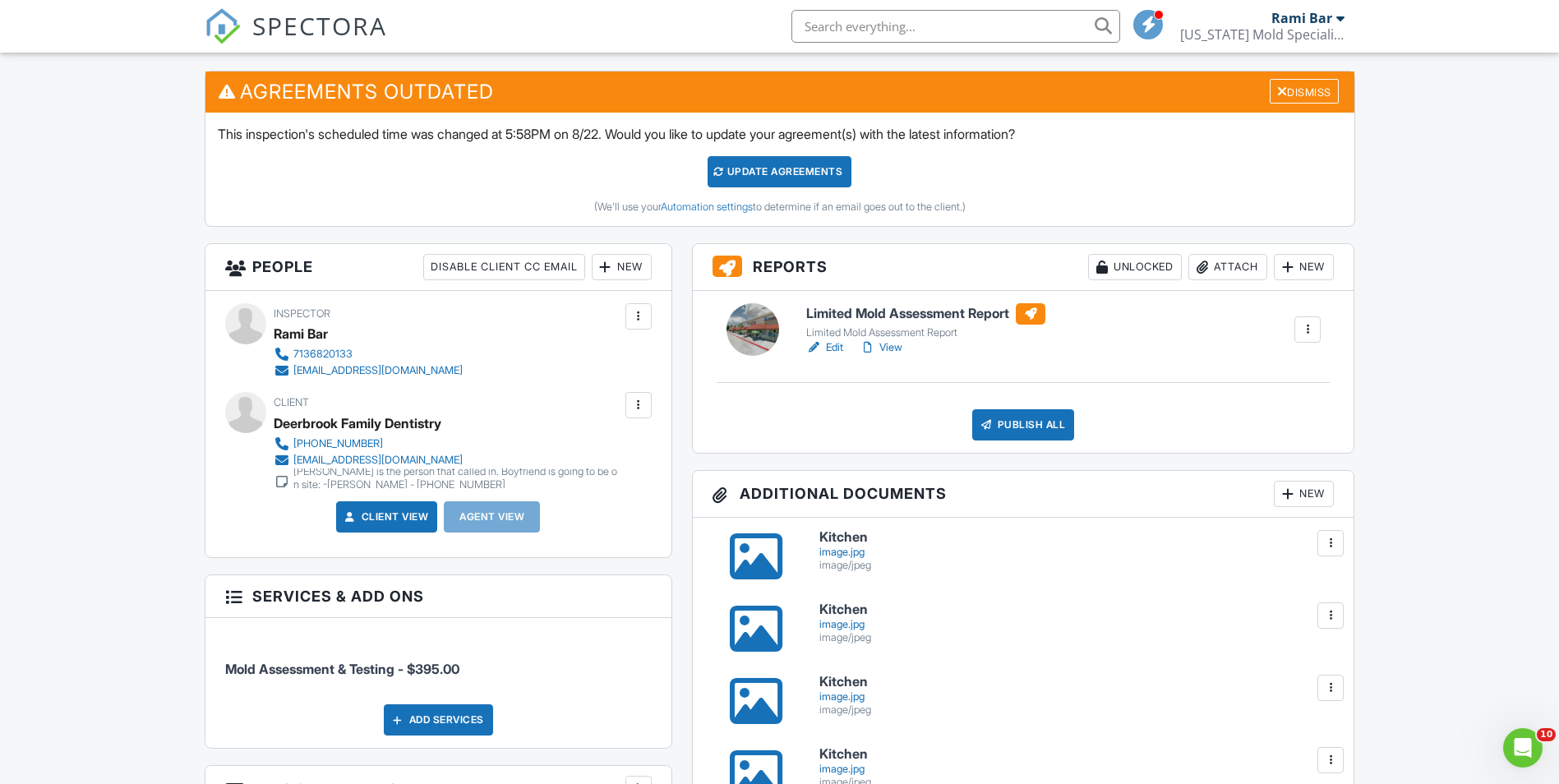
click at [1205, 265] on div at bounding box center [1202, 267] width 17 height 17
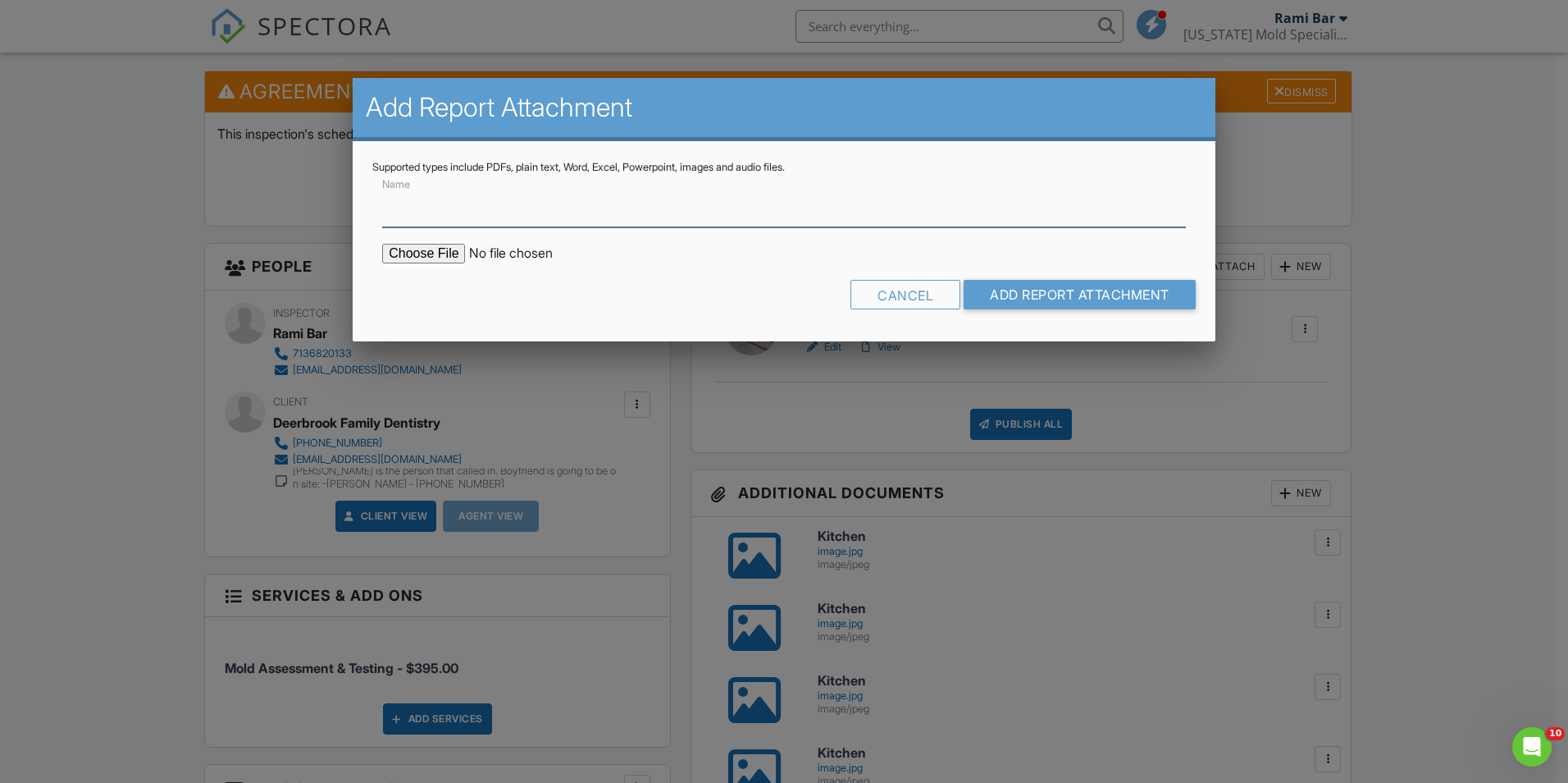
click at [536, 220] on input "Name" at bounding box center [784, 207] width 804 height 40
type input "Lab Results"
click at [436, 249] on input "file" at bounding box center [522, 253] width 279 height 20
type input "C:\fakepath\25057061_20440 US 59 #300_2025827173010.pdf"
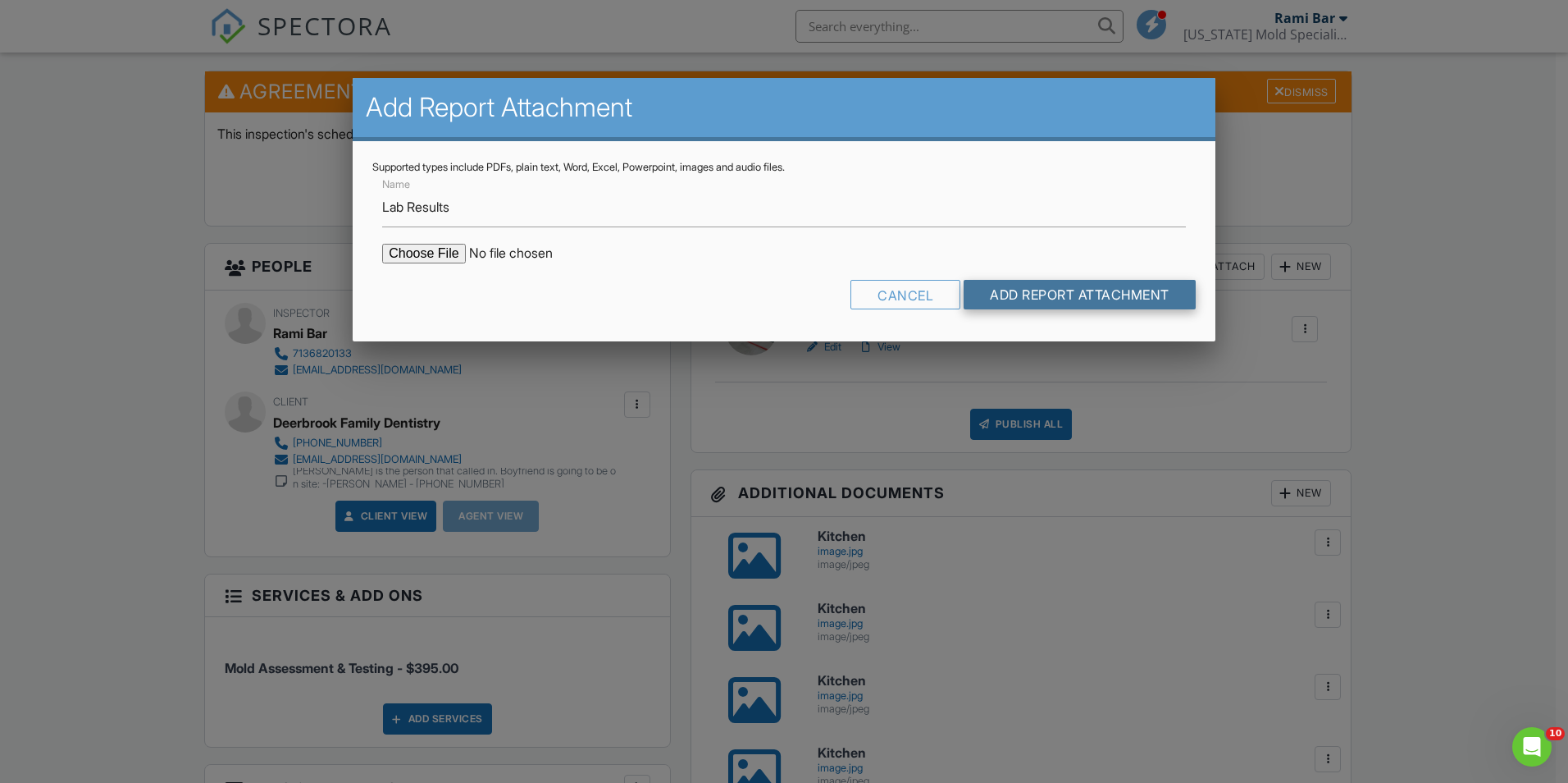
click at [1057, 294] on input "Add Report Attachment" at bounding box center [1080, 294] width 232 height 30
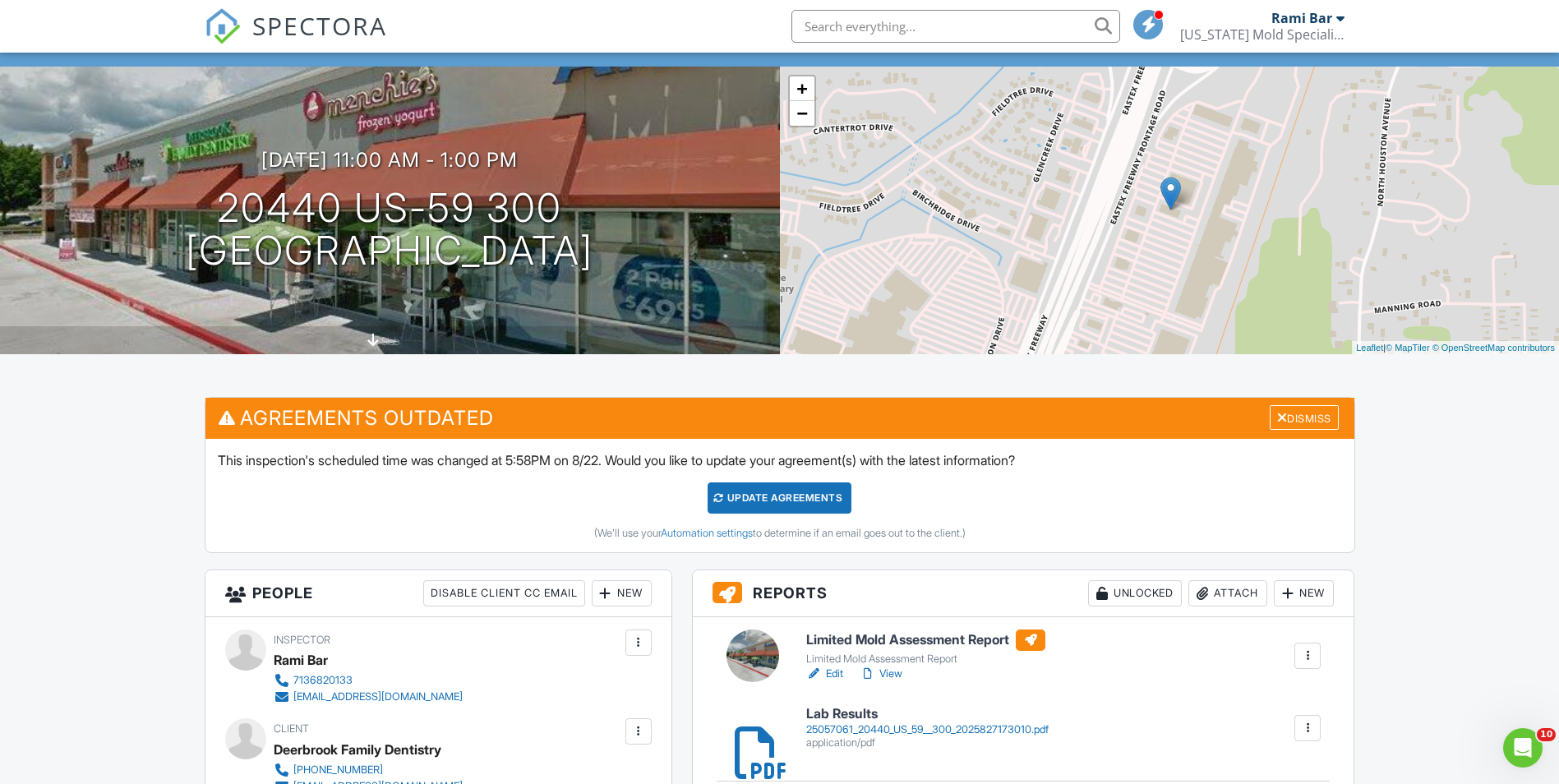
scroll to position [247, 0]
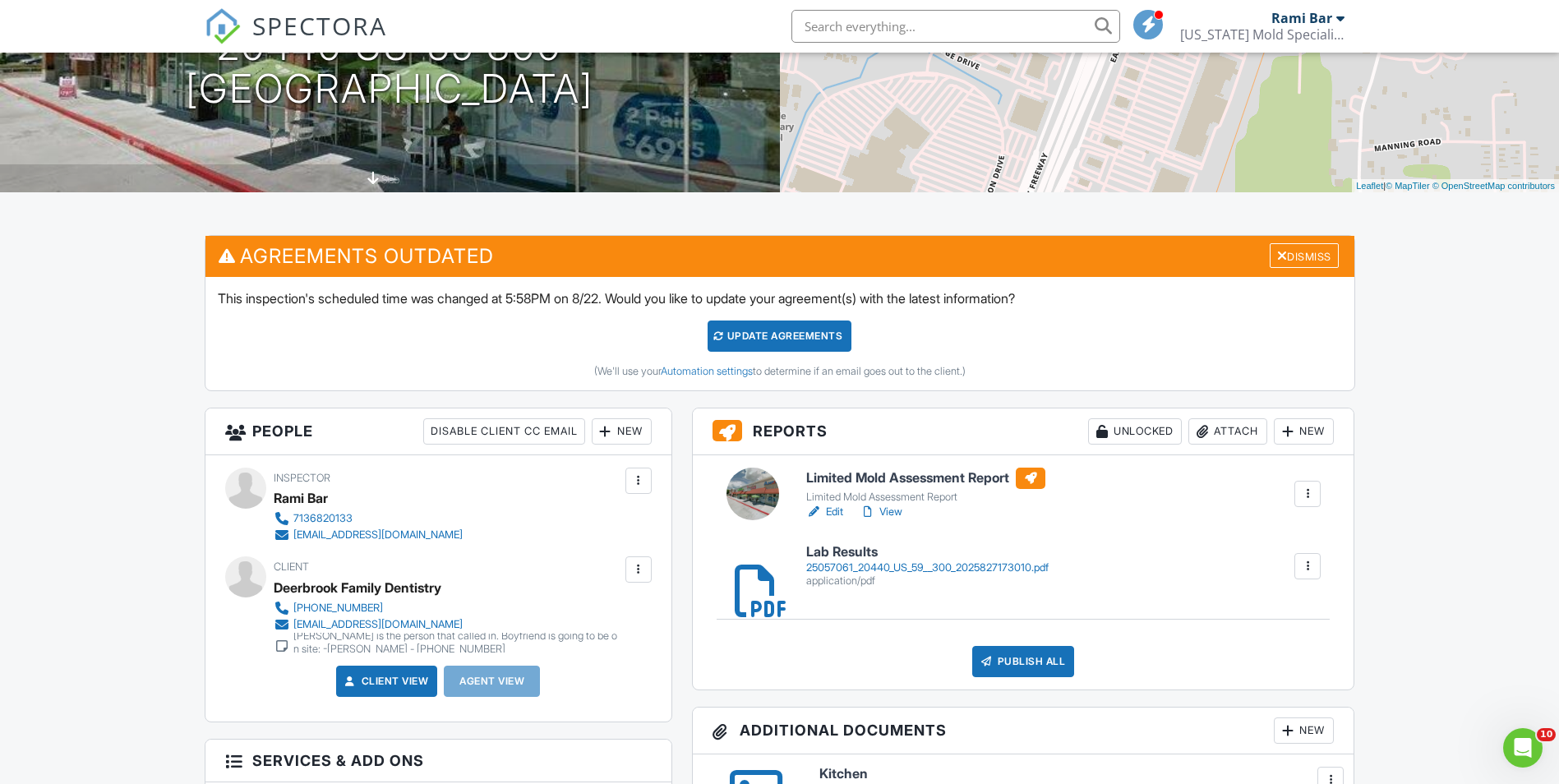
click at [751, 574] on div at bounding box center [742, 566] width 17 height 17
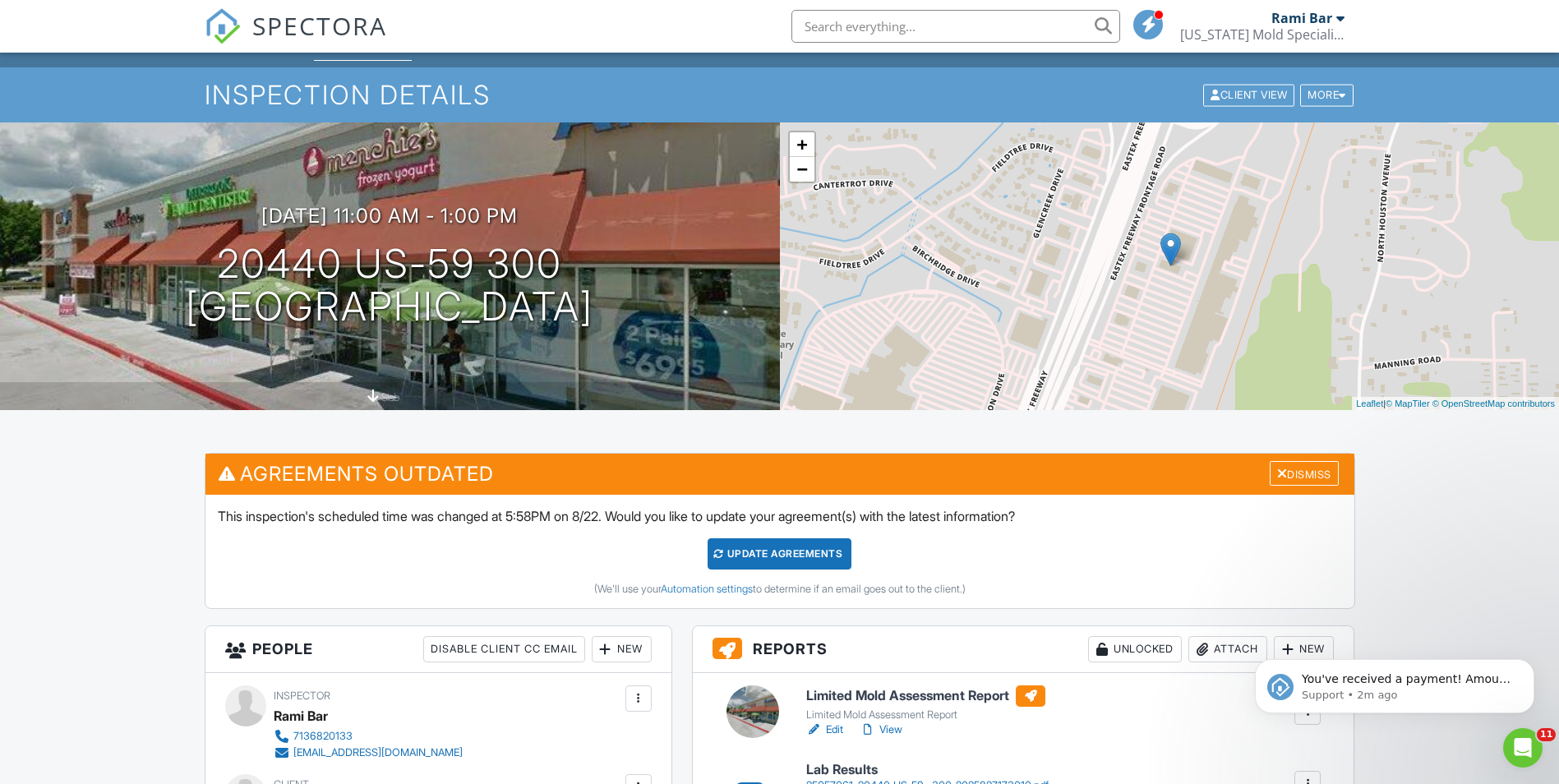
scroll to position [0, 0]
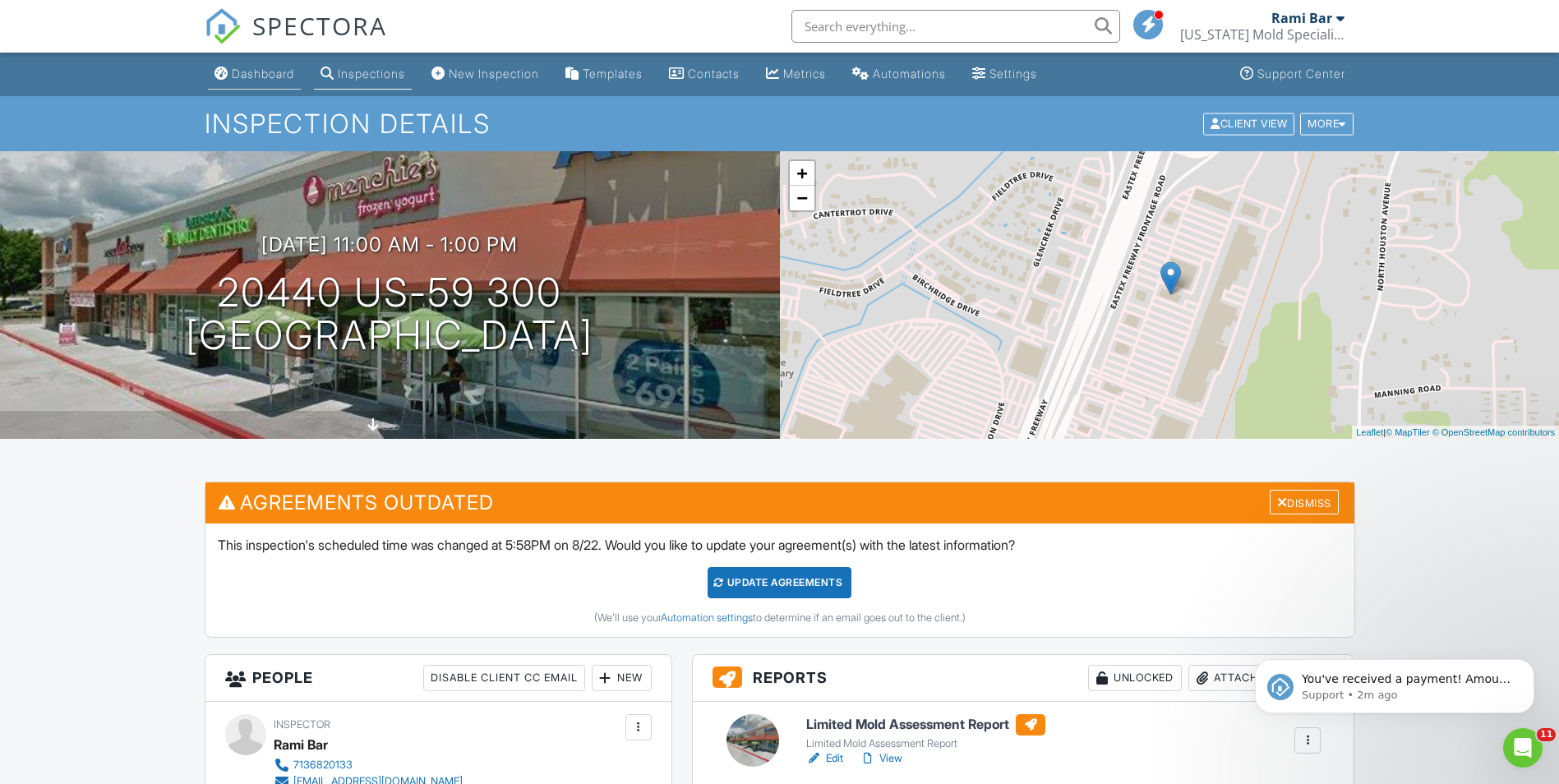
click at [245, 80] on div "Dashboard" at bounding box center [263, 74] width 62 height 14
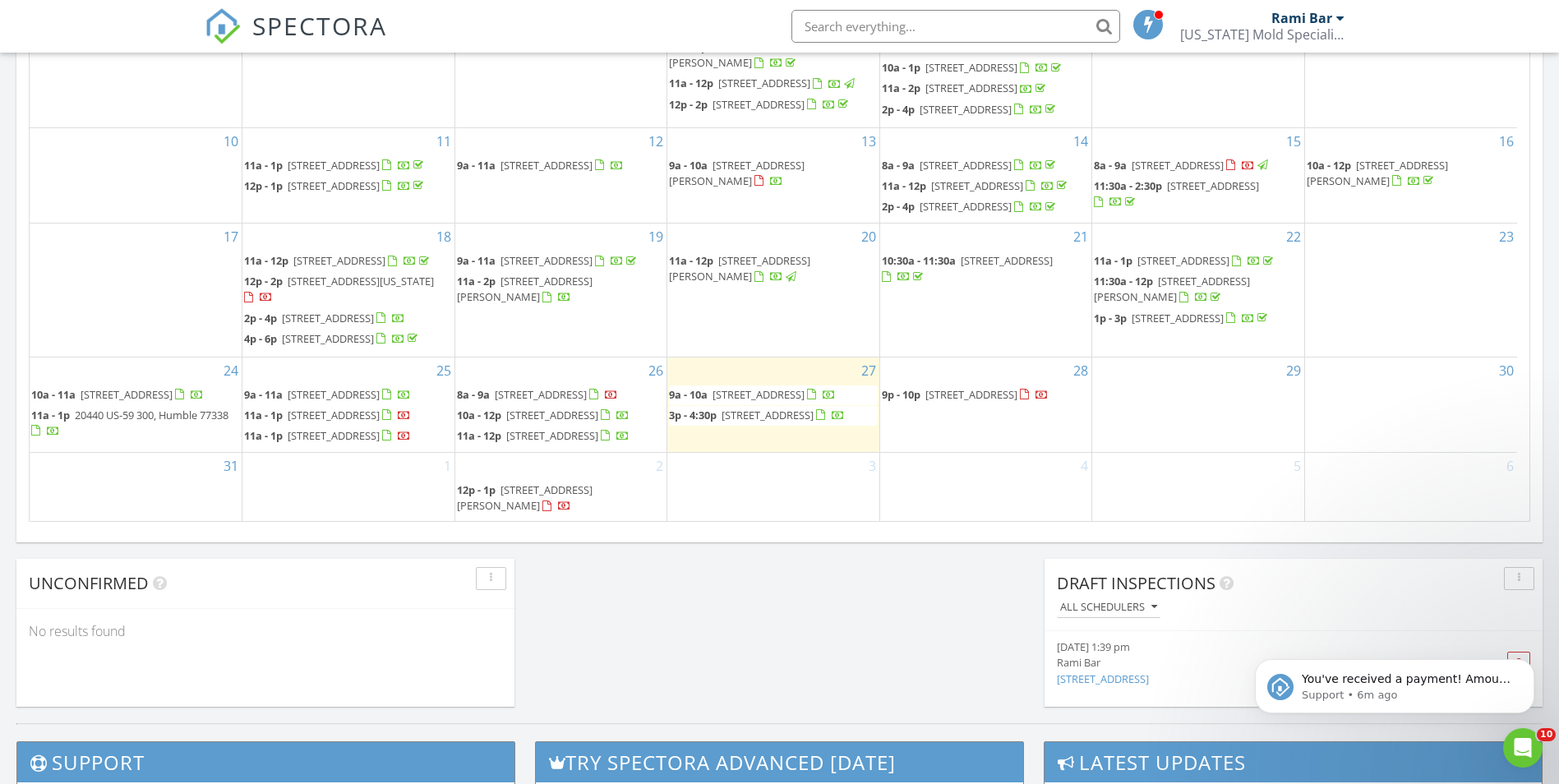
scroll to position [143, 0]
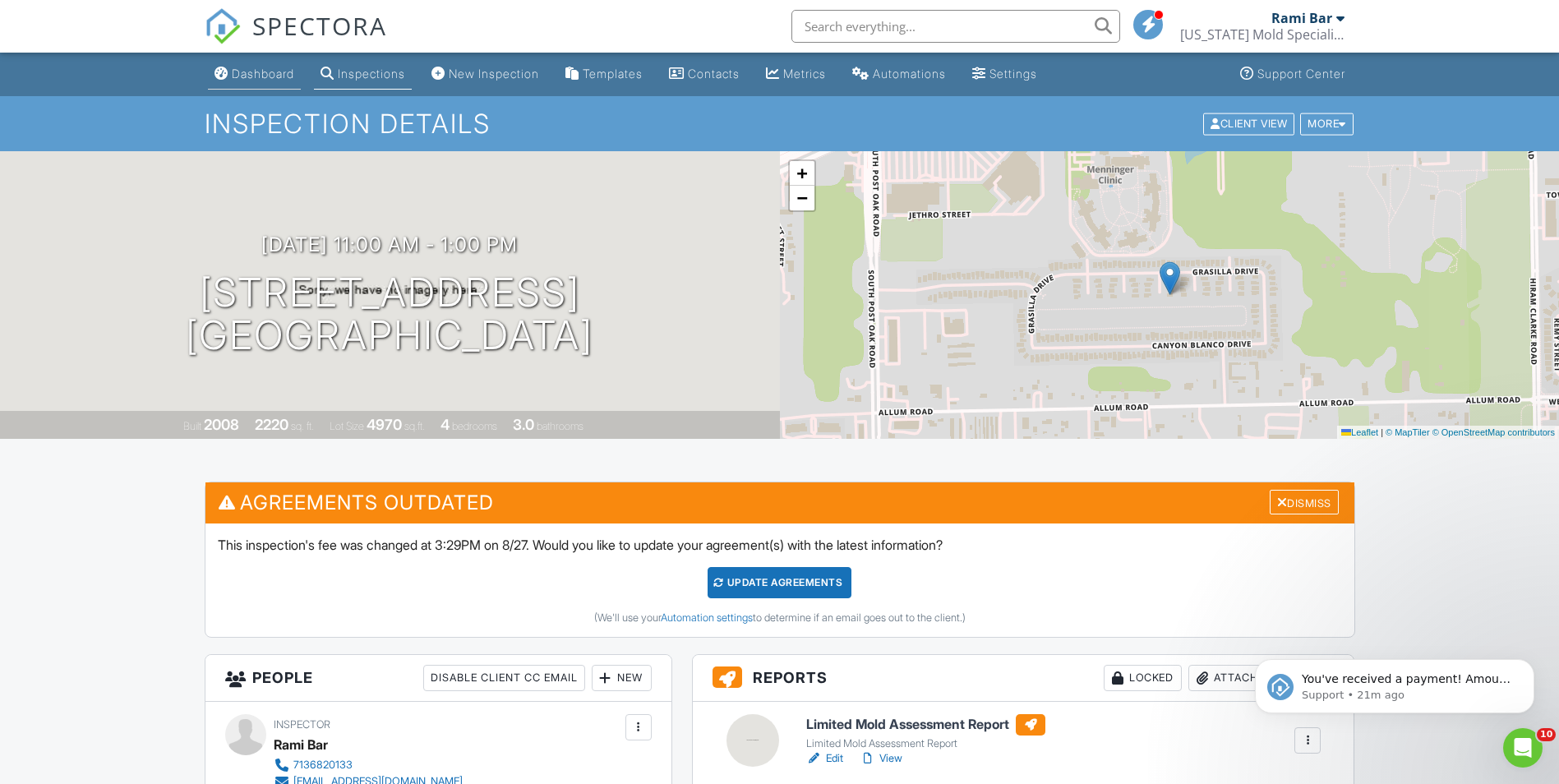
click at [250, 74] on div "Dashboard" at bounding box center [263, 74] width 62 height 14
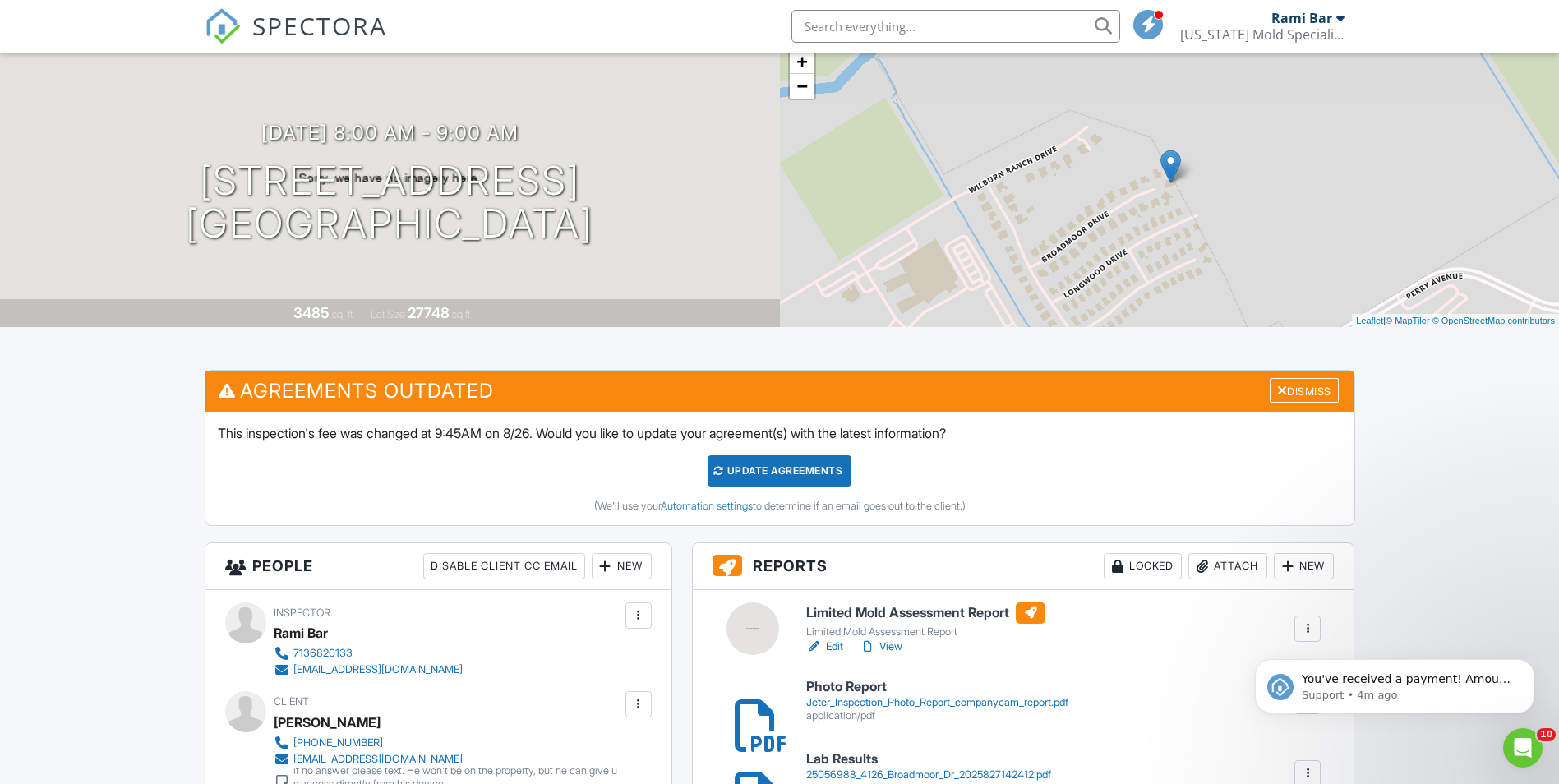
scroll to position [164, 0]
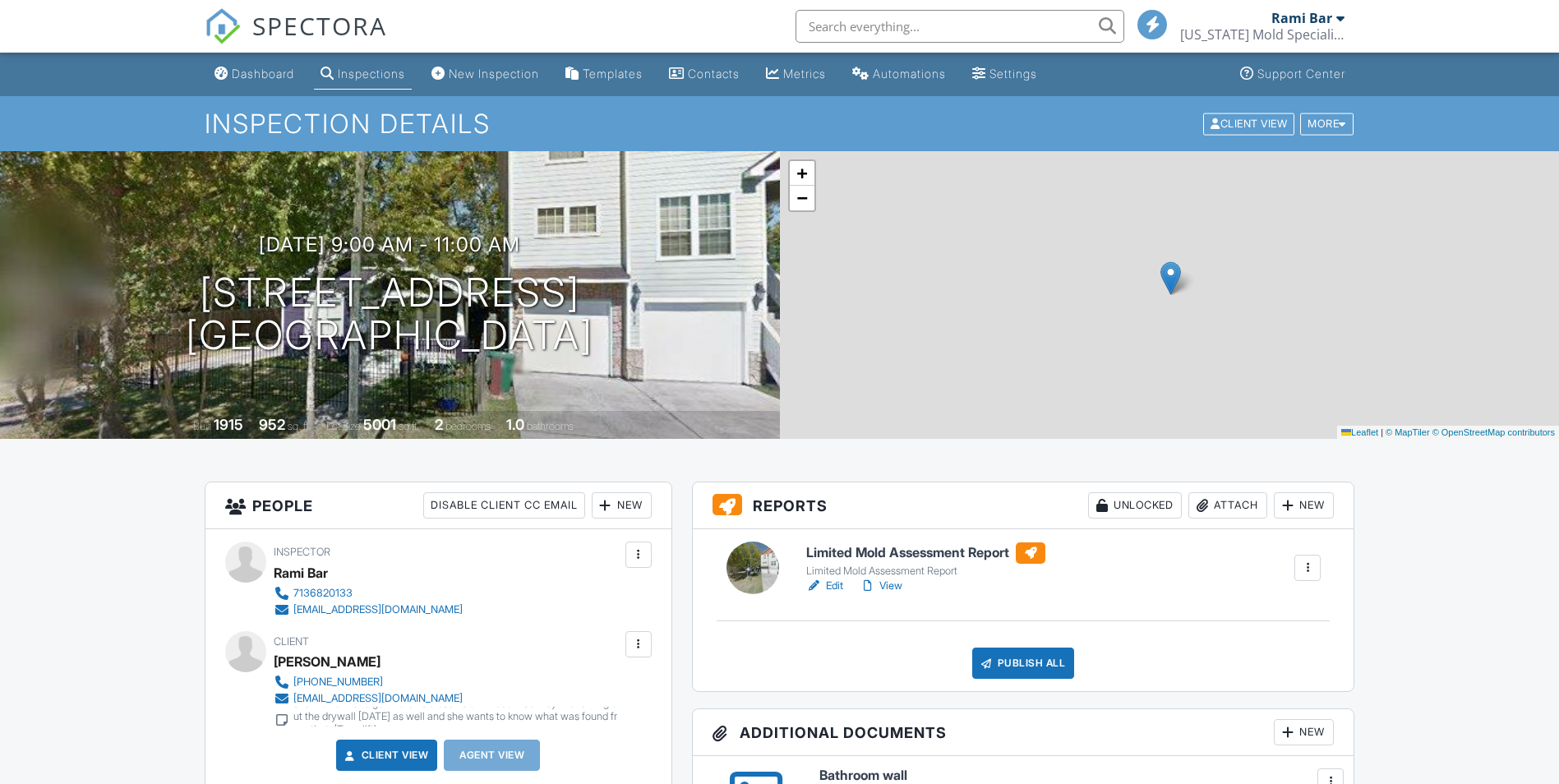
click at [1220, 505] on div "Attach" at bounding box center [1228, 505] width 79 height 26
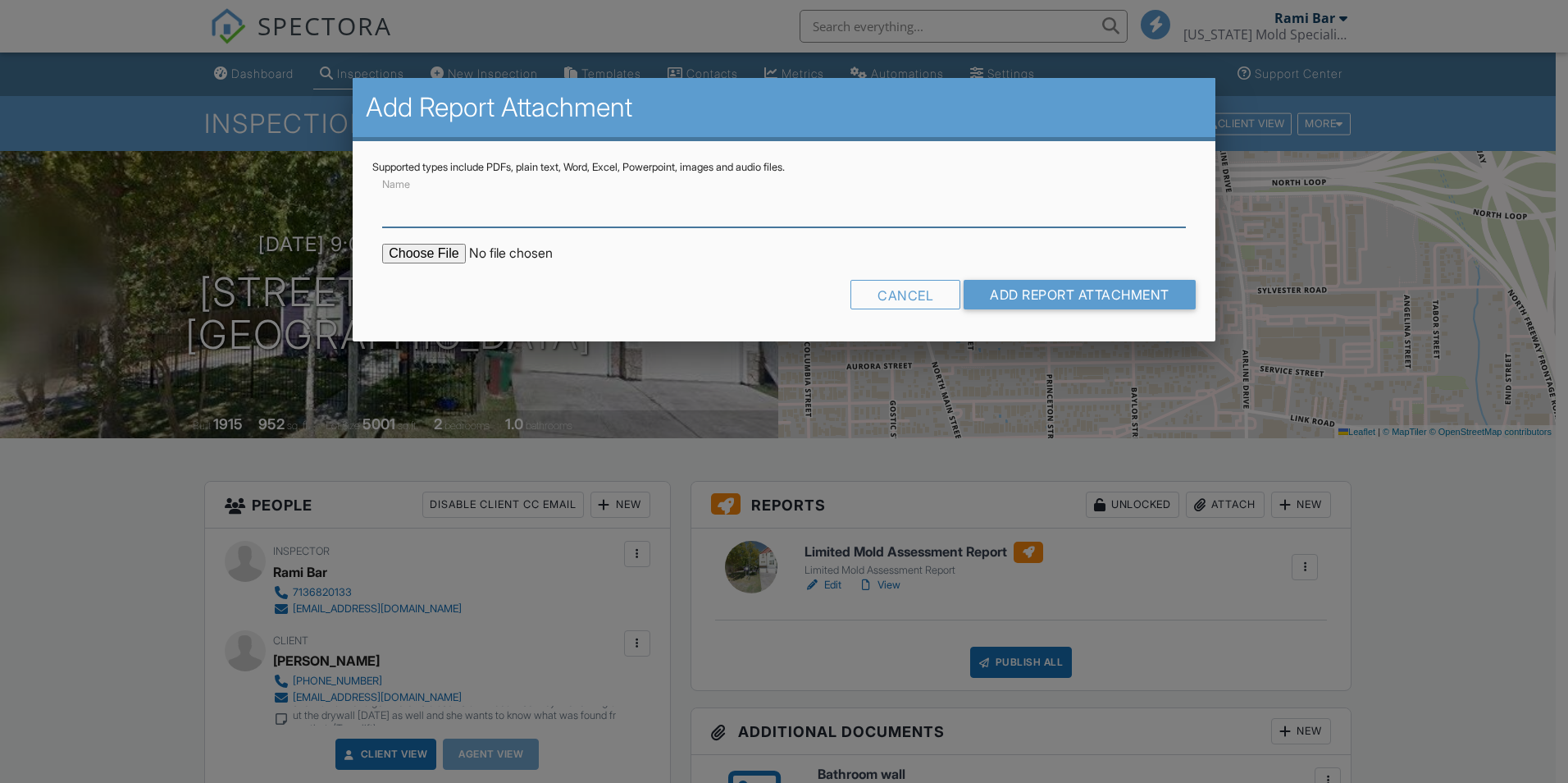
click at [440, 211] on input "Name" at bounding box center [784, 207] width 804 height 40
type input "Lab Results"
drag, startPoint x: 446, startPoint y: 259, endPoint x: 437, endPoint y: 250, distance: 12.7
click at [446, 259] on input "file" at bounding box center [522, 253] width 279 height 20
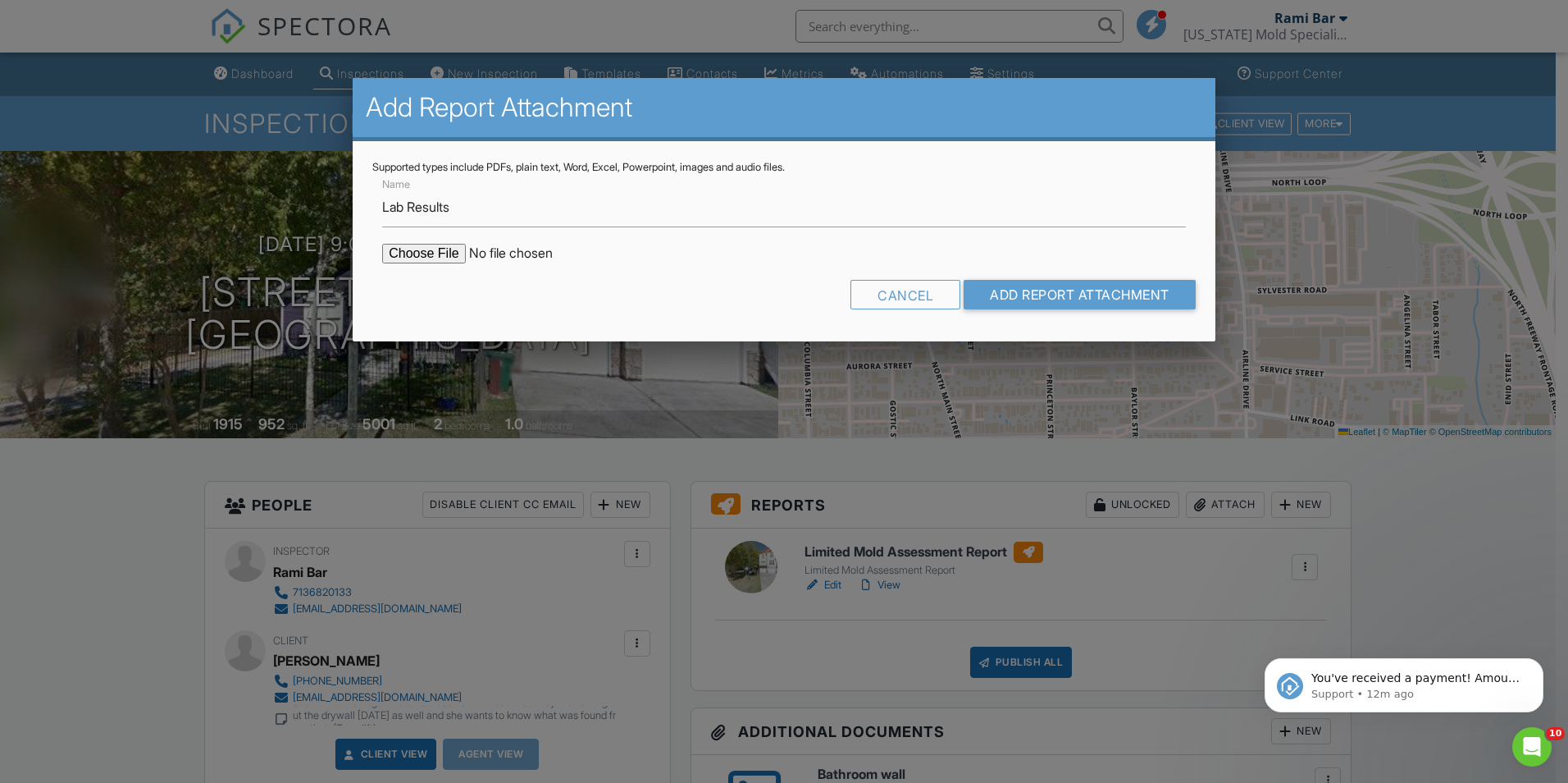
click at [408, 248] on input "file" at bounding box center [522, 253] width 279 height 20
type input "C:\fakepath\25057026_1129 E. 26 St_2025827175931.pdf"
click at [1044, 285] on input "Add Report Attachment" at bounding box center [1080, 294] width 232 height 30
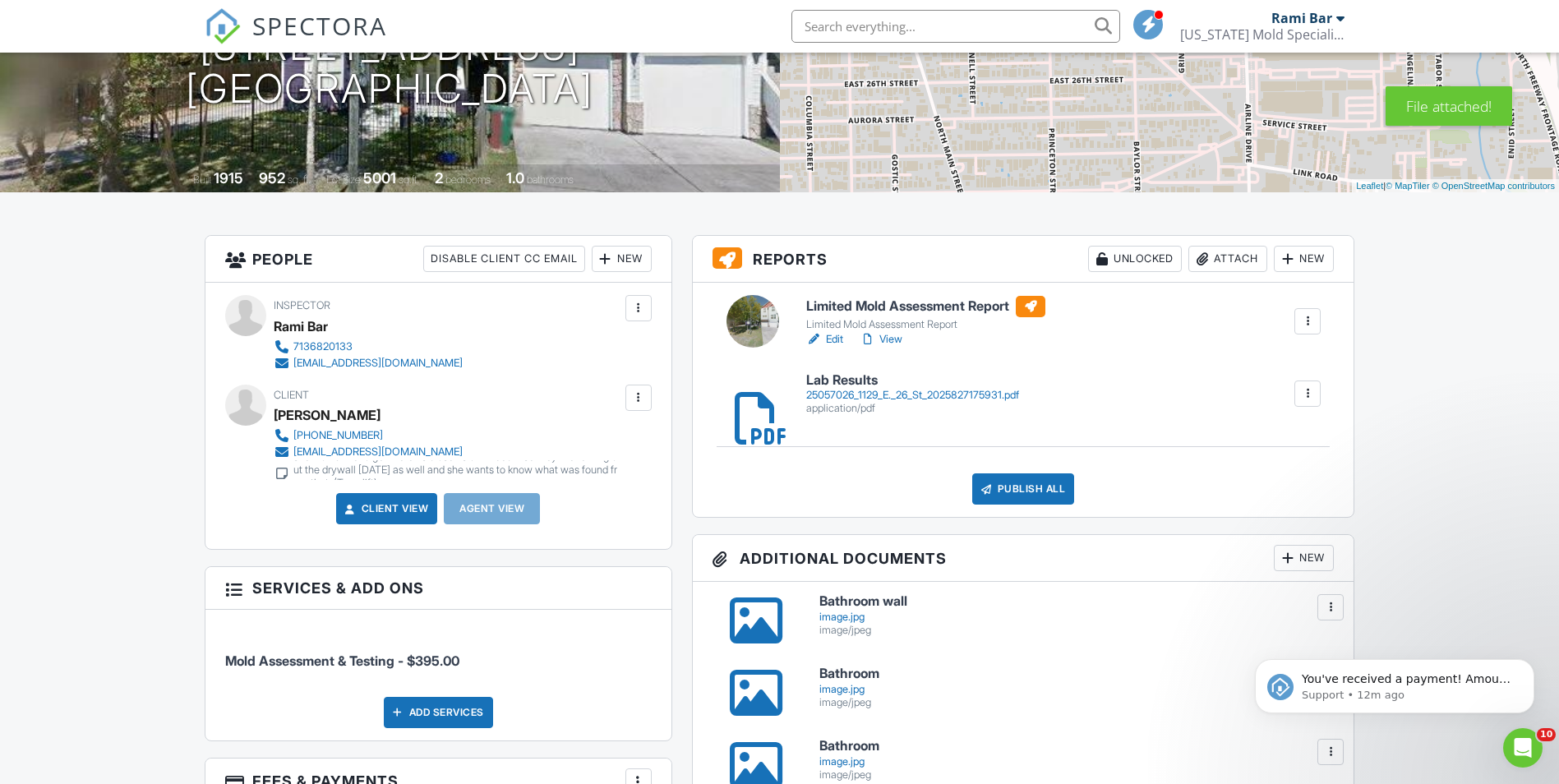
click at [751, 402] on div at bounding box center [742, 393] width 17 height 17
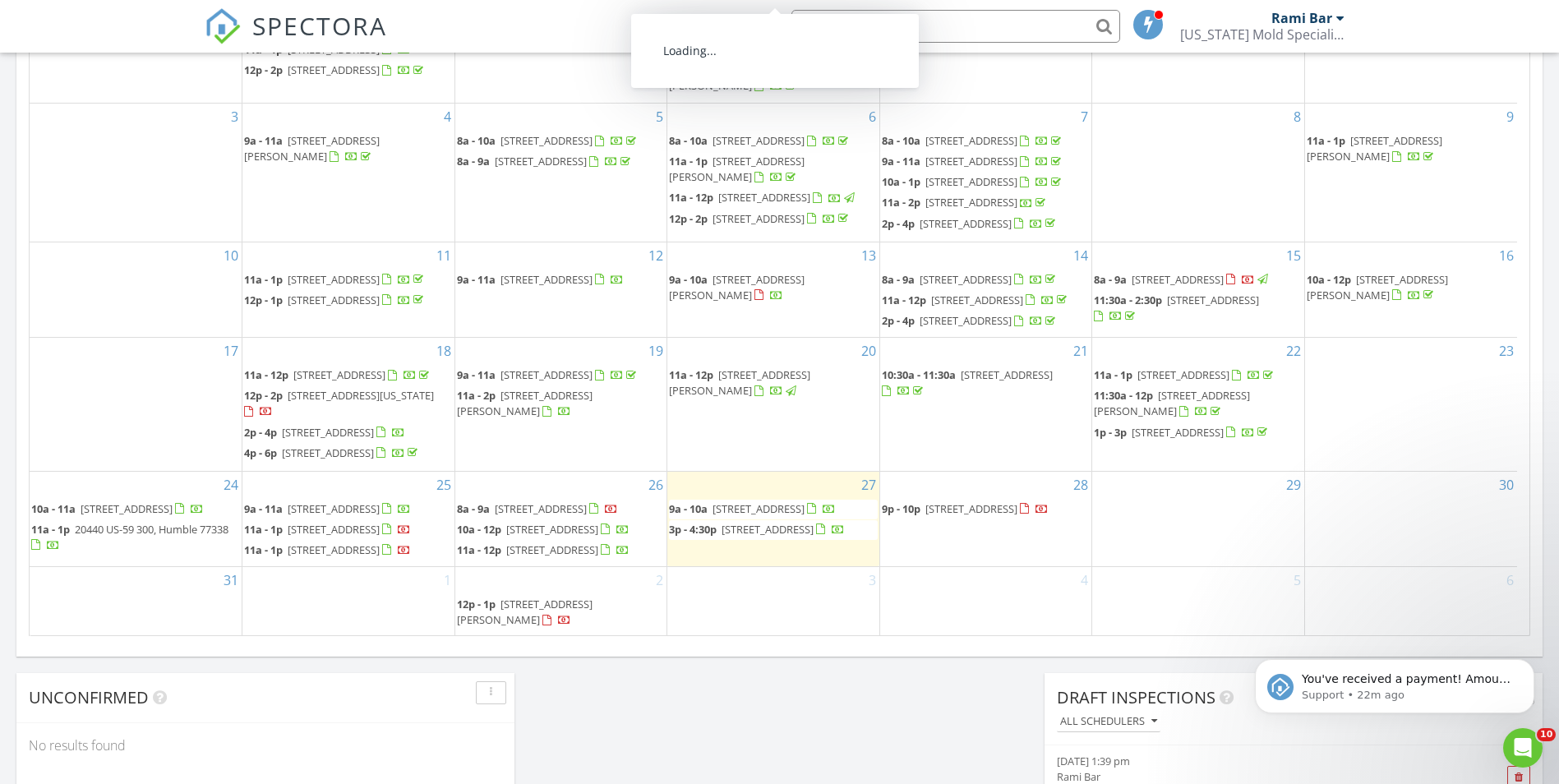
scroll to position [904, 0]
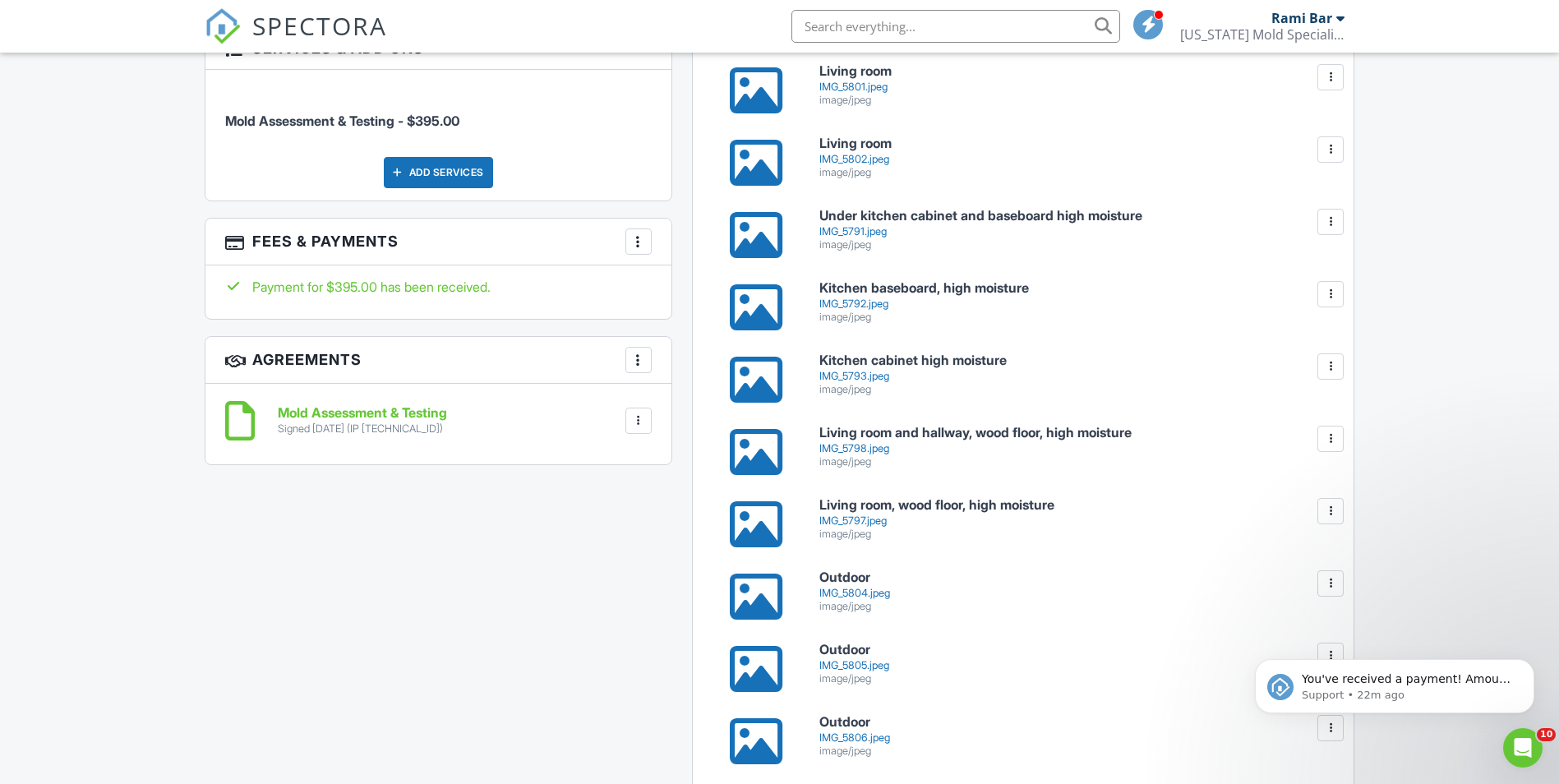
scroll to position [739, 0]
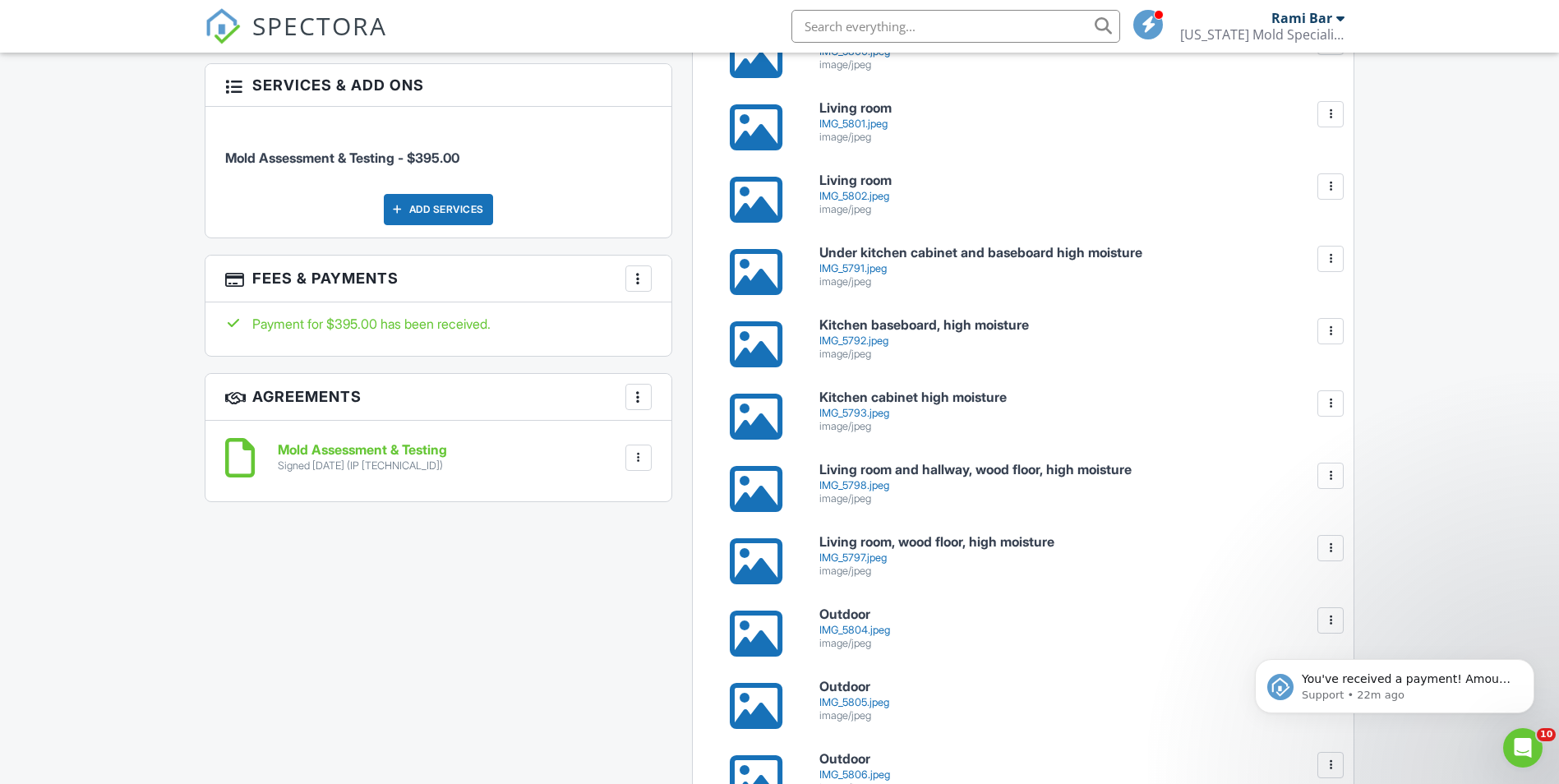
drag, startPoint x: 753, startPoint y: 242, endPoint x: 745, endPoint y: 272, distance: 31.0
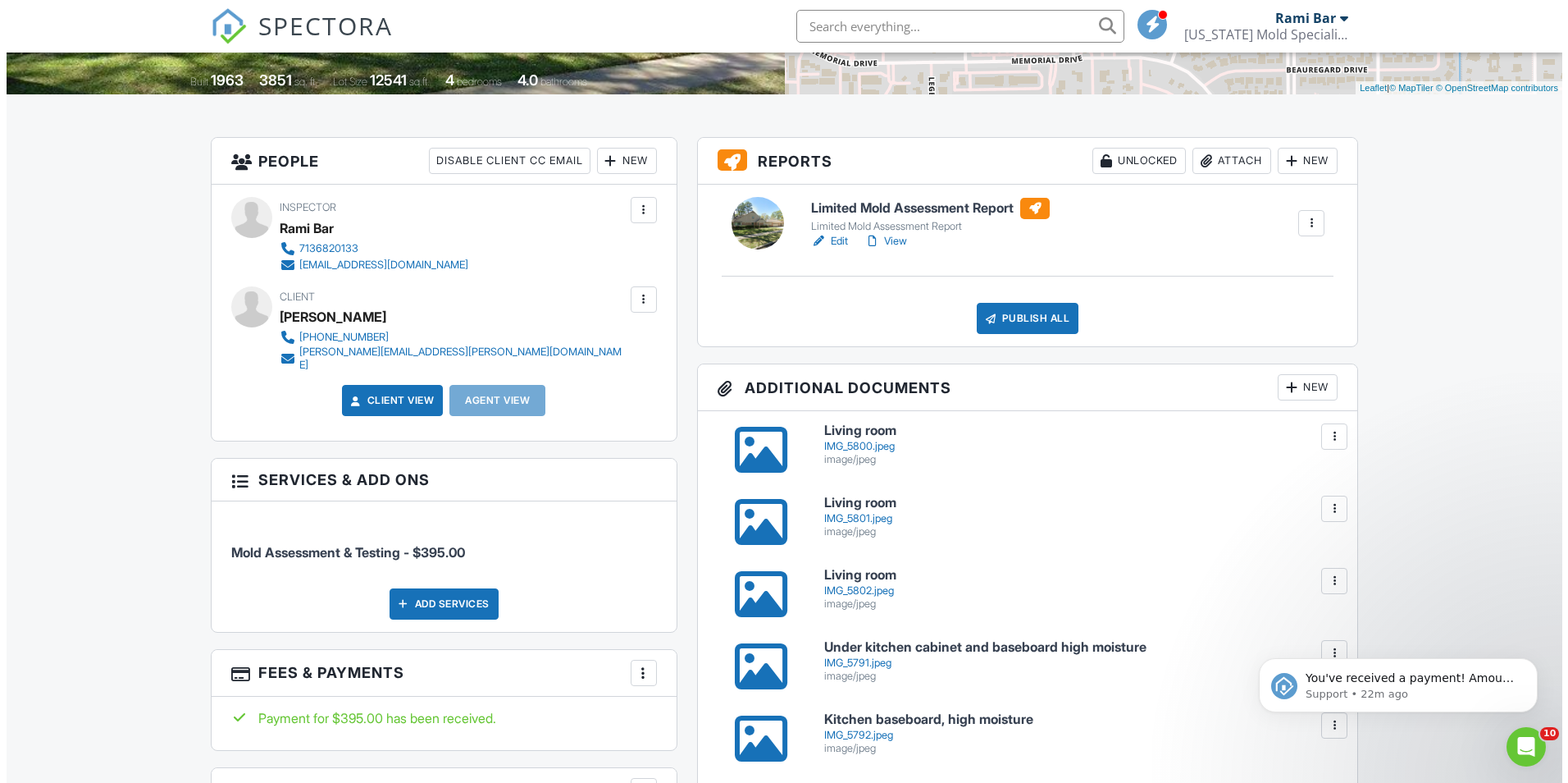
scroll to position [329, 0]
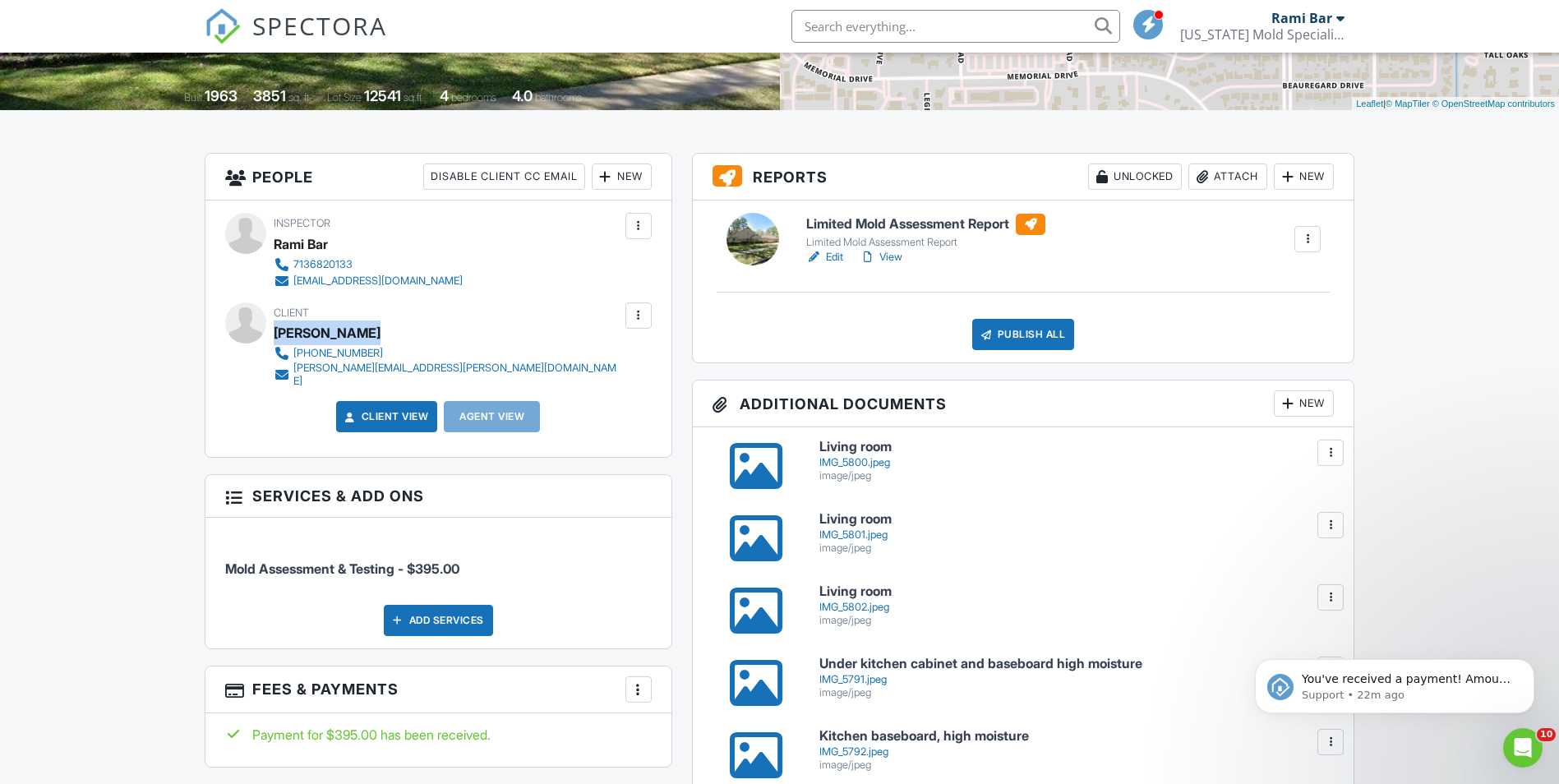
drag, startPoint x: 376, startPoint y: 334, endPoint x: 277, endPoint y: 332, distance: 99.0
click at [277, 332] on div "Taylor Baucum" at bounding box center [454, 332] width 361 height 24
copy div "Taylor Baucum"
click at [1232, 174] on div "Attach" at bounding box center [1228, 177] width 79 height 26
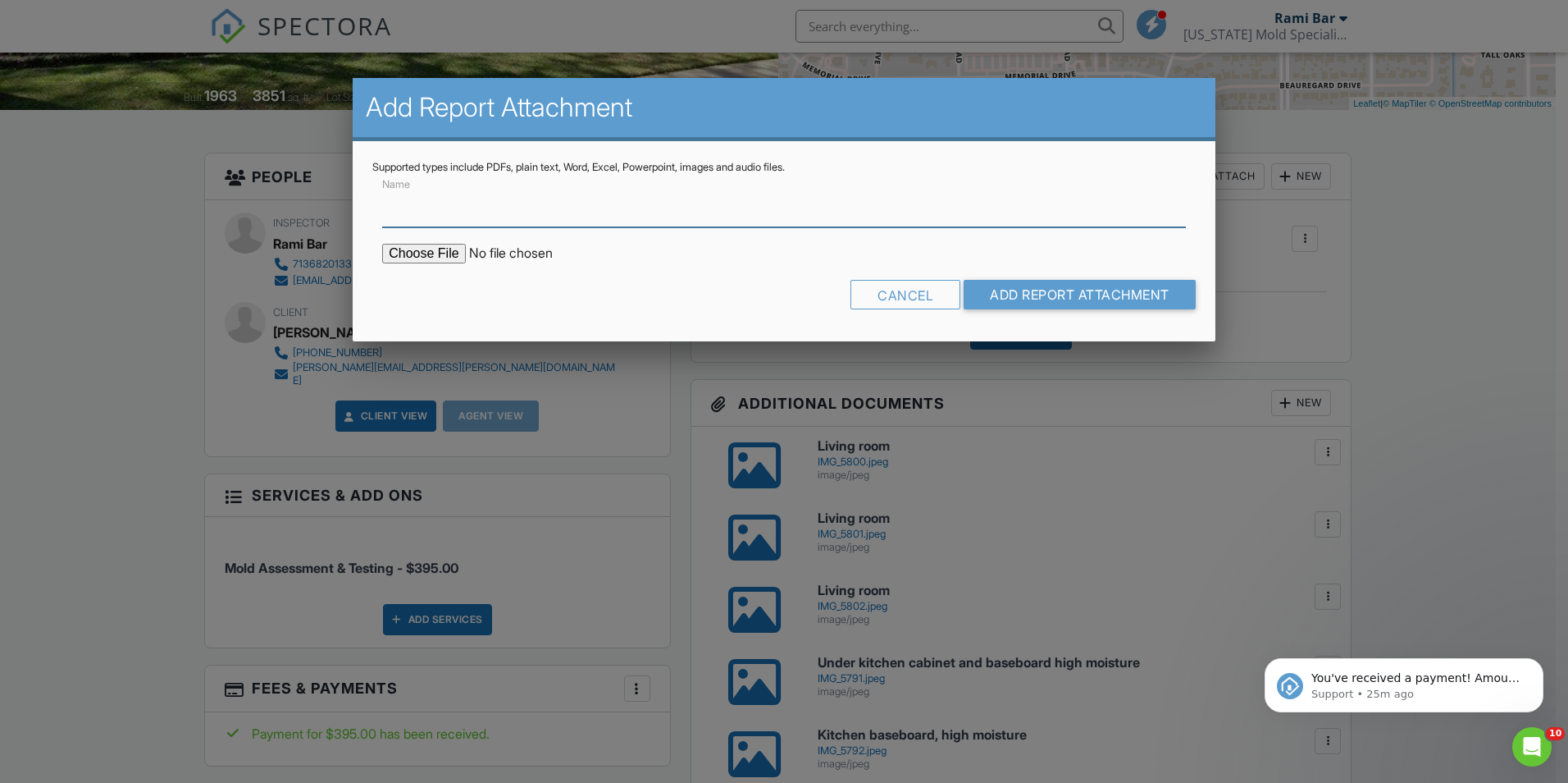
click at [397, 211] on input "Name" at bounding box center [784, 207] width 804 height 40
type input "Lab Results"
click at [420, 258] on input "file" at bounding box center [522, 253] width 279 height 20
type input "C:\fakepath\25057063_12402 Mossy Cup_20258271819.pdf"
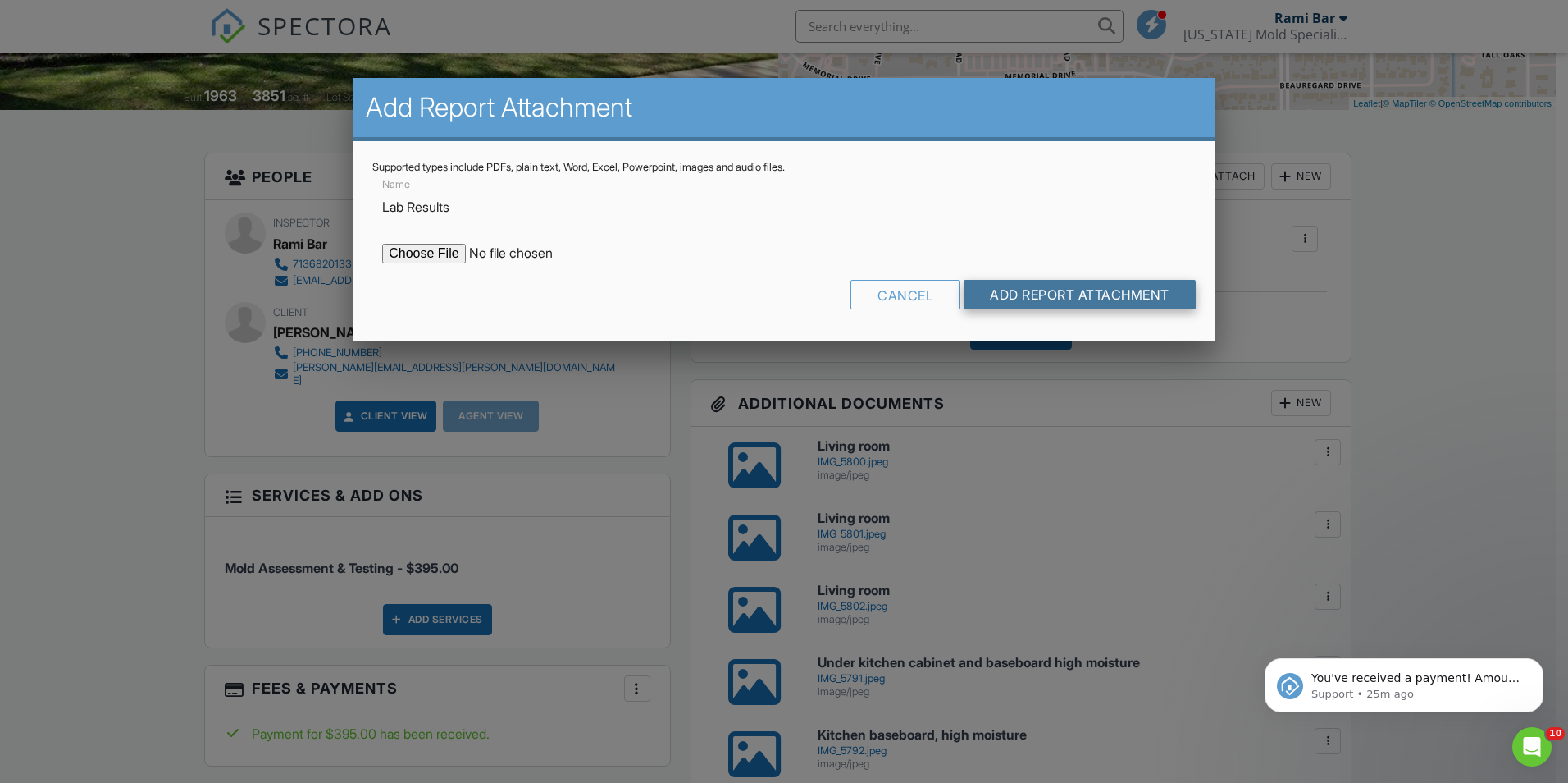
click at [1074, 301] on input "Add Report Attachment" at bounding box center [1080, 294] width 232 height 30
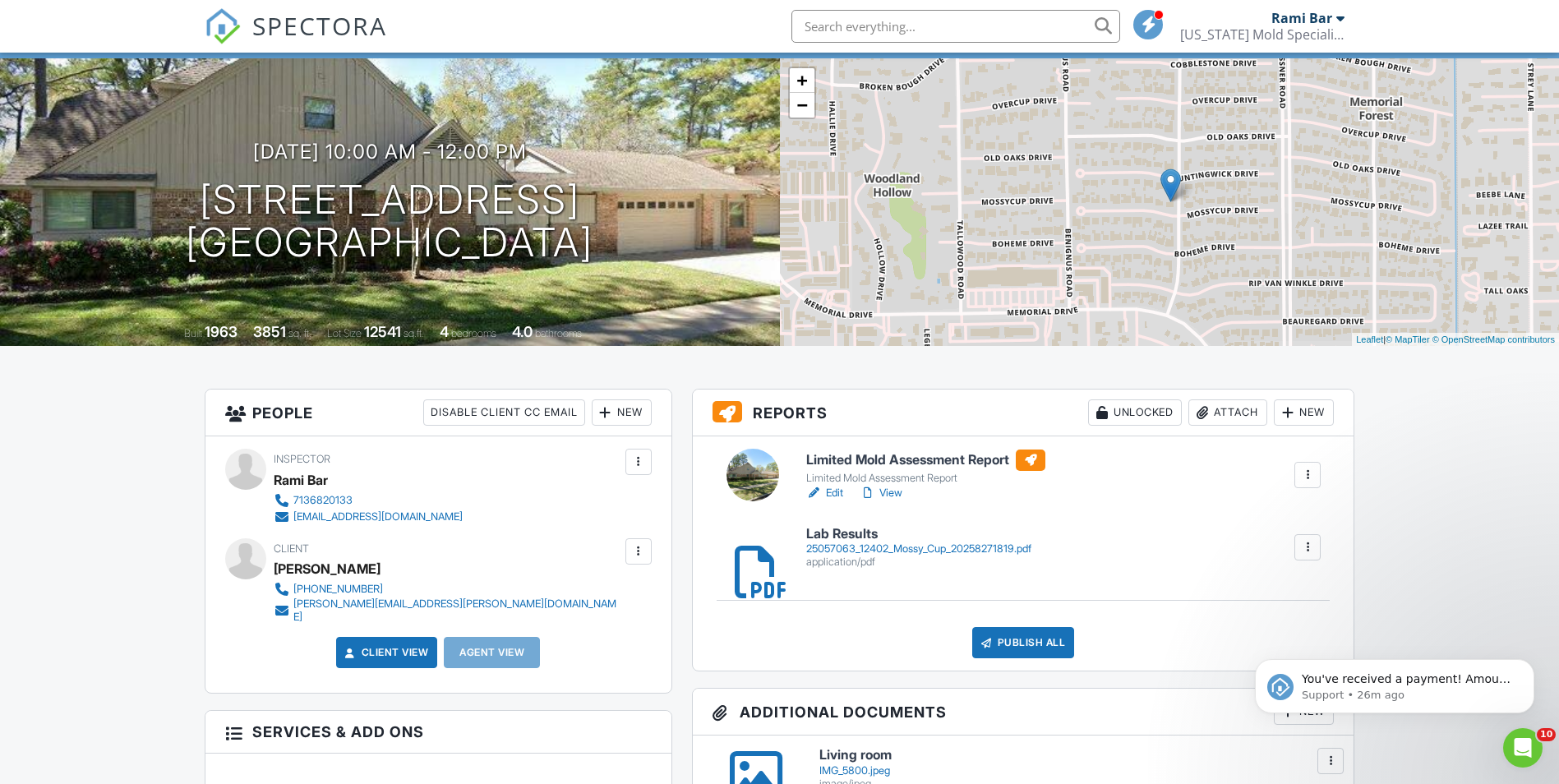
scroll to position [82, 0]
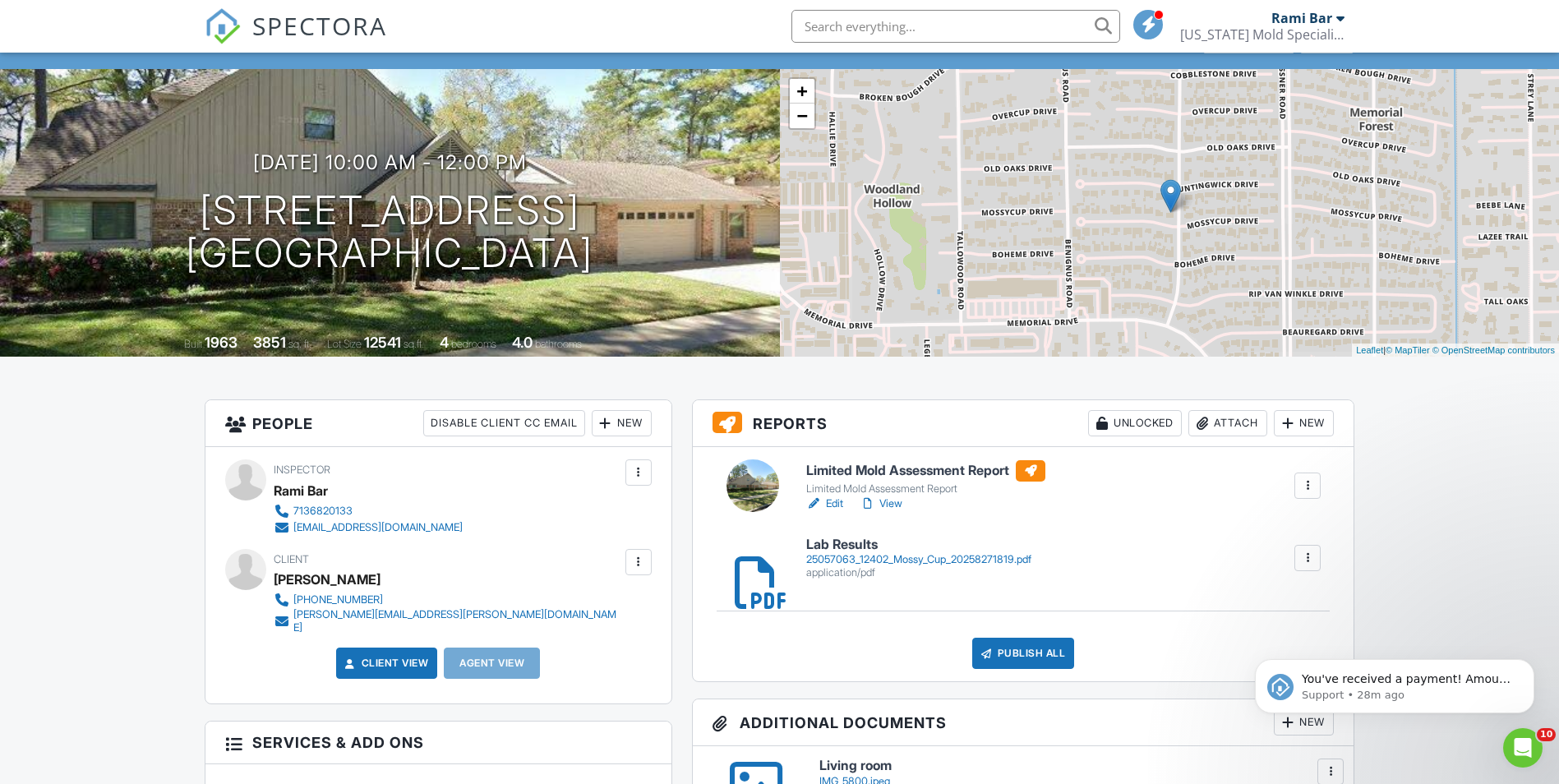
click at [744, 566] on div at bounding box center [742, 557] width 17 height 17
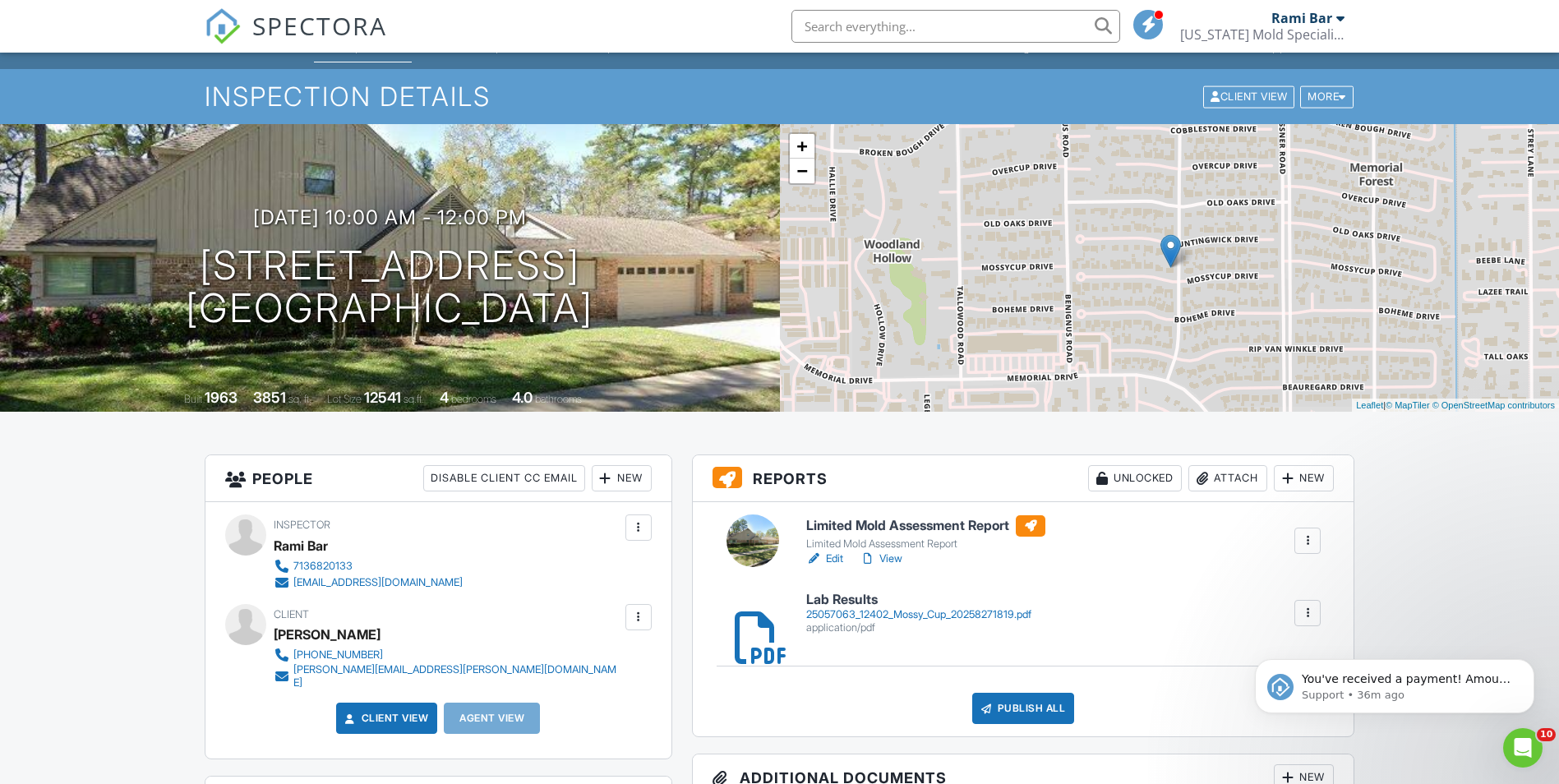
scroll to position [0, 0]
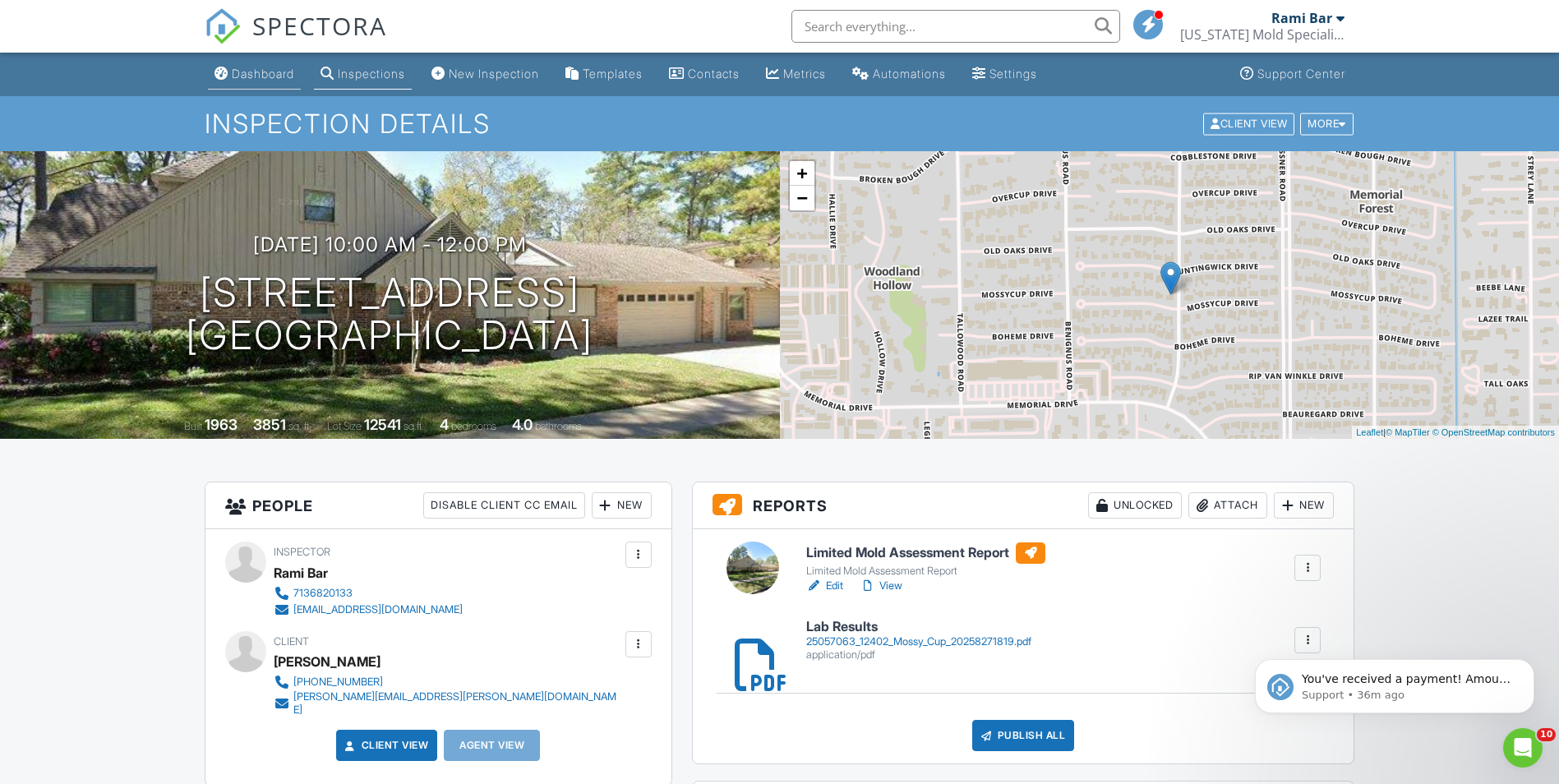
click at [236, 78] on div "Dashboard" at bounding box center [263, 74] width 62 height 14
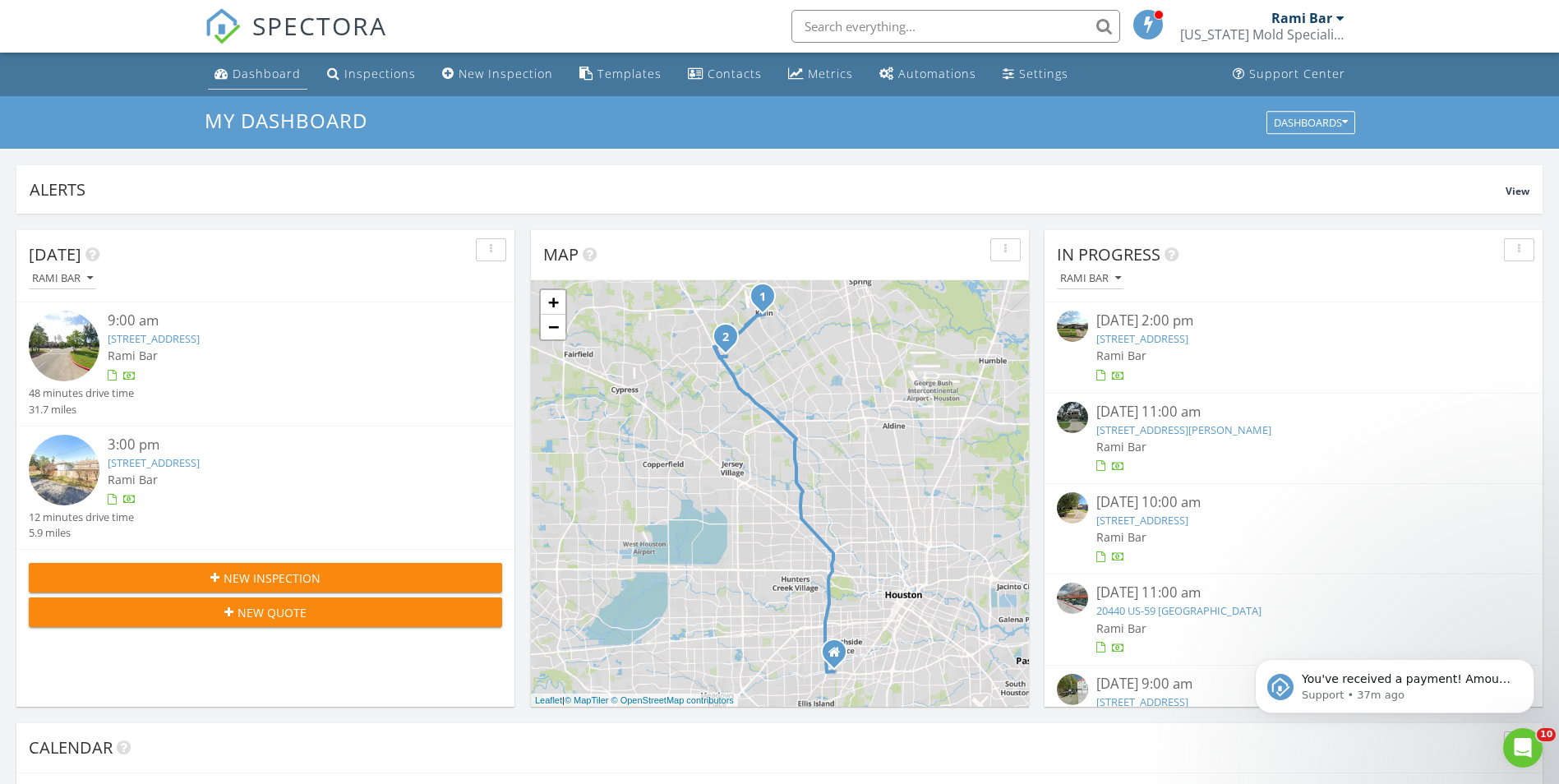
click at [258, 74] on div "Dashboard" at bounding box center [267, 74] width 68 height 16
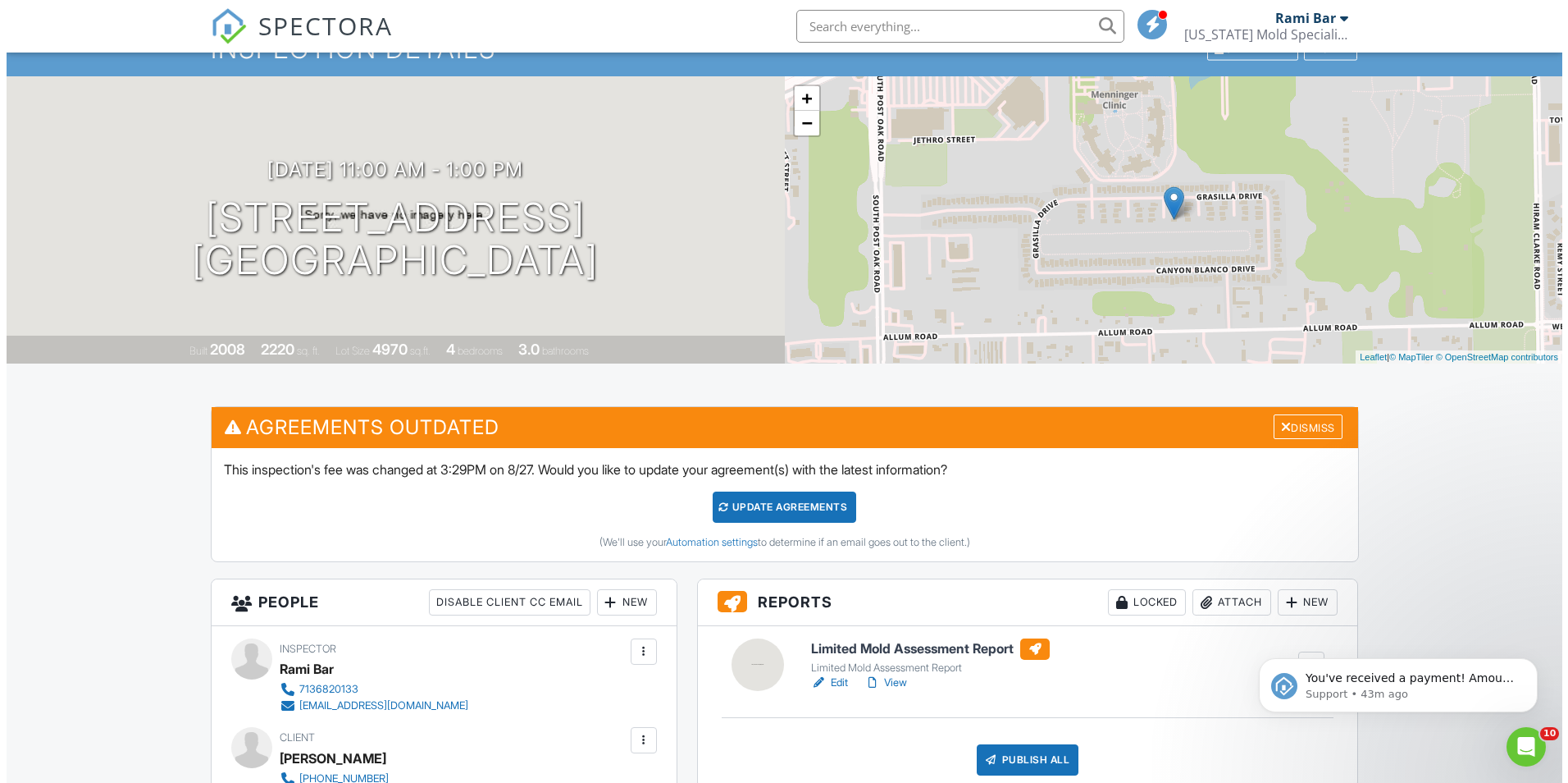
scroll to position [164, 0]
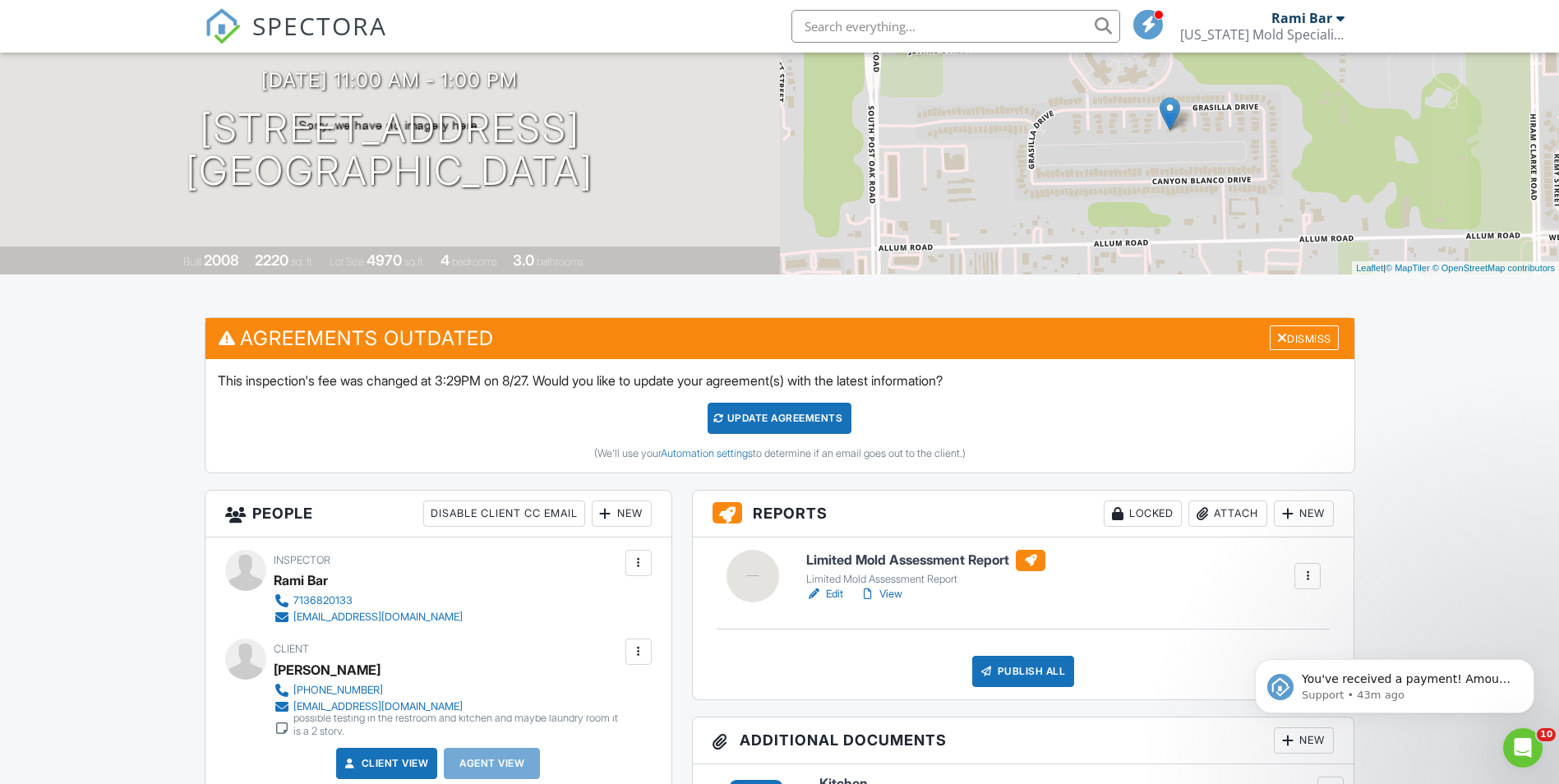
click at [1205, 511] on div at bounding box center [1202, 513] width 17 height 17
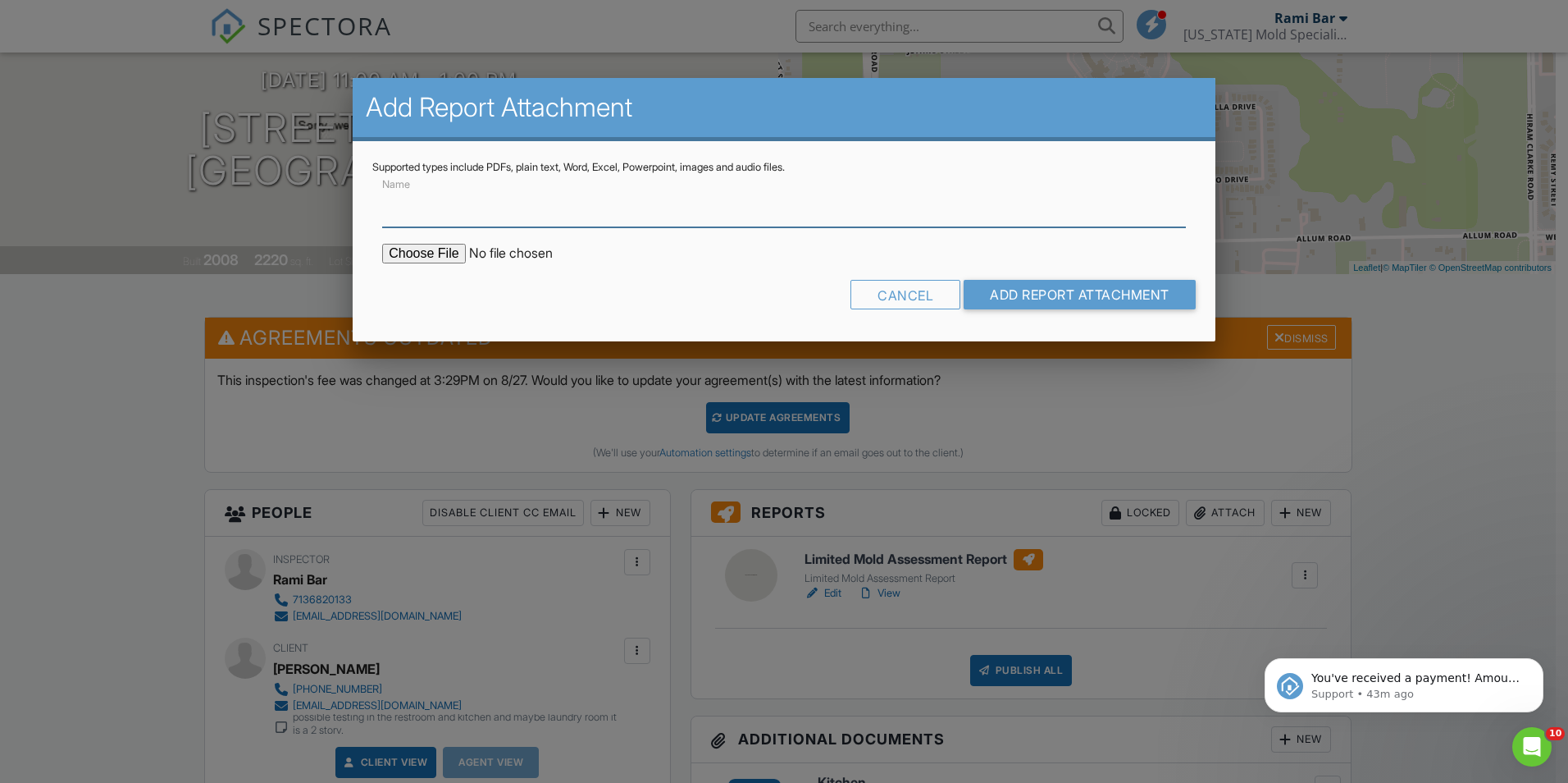
click at [458, 204] on input "Name" at bounding box center [784, 207] width 804 height 40
type input "Lab Results"
click at [422, 253] on input "file" at bounding box center [522, 253] width 279 height 20
type input "C:\fakepath\25057052_12615 Corza Ct_2025827172616.pdf"
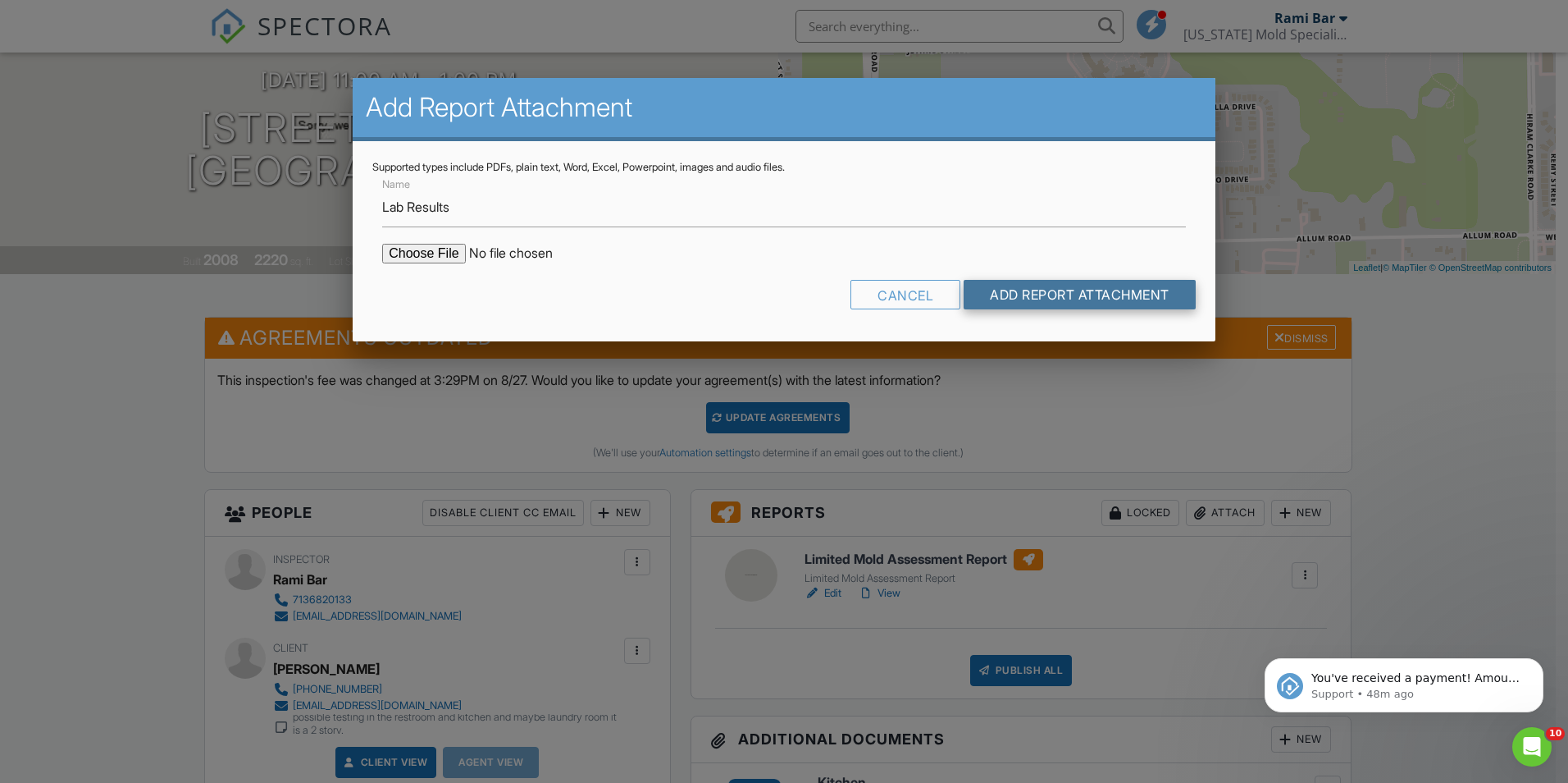
click at [1042, 299] on input "Add Report Attachment" at bounding box center [1080, 294] width 232 height 30
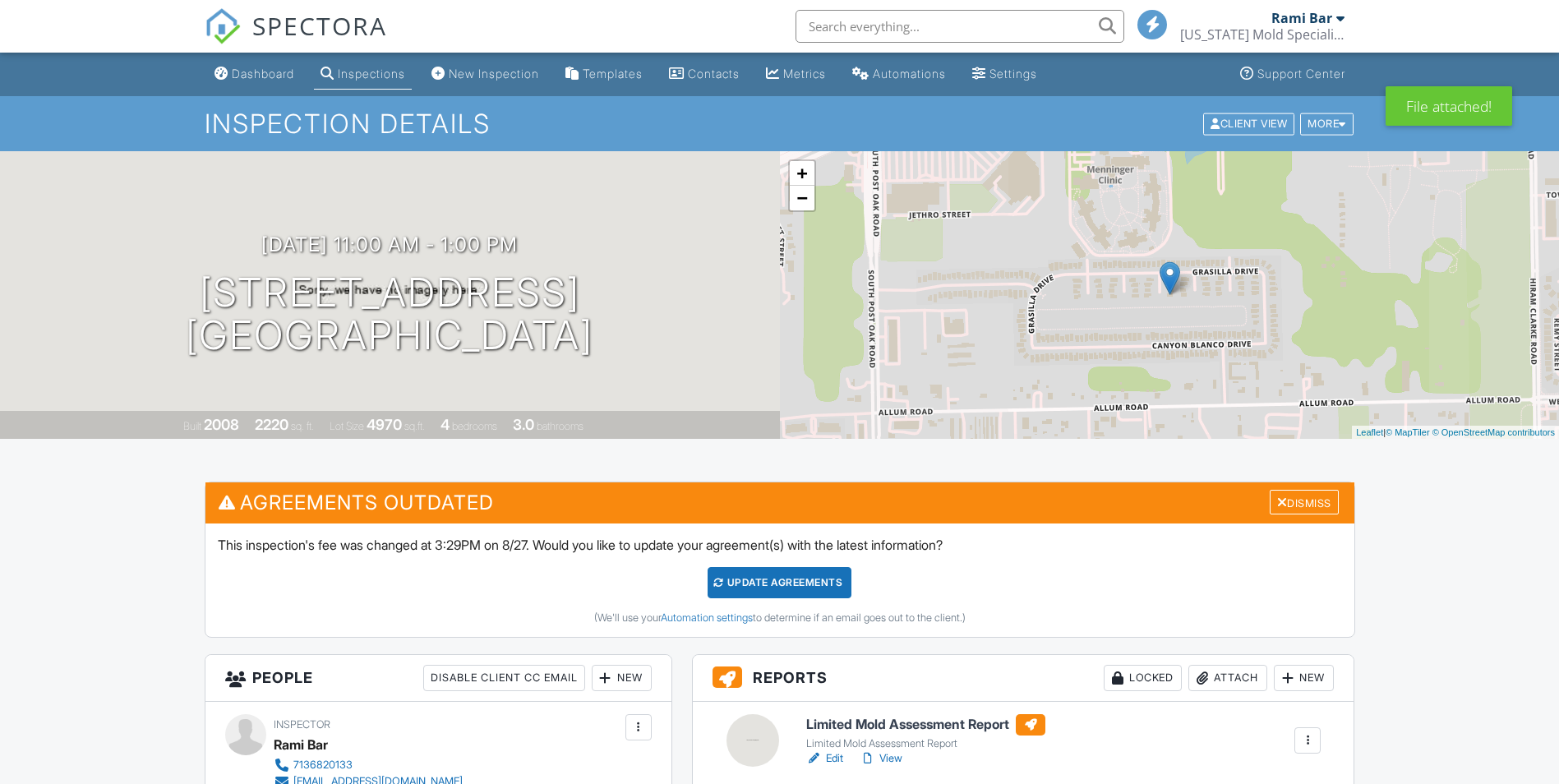
scroll to position [1561, 0]
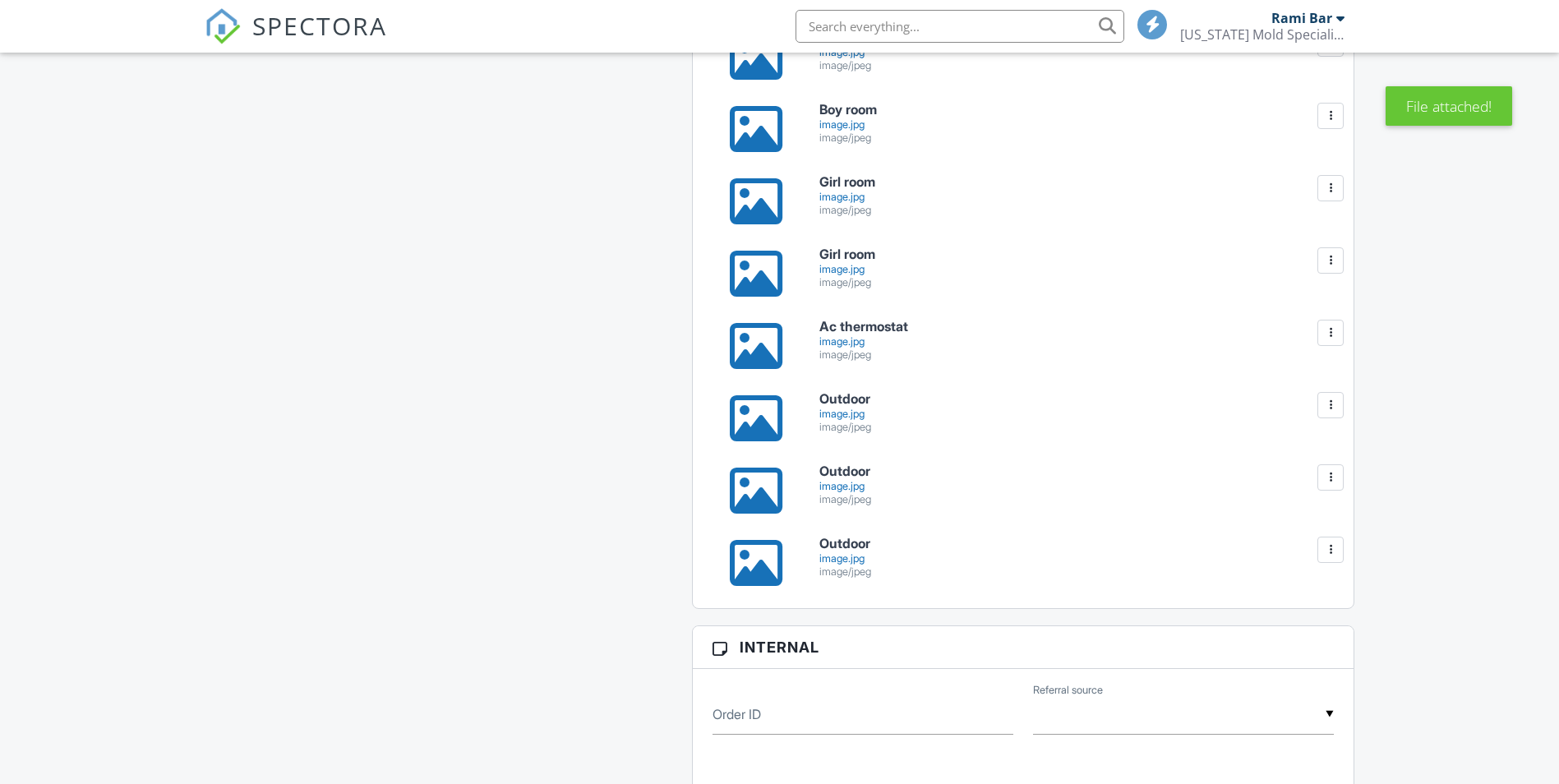
drag, startPoint x: 0, startPoint y: 0, endPoint x: 767, endPoint y: 556, distance: 947.3
click at [573, 502] on div "All emails and texts are disabled for this inspection! All emails and texts hav…" at bounding box center [780, 281] width 1170 height 2721
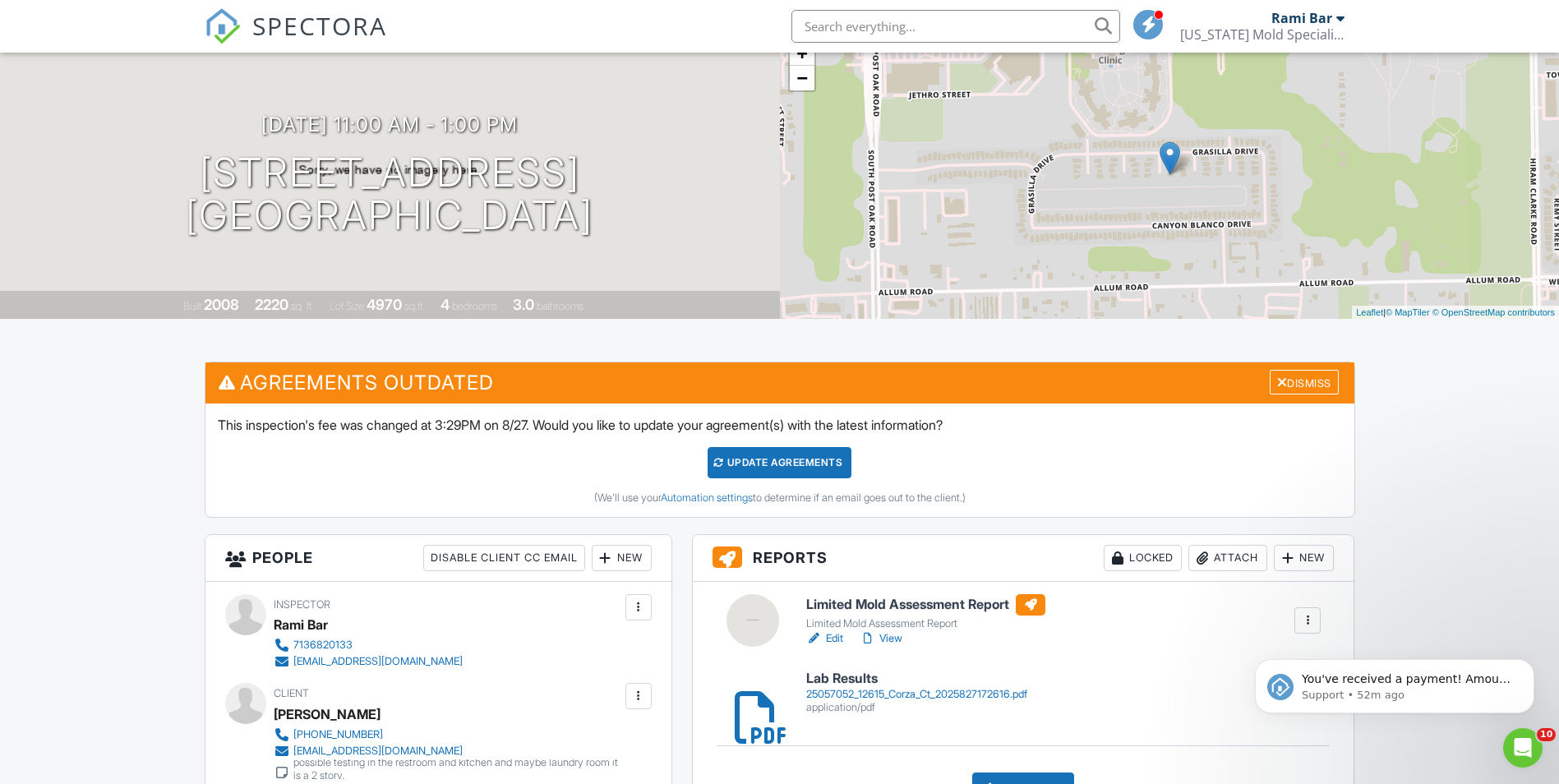
scroll to position [82, 0]
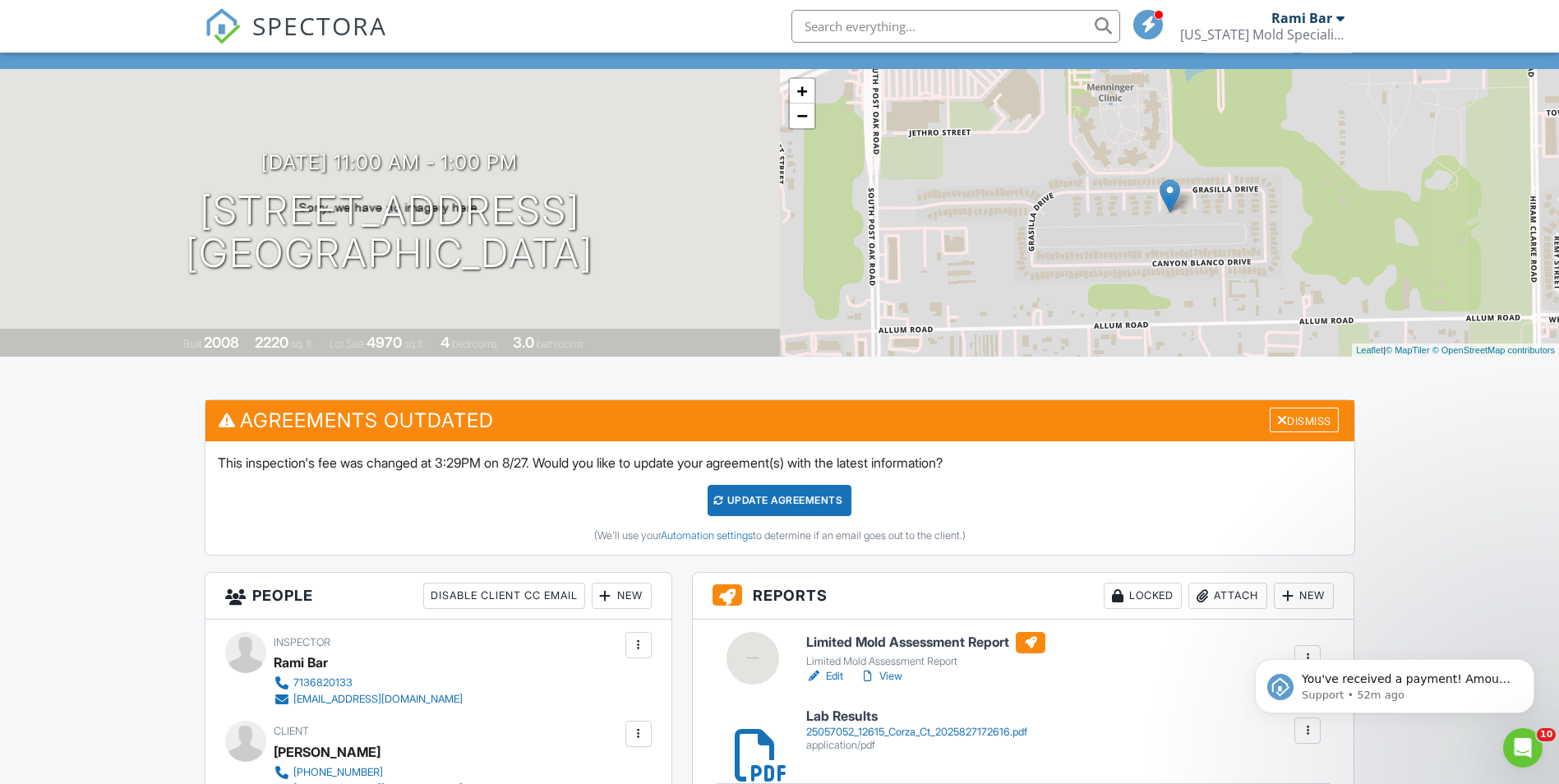
click at [747, 738] on div at bounding box center [742, 730] width 17 height 17
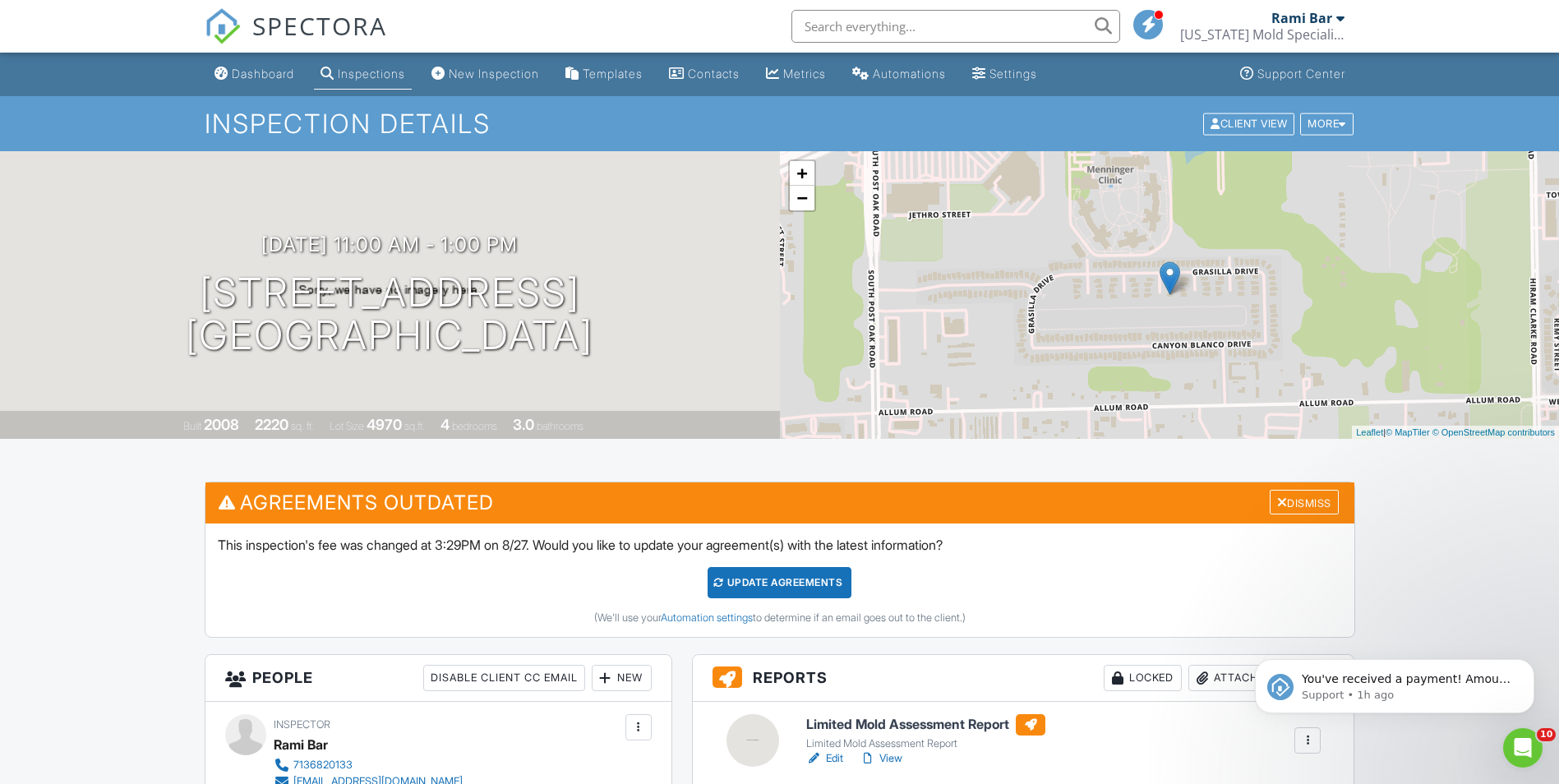
scroll to position [410, 0]
